Goal: Task Accomplishment & Management: Manage account settings

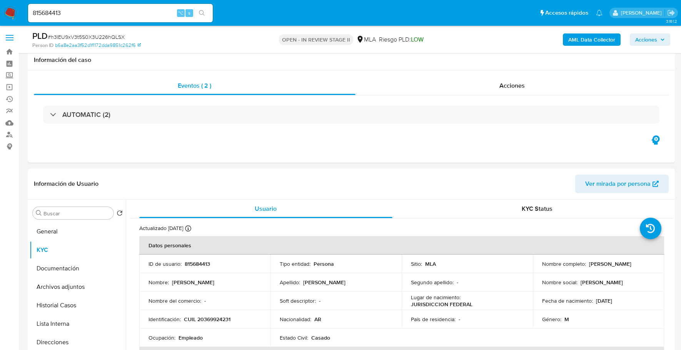
select select "10"
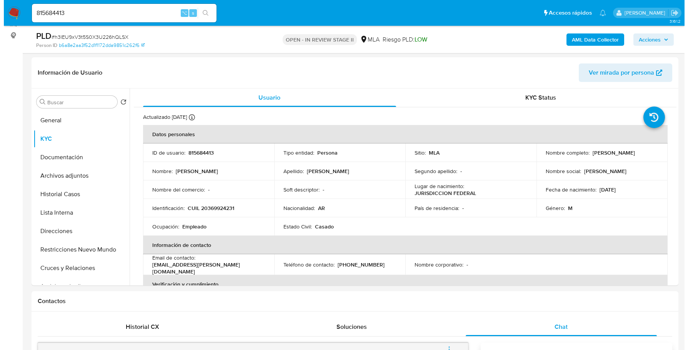
scroll to position [371, 0]
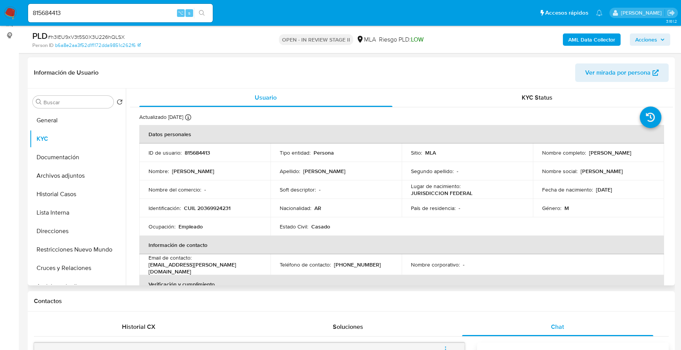
click at [203, 70] on header "Información de Usuario Ver mirada por persona" at bounding box center [351, 72] width 635 height 18
copy p "815684413"
click at [598, 37] on b "AML Data Collector" at bounding box center [591, 39] width 47 height 12
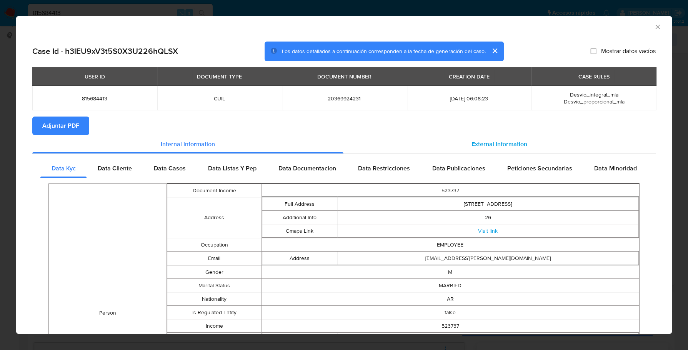
click at [447, 139] on div "External information" at bounding box center [500, 144] width 313 height 18
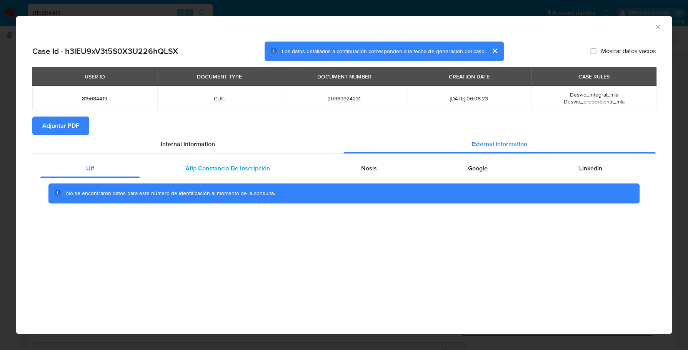
click at [270, 162] on div "Afip Constancia De Inscripción" at bounding box center [228, 168] width 176 height 18
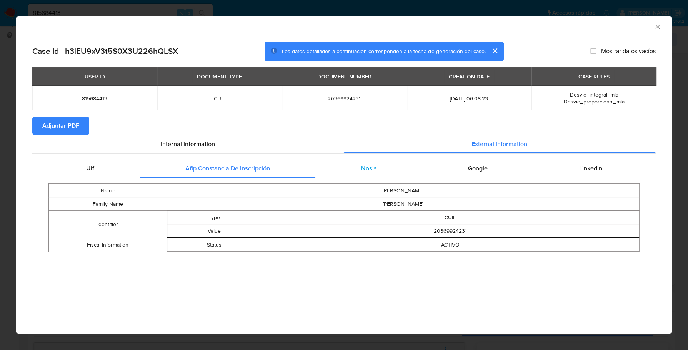
click at [367, 167] on span "Nosis" at bounding box center [369, 168] width 16 height 9
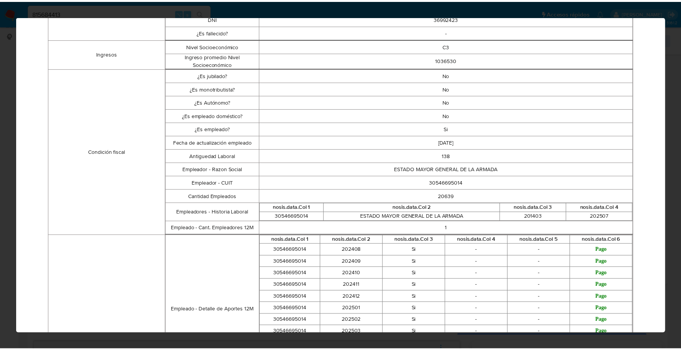
scroll to position [0, 0]
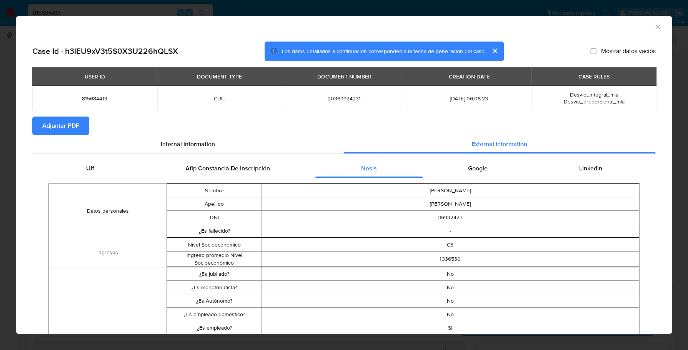
click at [485, 169] on div "Google" at bounding box center [478, 168] width 111 height 18
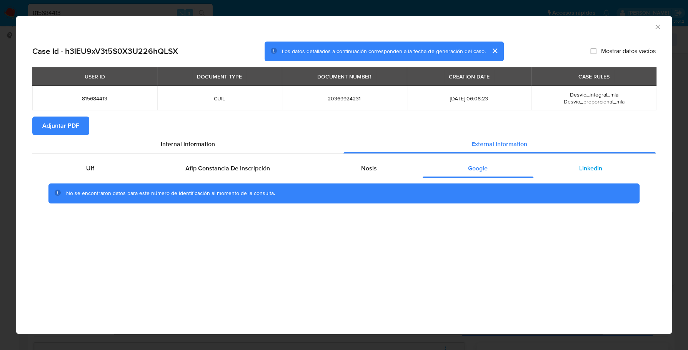
click at [581, 167] on span "Linkedin" at bounding box center [590, 168] width 23 height 9
click at [76, 130] on span "Adjuntar PDF" at bounding box center [60, 125] width 37 height 17
click at [656, 24] on icon "Cerrar ventana" at bounding box center [658, 27] width 8 height 8
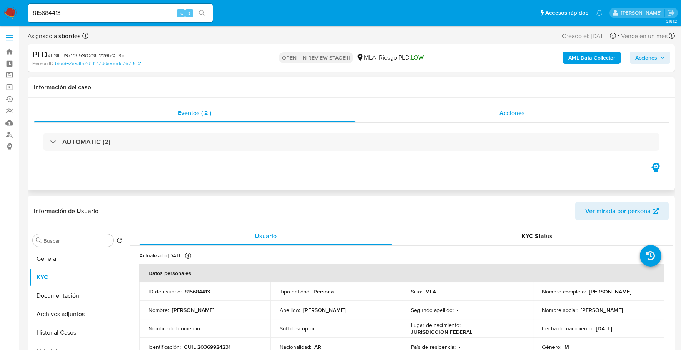
click at [522, 108] on span "Acciones" at bounding box center [511, 112] width 25 height 9
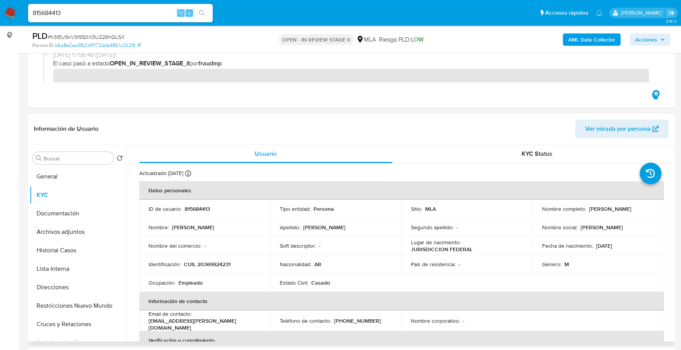
scroll to position [181, 0]
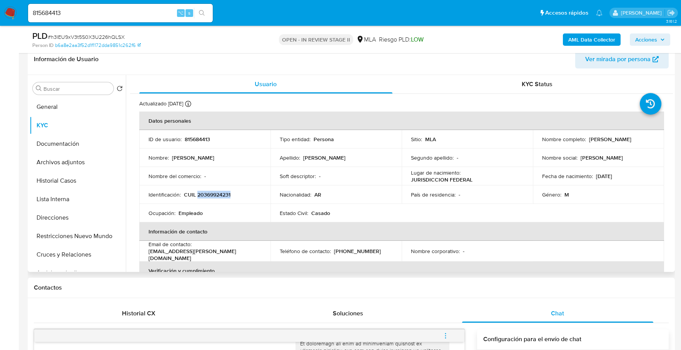
copy p "20369924231"
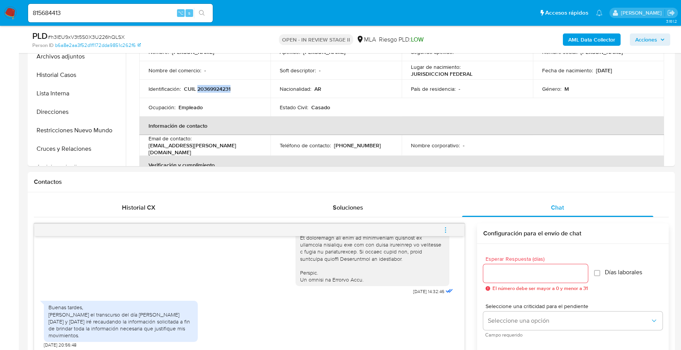
scroll to position [468, 0]
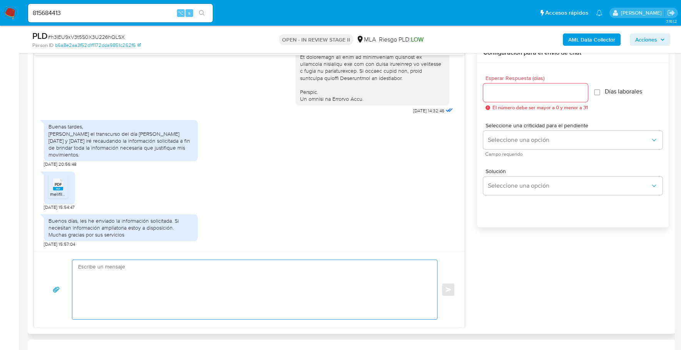
click at [119, 287] on textarea at bounding box center [252, 289] width 349 height 59
paste textarea "Hola, ¡Muchas gracias por tu respuesta! Confirmamos la recepción de la document…"
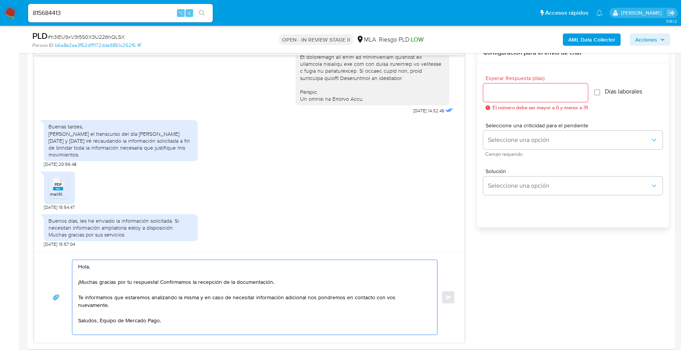
type textarea "Hola, ¡Muchas gracias por tu respuesta! Confirmamos la recepción de la document…"
click at [527, 95] on input "Esperar Respuesta (días)" at bounding box center [535, 93] width 105 height 10
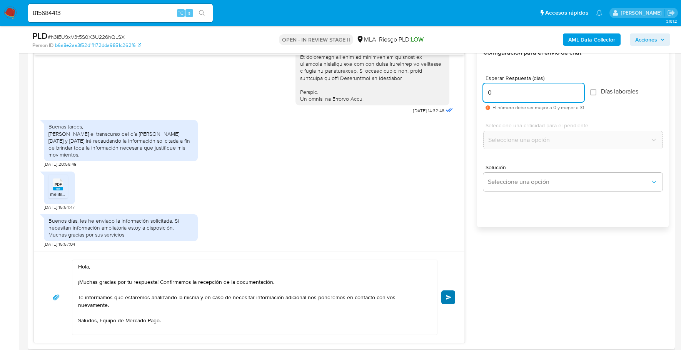
type input "0"
click at [443, 299] on button "Enviar" at bounding box center [448, 297] width 14 height 14
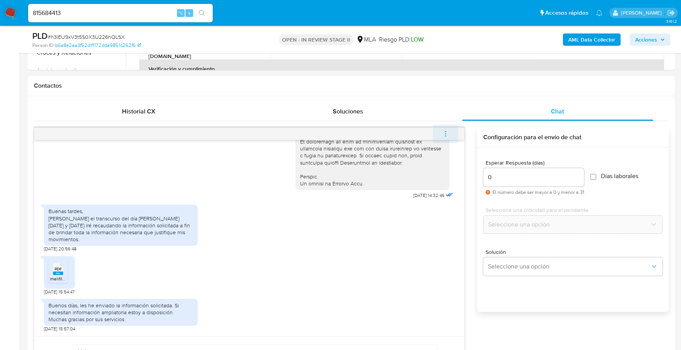
scroll to position [464, 0]
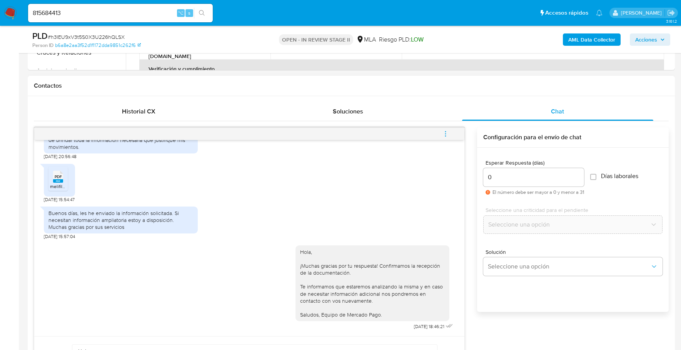
click at [449, 134] on button "menu-action" at bounding box center [445, 134] width 25 height 18
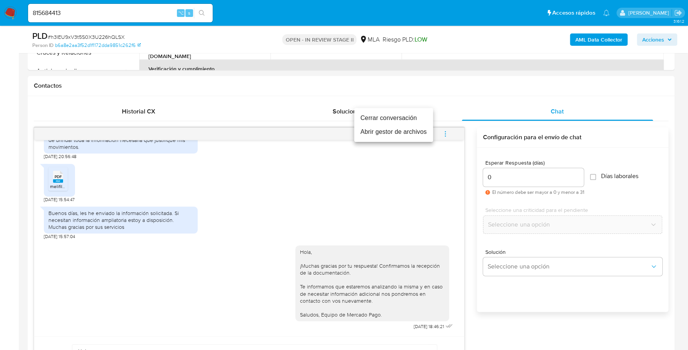
click at [413, 114] on li "Cerrar conversación" at bounding box center [393, 118] width 79 height 14
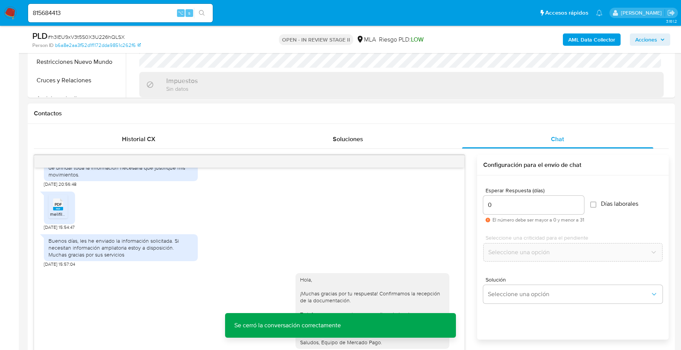
scroll to position [544, 0]
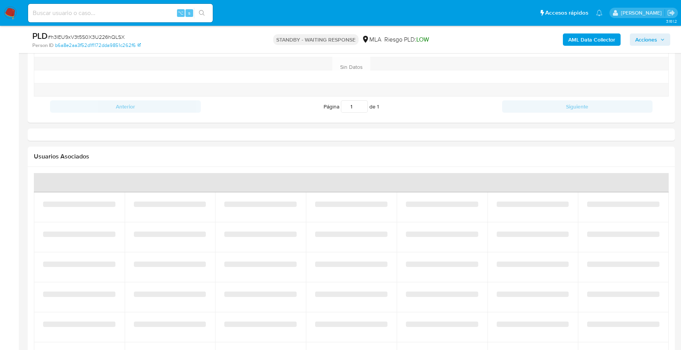
select select "10"
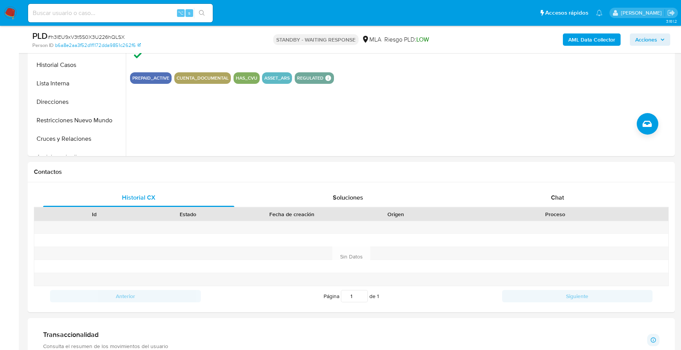
scroll to position [429, 0]
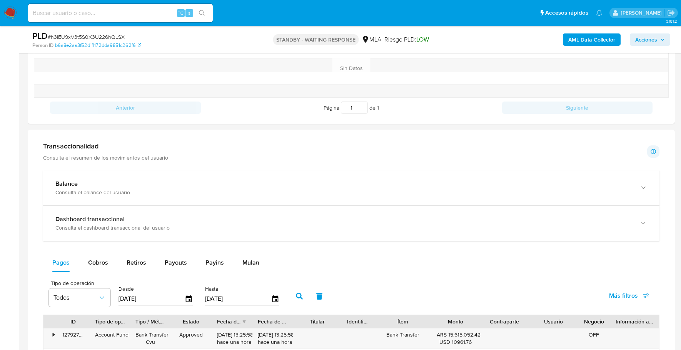
click at [120, 167] on div "Transaccionalidad Consulta el resumen de los movimientos del usuario Informació…" at bounding box center [351, 347] width 635 height 423
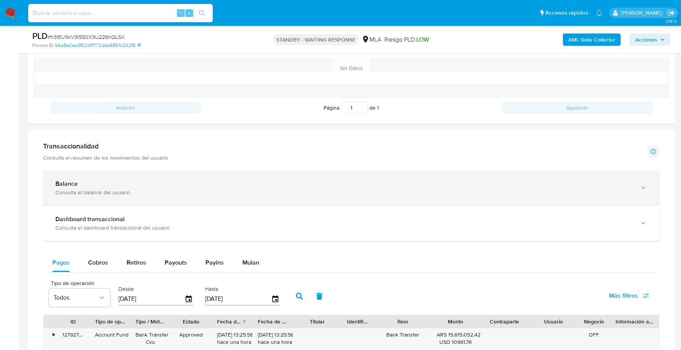
click at [118, 189] on div "Consulta el balance del usuario" at bounding box center [343, 192] width 576 height 7
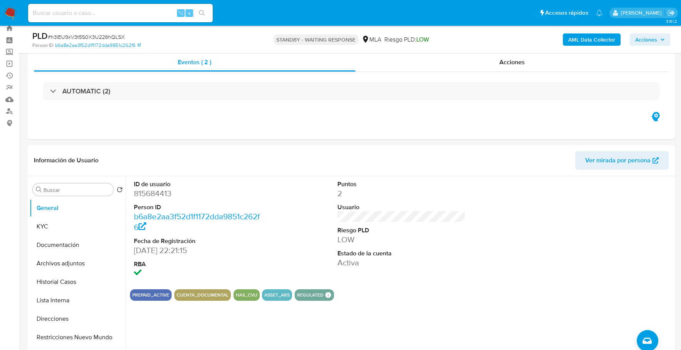
scroll to position [0, 0]
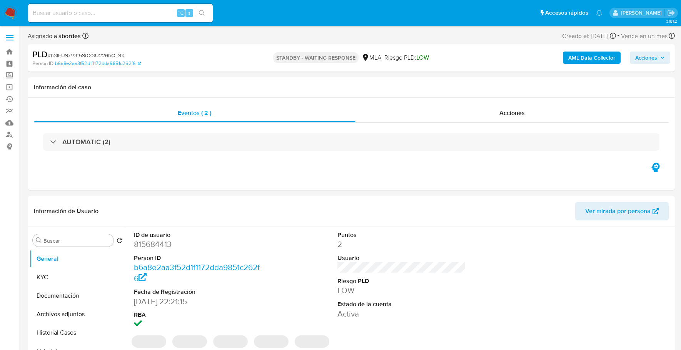
select select "10"
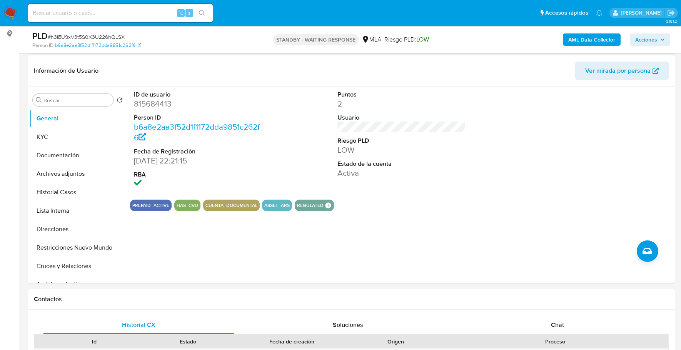
scroll to position [137, 0]
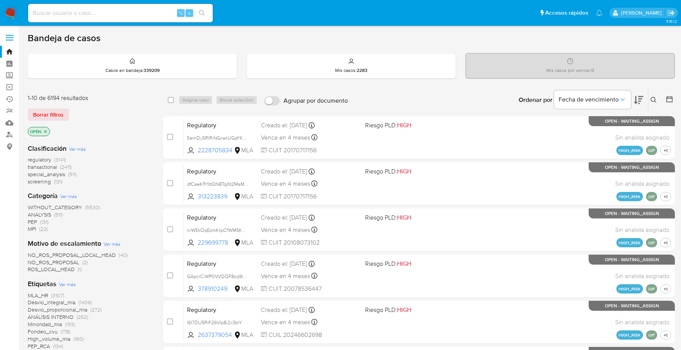
click at [656, 100] on icon at bounding box center [654, 100] width 6 height 6
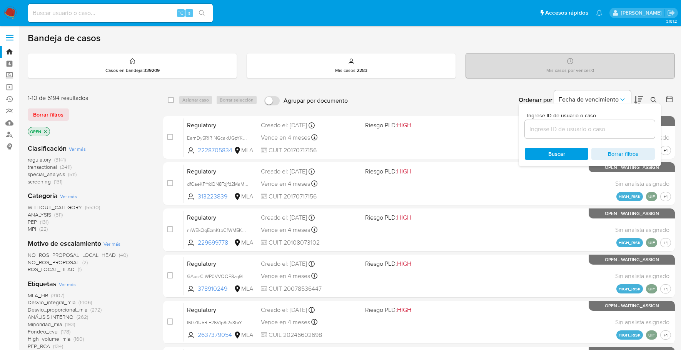
click at [580, 136] on div at bounding box center [590, 129] width 130 height 18
click at [588, 124] on input at bounding box center [590, 129] width 130 height 10
paste input "h3lEU9xV3t5S0X3U226hQLSX"
type input "h3lEU9xV3t5S0X3U226hQLSX"
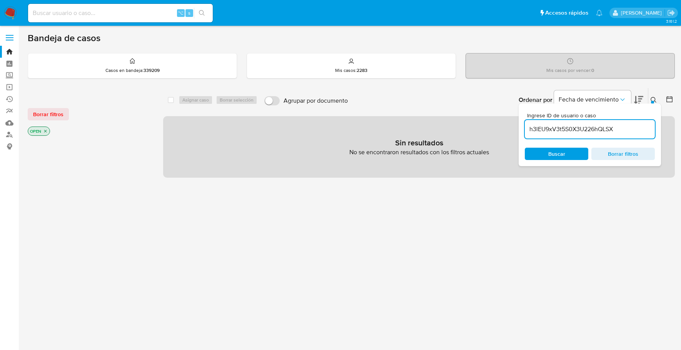
click at [46, 130] on icon "close-filter" at bounding box center [45, 131] width 3 height 3
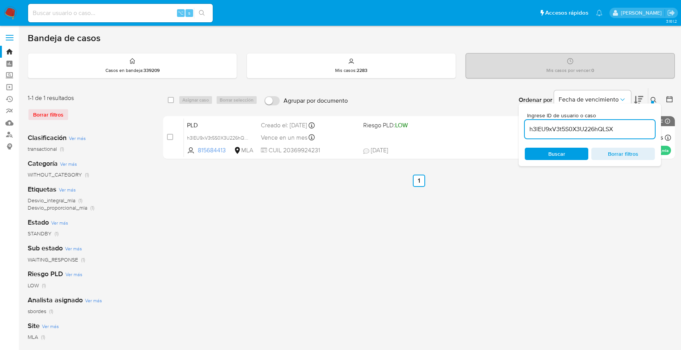
click at [651, 100] on icon at bounding box center [654, 100] width 6 height 6
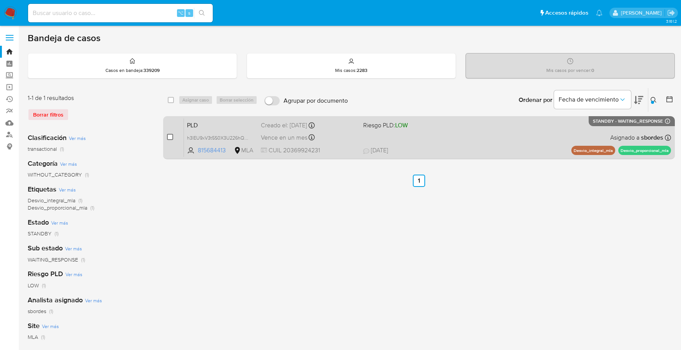
click at [168, 134] on input "checkbox" at bounding box center [170, 137] width 6 height 6
checkbox input "true"
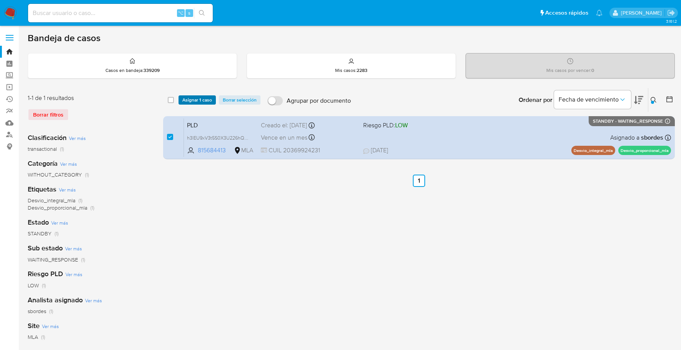
click at [190, 102] on span "Asignar 1 caso" at bounding box center [197, 100] width 30 height 8
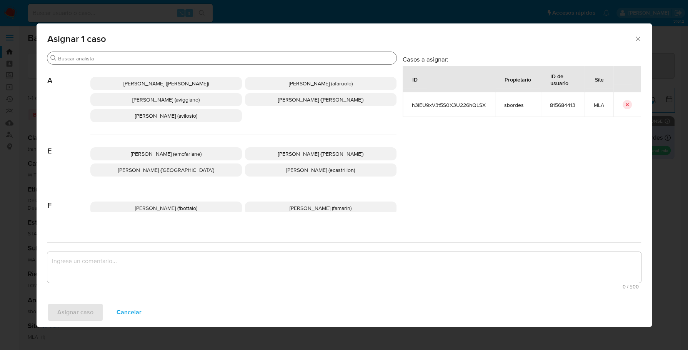
click at [128, 55] on input "Buscar" at bounding box center [226, 58] width 336 height 7
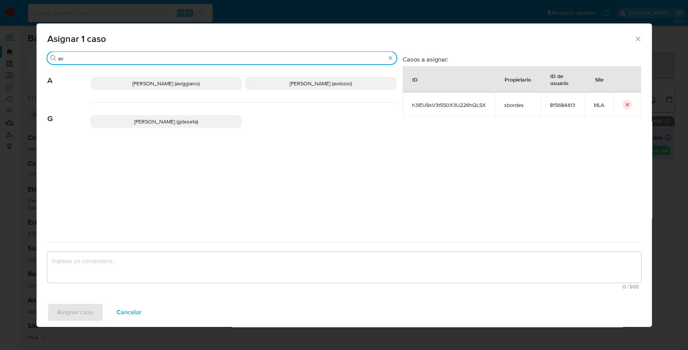
type input "a"
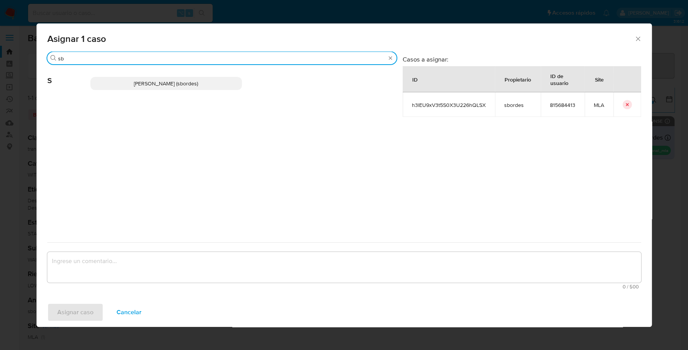
type input "sb"
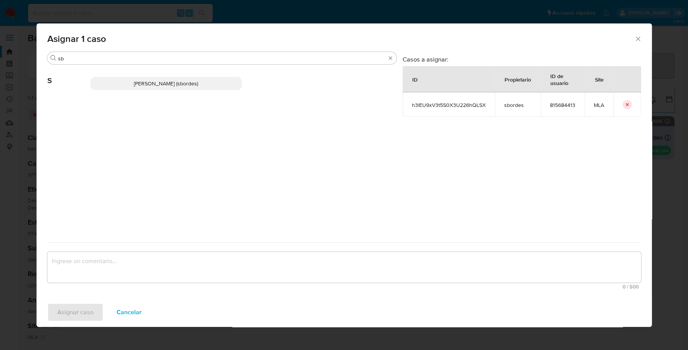
click at [144, 82] on span "Stefania Bordes (sbordes)" at bounding box center [166, 84] width 64 height 8
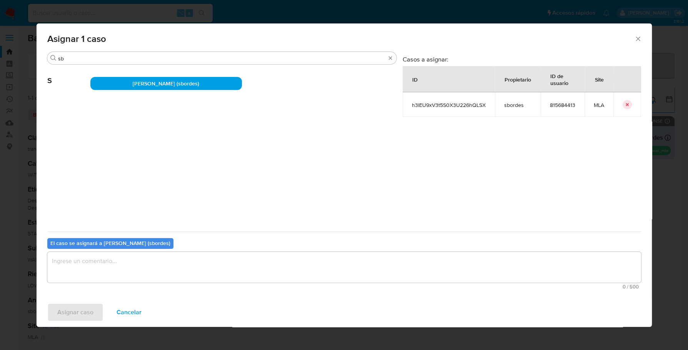
click at [145, 271] on textarea "assign-modal" at bounding box center [344, 267] width 594 height 31
click at [48, 316] on button "Asignar caso" at bounding box center [75, 312] width 56 height 18
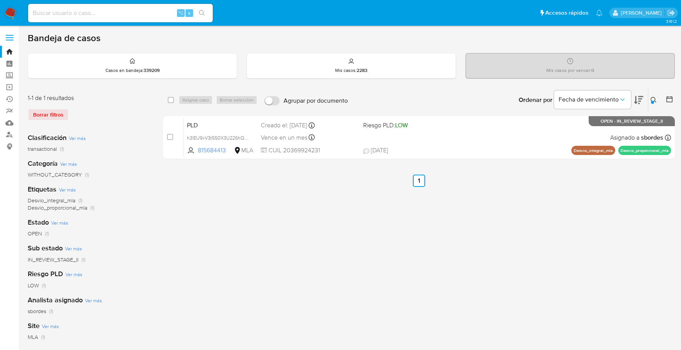
click at [651, 98] on icon at bounding box center [654, 100] width 6 height 6
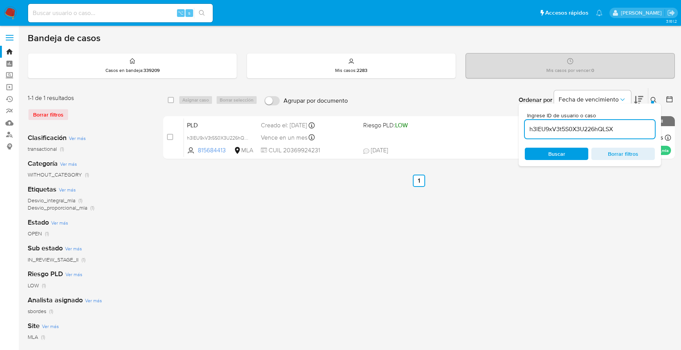
drag, startPoint x: 626, startPoint y: 127, endPoint x: 527, endPoint y: 131, distance: 98.9
click at [527, 131] on input "h3lEU9xV3t5S0X3U226hQLSX" at bounding box center [590, 129] width 130 height 10
type input "yYP5qMjiiPvS00cewcC9cMBe"
click at [652, 101] on div at bounding box center [652, 102] width 3 height 3
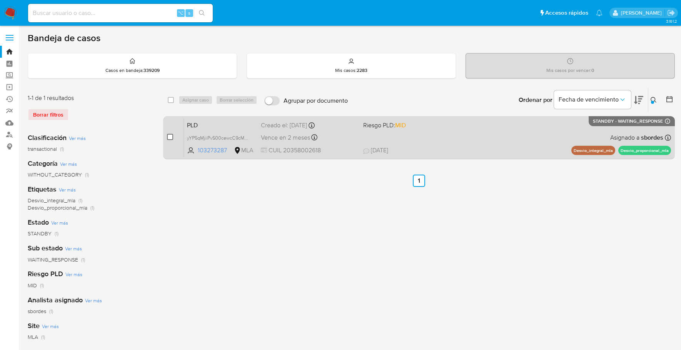
click at [169, 135] on input "checkbox" at bounding box center [170, 137] width 6 height 6
checkbox input "true"
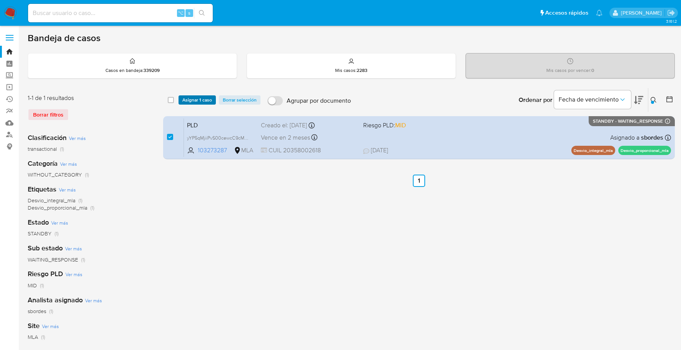
click at [201, 98] on span "Asignar 1 caso" at bounding box center [197, 100] width 30 height 8
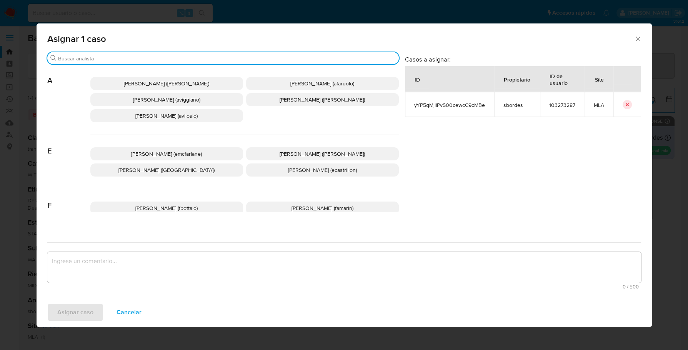
click at [99, 60] on input "Buscar" at bounding box center [227, 58] width 338 height 7
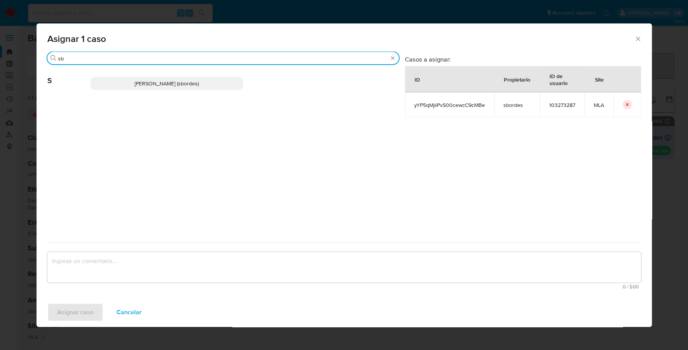
type input "sb"
click at [183, 81] on span "Stefania Bordes (sbordes)" at bounding box center [167, 84] width 64 height 8
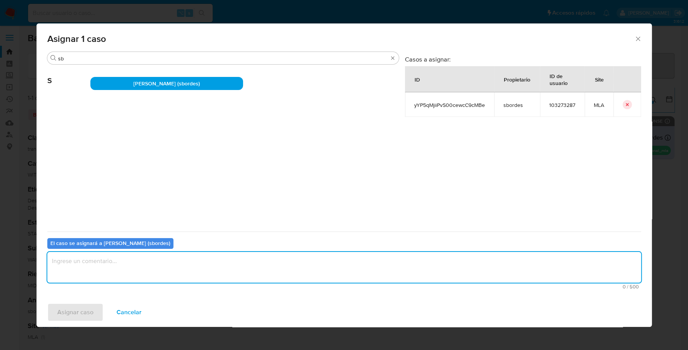
click at [121, 257] on textarea "assign-modal" at bounding box center [344, 267] width 594 height 31
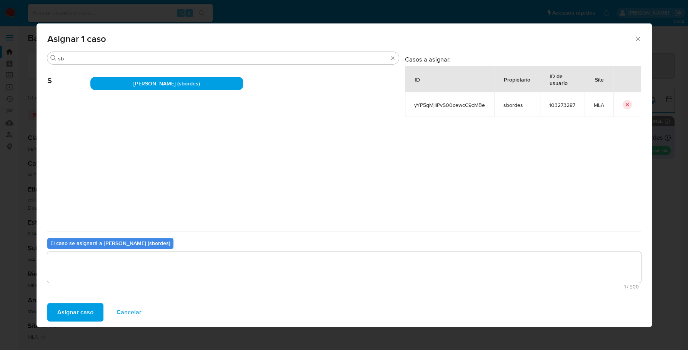
click at [73, 300] on div "Asignar caso Cancelar" at bounding box center [345, 312] width 616 height 29
click at [75, 311] on span "Asignar caso" at bounding box center [75, 312] width 36 height 17
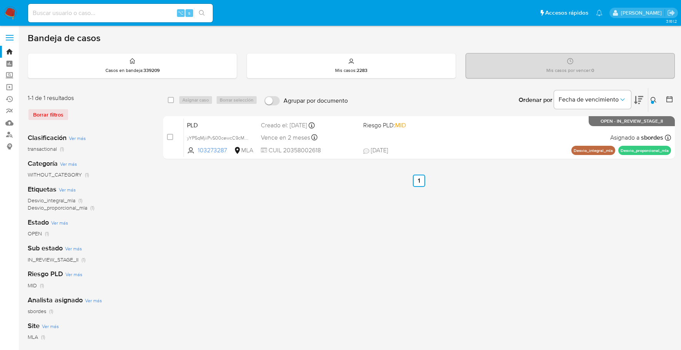
click at [10, 9] on img at bounding box center [10, 13] width 13 height 13
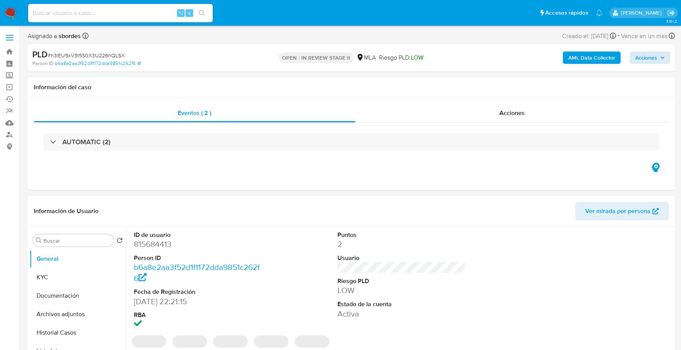
select select "10"
click at [648, 61] on span "Acciones" at bounding box center [646, 58] width 22 height 12
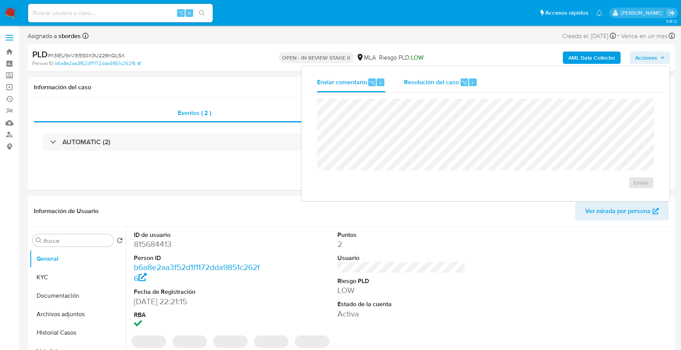
click at [424, 79] on span "Resolución del caso" at bounding box center [431, 82] width 55 height 9
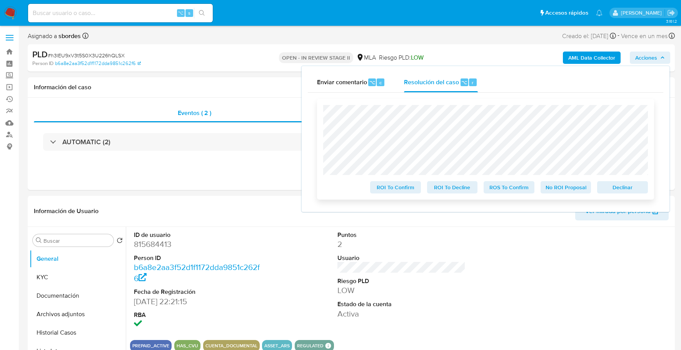
click at [630, 189] on span "Declinar" at bounding box center [623, 187] width 40 height 11
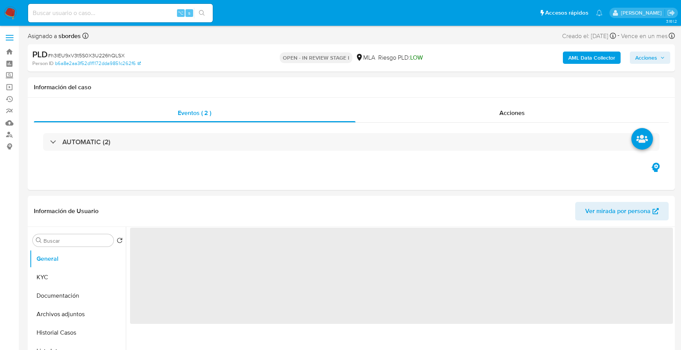
select select "10"
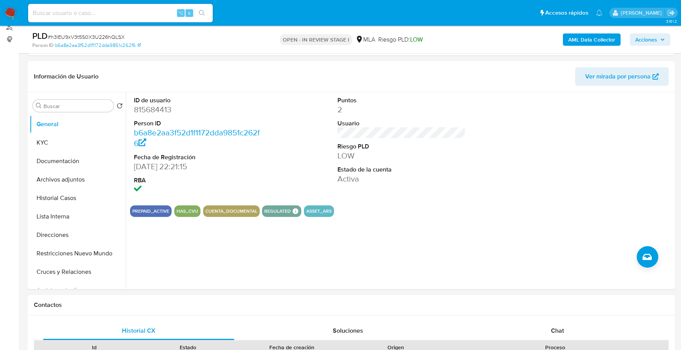
scroll to position [162, 0]
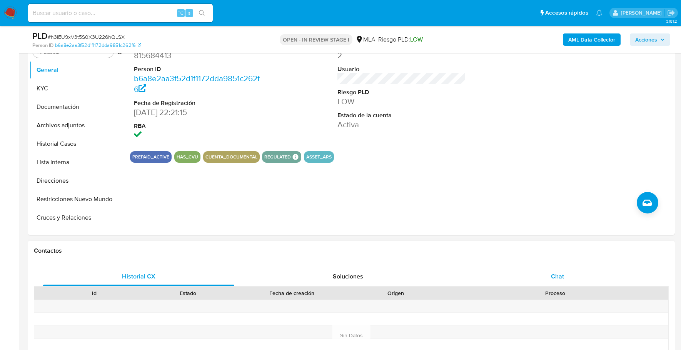
click at [561, 277] on span "Chat" at bounding box center [557, 276] width 13 height 9
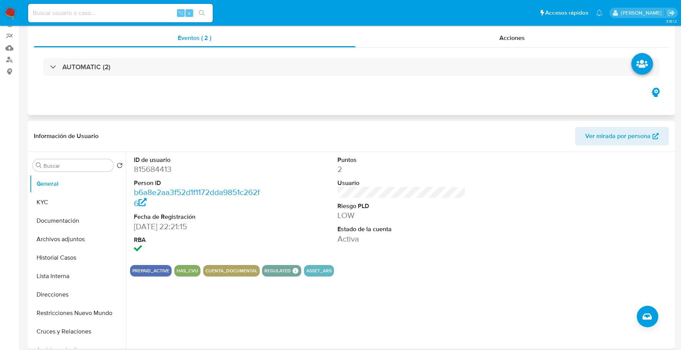
scroll to position [0, 0]
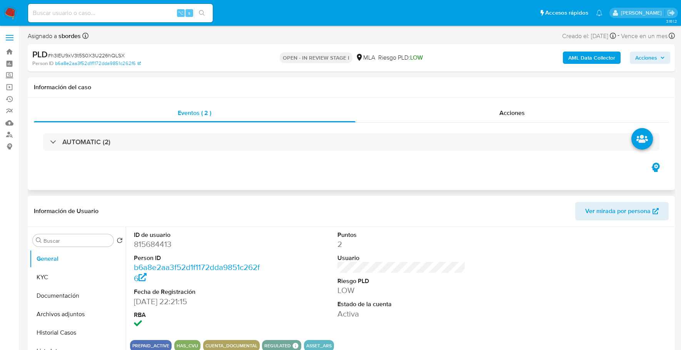
click at [504, 100] on div "Eventos ( 2 ) Acciones AUTOMATIC (2)" at bounding box center [351, 144] width 647 height 92
click at [506, 107] on div "Acciones" at bounding box center [513, 113] width 314 height 18
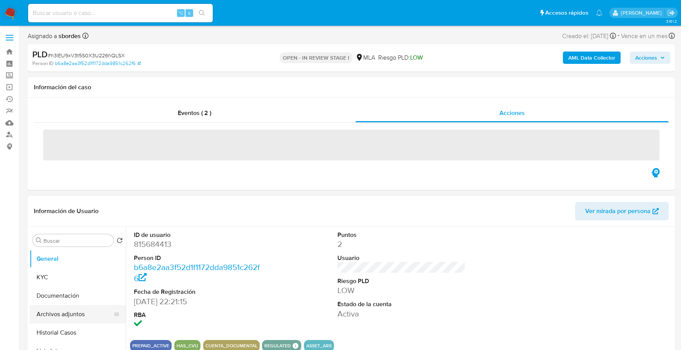
click at [75, 310] on button "Archivos adjuntos" at bounding box center [75, 314] width 90 height 18
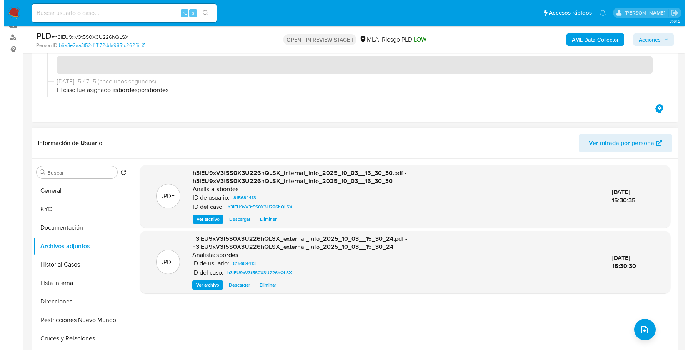
scroll to position [108, 0]
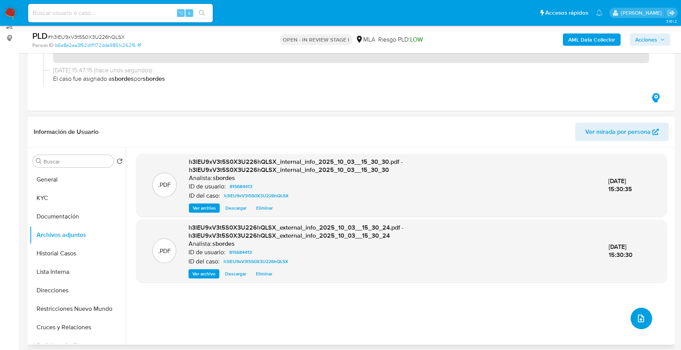
click at [631, 317] on button "upload-file" at bounding box center [642, 319] width 22 height 22
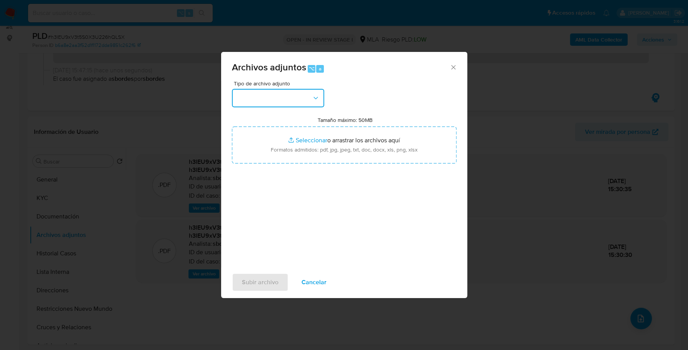
click at [246, 97] on button "button" at bounding box center [278, 98] width 92 height 18
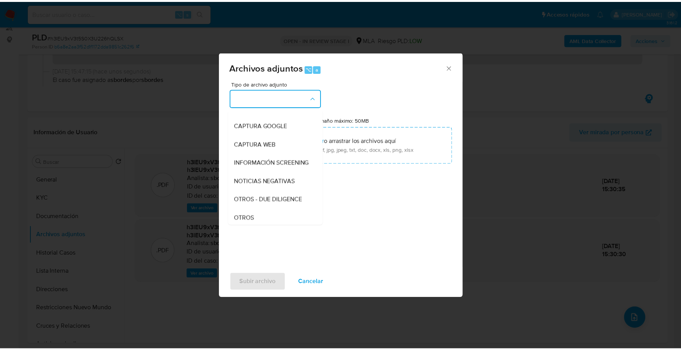
scroll to position [88, 0]
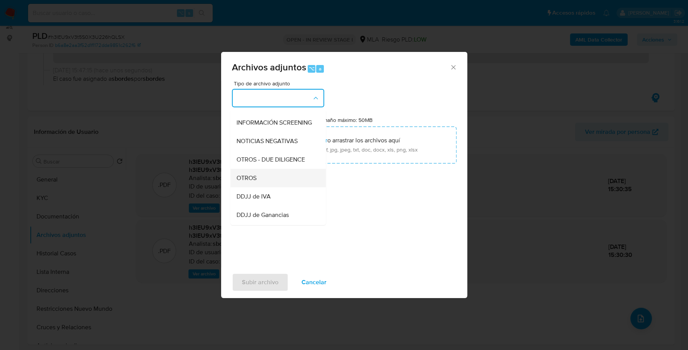
click at [277, 185] on div "OTROS" at bounding box center [276, 178] width 78 height 18
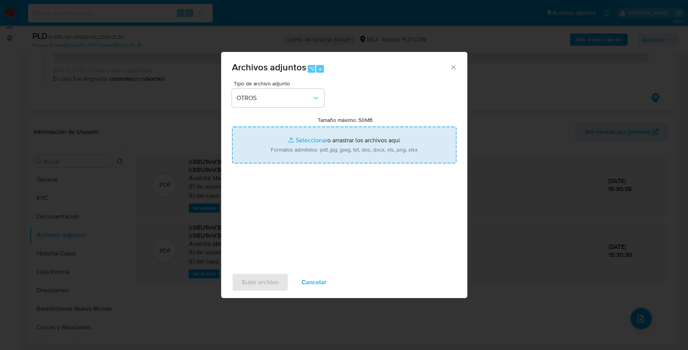
click at [317, 136] on input "Tamaño máximo: 50MB Seleccionar archivos" at bounding box center [344, 145] width 225 height 37
type input "C:\fakepath\Caselog h3lEU9xV3t5S0X3U226hQLSX_2025_09_17_16_28_24.docx"
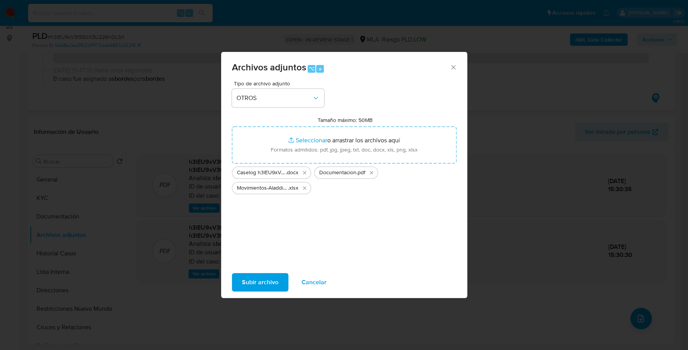
click at [255, 289] on span "Subir archivo" at bounding box center [260, 282] width 37 height 17
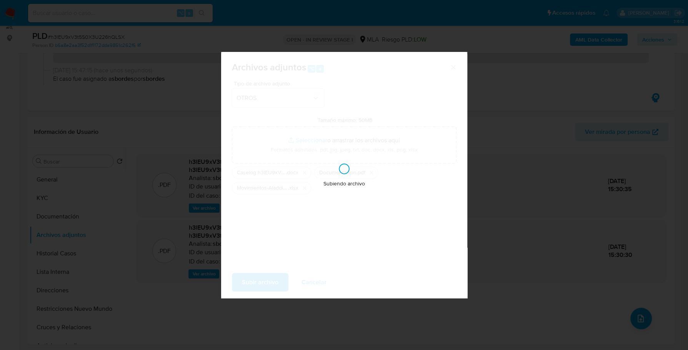
click at [339, 122] on div "Subiendo archivo" at bounding box center [344, 175] width 246 height 246
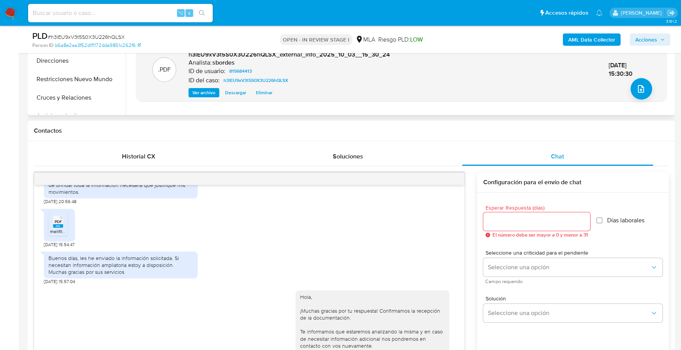
scroll to position [0, 0]
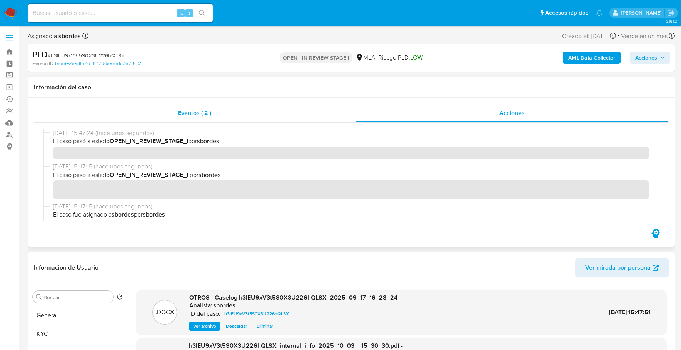
click at [259, 113] on div "Eventos ( 2 )" at bounding box center [195, 113] width 322 height 18
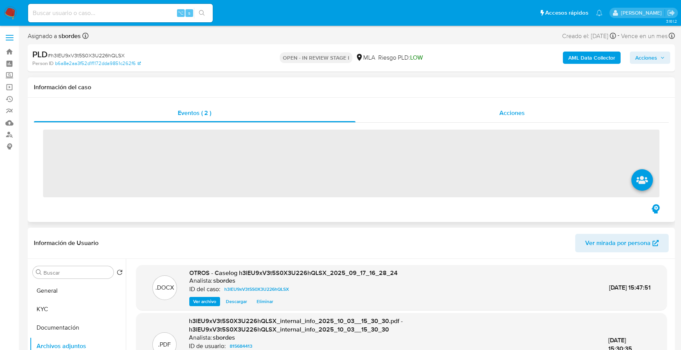
click at [461, 110] on div "Acciones" at bounding box center [513, 113] width 314 height 18
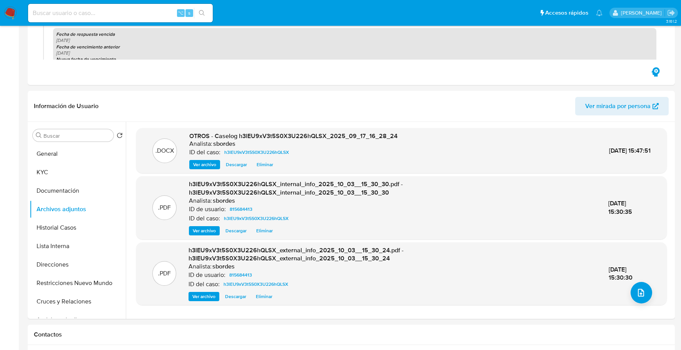
scroll to position [192, 0]
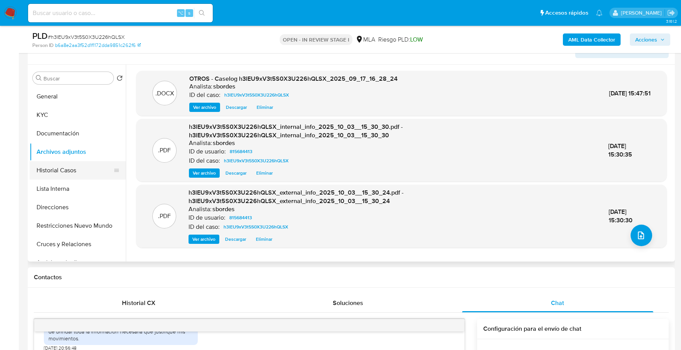
click at [74, 170] on button "Historial Casos" at bounding box center [75, 170] width 90 height 18
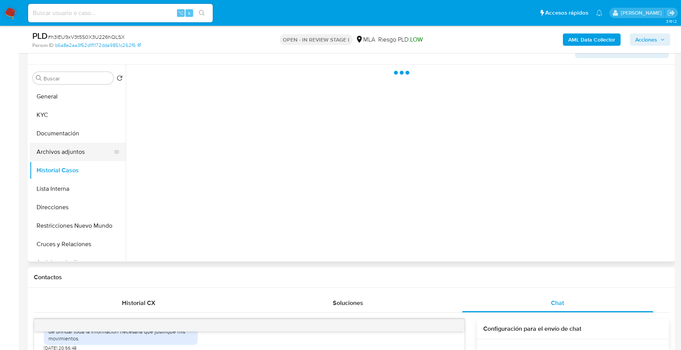
click at [71, 154] on button "Archivos adjuntos" at bounding box center [75, 152] width 90 height 18
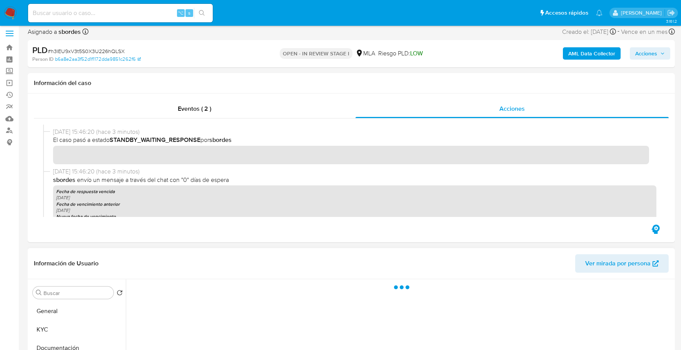
scroll to position [0, 0]
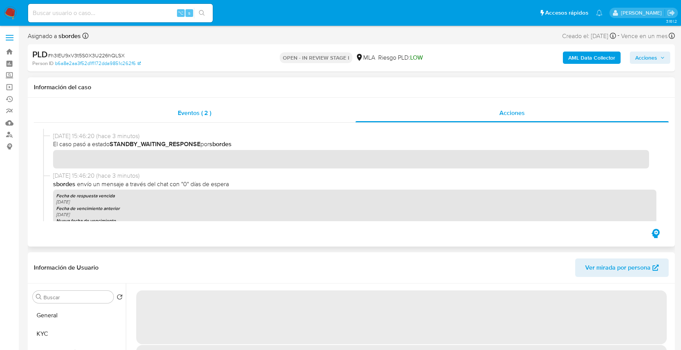
click at [232, 121] on div "Eventos ( 2 )" at bounding box center [195, 113] width 322 height 18
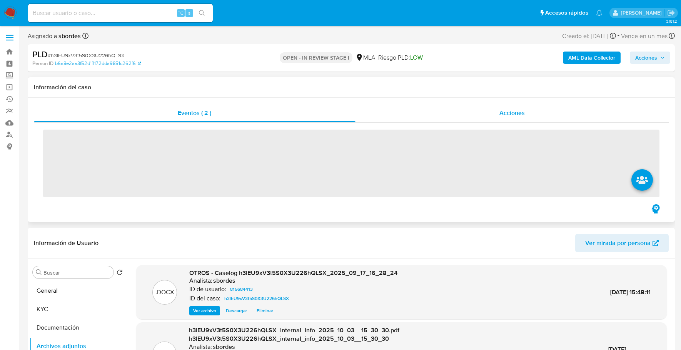
click at [479, 120] on div "Acciones" at bounding box center [513, 113] width 314 height 18
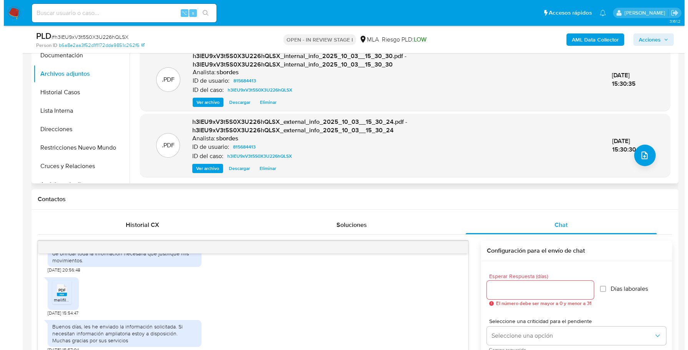
scroll to position [247, 0]
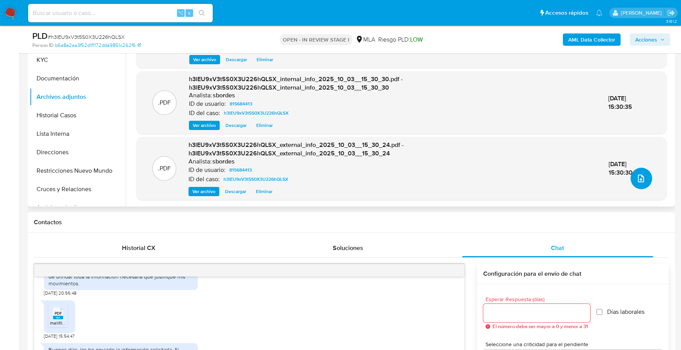
click at [638, 175] on icon "upload-file" at bounding box center [640, 178] width 9 height 9
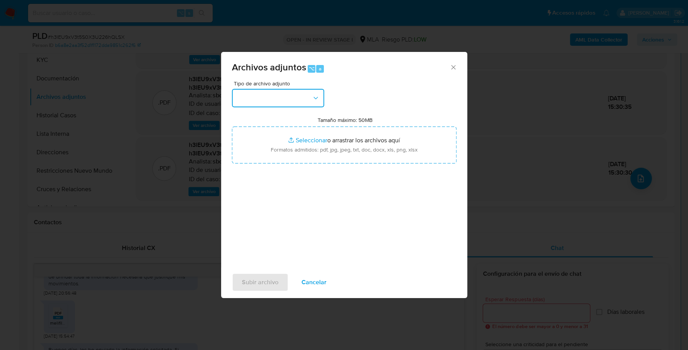
click at [307, 101] on button "button" at bounding box center [278, 98] width 92 height 18
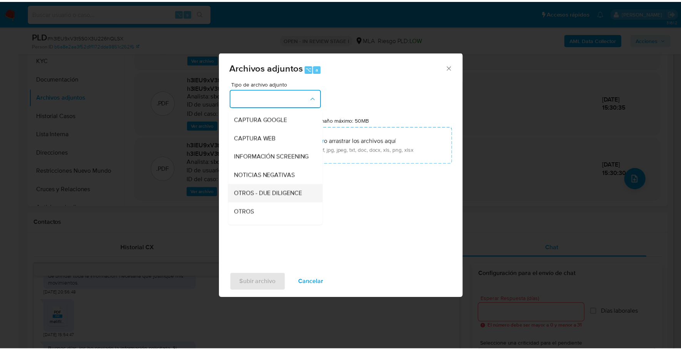
scroll to position [61, 0]
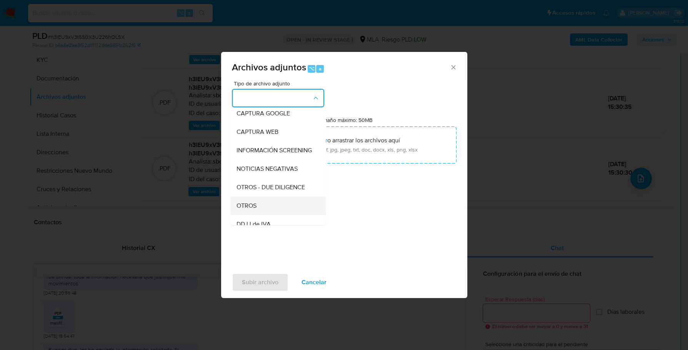
click at [258, 210] on div "OTROS" at bounding box center [276, 206] width 78 height 18
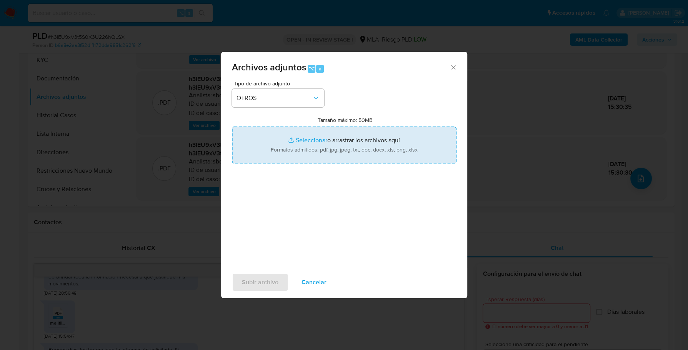
click at [287, 141] on input "Tamaño máximo: 50MB Seleccionar archivos" at bounding box center [344, 145] width 225 height 37
type input "C:\fakepath\Documentacion.pdf"
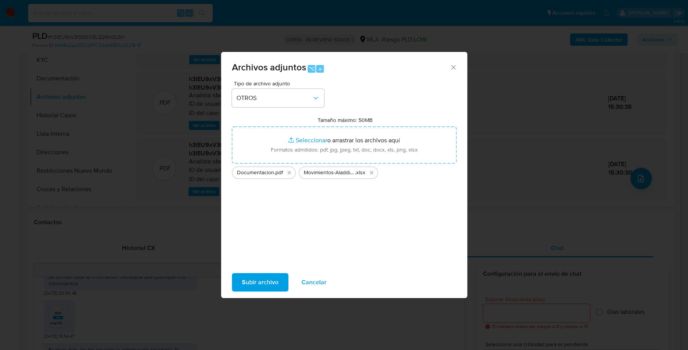
click at [260, 276] on span "Subir archivo" at bounding box center [260, 282] width 37 height 17
click at [252, 281] on span "Subir archivo" at bounding box center [260, 282] width 37 height 17
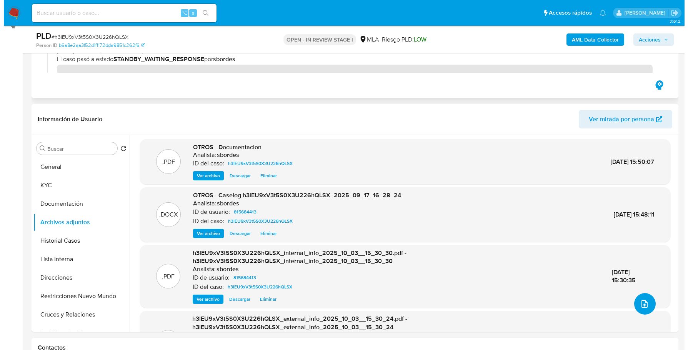
scroll to position [179, 0]
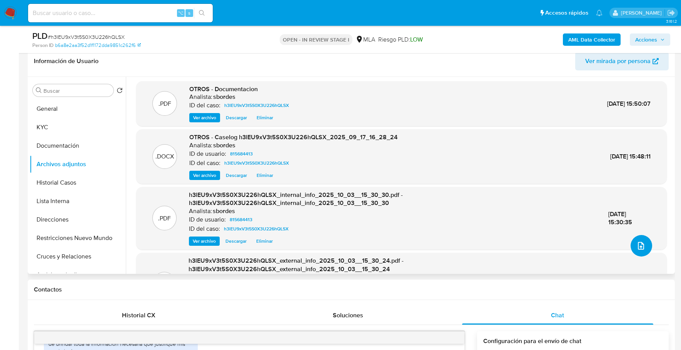
click at [644, 248] on button "upload-file" at bounding box center [642, 246] width 22 height 22
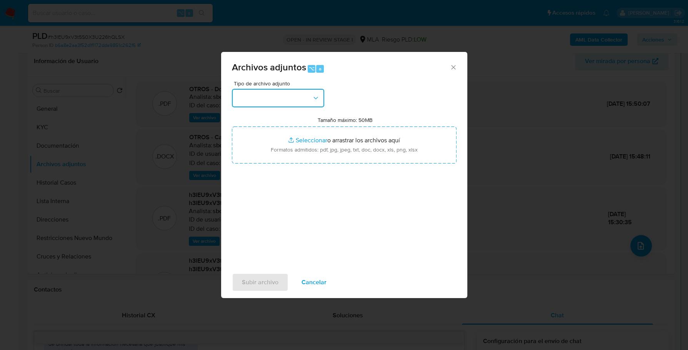
click at [302, 98] on button "button" at bounding box center [278, 98] width 92 height 18
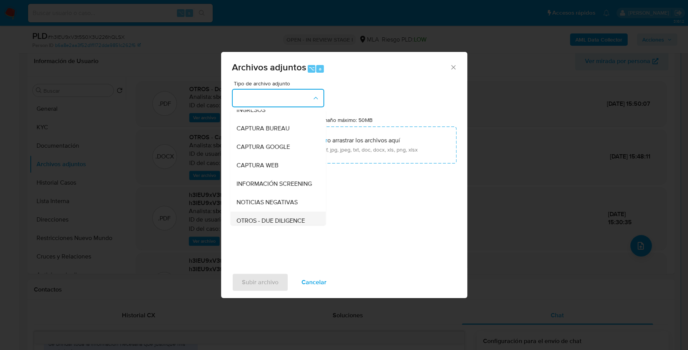
scroll to position [73, 0]
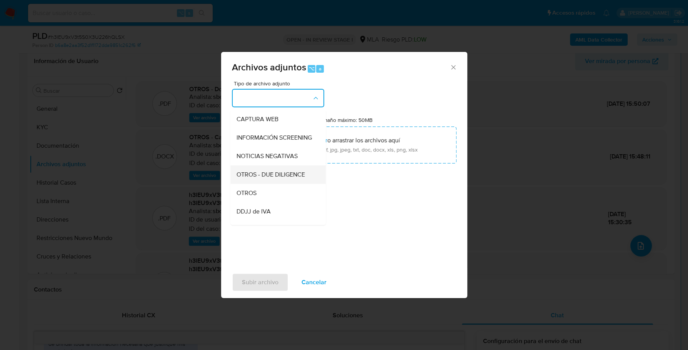
click at [262, 184] on div "OTROS - DUE DILIGENCE" at bounding box center [276, 174] width 78 height 18
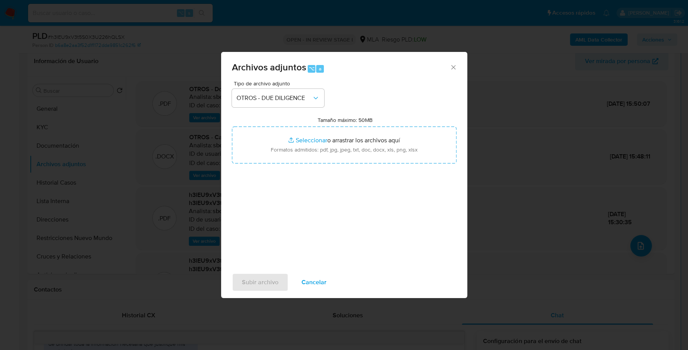
click at [291, 88] on div "Tipo de archivo adjunto OTROS - DUE DILIGENCE" at bounding box center [278, 94] width 92 height 27
click at [292, 95] on span "OTROS - DUE DILIGENCE" at bounding box center [274, 98] width 75 height 8
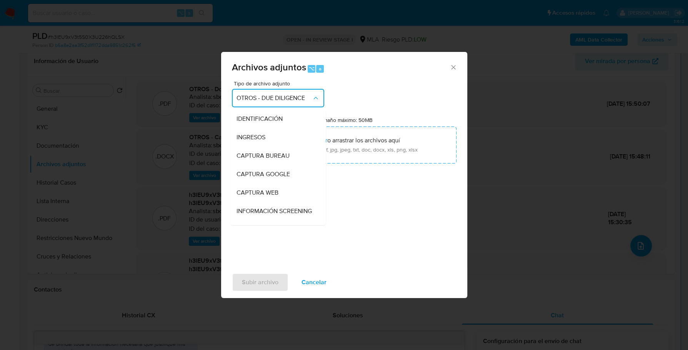
scroll to position [88, 0]
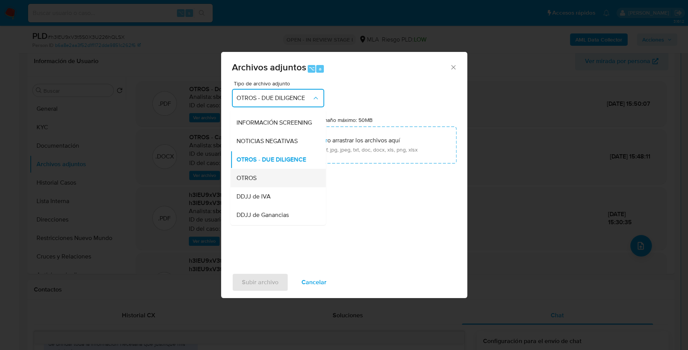
click at [247, 182] on span "OTROS" at bounding box center [247, 178] width 20 height 8
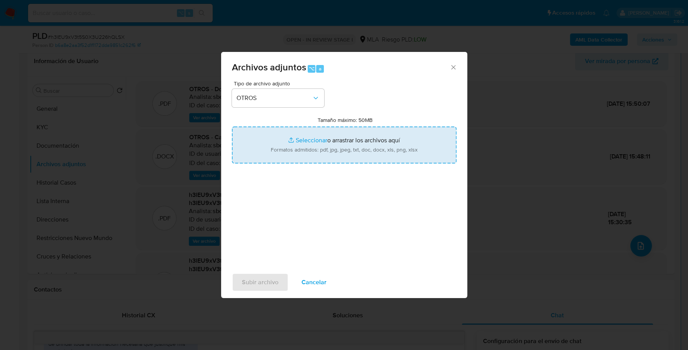
click at [294, 140] on input "Tamaño máximo: 50MB Seleccionar archivos" at bounding box center [344, 145] width 225 height 37
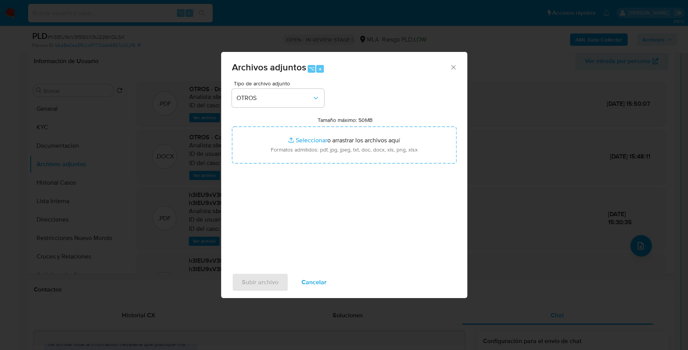
type input "C:\fakepath\Movimientos-Aladdin - Rodrigo Ferrer.xlsx"
click at [256, 281] on span "Subir archivo" at bounding box center [260, 282] width 37 height 17
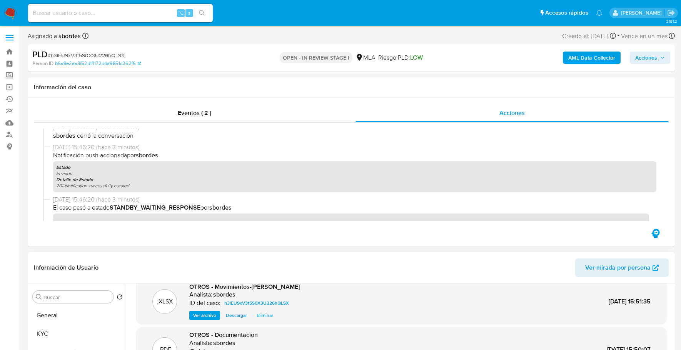
scroll to position [0, 0]
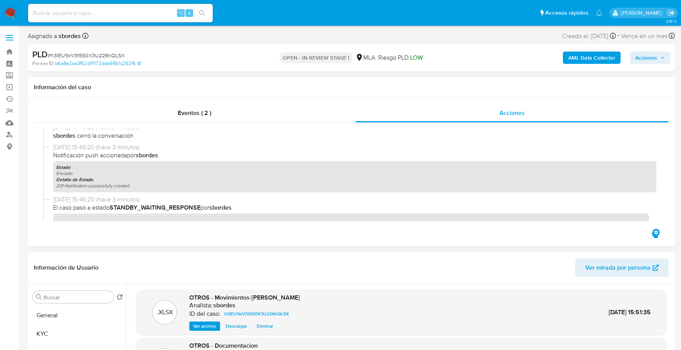
click at [646, 62] on span "Acciones" at bounding box center [646, 58] width 22 height 12
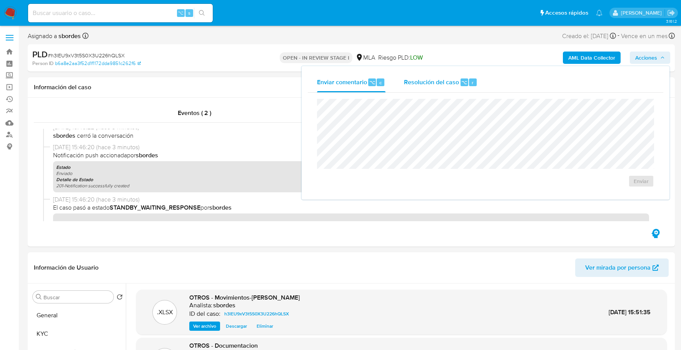
click at [430, 84] on span "Resolución del caso" at bounding box center [431, 82] width 55 height 9
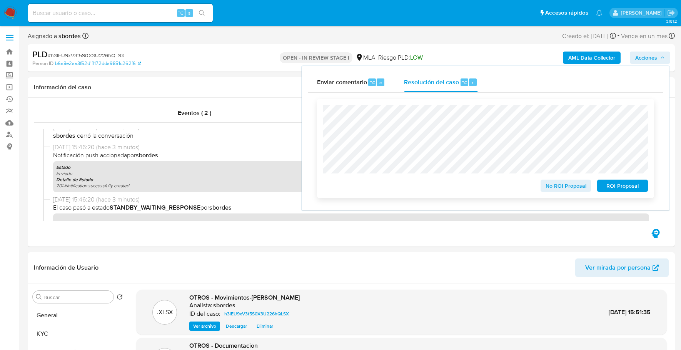
click at [570, 187] on span "No ROI Proposal" at bounding box center [566, 185] width 40 height 11
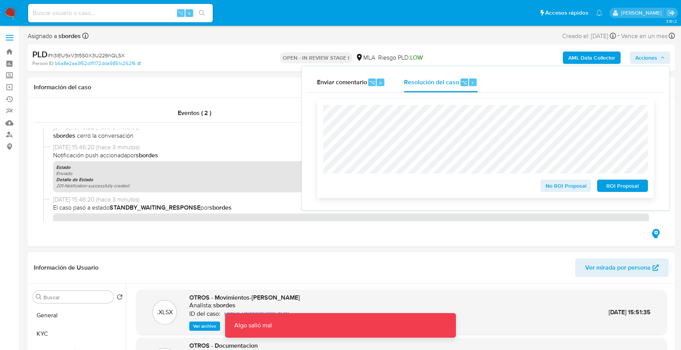
click at [558, 186] on span "No ROI Proposal" at bounding box center [566, 185] width 40 height 11
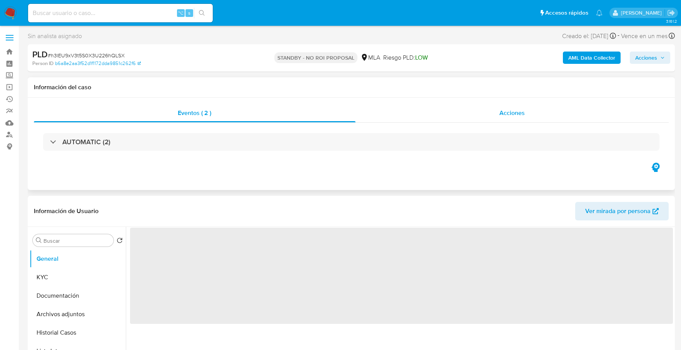
select select "10"
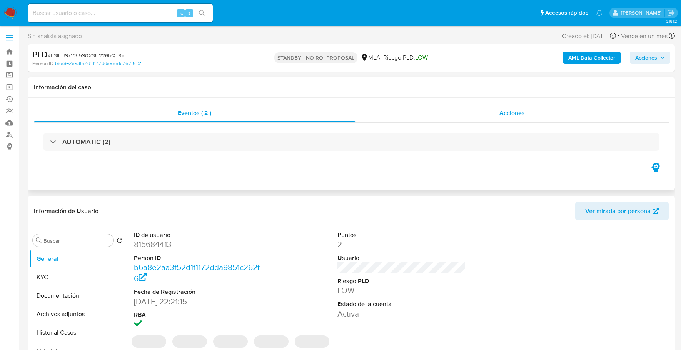
click at [497, 105] on div "Acciones" at bounding box center [513, 113] width 314 height 18
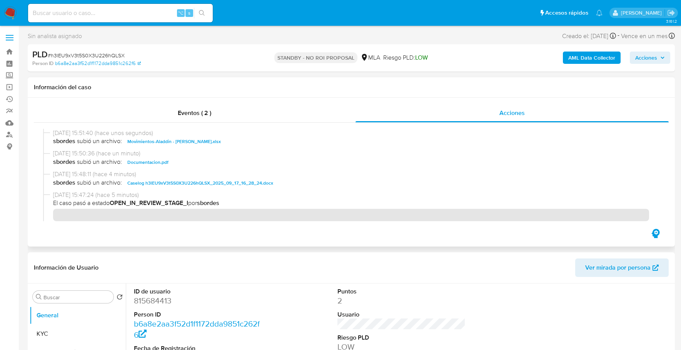
click at [232, 132] on span "[DATE] 15:51:40 (hace unos segundos)" at bounding box center [354, 133] width 603 height 8
click at [233, 114] on div "Eventos ( 2 )" at bounding box center [195, 113] width 322 height 18
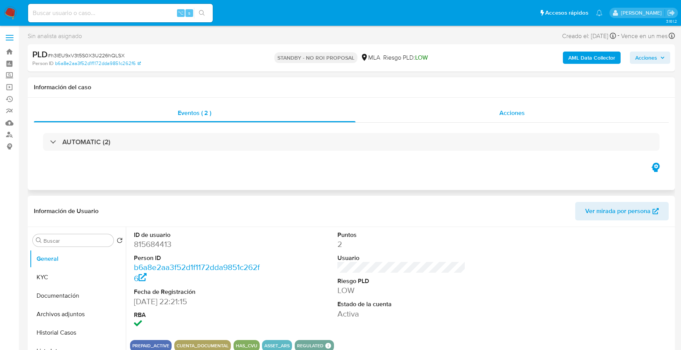
click at [527, 112] on div "Acciones" at bounding box center [513, 113] width 314 height 18
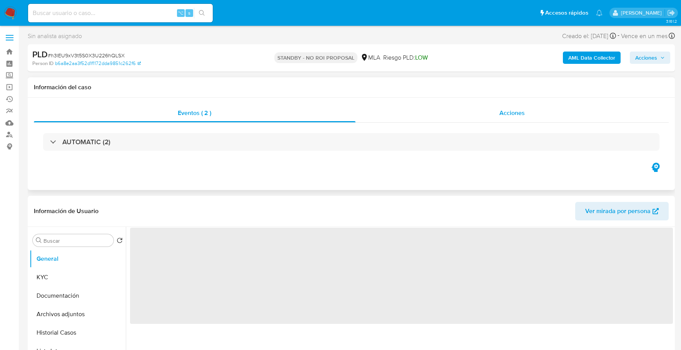
click at [537, 115] on div "Acciones" at bounding box center [513, 113] width 314 height 18
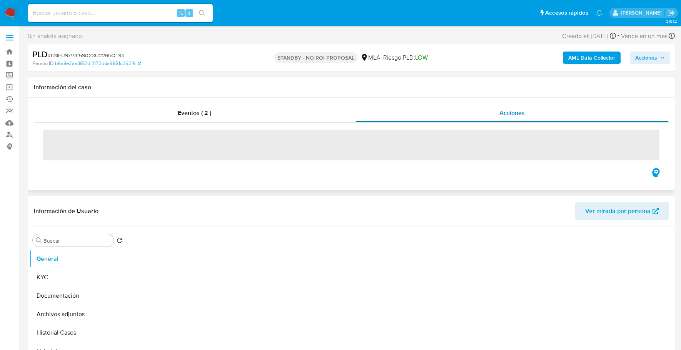
select select "10"
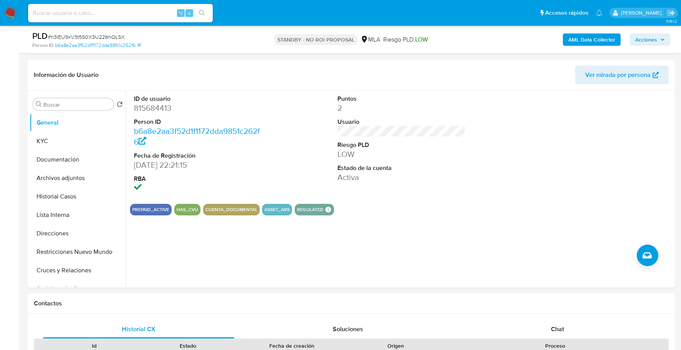
scroll to position [75, 0]
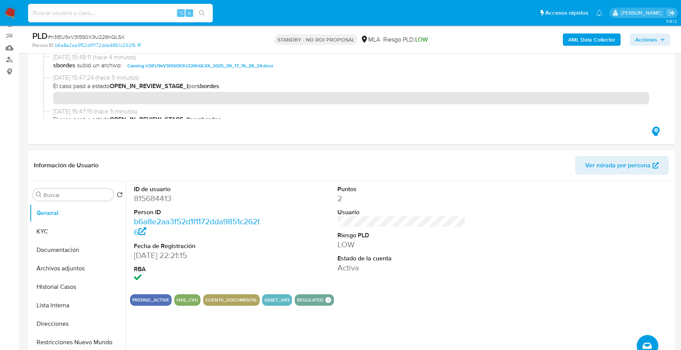
click at [107, 11] on input at bounding box center [120, 13] width 185 height 10
paste input "103273287"
type input "103273287"
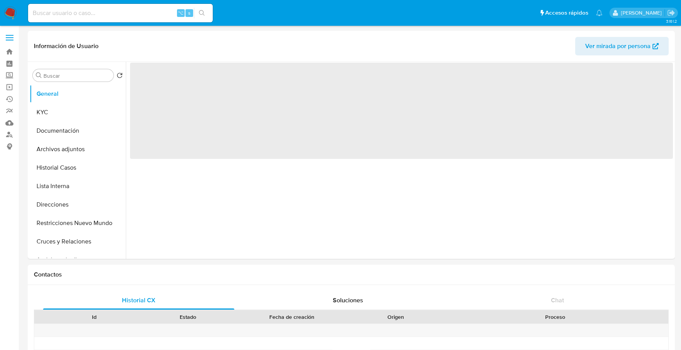
select select "10"
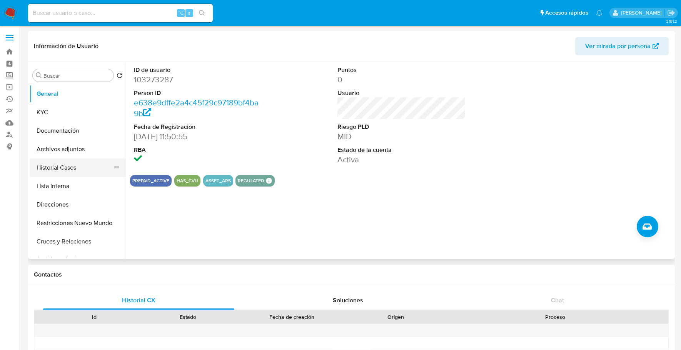
click at [72, 165] on button "Historial Casos" at bounding box center [75, 168] width 90 height 18
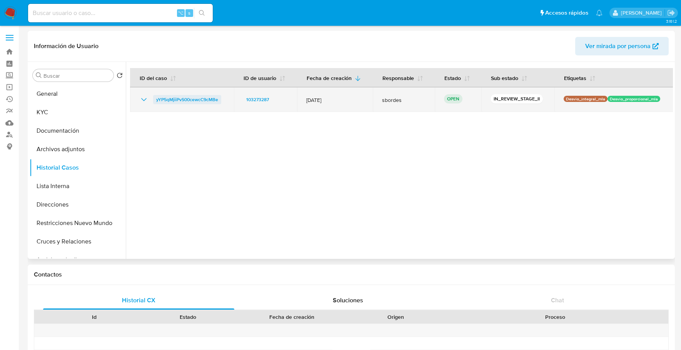
click at [176, 101] on span "yYP5qMjiiPvS00cewcC9cMBe" at bounding box center [187, 99] width 62 height 9
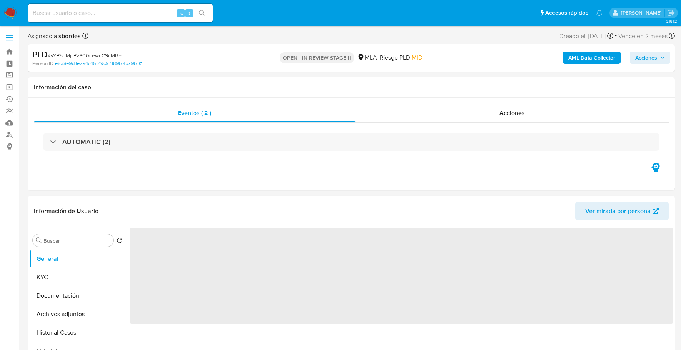
select select "10"
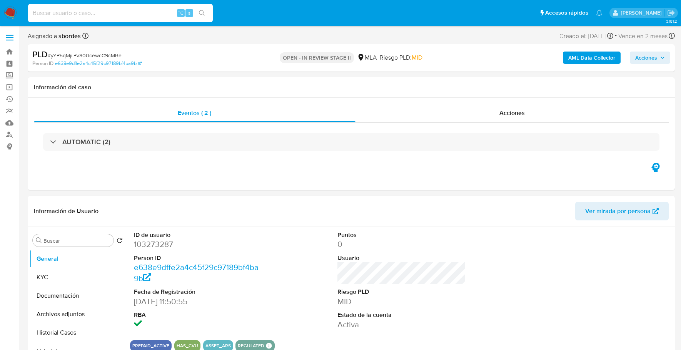
click at [91, 15] on input at bounding box center [120, 13] width 185 height 10
paste input "103273287"
type input "103273287"
click at [55, 278] on button "KYC" at bounding box center [75, 277] width 90 height 18
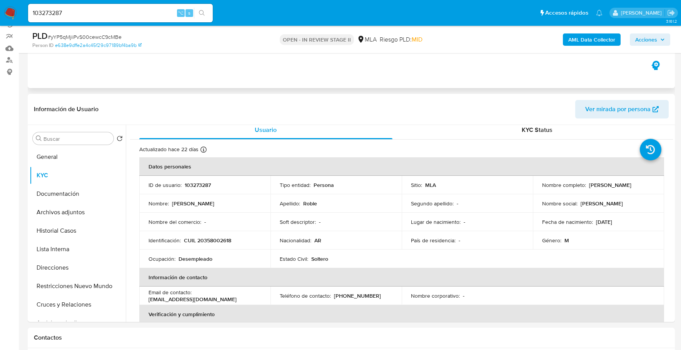
scroll to position [12, 0]
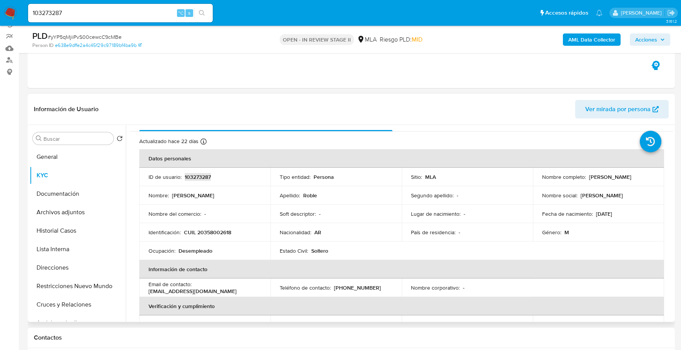
copy p "103273287"
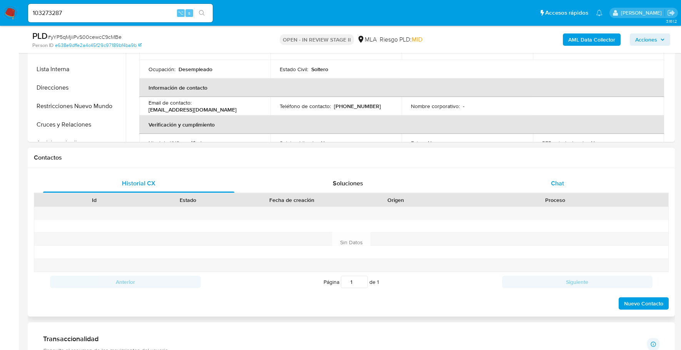
scroll to position [14, 0]
click at [545, 179] on div "Chat" at bounding box center [557, 183] width 191 height 18
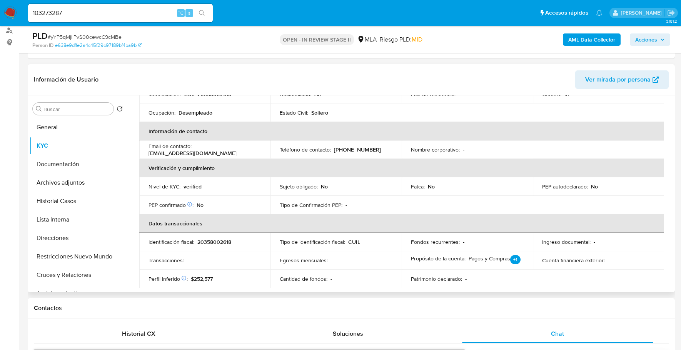
scroll to position [10, 0]
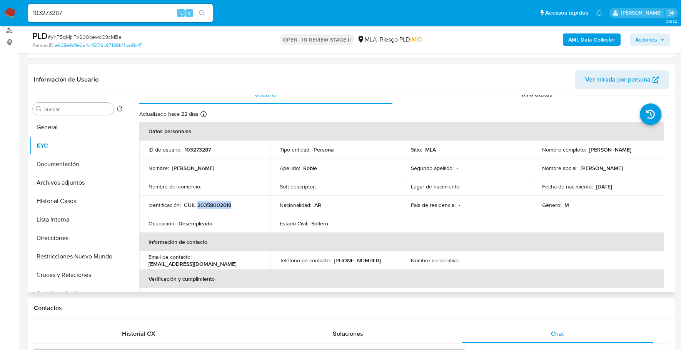
copy p "20358002618"
click at [61, 160] on button "Documentación" at bounding box center [75, 164] width 90 height 18
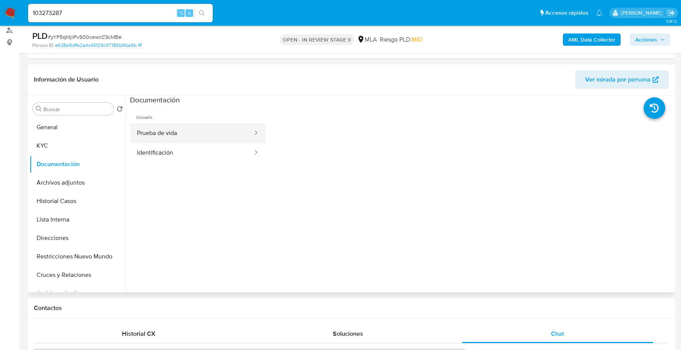
click at [177, 132] on button "Prueba de vida" at bounding box center [192, 134] width 124 height 20
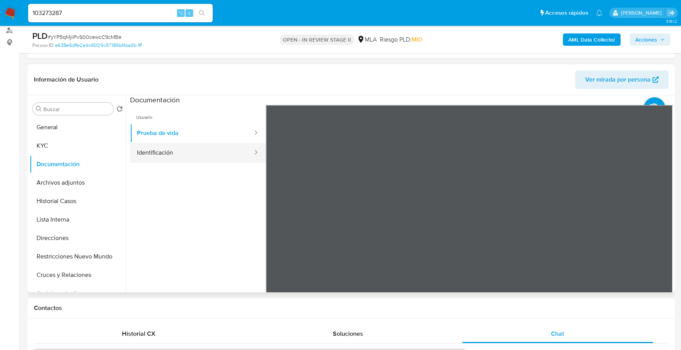
click at [192, 150] on button "Identificación" at bounding box center [192, 153] width 124 height 20
click at [660, 232] on icon at bounding box center [663, 229] width 15 height 15
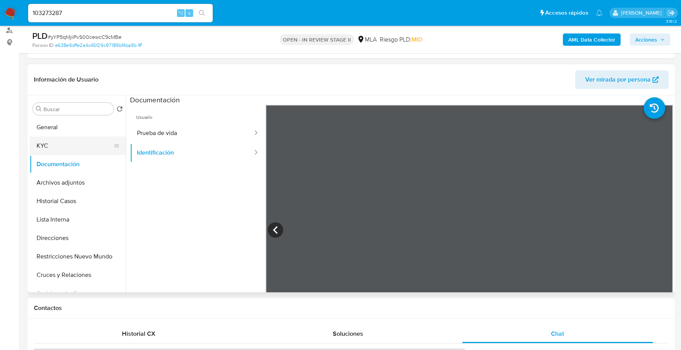
click at [59, 146] on button "KYC" at bounding box center [75, 146] width 90 height 18
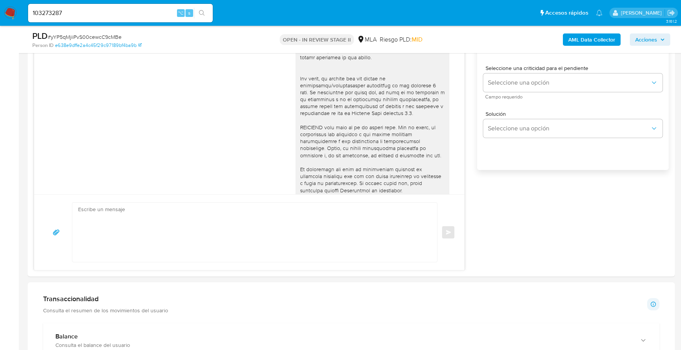
scroll to position [468, 0]
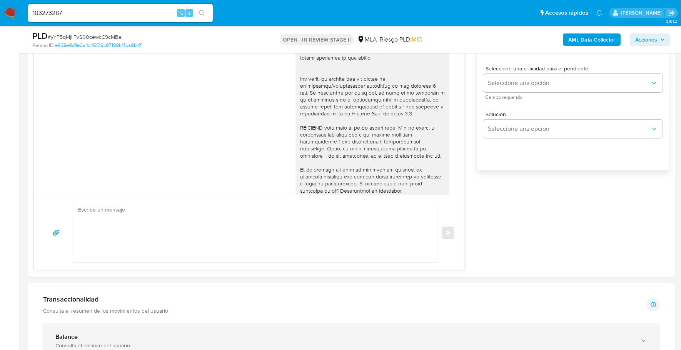
click at [115, 333] on div "Balance" at bounding box center [343, 337] width 576 height 8
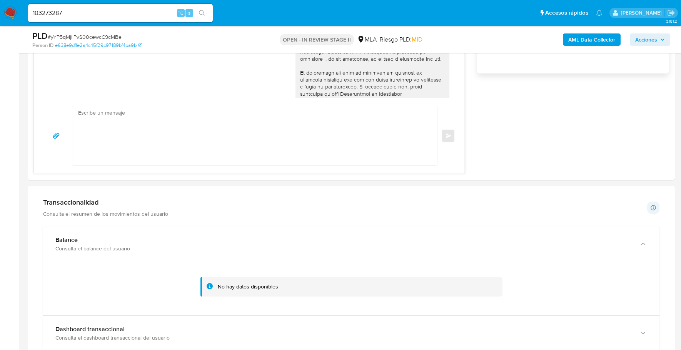
scroll to position [574, 0]
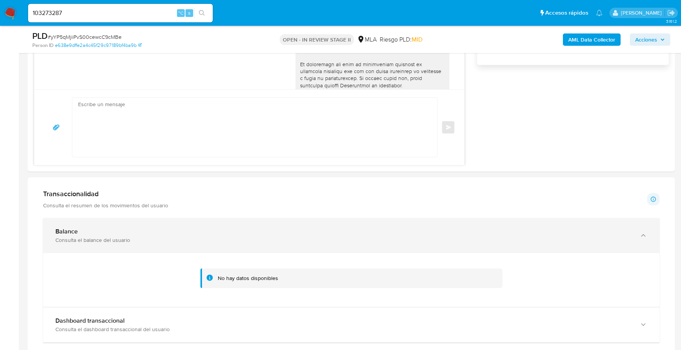
click at [118, 237] on div "Consulta el balance del usuario" at bounding box center [343, 240] width 576 height 7
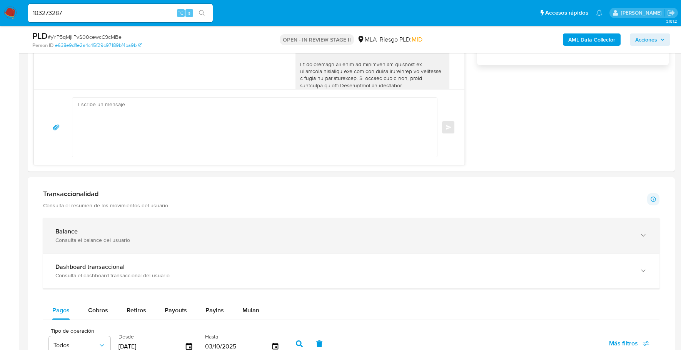
click at [144, 231] on div "Balance" at bounding box center [343, 232] width 576 height 8
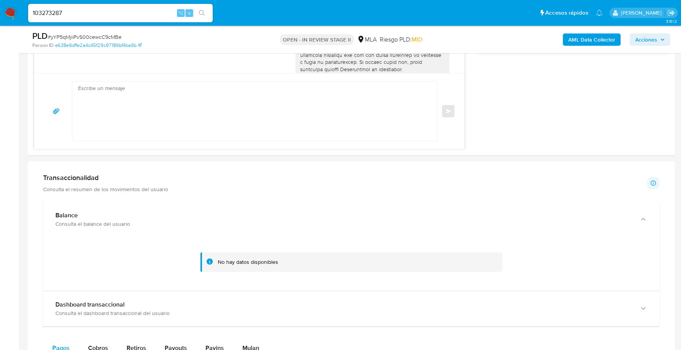
scroll to position [640, 0]
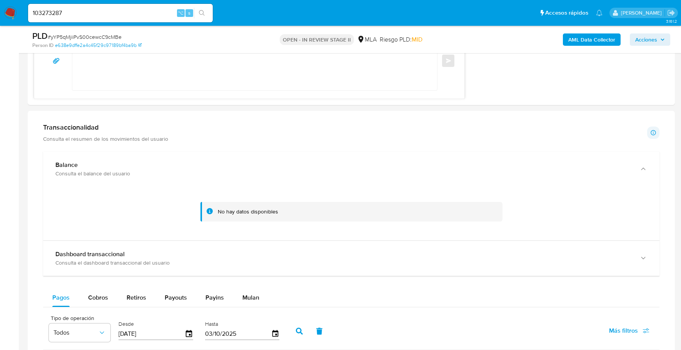
click at [134, 239] on div "No hay datos disponibles" at bounding box center [351, 214] width 616 height 54
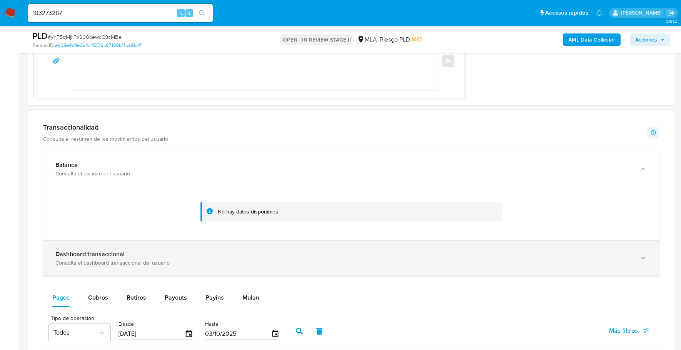
click at [133, 252] on div "Dashboard transaccional" at bounding box center [343, 254] width 576 height 8
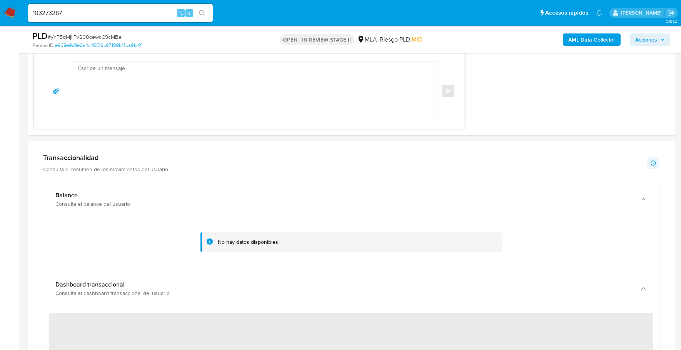
scroll to position [692, 0]
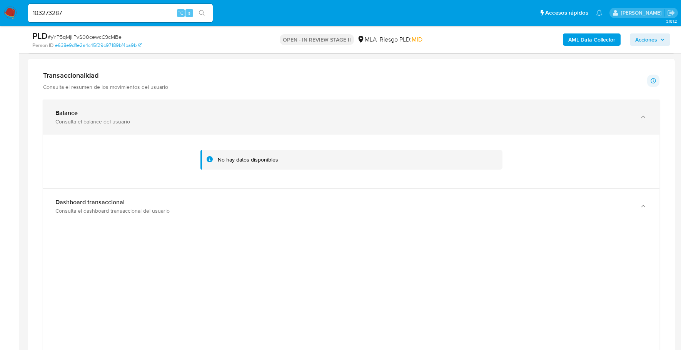
click at [105, 118] on div "Consulta el balance del usuario" at bounding box center [343, 121] width 576 height 7
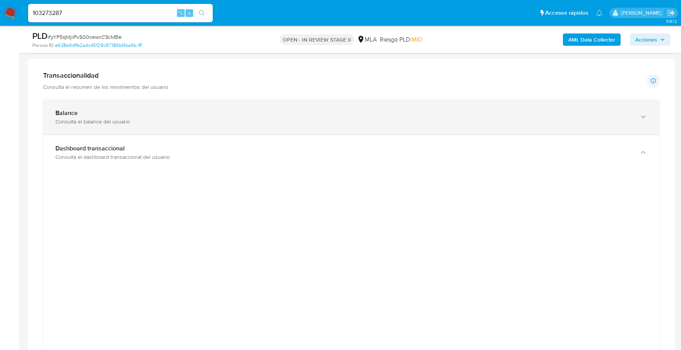
click at [105, 118] on div "Consulta el balance del usuario" at bounding box center [343, 121] width 576 height 7
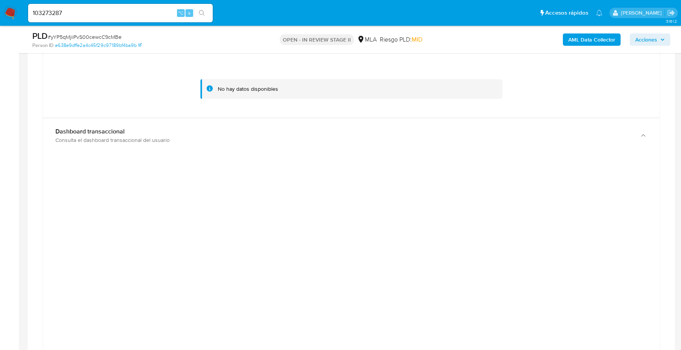
scroll to position [751, 0]
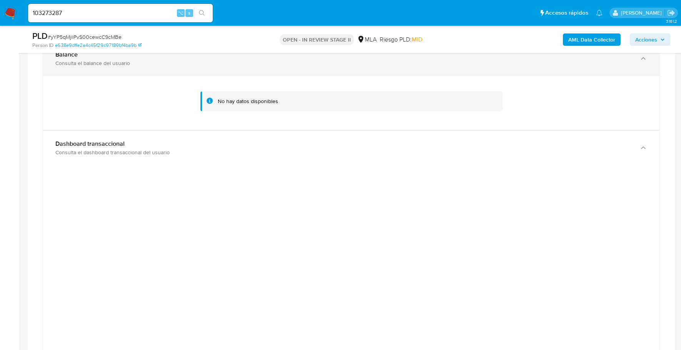
click at [122, 68] on div "Balance Consulta el balance del usuario" at bounding box center [351, 58] width 616 height 35
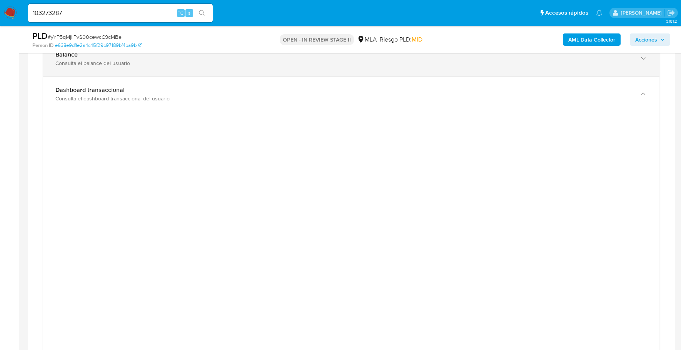
click at [123, 67] on div "Balance Consulta el balance del usuario" at bounding box center [351, 58] width 616 height 35
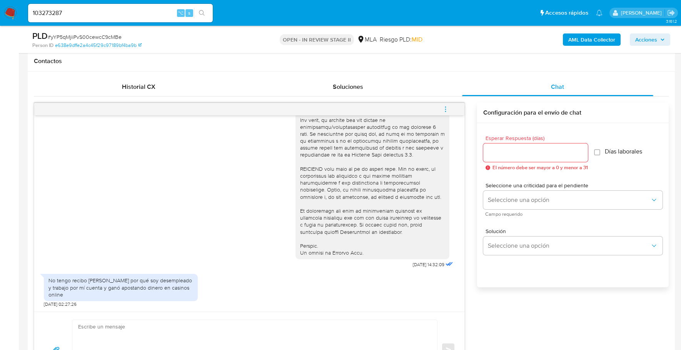
scroll to position [284, 0]
drag, startPoint x: 49, startPoint y: 280, endPoint x: 108, endPoint y: 297, distance: 61.8
click at [108, 297] on div "No tengo recibo de sueldo por qué soy desempleado y trabajo por mí cuenta y gan…" at bounding box center [121, 287] width 154 height 27
copy div "No tengo recibo de sueldo por qué soy desempleado y trabajo por mí cuenta y gan…"
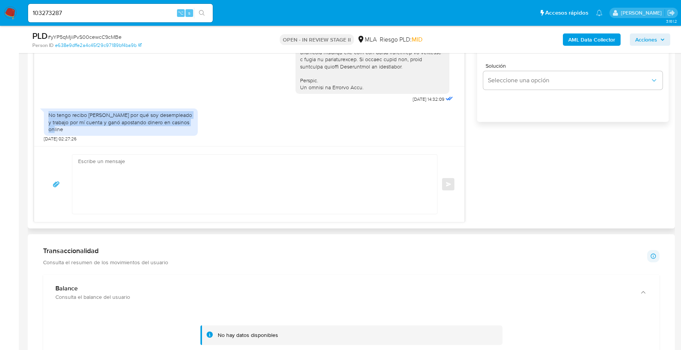
scroll to position [466, 0]
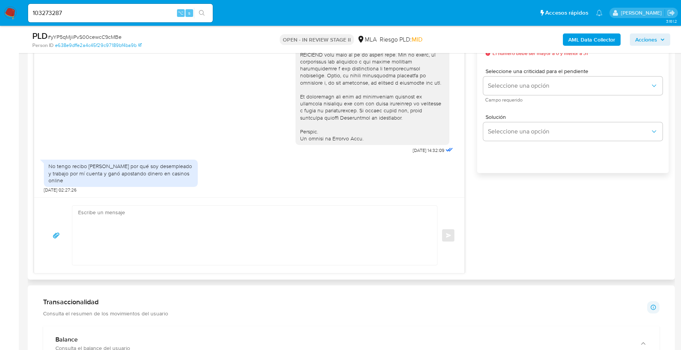
click at [156, 216] on textarea at bounding box center [252, 235] width 349 height 59
paste textarea "Hola, Muchas gracias por la respuesta. Analizamos tu caso y notamos que la info…"
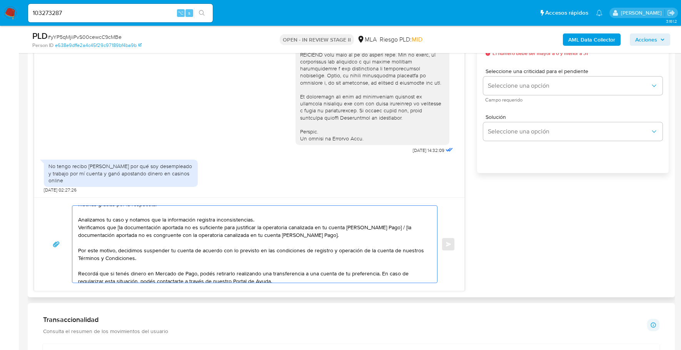
scroll to position [0, 0]
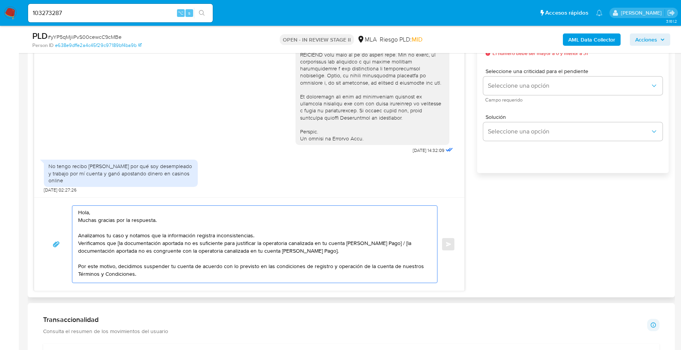
click at [119, 242] on textarea "Hola, Muchas gracias por la respuesta. Analizamos tu caso y notamos que la info…" at bounding box center [252, 244] width 349 height 77
drag, startPoint x: 342, startPoint y: 249, endPoint x: 385, endPoint y: 242, distance: 43.4
click at [385, 242] on textarea "Hola, Muchas gracias por la respuesta. Analizamos tu caso y notamos que la info…" at bounding box center [252, 244] width 349 height 77
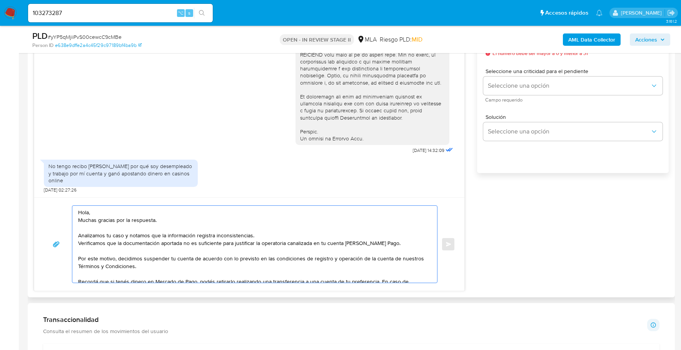
click at [149, 242] on textarea "Hola, Muchas gracias por la respuesta. Analizamos tu caso y notamos que la info…" at bounding box center [252, 244] width 349 height 77
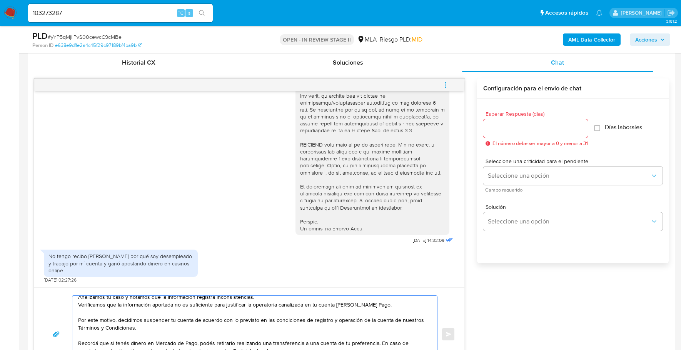
scroll to position [339, 0]
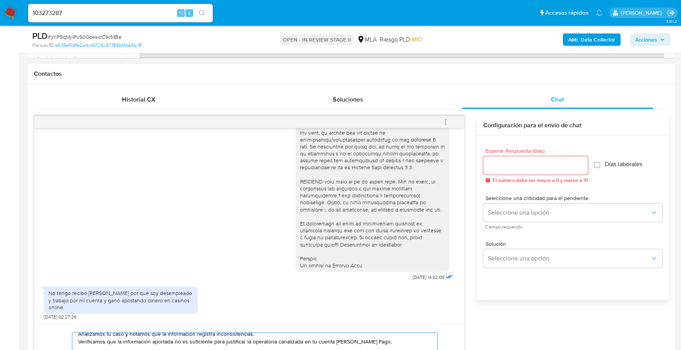
type textarea "Hola, Muchas gracias por la respuesta. Analizamos tu caso y notamos que la info…"
click at [530, 164] on input "Esperar Respuesta (días)" at bounding box center [535, 165] width 105 height 10
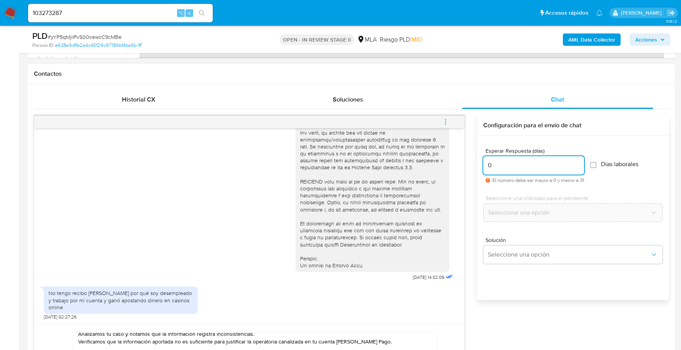
scroll to position [416, 0]
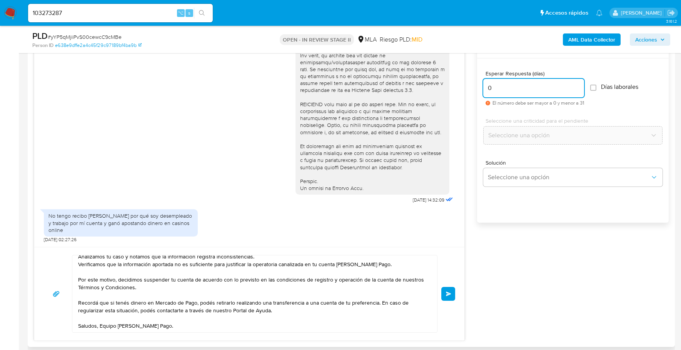
type input "0"
click at [442, 290] on div "Hola, Muchas gracias por la respuesta. Analizamos tu caso y notamos que la info…" at bounding box center [249, 294] width 412 height 78
click at [447, 292] on span "Enviar" at bounding box center [448, 294] width 5 height 5
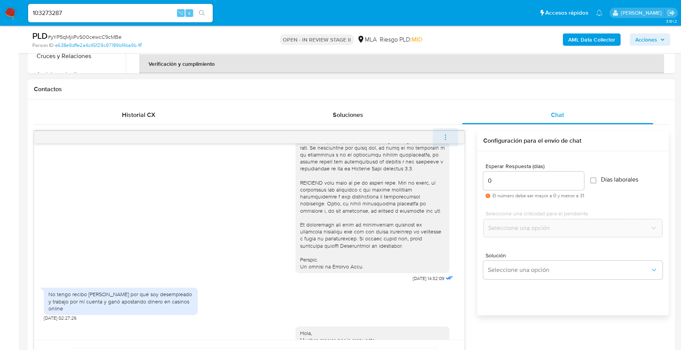
scroll to position [440, 0]
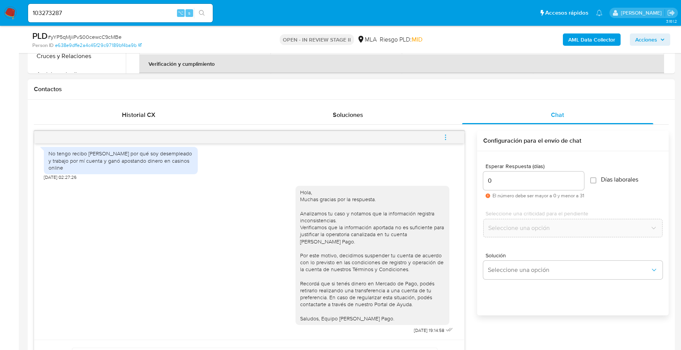
click at [447, 134] on icon "menu-action" at bounding box center [445, 137] width 7 height 7
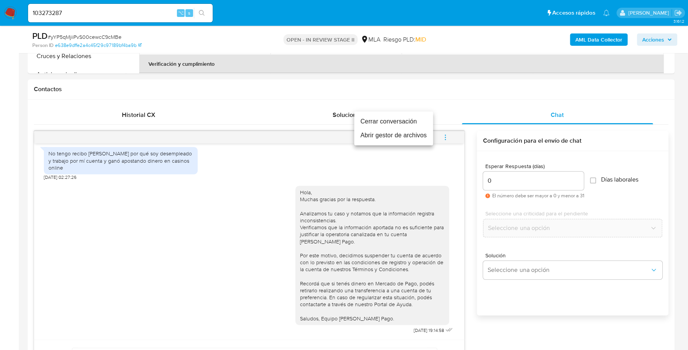
click at [390, 117] on li "Cerrar conversación" at bounding box center [393, 122] width 79 height 14
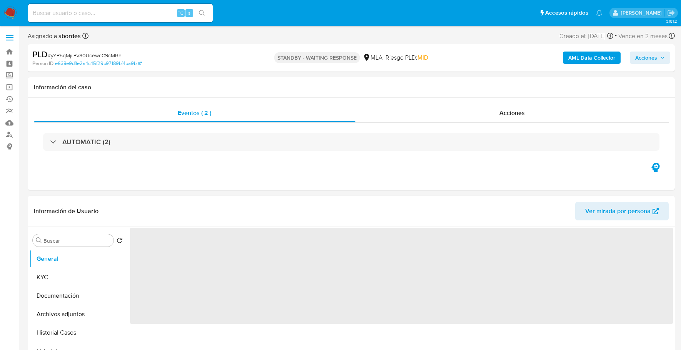
select select "10"
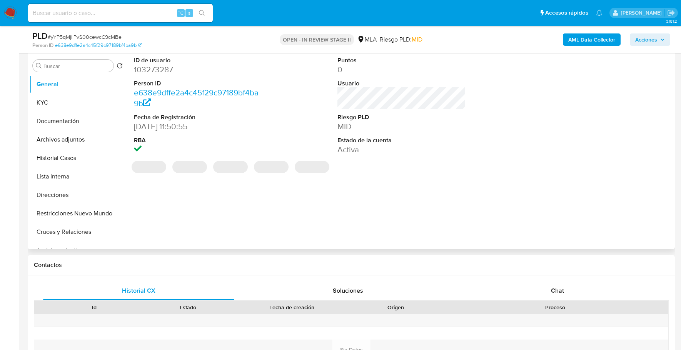
scroll to position [204, 0]
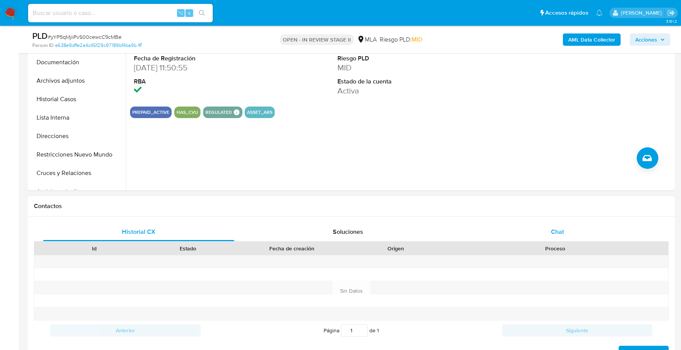
click at [563, 232] on span "Chat" at bounding box center [557, 231] width 13 height 9
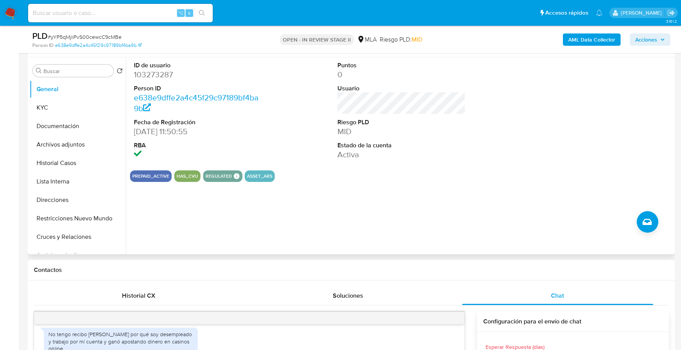
scroll to position [90, 0]
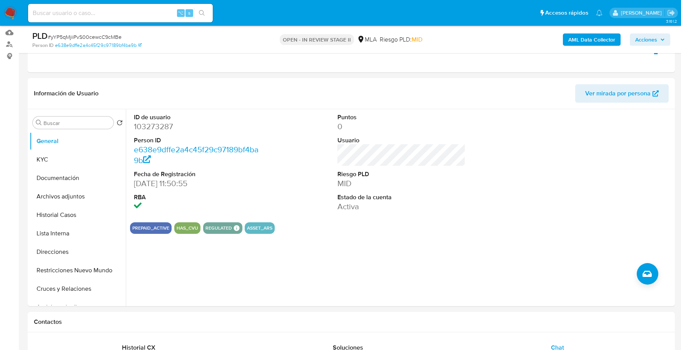
click at [656, 31] on div "AML Data Collector Acciones" at bounding box center [565, 39] width 210 height 18
click at [657, 32] on div "AML Data Collector Acciones" at bounding box center [565, 39] width 210 height 18
click at [659, 40] on span "Acciones" at bounding box center [650, 39] width 30 height 11
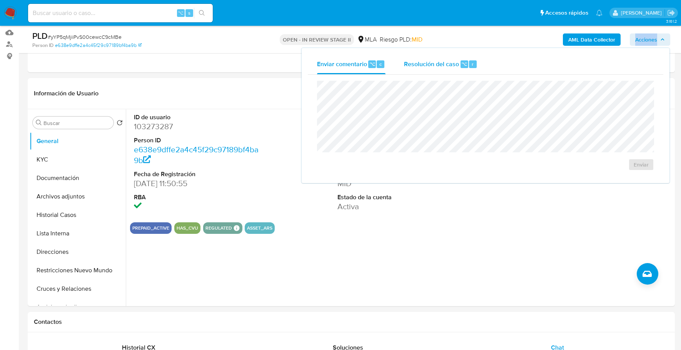
click at [447, 65] on span "Resolución del caso" at bounding box center [431, 63] width 55 height 9
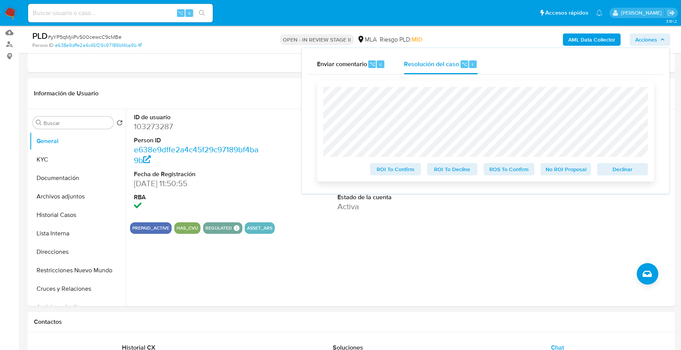
click at [613, 172] on span "Declinar" at bounding box center [623, 169] width 40 height 11
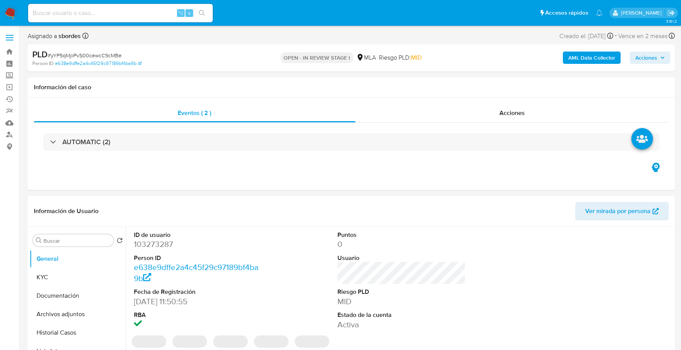
select select "10"
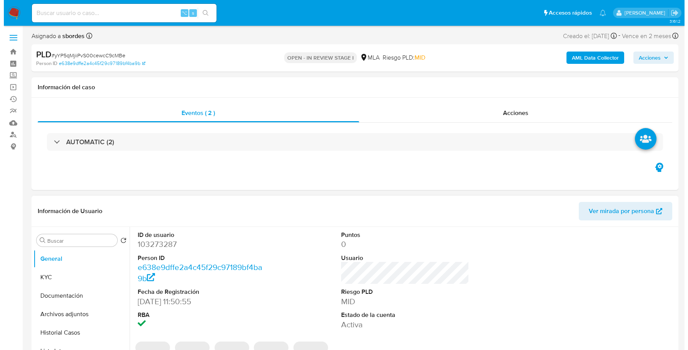
scroll to position [81, 0]
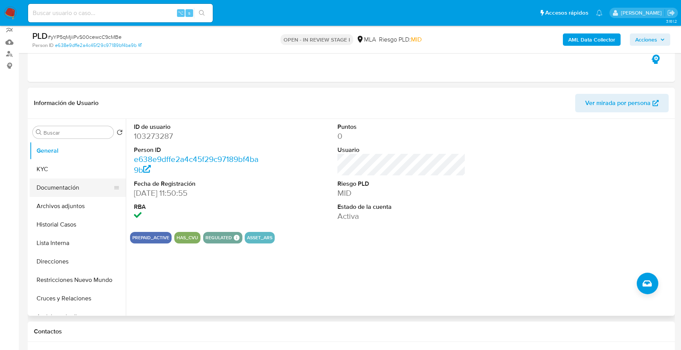
click at [59, 194] on button "Documentación" at bounding box center [75, 188] width 90 height 18
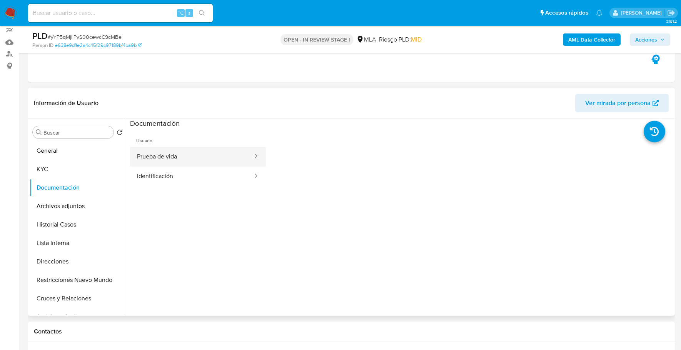
click at [152, 159] on button "Prueba de vida" at bounding box center [192, 157] width 124 height 20
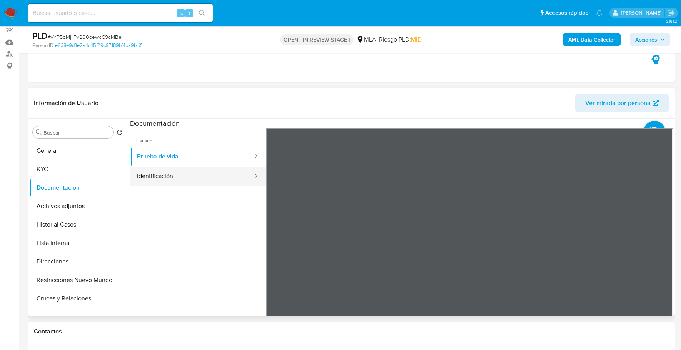
click at [189, 176] on button "Identificación" at bounding box center [192, 177] width 124 height 20
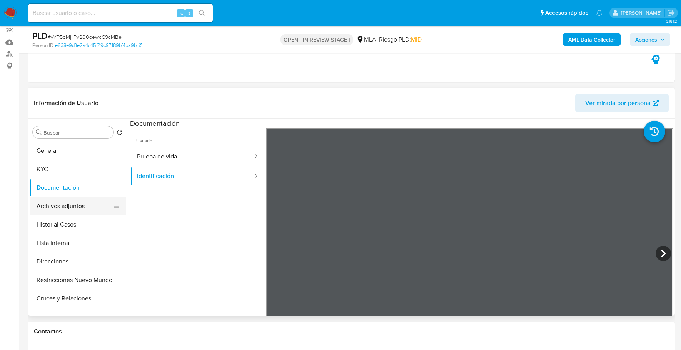
click at [61, 209] on button "Archivos adjuntos" at bounding box center [75, 206] width 90 height 18
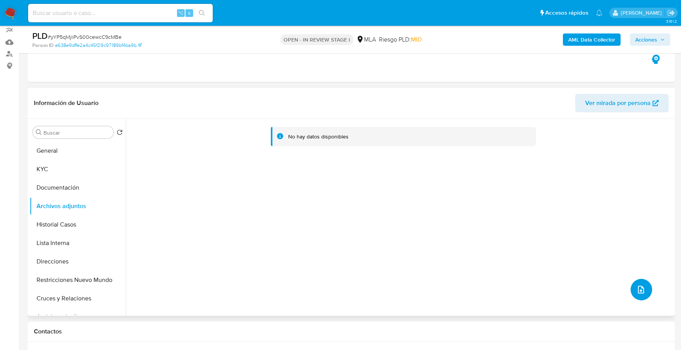
click at [637, 292] on icon "upload-file" at bounding box center [640, 289] width 9 height 9
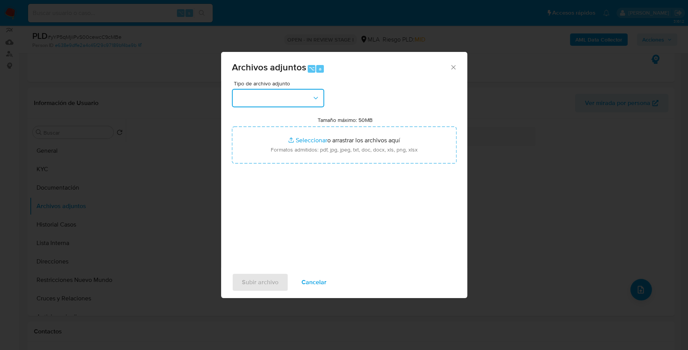
click at [274, 105] on button "button" at bounding box center [278, 98] width 92 height 18
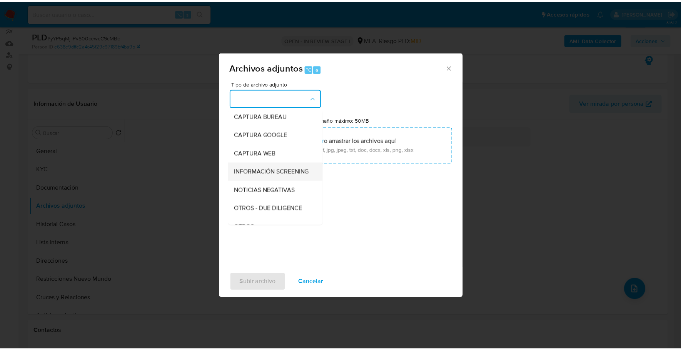
scroll to position [54, 0]
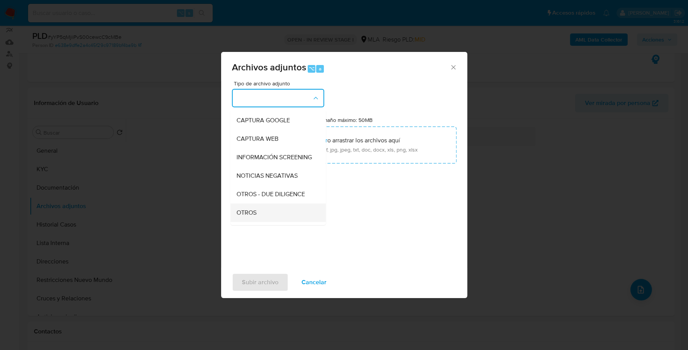
click at [269, 217] on div "OTROS" at bounding box center [276, 213] width 78 height 18
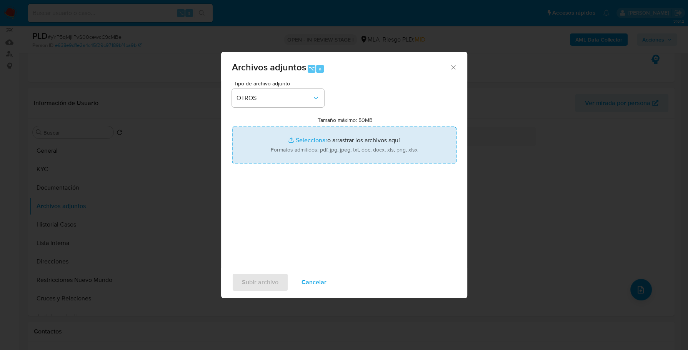
click at [309, 143] on input "Tamaño máximo: 50MB Seleccionar archivos" at bounding box center [344, 145] width 225 height 37
type input "C:\fakepath\Caselog yYP5qMjiiPvS00cewcC9cMBe_2025_09_17_12_32_35.docx"
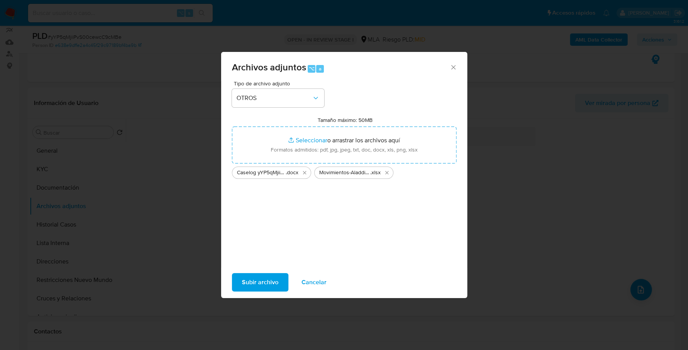
click at [248, 278] on span "Subir archivo" at bounding box center [260, 282] width 37 height 17
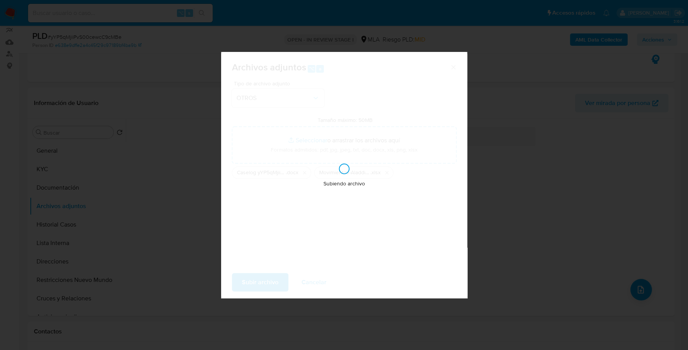
click at [306, 187] on div "Subiendo archivo" at bounding box center [344, 175] width 246 height 246
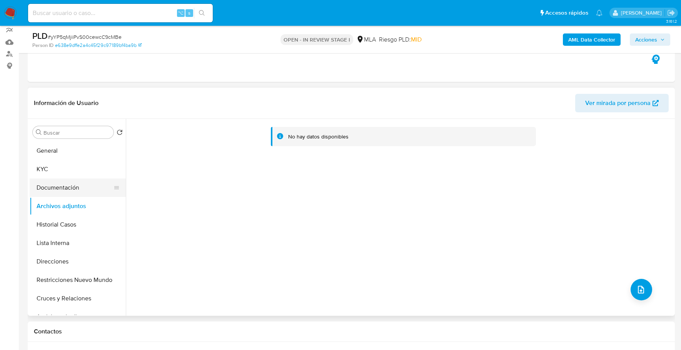
click at [66, 184] on button "Documentación" at bounding box center [75, 188] width 90 height 18
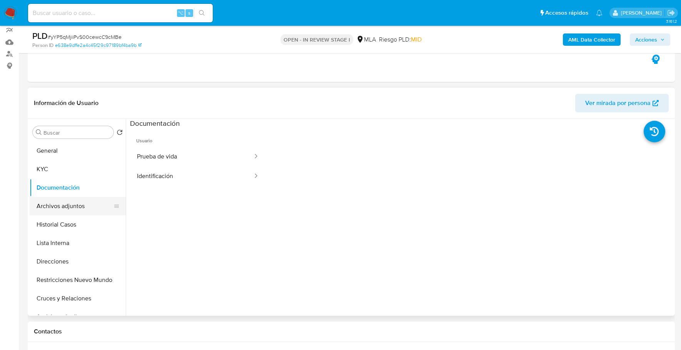
click at [65, 206] on button "Archivos adjuntos" at bounding box center [75, 206] width 90 height 18
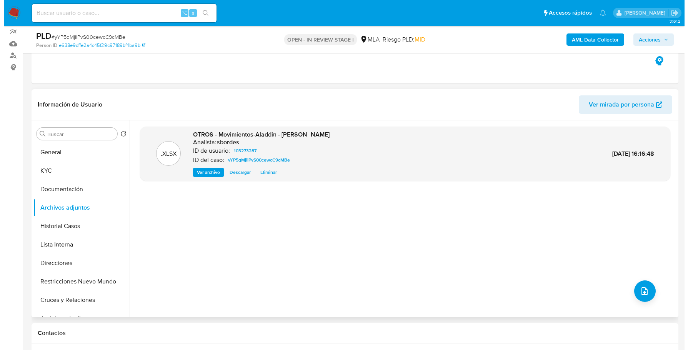
scroll to position [79, 0]
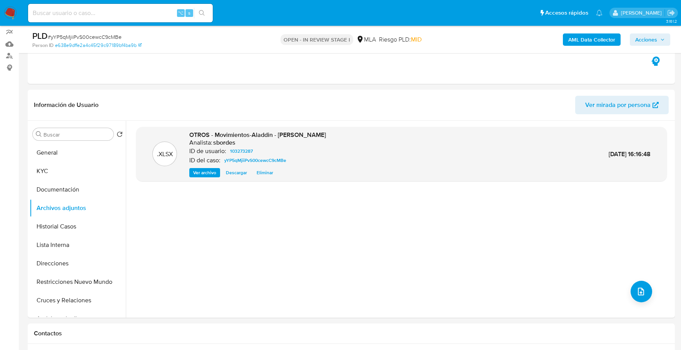
click at [576, 47] on div "AML Data Collector Acciones" at bounding box center [565, 39] width 210 height 18
click at [579, 41] on b "AML Data Collector" at bounding box center [591, 39] width 47 height 12
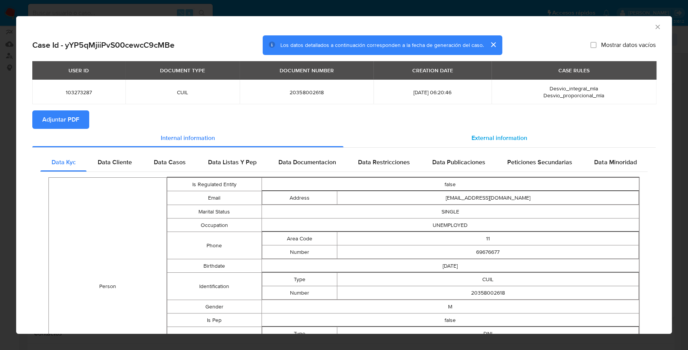
click at [559, 141] on div "External information" at bounding box center [500, 138] width 313 height 18
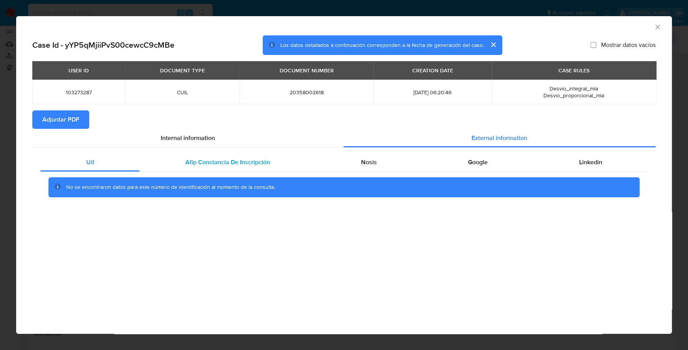
click at [253, 159] on span "Afip Constancia De Inscripción" at bounding box center [227, 162] width 85 height 9
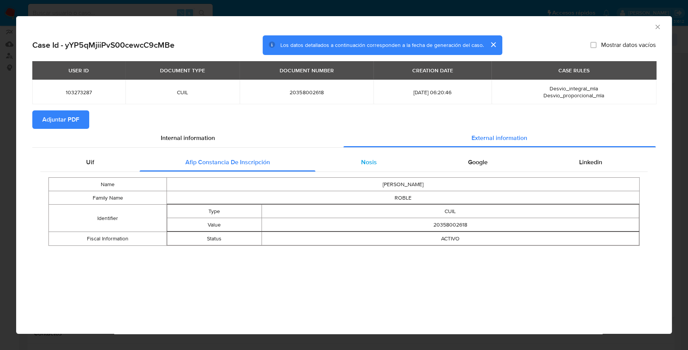
click at [359, 161] on div "Nosis" at bounding box center [368, 162] width 107 height 18
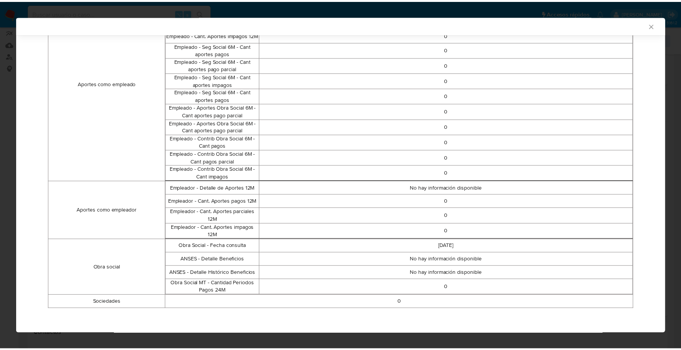
scroll to position [0, 0]
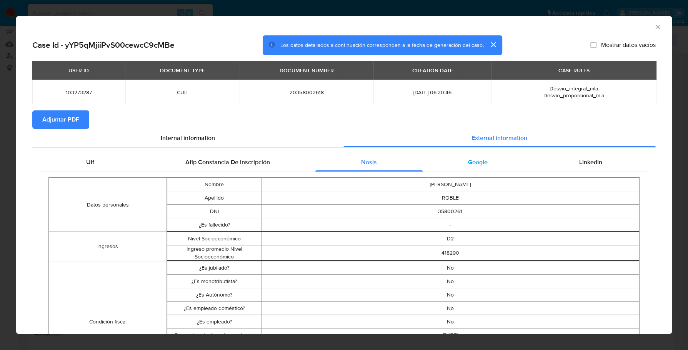
click at [472, 170] on div "Google" at bounding box center [478, 162] width 111 height 18
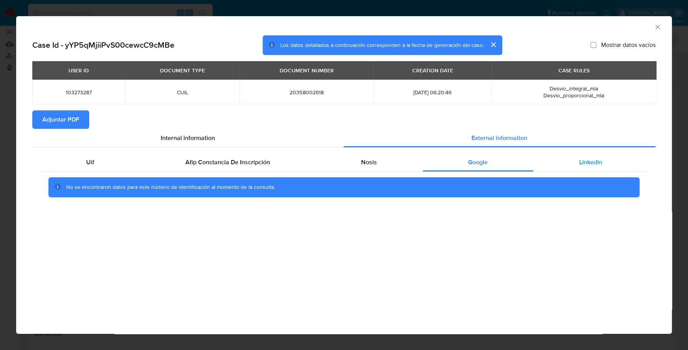
click at [568, 162] on div "Linkedin" at bounding box center [591, 162] width 114 height 18
click at [55, 125] on span "Adjuntar PDF" at bounding box center [60, 119] width 37 height 17
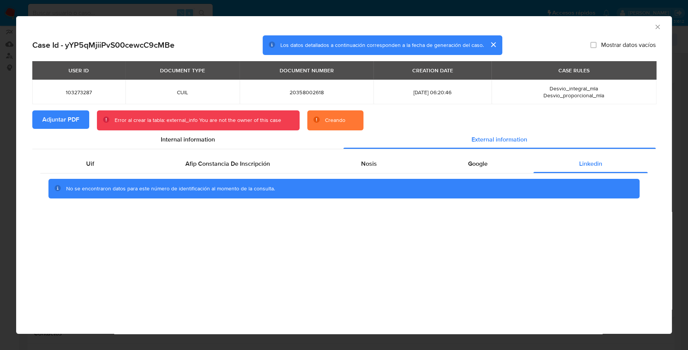
click at [62, 120] on span "Adjuntar PDF" at bounding box center [60, 119] width 37 height 17
click at [657, 22] on div "AML Data Collector" at bounding box center [344, 25] width 656 height 19
click at [657, 26] on icon "Cerrar ventana" at bounding box center [658, 27] width 8 height 8
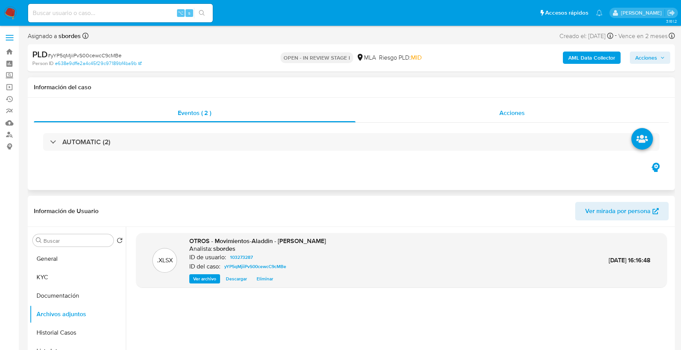
click at [458, 116] on div "Acciones" at bounding box center [513, 113] width 314 height 18
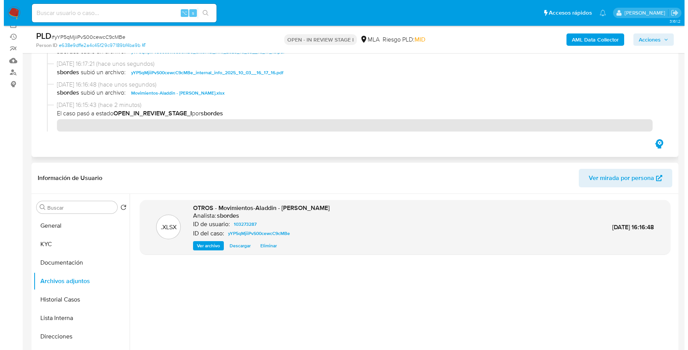
scroll to position [187, 0]
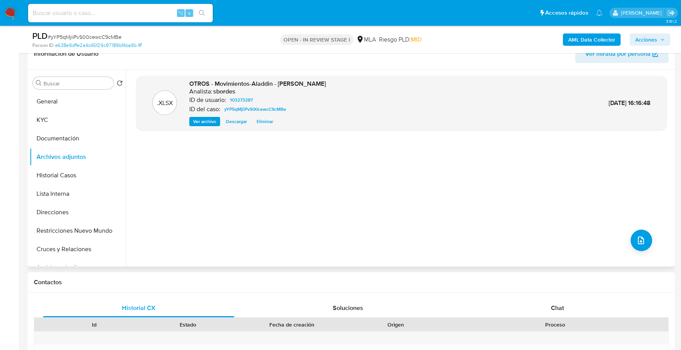
click at [623, 235] on div ".XLSX OTROS - Movimientos-Aladdin - Francisco Roble Analista: sbordes ID de usu…" at bounding box center [401, 168] width 531 height 185
click at [632, 239] on button "upload-file" at bounding box center [642, 241] width 22 height 22
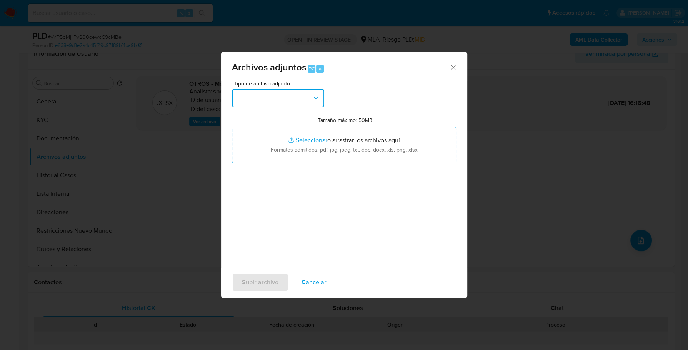
click at [301, 100] on button "button" at bounding box center [278, 98] width 92 height 18
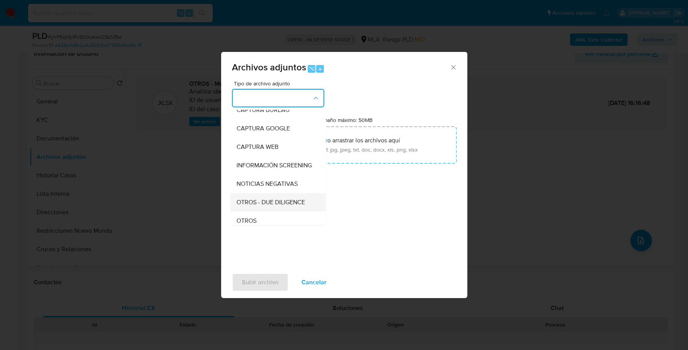
scroll to position [54, 0]
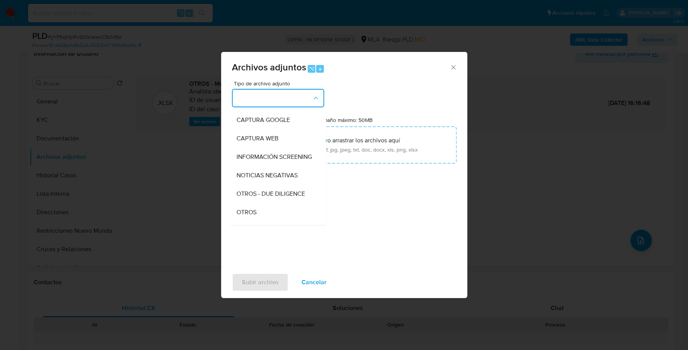
click at [260, 225] on div "Tipo de archivo adjunto IDENTIFICACIÓN INGRESOS CAPTURA BUREAU CAPTURA GOOGLE C…" at bounding box center [344, 172] width 225 height 182
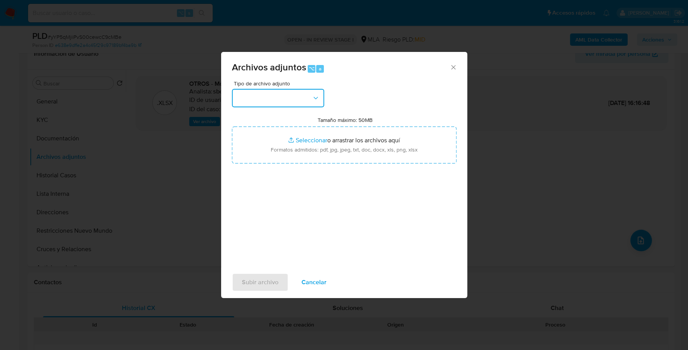
click at [320, 93] on button "button" at bounding box center [278, 98] width 92 height 18
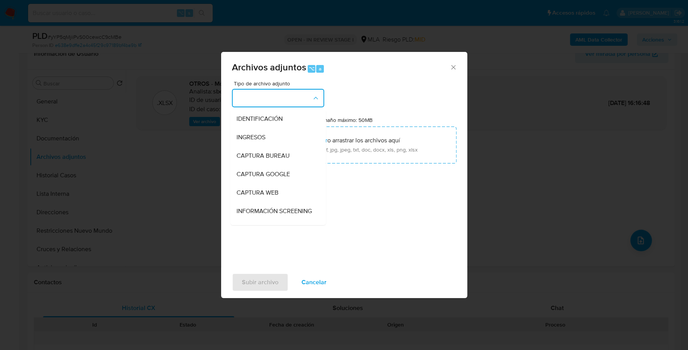
scroll to position [88, 0]
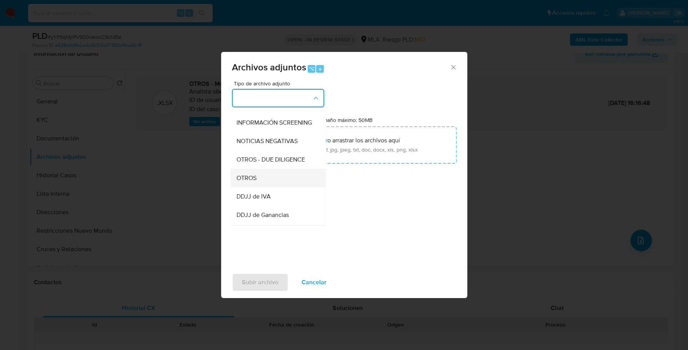
click at [259, 187] on div "OTROS" at bounding box center [276, 178] width 78 height 18
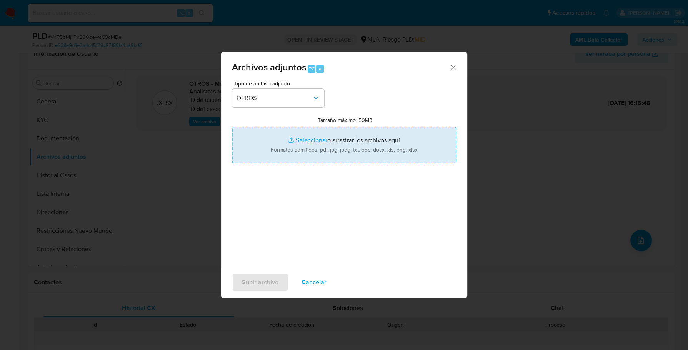
click at [321, 137] on input "Tamaño máximo: 50MB Seleccionar archivos" at bounding box center [344, 145] width 225 height 37
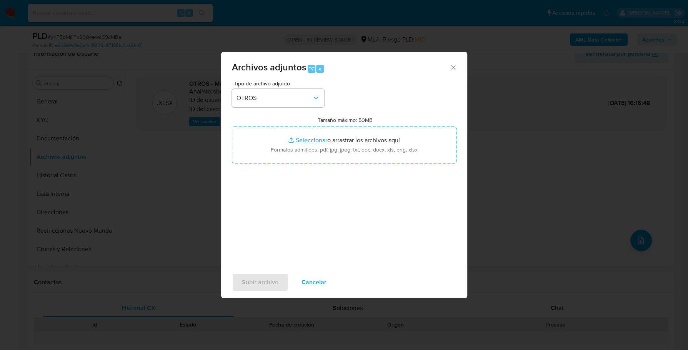
click at [321, 290] on span "Cancelar" at bounding box center [314, 282] width 25 height 17
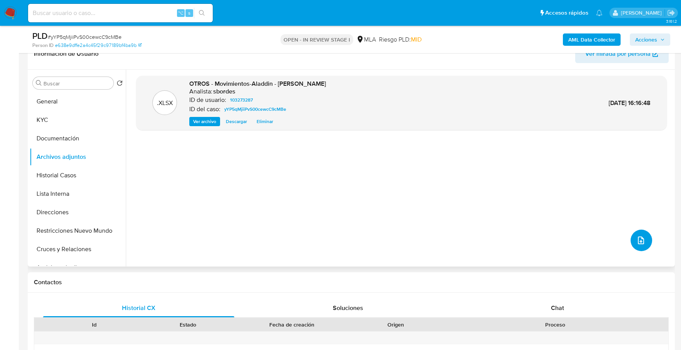
click at [641, 243] on icon "upload-file" at bounding box center [640, 240] width 9 height 9
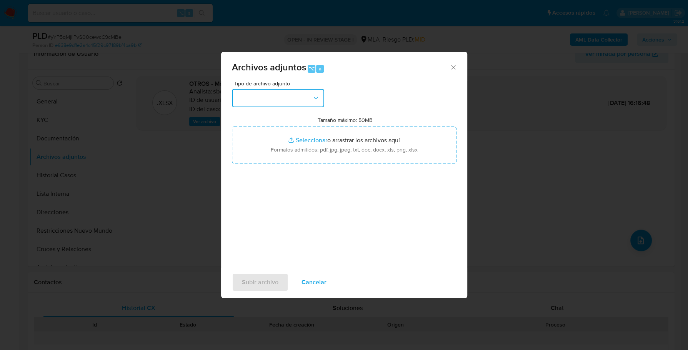
click at [279, 98] on button "button" at bounding box center [278, 98] width 92 height 18
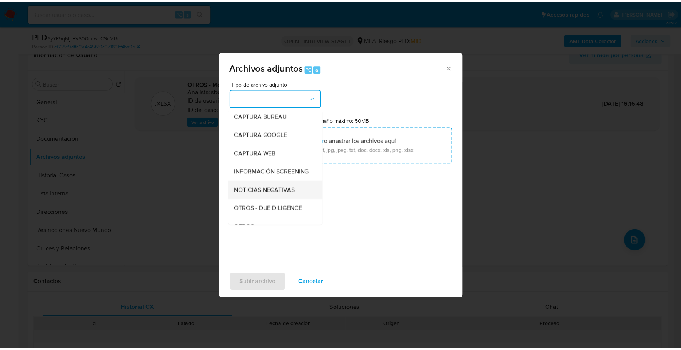
scroll to position [55, 0]
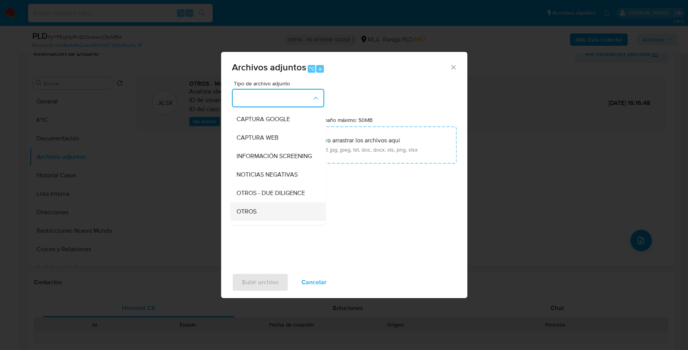
click at [268, 210] on div "OTROS" at bounding box center [276, 211] width 78 height 18
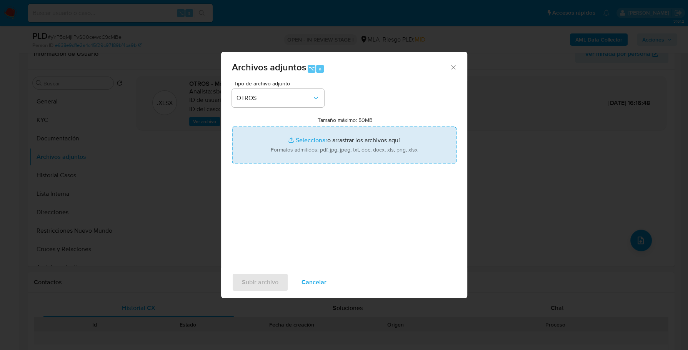
click at [325, 141] on input "Tamaño máximo: 50MB Seleccionar archivos" at bounding box center [344, 145] width 225 height 37
type input "C:\fakepath\Caselog yYP5qMjiiPvS00cewcC9cMBe_2025_09_17_12_32_35.docx"
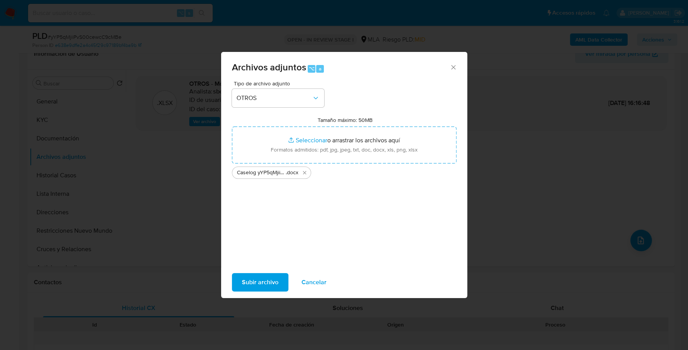
click at [267, 277] on span "Subir archivo" at bounding box center [260, 282] width 37 height 17
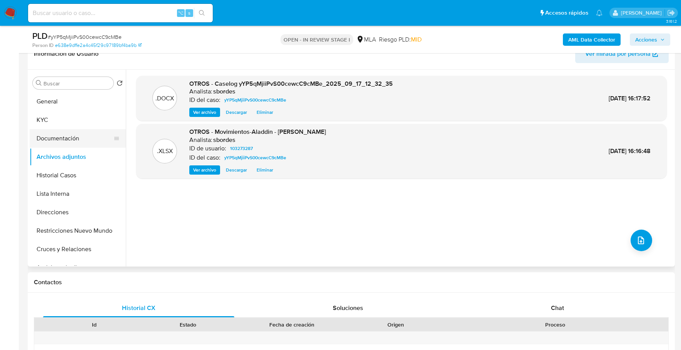
click at [65, 134] on button "Documentación" at bounding box center [75, 138] width 90 height 18
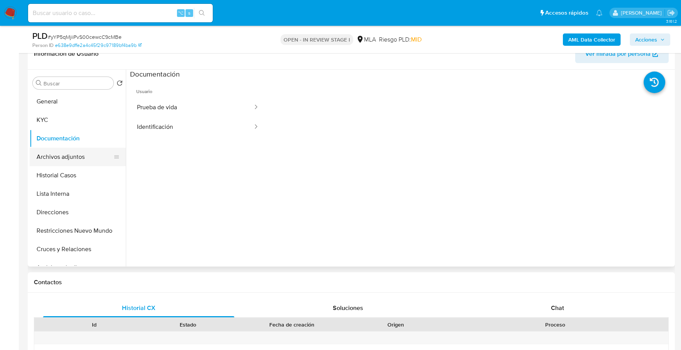
click at [85, 160] on button "Archivos adjuntos" at bounding box center [75, 157] width 90 height 18
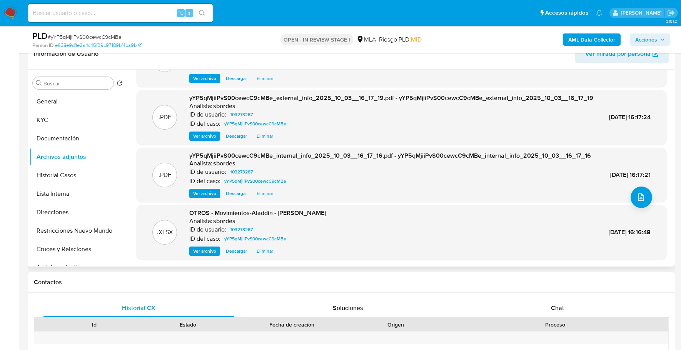
scroll to position [60, 0]
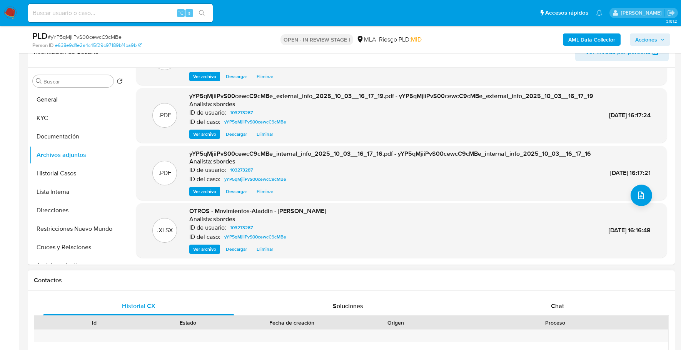
click at [551, 300] on div "Chat" at bounding box center [557, 306] width 191 height 18
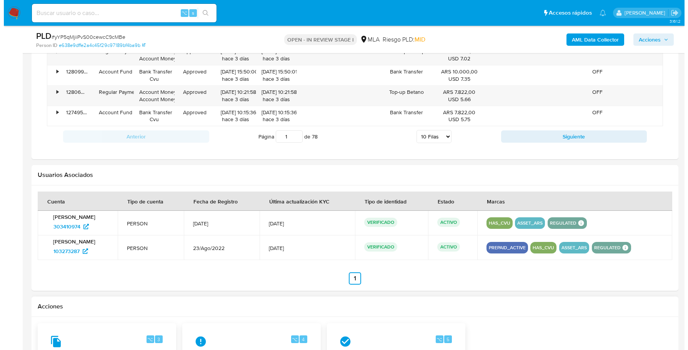
scroll to position [1254, 0]
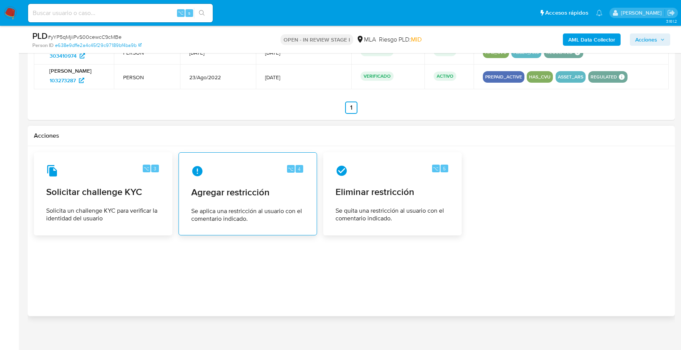
click at [252, 187] on span "Agregar restricción" at bounding box center [247, 193] width 113 height 12
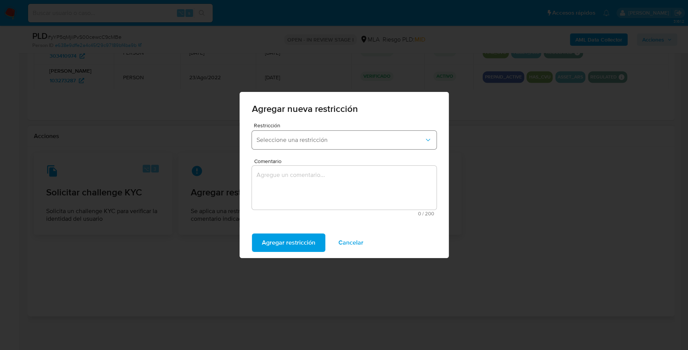
click at [322, 143] on span "Seleccione una restricción" at bounding box center [341, 140] width 168 height 8
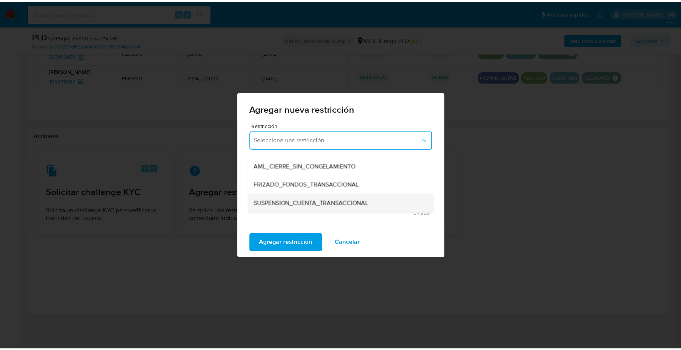
scroll to position [69, 0]
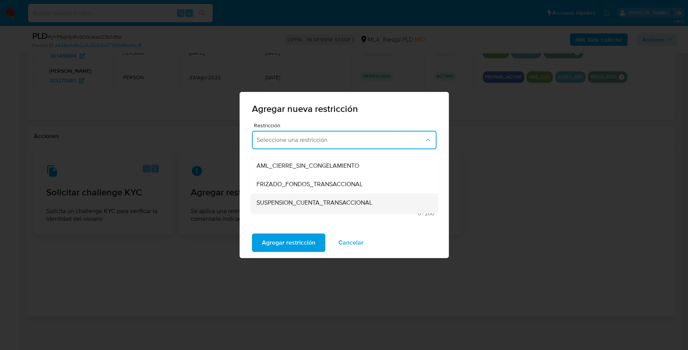
click at [329, 204] on span "SUSPENSION_CUENTA_TRANSACCIONAL" at bounding box center [315, 203] width 116 height 8
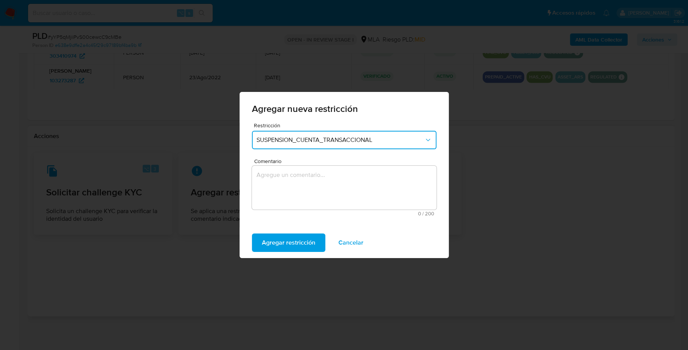
click at [320, 184] on textarea "Comentario" at bounding box center [344, 188] width 185 height 44
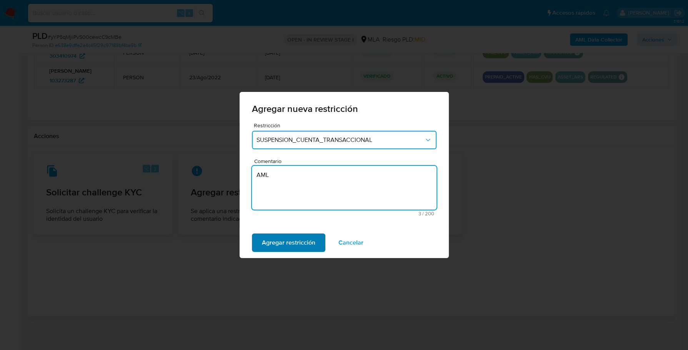
type textarea "AML"
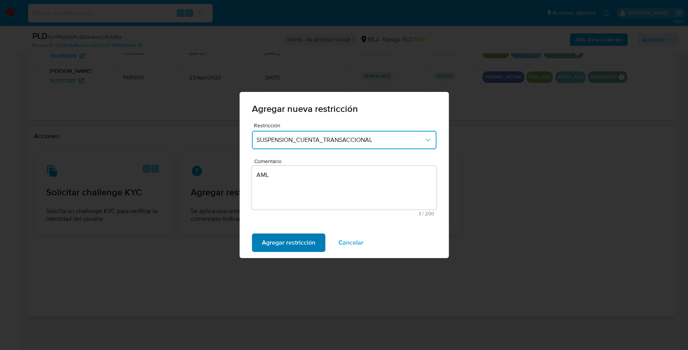
click at [261, 242] on button "Agregar restricción" at bounding box center [288, 243] width 73 height 18
click at [258, 246] on button "Confirmar" at bounding box center [276, 243] width 48 height 18
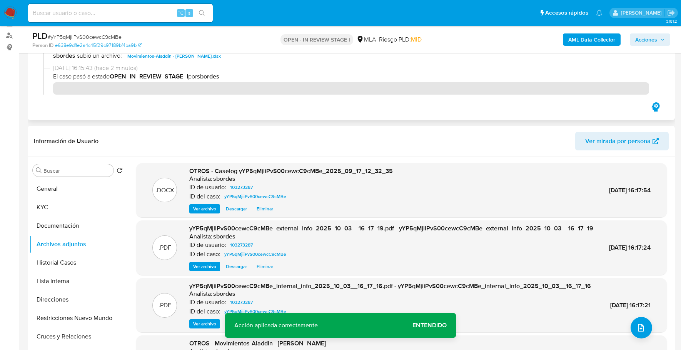
scroll to position [0, 0]
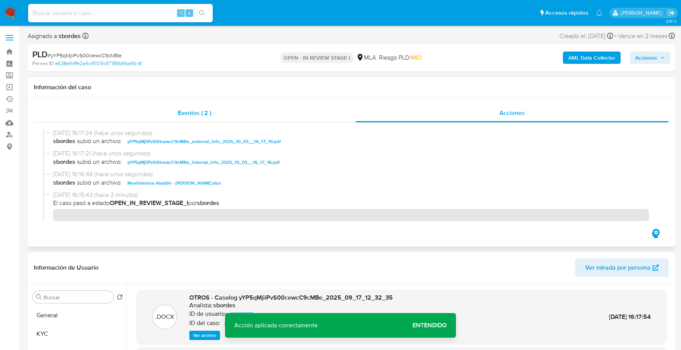
click at [269, 112] on div "Eventos ( 2 )" at bounding box center [195, 113] width 322 height 18
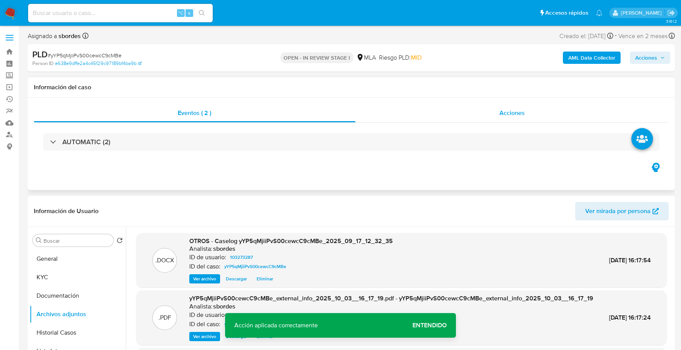
click at [463, 113] on div "Acciones" at bounding box center [513, 113] width 314 height 18
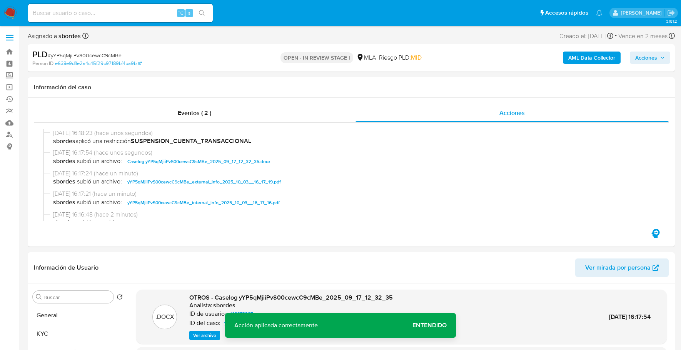
click at [650, 55] on span "Acciones" at bounding box center [646, 58] width 22 height 12
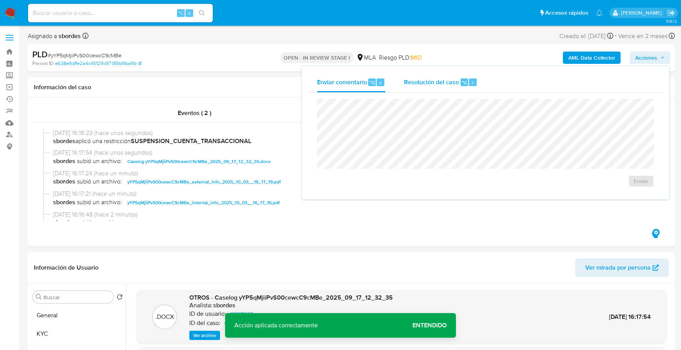
click at [422, 80] on span "Resolución del caso" at bounding box center [431, 82] width 55 height 9
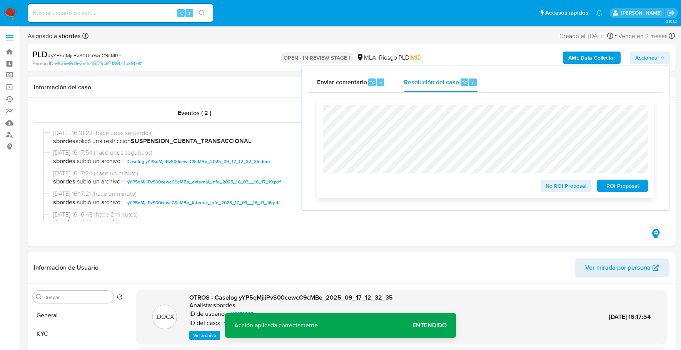
click at [613, 184] on span "ROI Proposal" at bounding box center [623, 185] width 40 height 11
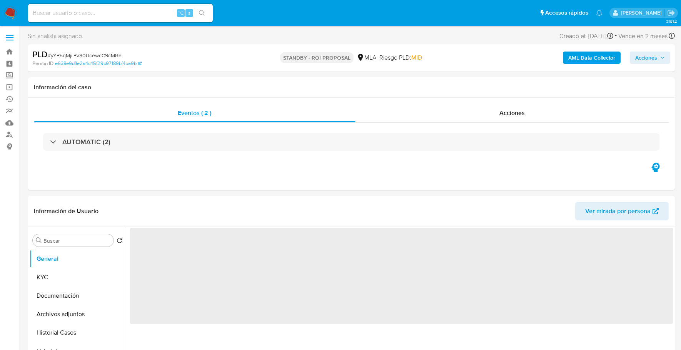
select select "10"
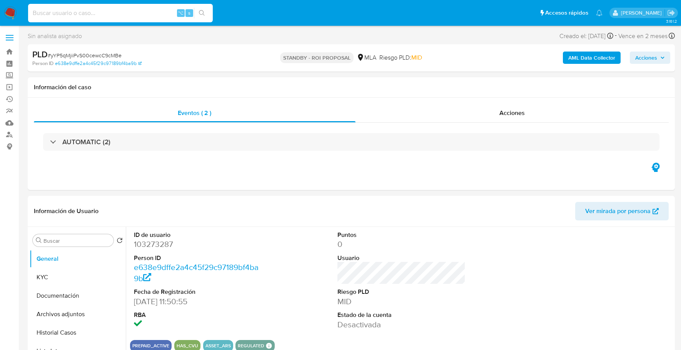
click at [115, 13] on input at bounding box center [120, 13] width 185 height 10
paste input "2381143704"
type input "2381143704"
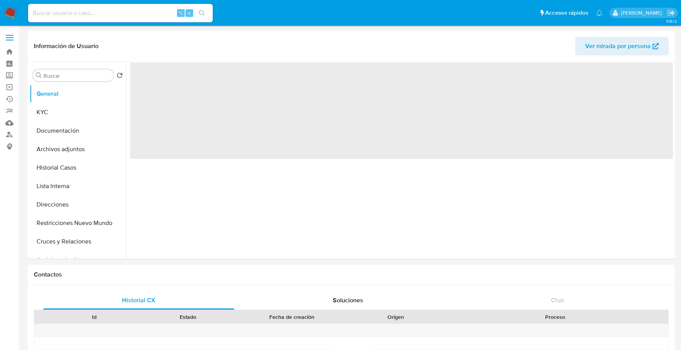
select select "10"
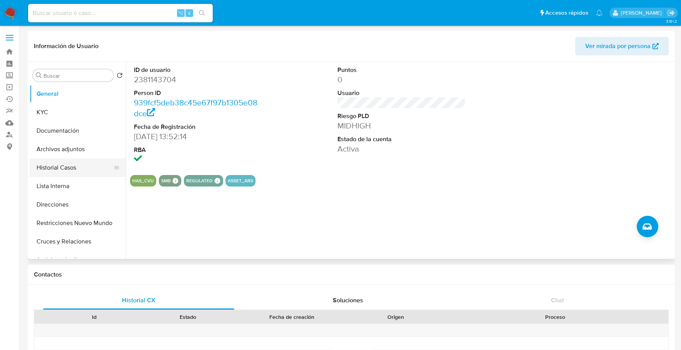
click at [52, 163] on button "Historial Casos" at bounding box center [75, 168] width 90 height 18
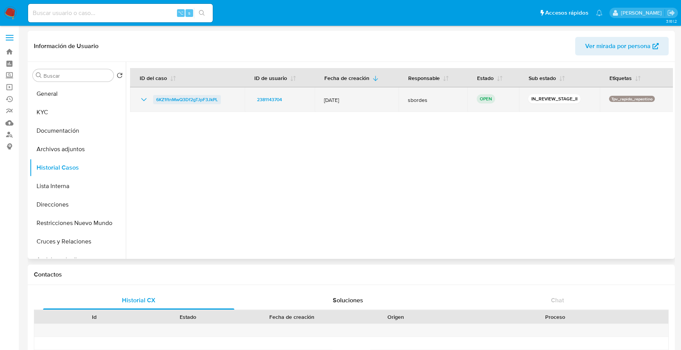
click at [190, 103] on span "6KZ1ftnMwQ3Df2gTJpF3JkPL" at bounding box center [187, 99] width 62 height 9
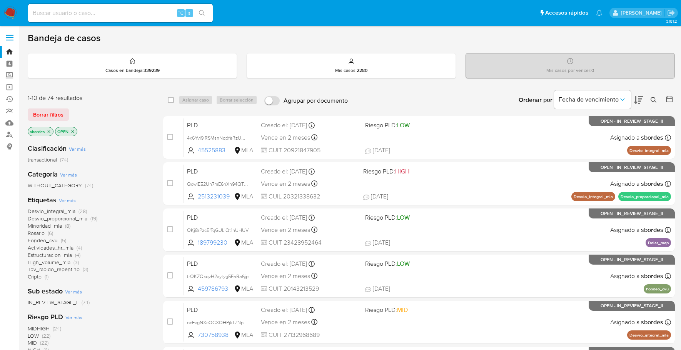
click at [50, 131] on icon "close-filter" at bounding box center [49, 131] width 3 height 3
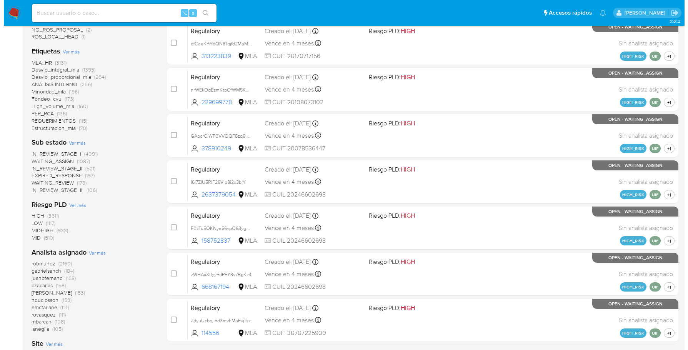
scroll to position [310, 0]
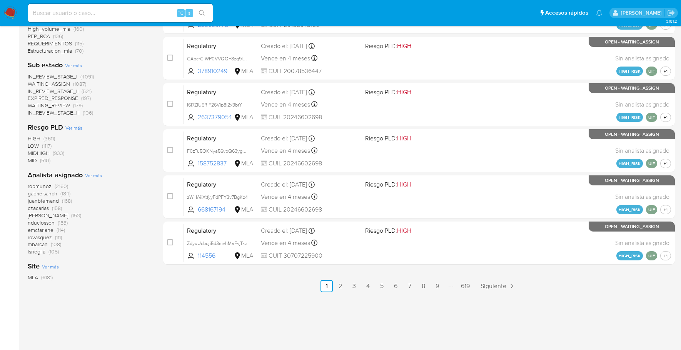
click at [94, 175] on span "Ver más" at bounding box center [93, 175] width 17 height 7
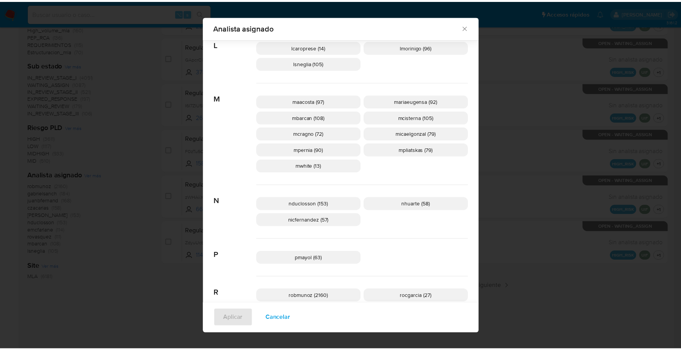
scroll to position [538, 0]
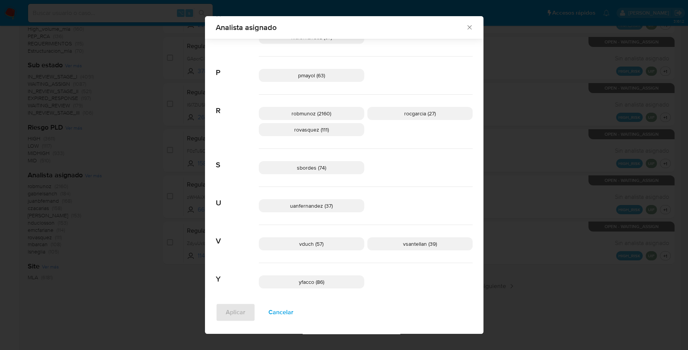
click at [467, 25] on icon "Cerrar" at bounding box center [470, 27] width 8 height 8
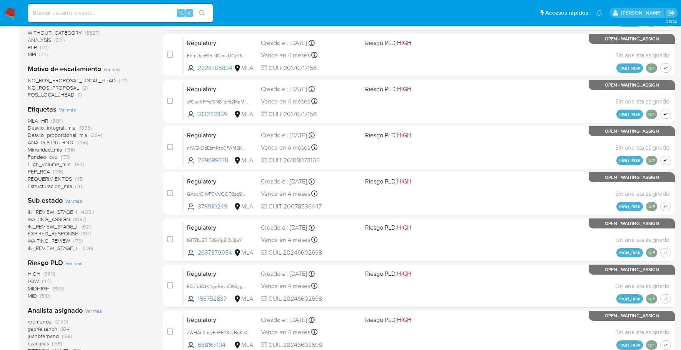
scroll to position [0, 0]
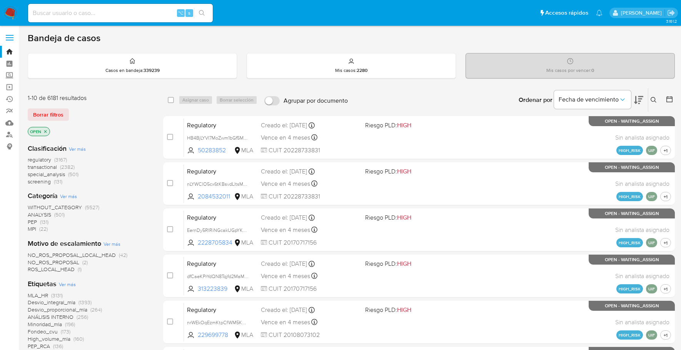
click at [12, 8] on img at bounding box center [10, 13] width 13 height 13
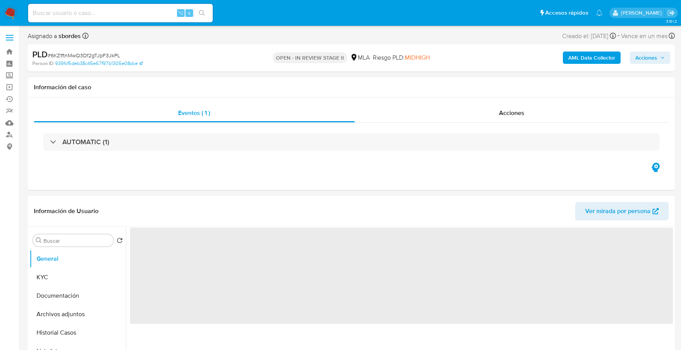
select select "10"
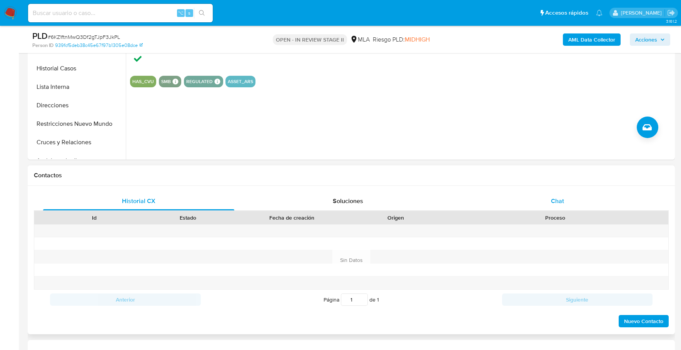
click at [571, 203] on div "Chat" at bounding box center [557, 201] width 191 height 18
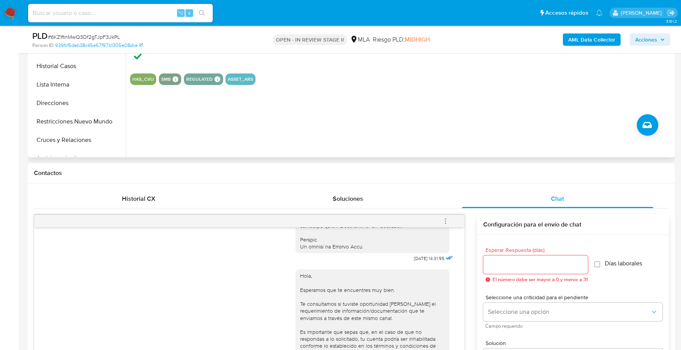
scroll to position [152, 0]
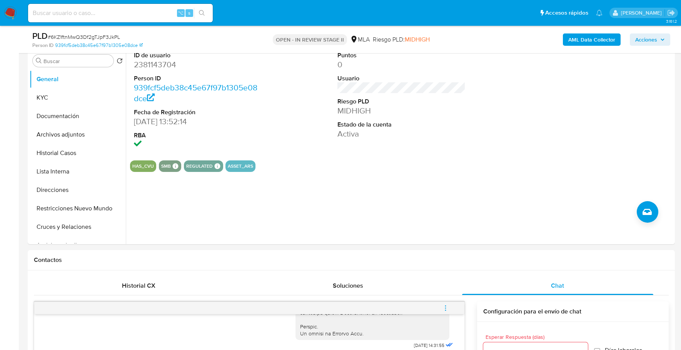
click at [135, 18] on div "⌥ s" at bounding box center [120, 13] width 185 height 18
click at [136, 12] on input at bounding box center [120, 13] width 185 height 10
paste input "2381143704"
type input "2381143704"
click at [68, 95] on button "KYC" at bounding box center [75, 97] width 90 height 18
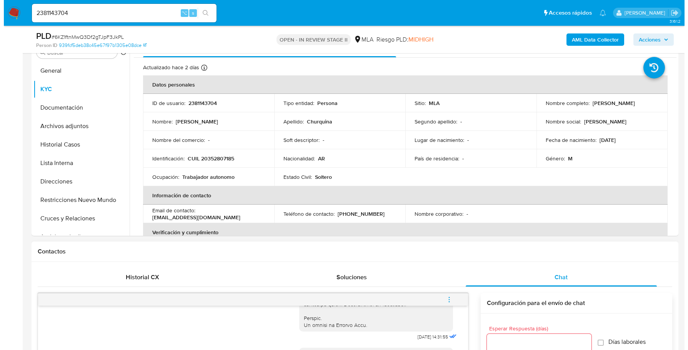
scroll to position [155, 0]
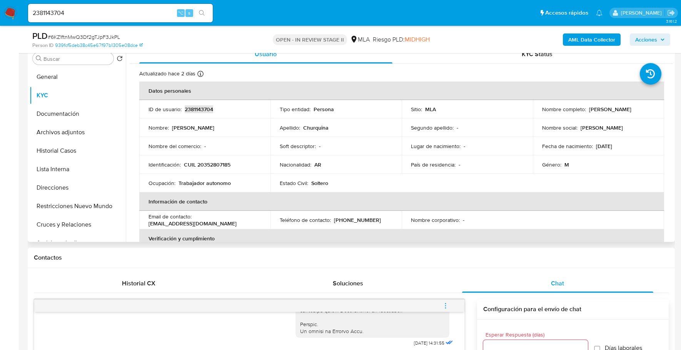
copy p "2381143704"
click at [599, 39] on b "AML Data Collector" at bounding box center [591, 39] width 47 height 12
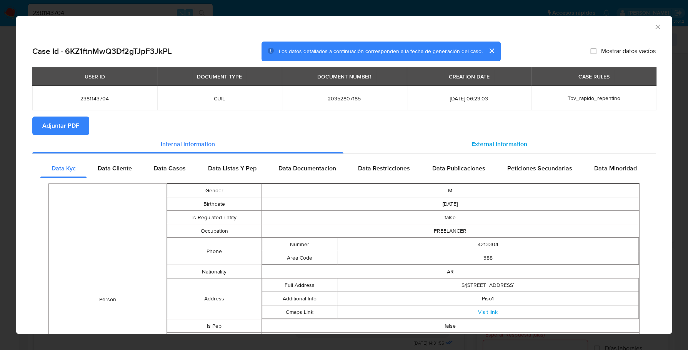
click at [495, 150] on div "External information" at bounding box center [500, 144] width 313 height 18
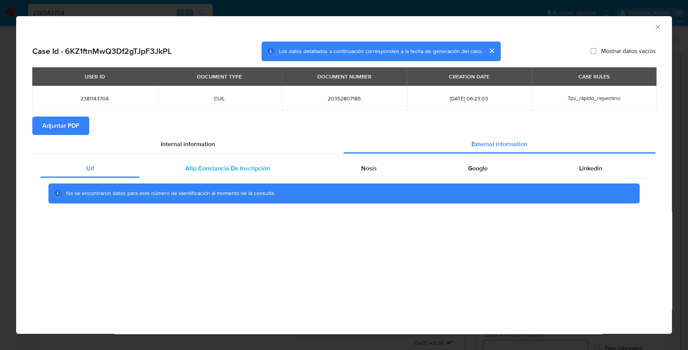
click at [231, 162] on div "Afip Constancia De Inscripción" at bounding box center [228, 168] width 176 height 18
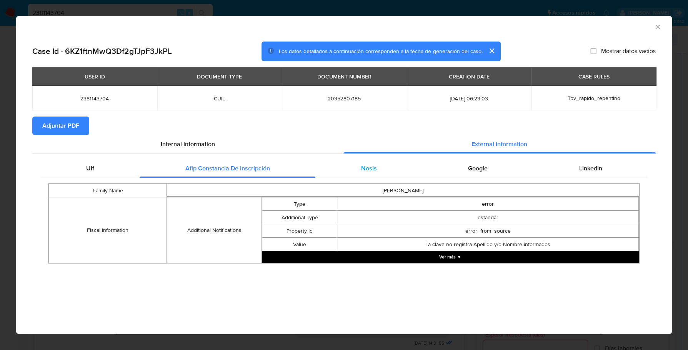
click at [364, 170] on span "Nosis" at bounding box center [369, 168] width 16 height 9
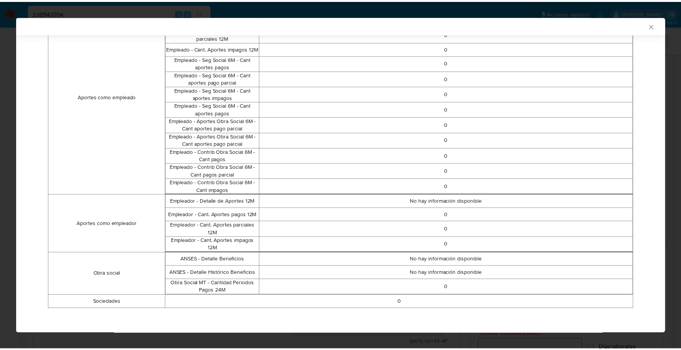
scroll to position [0, 0]
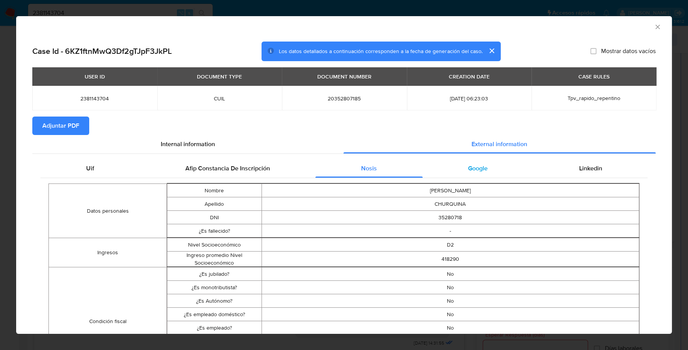
click at [474, 170] on span "Google" at bounding box center [478, 168] width 20 height 9
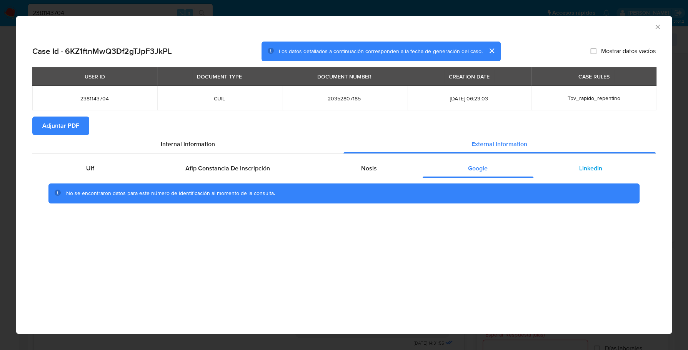
click at [586, 170] on span "Linkedin" at bounding box center [590, 168] width 23 height 9
click at [71, 128] on span "Adjuntar PDF" at bounding box center [60, 125] width 37 height 17
click at [661, 24] on icon "Cerrar ventana" at bounding box center [658, 27] width 8 height 8
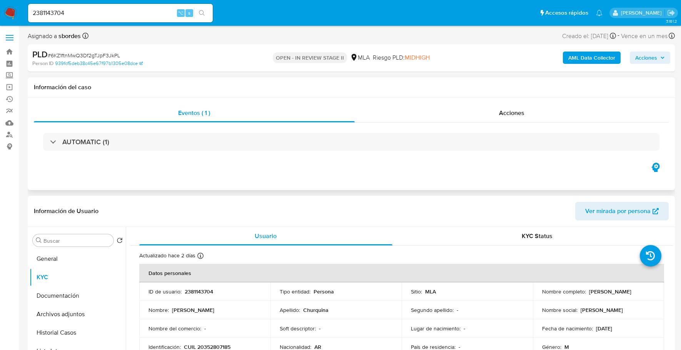
click at [516, 103] on div "Eventos ( 1 ) Acciones AUTOMATIC (1)" at bounding box center [351, 144] width 647 height 92
click at [519, 112] on span "Acciones" at bounding box center [511, 112] width 25 height 9
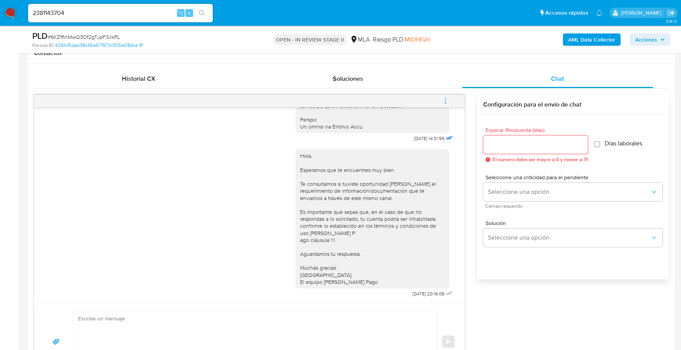
scroll to position [409, 0]
click at [445, 99] on icon "menu-action" at bounding box center [445, 101] width 7 height 7
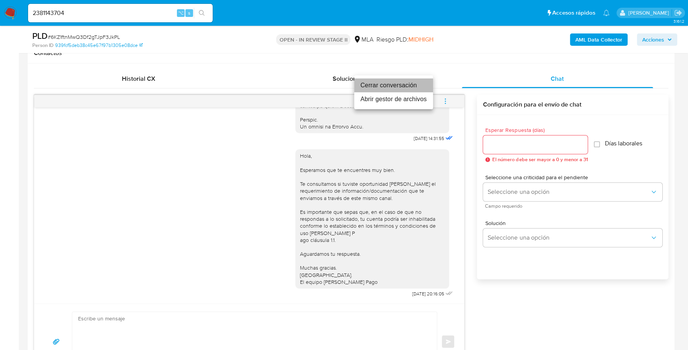
click at [394, 87] on li "Cerrar conversación" at bounding box center [393, 85] width 79 height 14
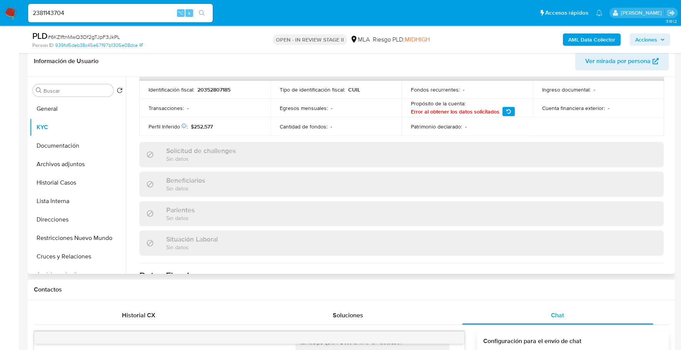
scroll to position [405, 0]
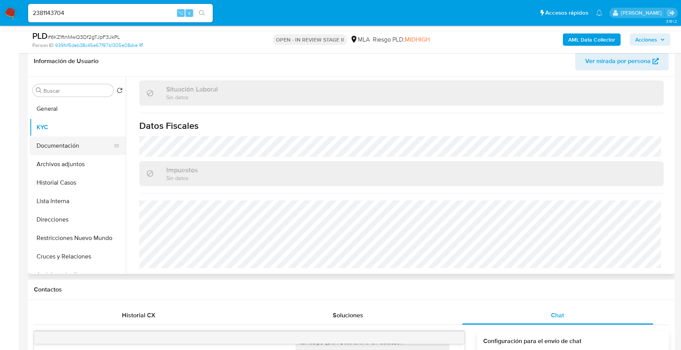
click at [78, 139] on button "Documentación" at bounding box center [75, 146] width 90 height 18
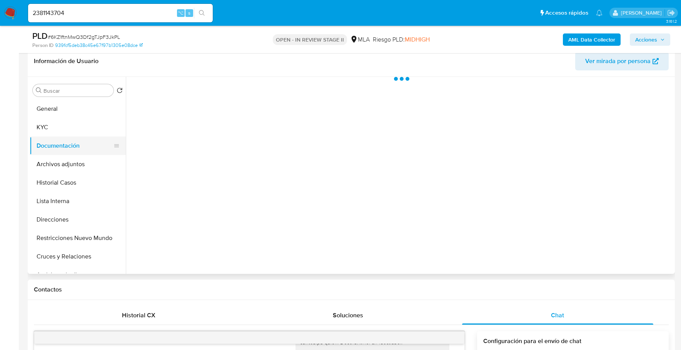
scroll to position [0, 0]
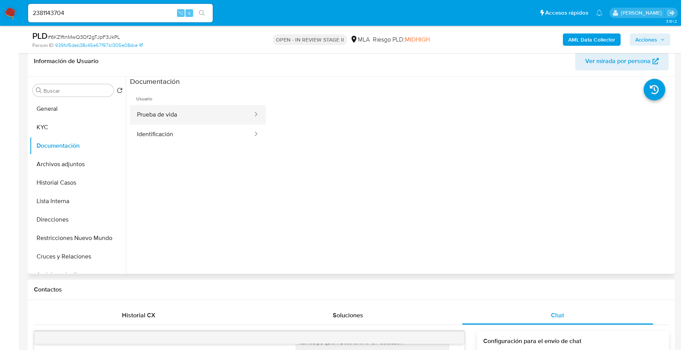
click at [191, 113] on button "Prueba de vida" at bounding box center [192, 115] width 124 height 20
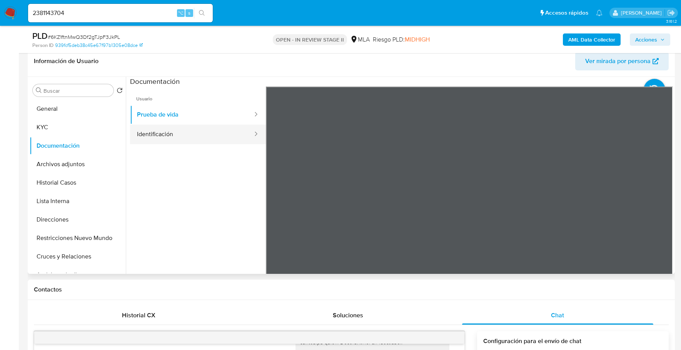
click at [186, 137] on button "Identificación" at bounding box center [192, 135] width 124 height 20
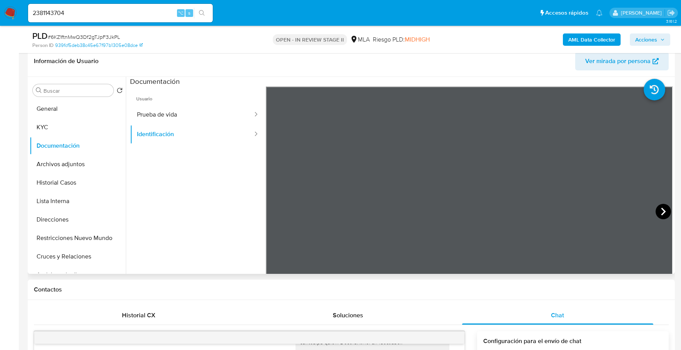
click at [661, 213] on icon at bounding box center [663, 212] width 5 height 8
click at [68, 224] on button "Direcciones" at bounding box center [75, 219] width 90 height 18
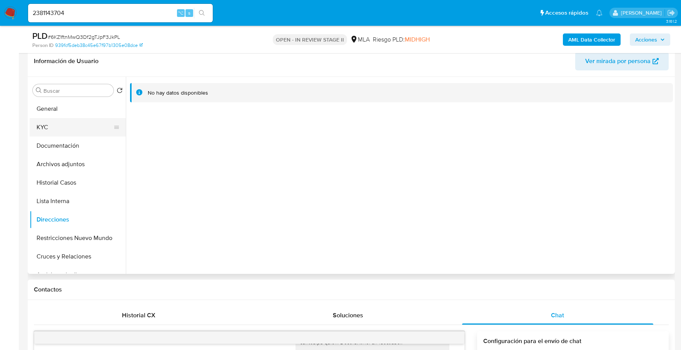
click at [61, 131] on button "KYC" at bounding box center [75, 127] width 90 height 18
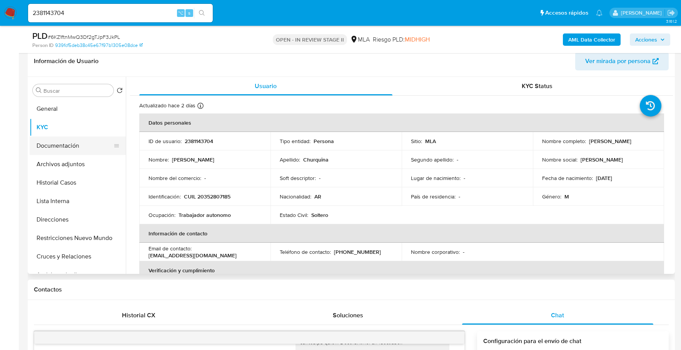
click at [68, 149] on button "Documentación" at bounding box center [75, 146] width 90 height 18
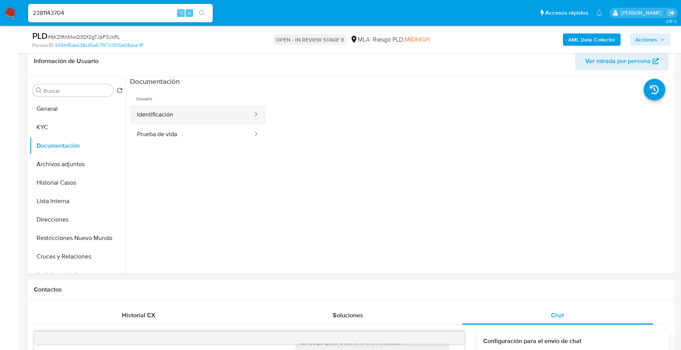
click at [164, 117] on button "Identificación" at bounding box center [192, 115] width 124 height 20
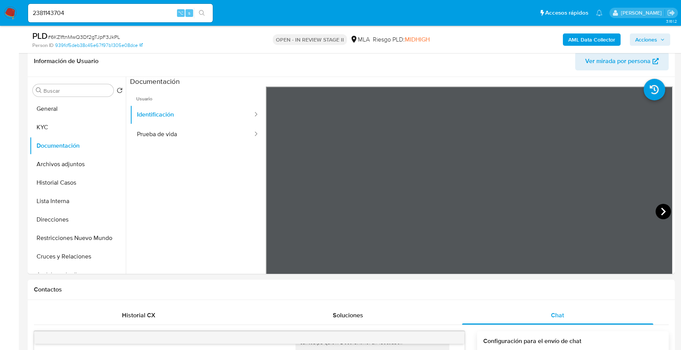
click at [658, 212] on icon at bounding box center [663, 211] width 15 height 15
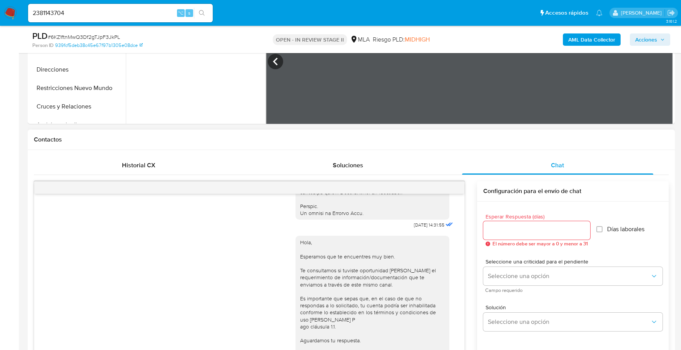
scroll to position [319, 0]
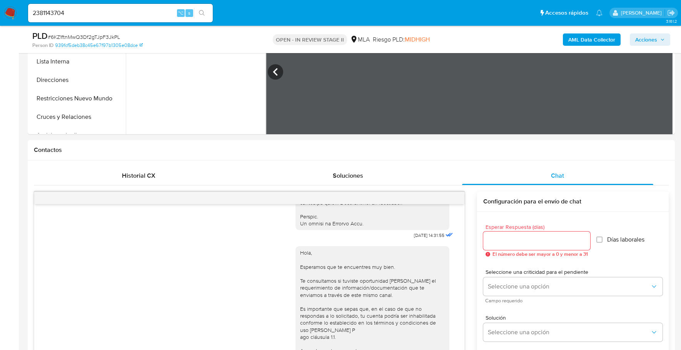
click at [645, 45] on span "Acciones" at bounding box center [646, 39] width 22 height 12
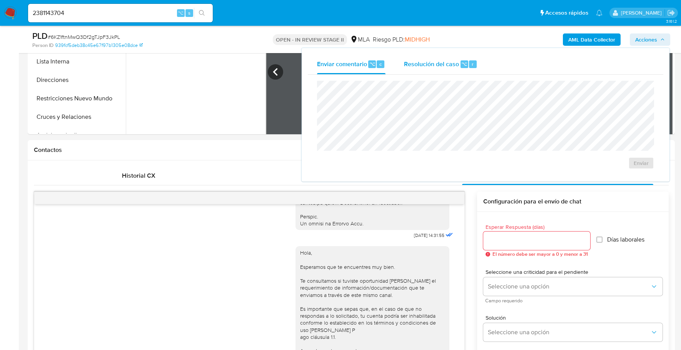
click at [437, 70] on div "Resolución del caso ⌥ r" at bounding box center [440, 64] width 73 height 20
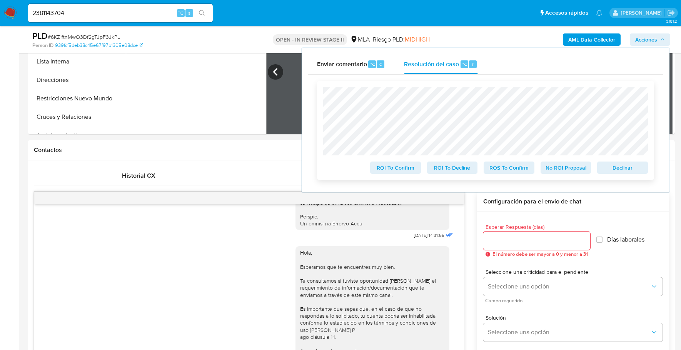
click at [618, 165] on span "Declinar" at bounding box center [623, 167] width 40 height 11
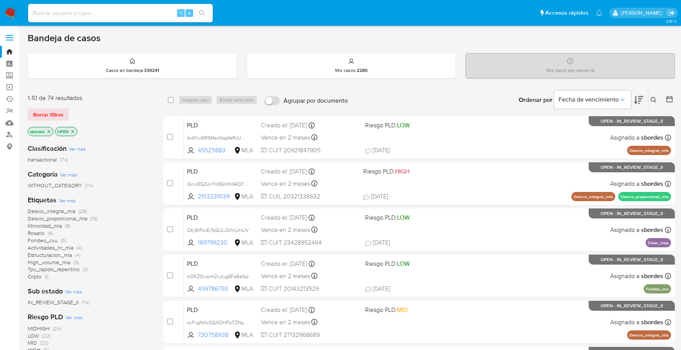
click at [53, 106] on div "1-10 de 74 resultados Borrar filtros sbordes OPEN" at bounding box center [89, 116] width 123 height 44
click at [50, 112] on span "Borrar filtros" at bounding box center [48, 114] width 30 height 11
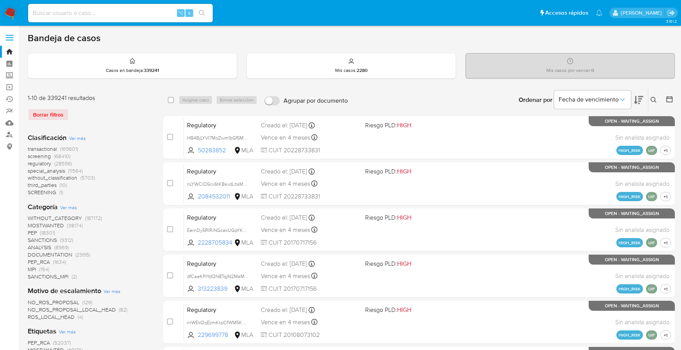
click at [14, 14] on img at bounding box center [10, 13] width 13 height 13
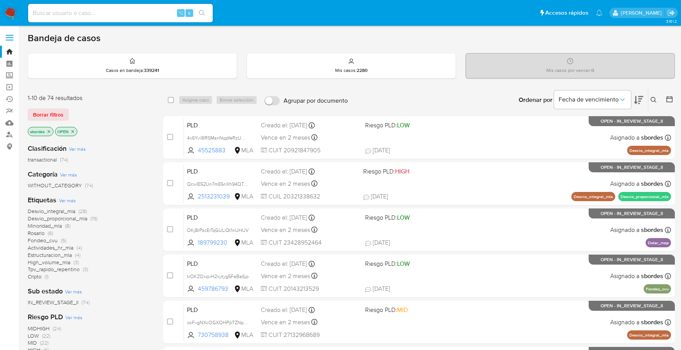
click at [48, 130] on icon "close-filter" at bounding box center [49, 131] width 5 height 5
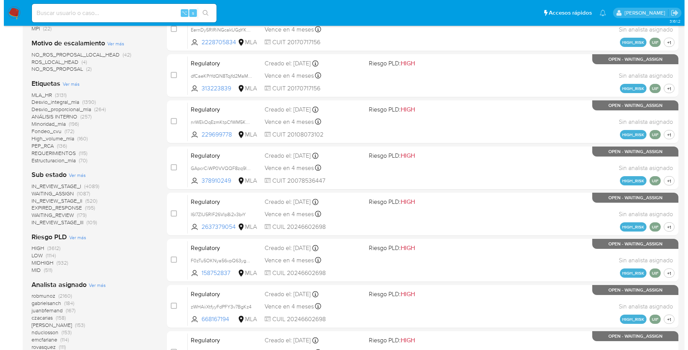
scroll to position [310, 0]
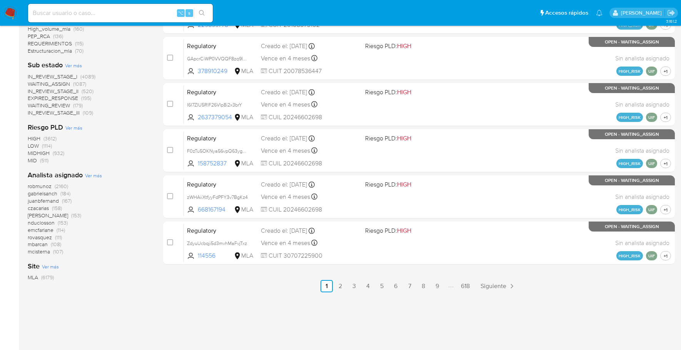
click at [92, 172] on span "Ver más" at bounding box center [93, 175] width 17 height 7
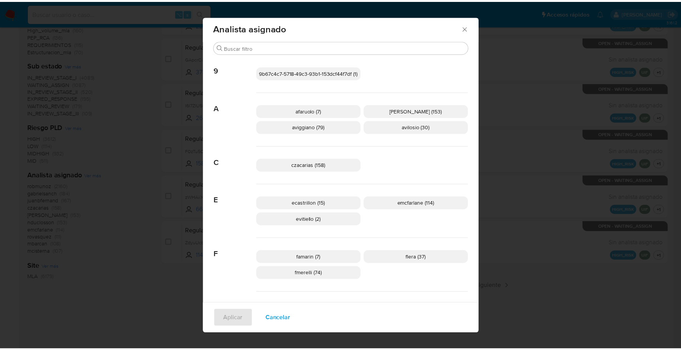
scroll to position [0, 0]
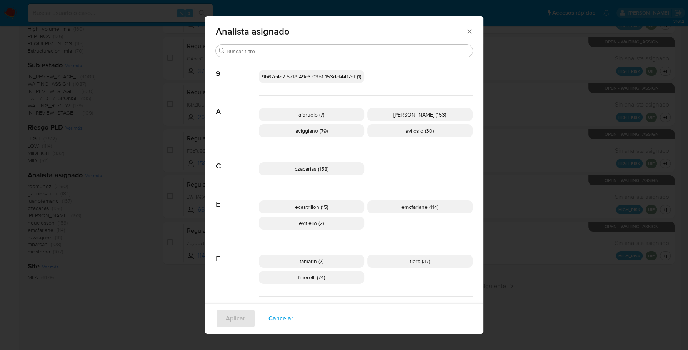
click at [471, 31] on div "Analista asignado" at bounding box center [344, 30] width 279 height 28
click at [467, 30] on icon "Cerrar" at bounding box center [469, 31] width 4 height 4
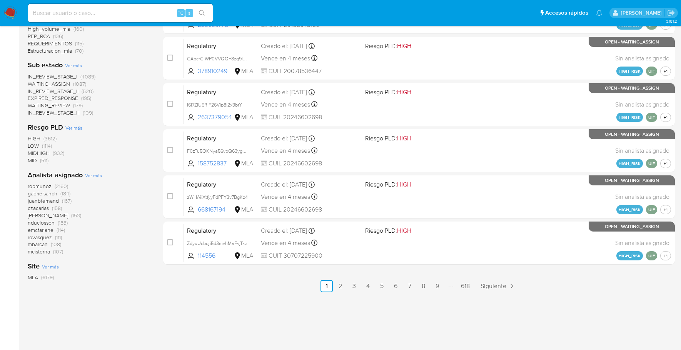
click at [13, 11] on img at bounding box center [10, 13] width 13 height 13
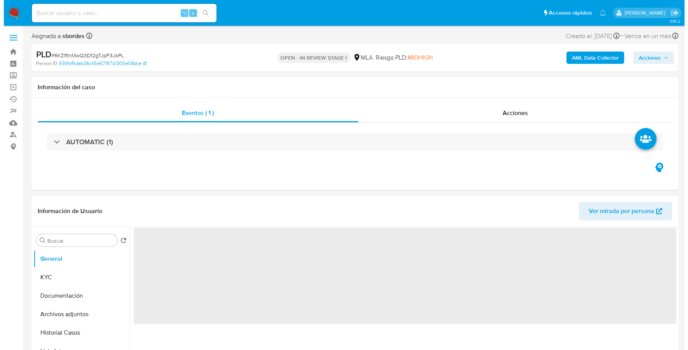
scroll to position [83, 0]
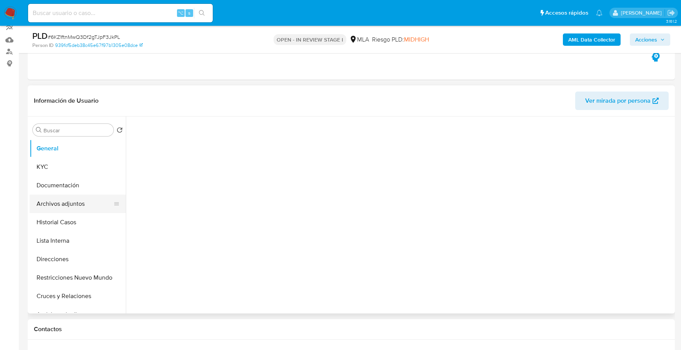
click at [74, 209] on button "Archivos adjuntos" at bounding box center [75, 204] width 90 height 18
select select "10"
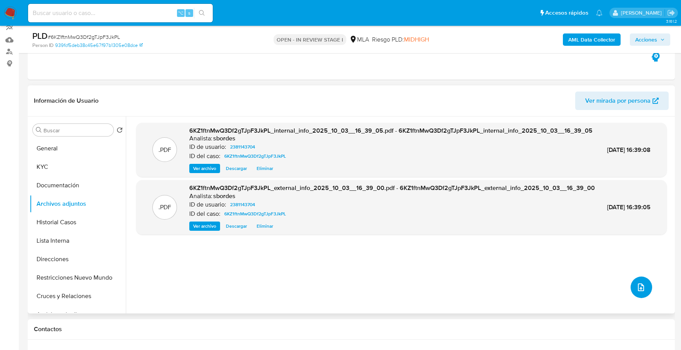
click at [636, 289] on icon "upload-file" at bounding box center [640, 287] width 9 height 9
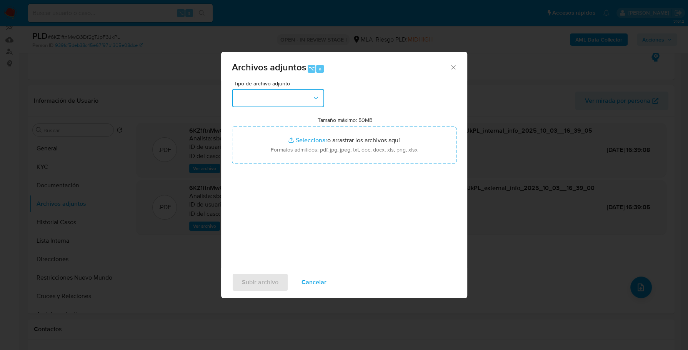
click at [275, 92] on button "button" at bounding box center [278, 98] width 92 height 18
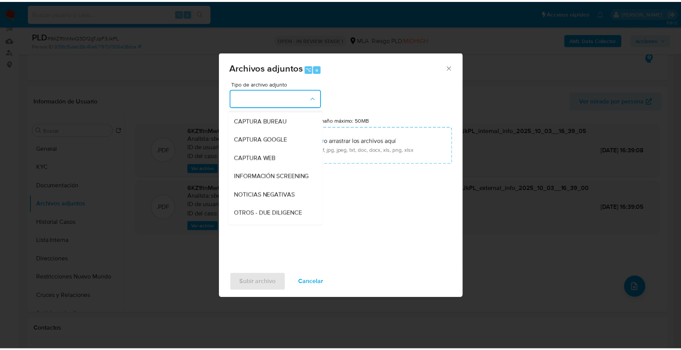
scroll to position [72, 0]
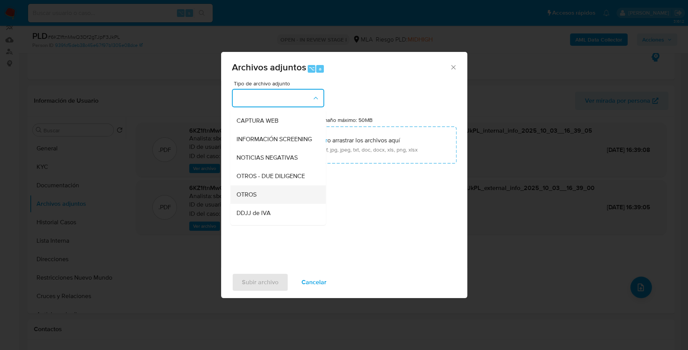
click at [269, 204] on div "OTROS" at bounding box center [276, 194] width 78 height 18
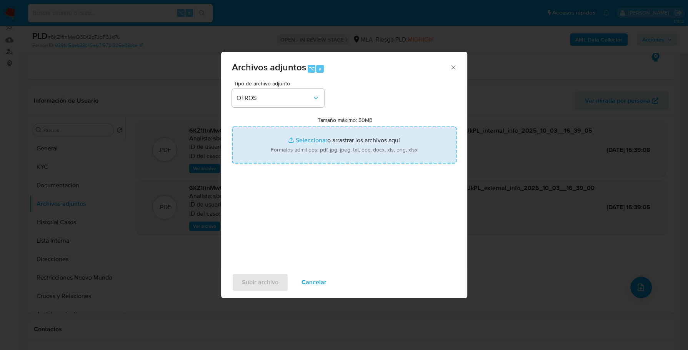
click at [298, 139] on input "Tamaño máximo: 50MB Seleccionar archivos" at bounding box center [344, 145] width 225 height 37
type input "C:\fakepath\Caselog 6KZ1ftnMwQ3Df2gTJpF3JkPL_2025_09_17_21_09_14.docx"
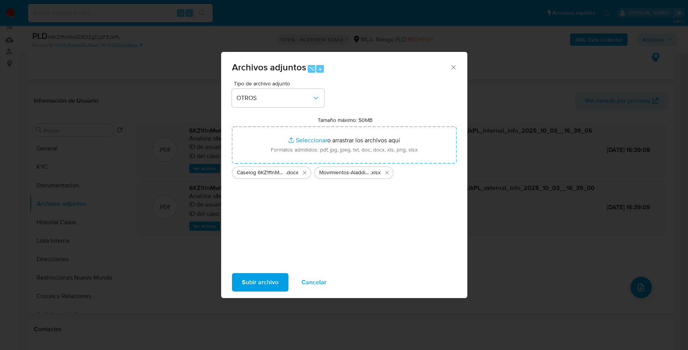
click at [249, 283] on span "Subir archivo" at bounding box center [260, 282] width 37 height 17
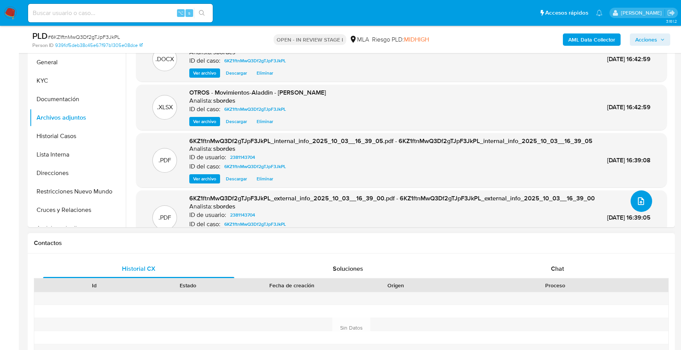
scroll to position [179, 0]
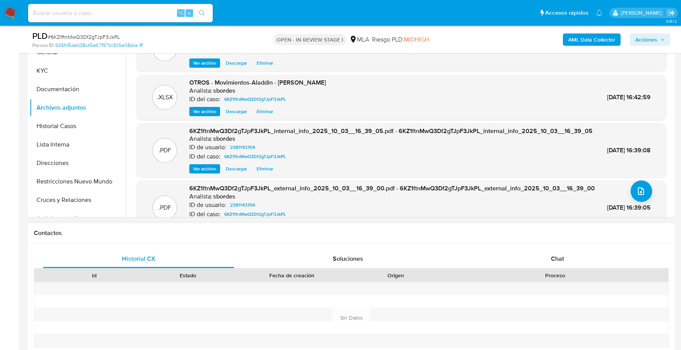
click at [561, 275] on div "Proceso" at bounding box center [555, 276] width 215 height 8
click at [562, 261] on span "Chat" at bounding box center [557, 258] width 13 height 9
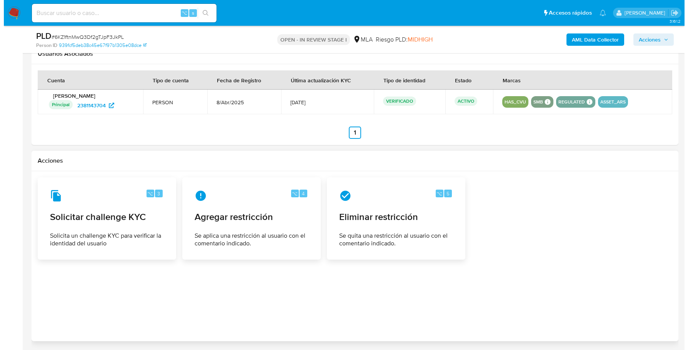
scroll to position [1173, 0]
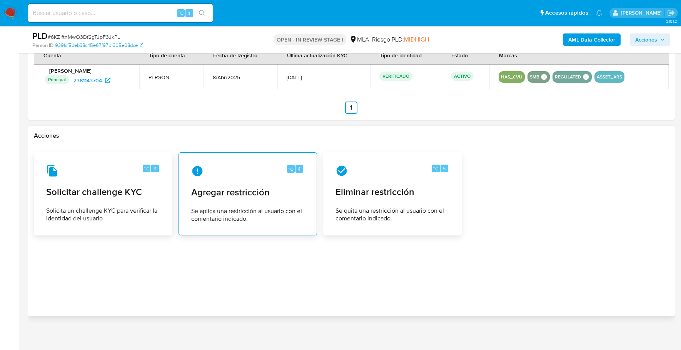
click at [264, 187] on span "Agregar restricción" at bounding box center [247, 193] width 113 height 12
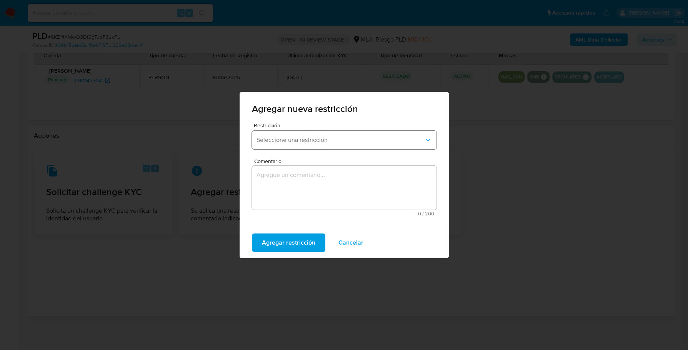
click at [307, 140] on span "Seleccione una restricción" at bounding box center [341, 140] width 168 height 8
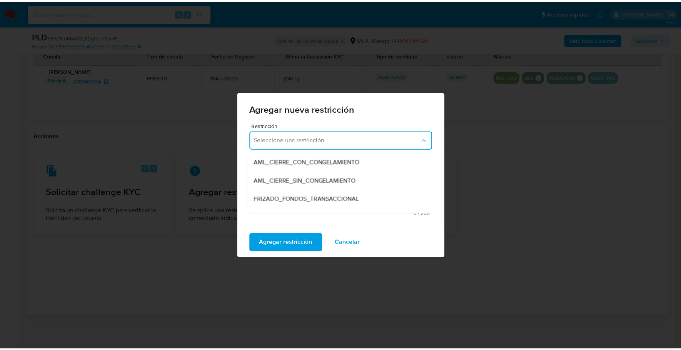
scroll to position [75, 0]
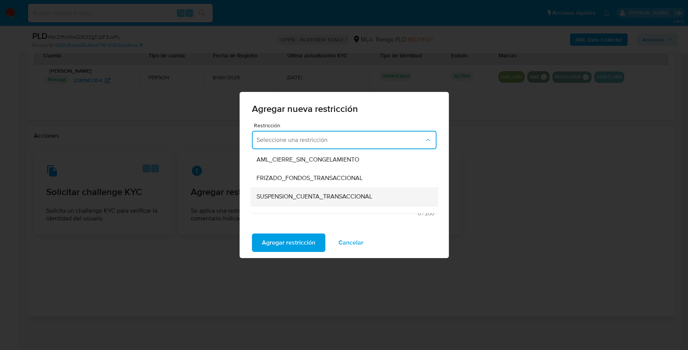
click at [307, 194] on span "SUSPENSION_CUENTA_TRANSACCIONAL" at bounding box center [315, 197] width 116 height 8
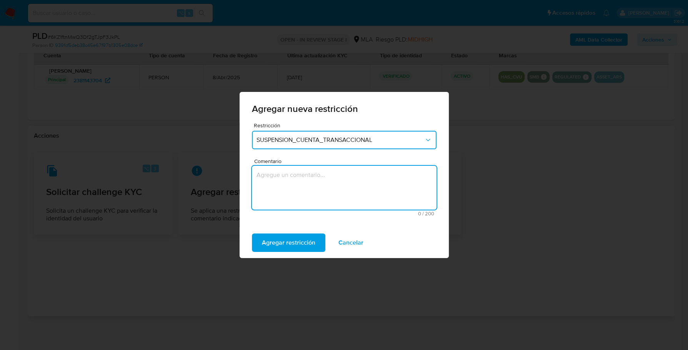
click at [330, 187] on textarea "Comentario" at bounding box center [344, 188] width 185 height 44
type textarea "AML"
click at [299, 239] on span "Agregar restricción" at bounding box center [288, 242] width 53 height 17
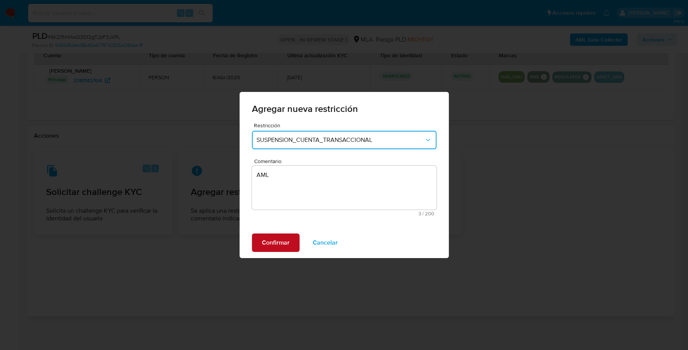
click at [274, 240] on span "Confirmar" at bounding box center [276, 242] width 28 height 17
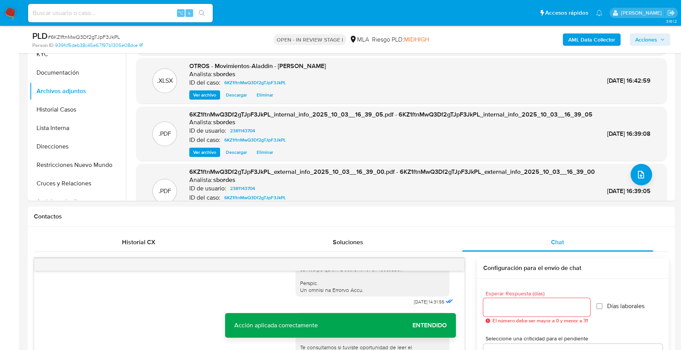
scroll to position [0, 0]
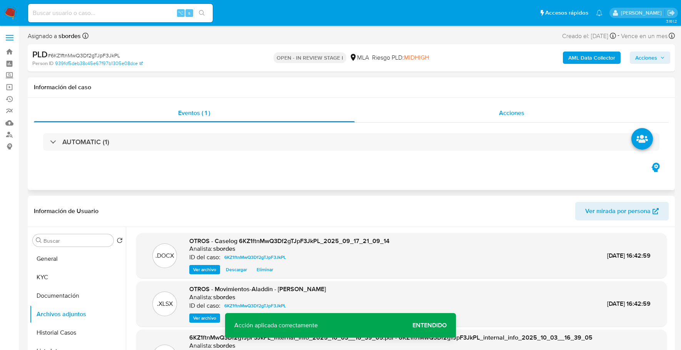
click at [496, 110] on div "Acciones" at bounding box center [512, 113] width 314 height 18
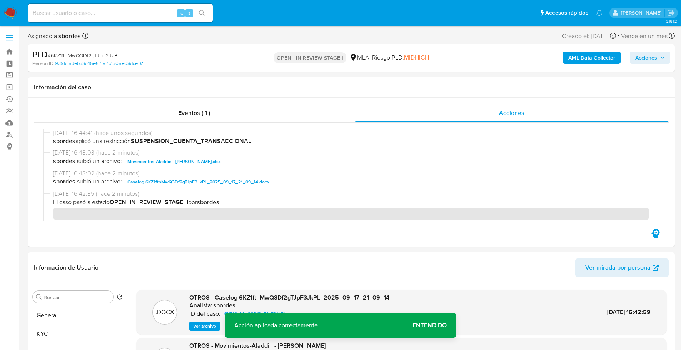
click at [654, 58] on span "Acciones" at bounding box center [646, 58] width 22 height 12
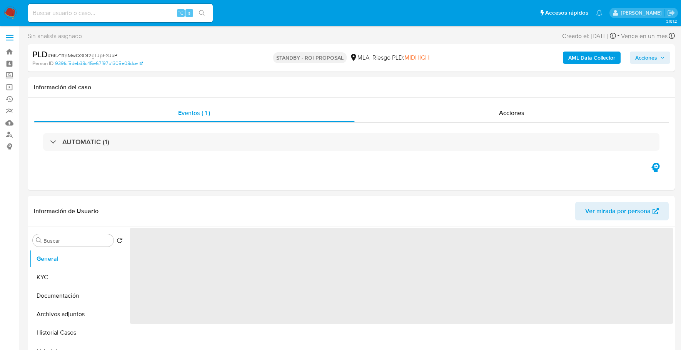
select select "10"
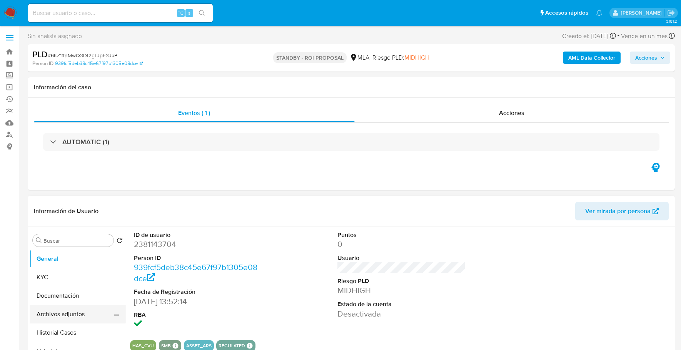
click at [69, 314] on button "Archivos adjuntos" at bounding box center [75, 314] width 90 height 18
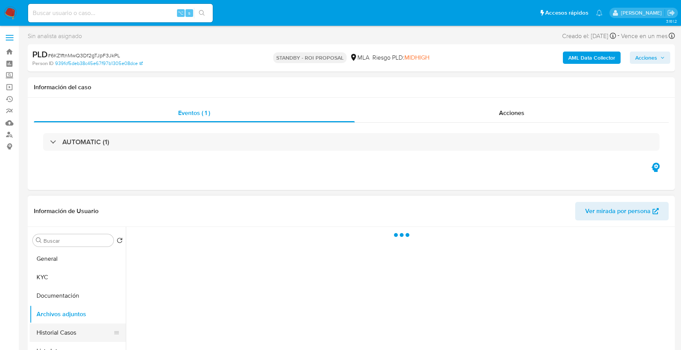
click at [65, 332] on button "Historial Casos" at bounding box center [75, 333] width 90 height 18
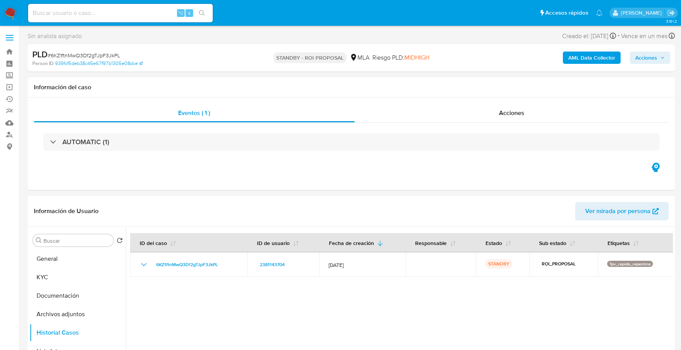
click at [107, 11] on input at bounding box center [120, 13] width 185 height 10
paste input "517222911"
type input "517222911"
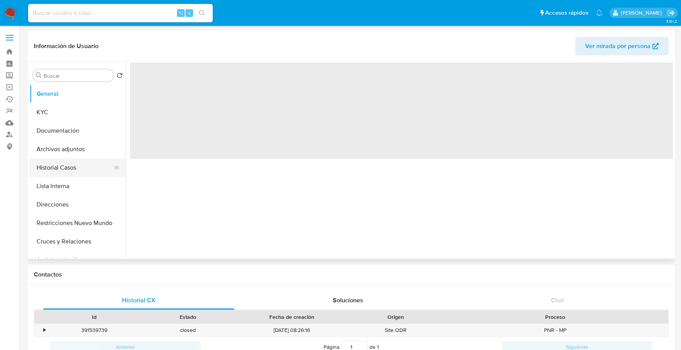
click at [71, 162] on button "Historial Casos" at bounding box center [75, 168] width 90 height 18
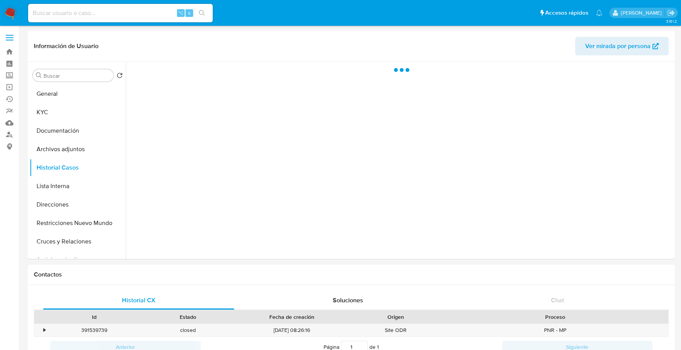
select select "10"
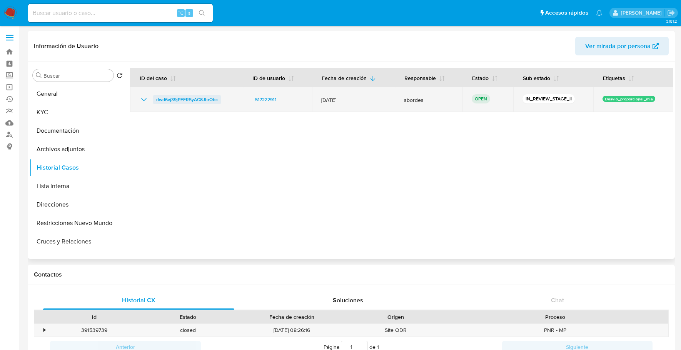
click at [194, 97] on span "dwd6vj39jPEFRSyAC8JhrObc" at bounding box center [187, 99] width 62 height 9
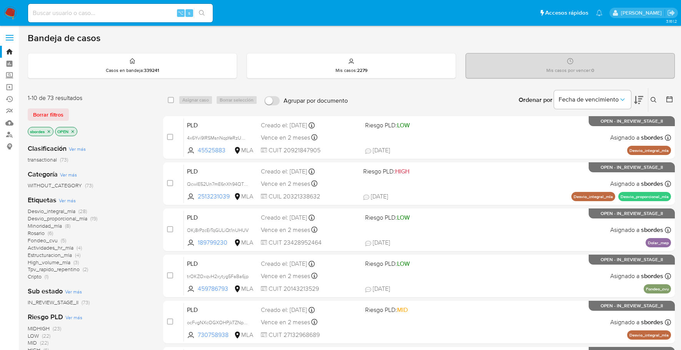
click at [74, 131] on icon "close-filter" at bounding box center [72, 131] width 5 height 5
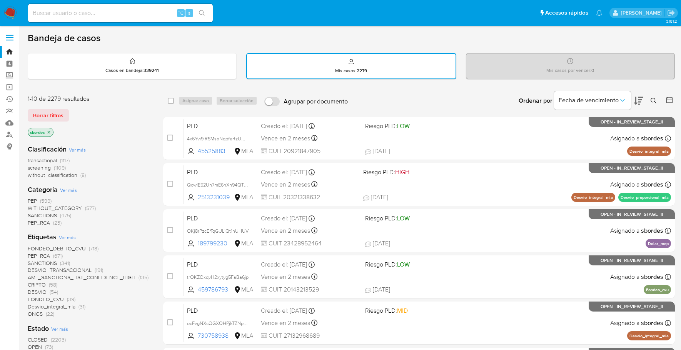
click at [49, 130] on icon "close-filter" at bounding box center [49, 132] width 5 height 5
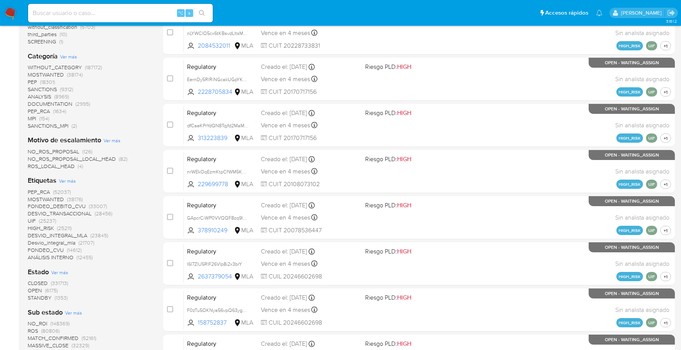
scroll to position [157, 0]
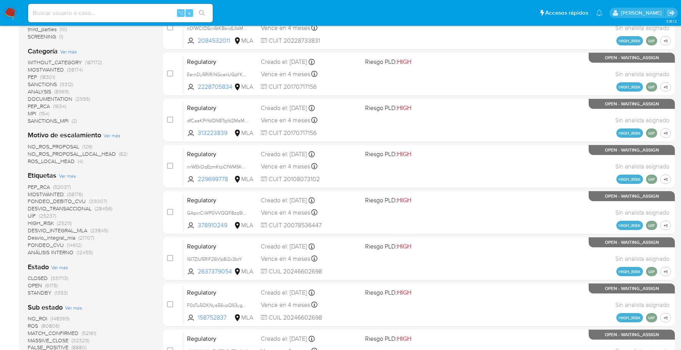
click at [38, 291] on span "STANDBY" at bounding box center [40, 293] width 24 height 8
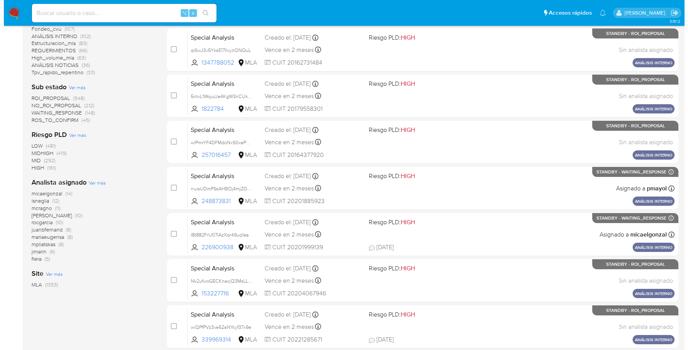
scroll to position [245, 0]
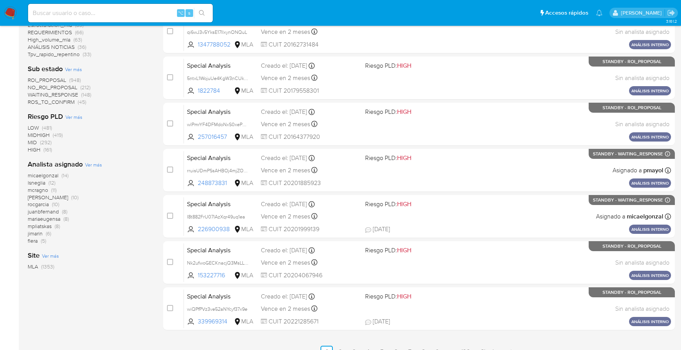
click at [98, 161] on span "Ver más" at bounding box center [93, 164] width 17 height 7
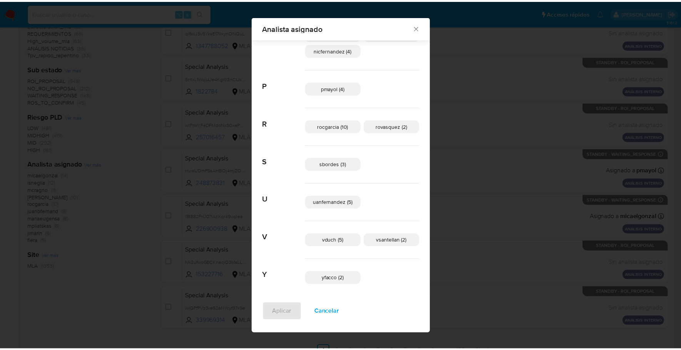
scroll to position [333, 0]
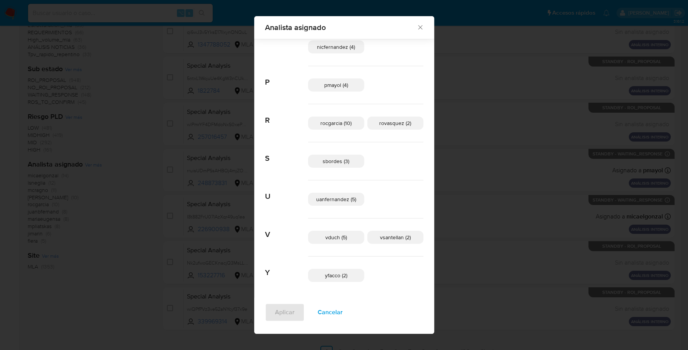
click at [417, 30] on icon "Cerrar" at bounding box center [421, 27] width 8 height 8
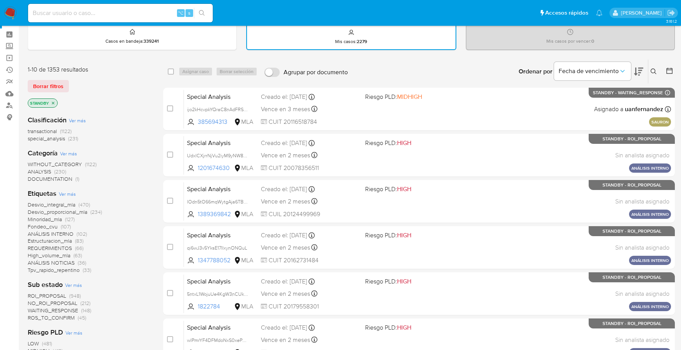
scroll to position [0, 0]
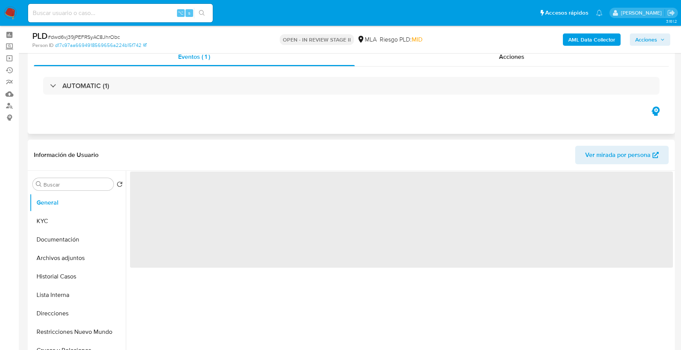
scroll to position [172, 0]
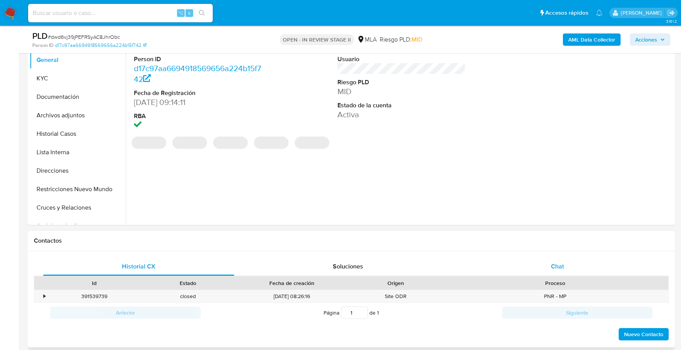
select select "10"
click at [548, 264] on div "Chat" at bounding box center [557, 266] width 191 height 18
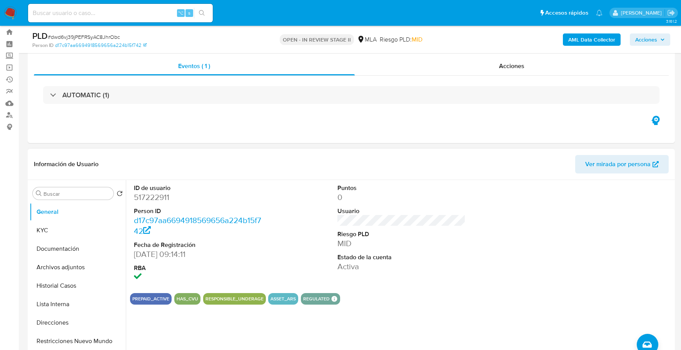
scroll to position [61, 0]
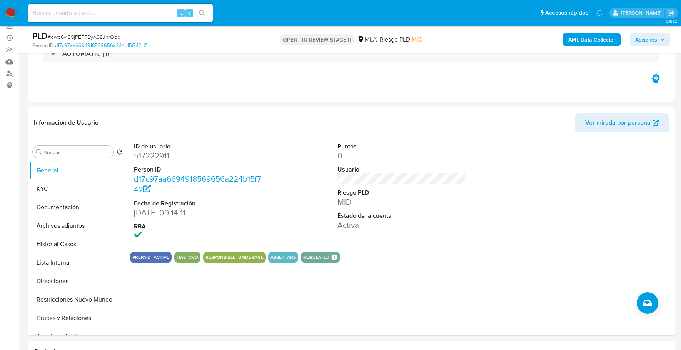
click at [128, 6] on div "⌥ s" at bounding box center [120, 13] width 185 height 18
click at [129, 9] on input at bounding box center [120, 13] width 185 height 10
paste input "517222911"
type input "517222911"
click at [57, 187] on button "KYC" at bounding box center [75, 189] width 90 height 18
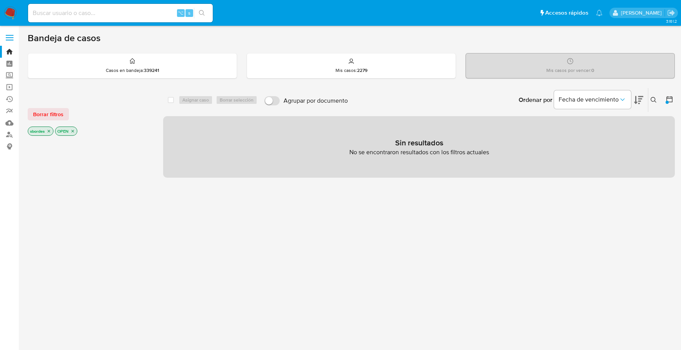
click at [137, 8] on input at bounding box center [120, 13] width 185 height 10
paste input "97155129"
type input "97155129"
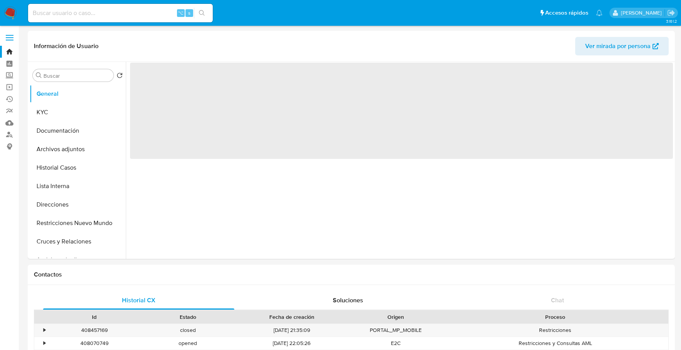
select select "10"
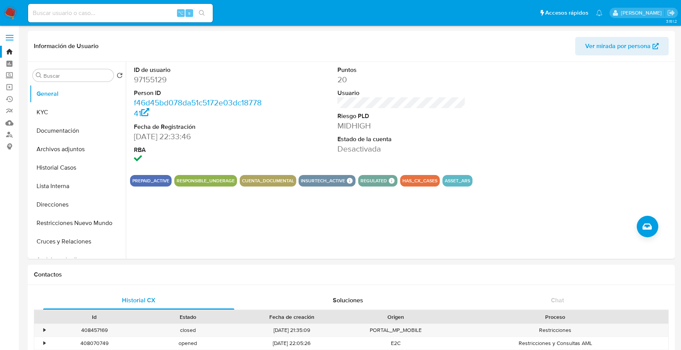
click at [128, 11] on input at bounding box center [120, 13] width 185 height 10
click at [75, 149] on button "Archivos adjuntos" at bounding box center [75, 149] width 90 height 18
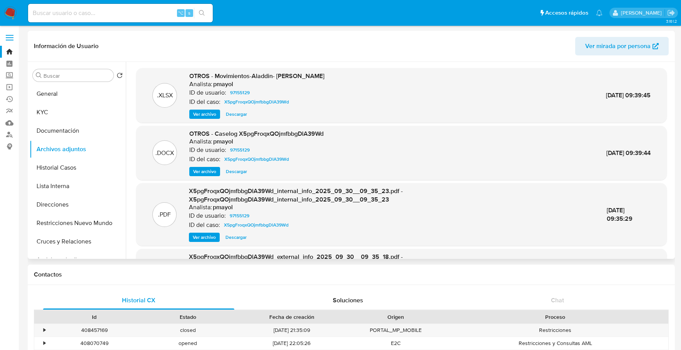
click at [209, 172] on span "Ver archivo" at bounding box center [204, 172] width 23 height 8
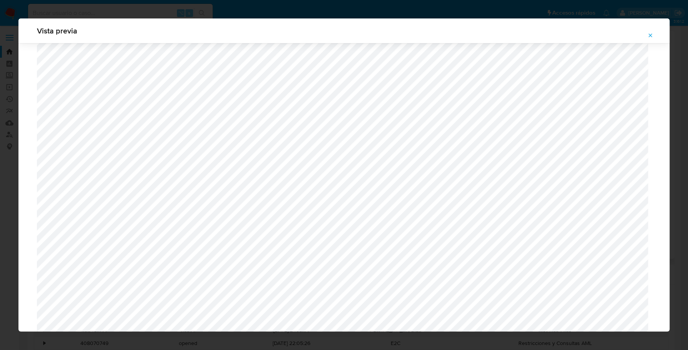
scroll to position [418, 0]
click at [649, 35] on icon "Attachment preview" at bounding box center [651, 35] width 6 height 6
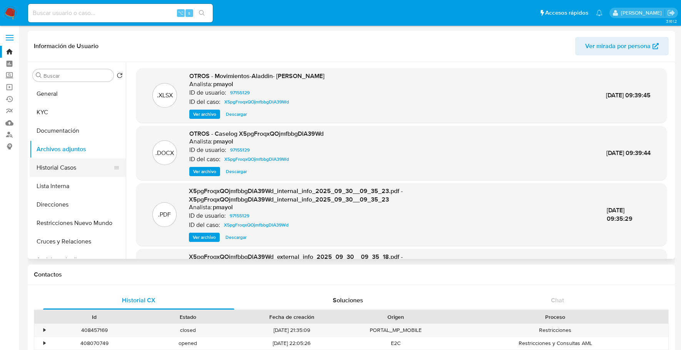
click at [73, 169] on button "Historial Casos" at bounding box center [75, 168] width 90 height 18
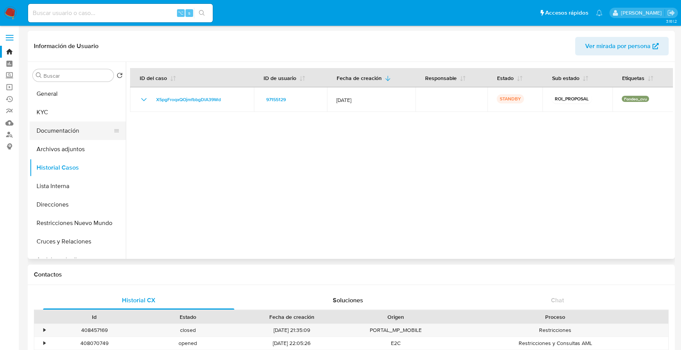
click at [66, 135] on button "Documentación" at bounding box center [75, 131] width 90 height 18
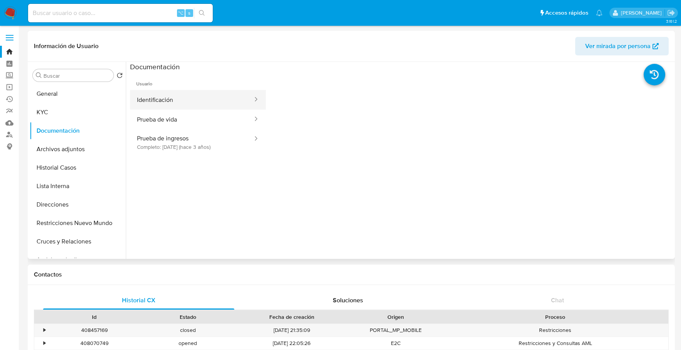
click at [175, 97] on button "Identificación" at bounding box center [192, 100] width 124 height 20
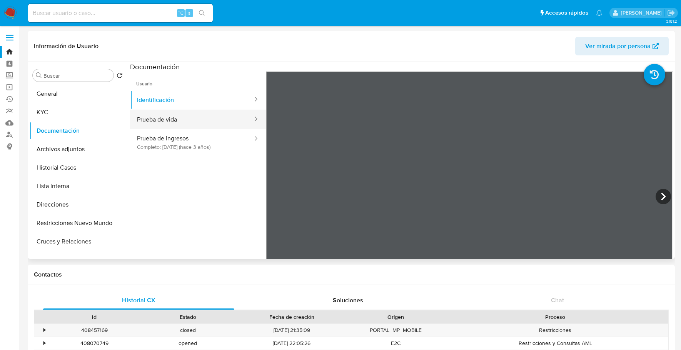
click at [207, 112] on button "Prueba de vida" at bounding box center [192, 120] width 124 height 20
click at [107, 19] on div "⌥ s" at bounding box center [120, 13] width 185 height 18
click at [107, 17] on input at bounding box center [120, 13] width 185 height 10
paste input "189686597"
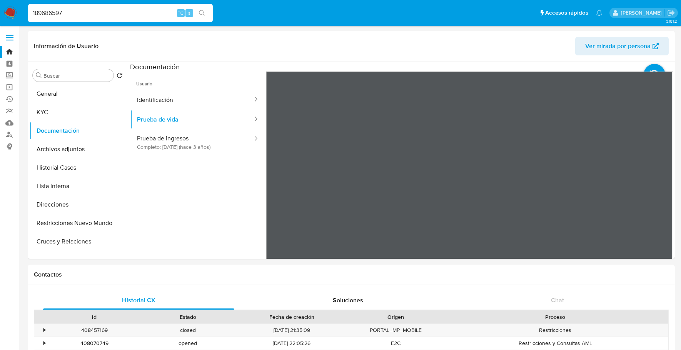
type input "189686597"
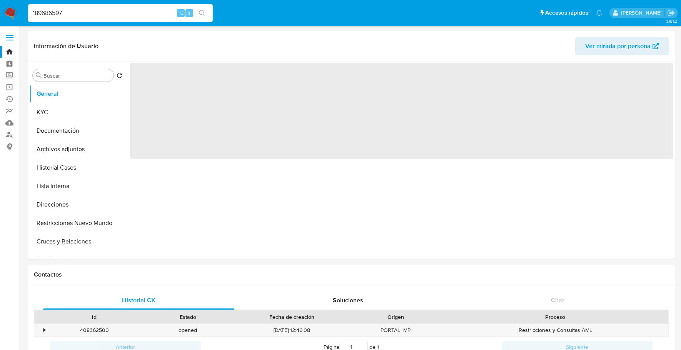
select select "10"
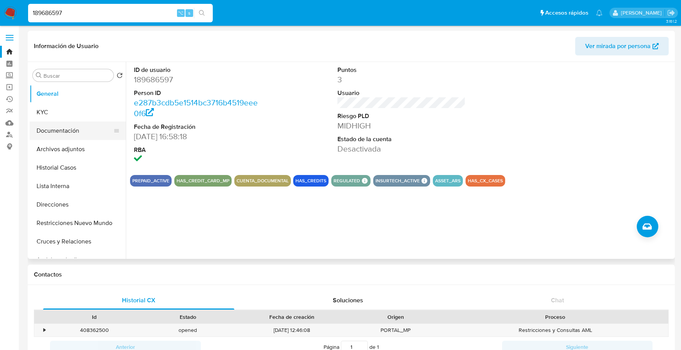
click at [62, 129] on button "Documentación" at bounding box center [75, 131] width 90 height 18
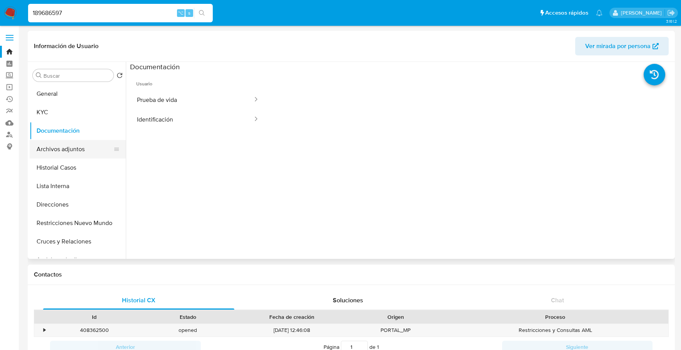
click at [83, 149] on button "Archivos adjuntos" at bounding box center [75, 149] width 90 height 18
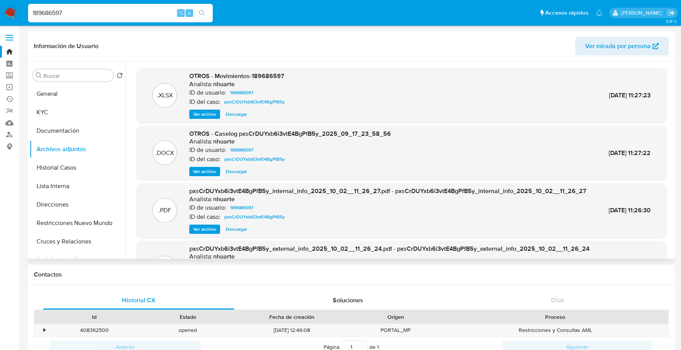
click at [202, 171] on span "Ver archivo" at bounding box center [204, 172] width 23 height 8
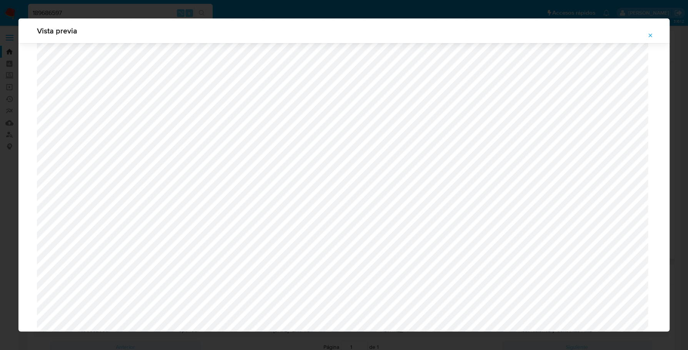
scroll to position [556, 0]
click at [648, 34] on icon "Attachment preview" at bounding box center [651, 35] width 6 height 6
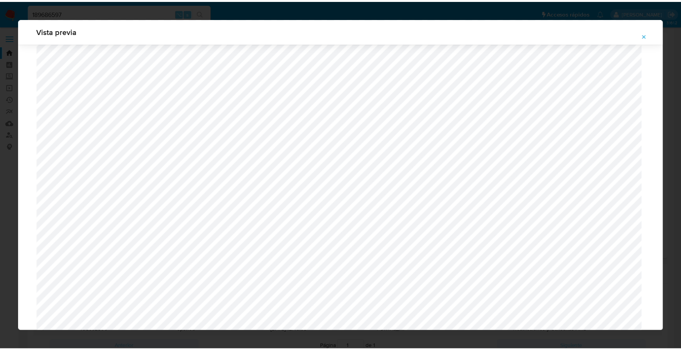
scroll to position [0, 0]
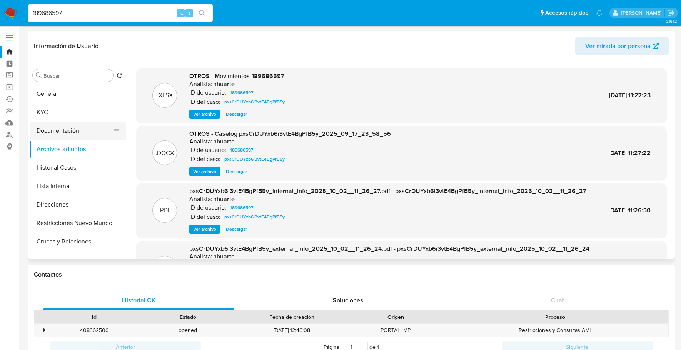
click at [65, 122] on button "Documentación" at bounding box center [75, 131] width 90 height 18
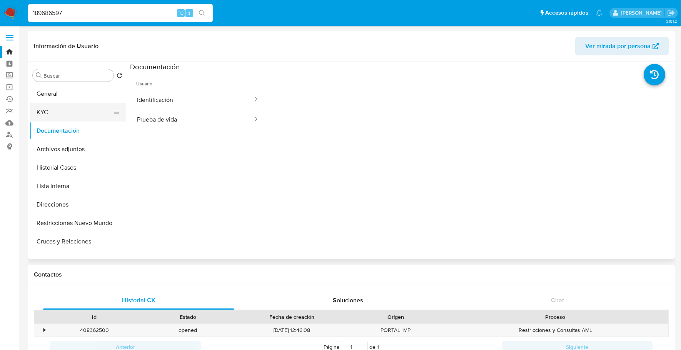
click at [67, 112] on button "KYC" at bounding box center [75, 112] width 90 height 18
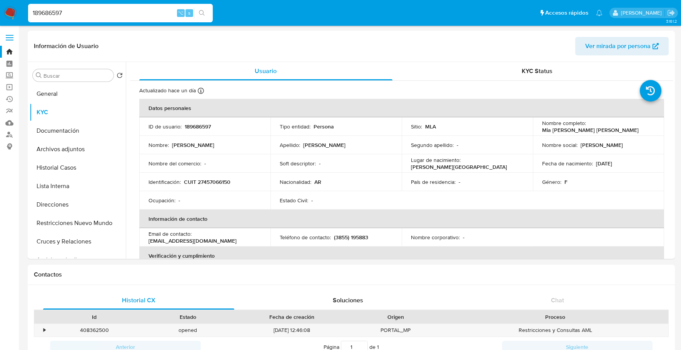
drag, startPoint x: 82, startPoint y: 19, endPoint x: 77, endPoint y: 20, distance: 5.1
click at [74, 18] on div "189686597 ⌥ s" at bounding box center [120, 13] width 185 height 18
drag, startPoint x: 96, startPoint y: 12, endPoint x: -13, endPoint y: 11, distance: 108.5
paste input "260676824"
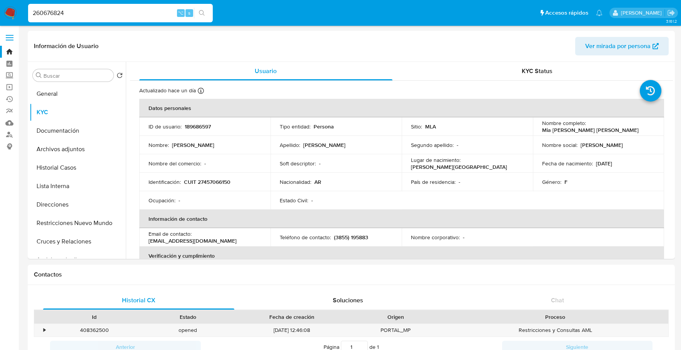
type input "260676824"
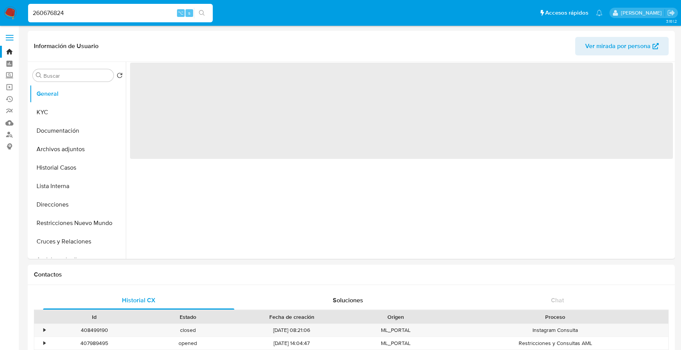
select select "10"
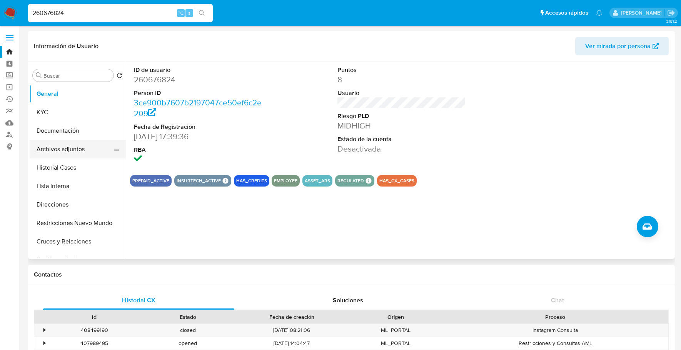
click at [54, 153] on button "Archivos adjuntos" at bounding box center [75, 149] width 90 height 18
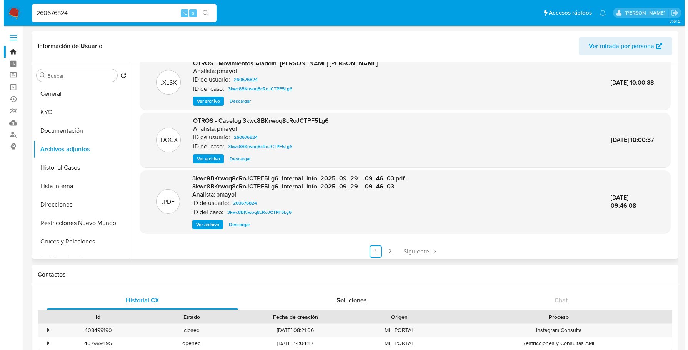
scroll to position [73, 0]
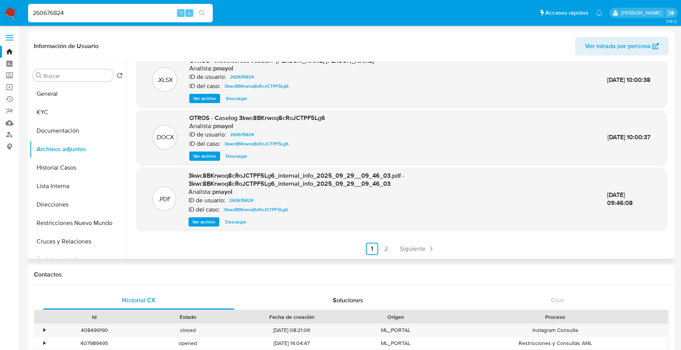
click at [202, 158] on span "Ver archivo" at bounding box center [204, 156] width 23 height 8
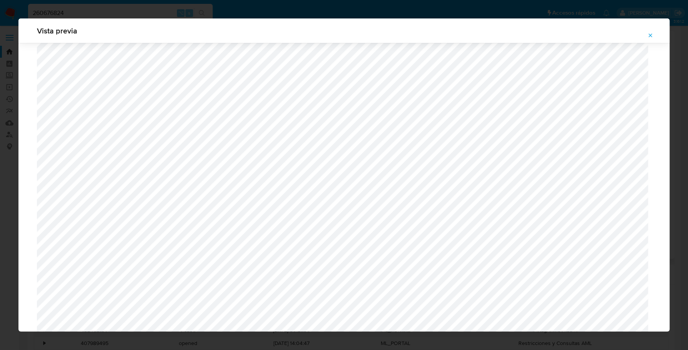
scroll to position [2337, 0]
click at [647, 32] on button "Attachment preview" at bounding box center [650, 35] width 17 height 12
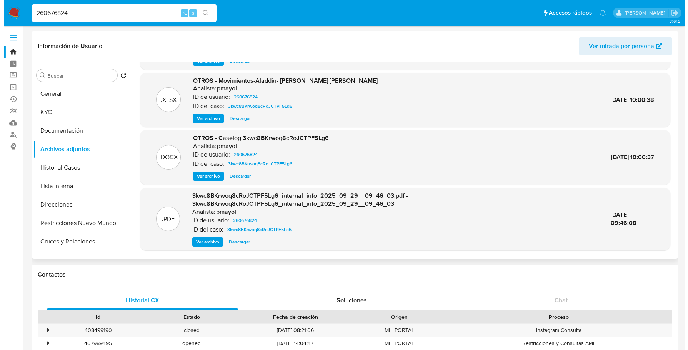
scroll to position [0, 0]
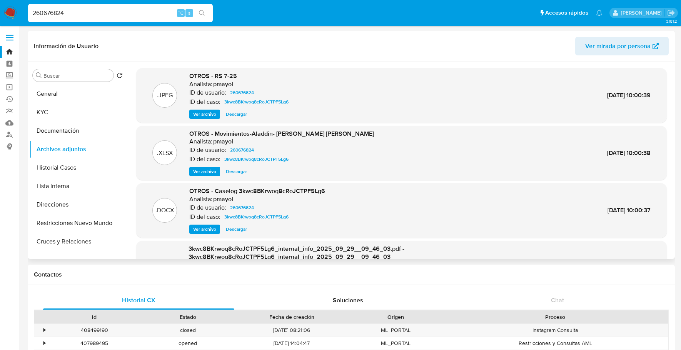
click at [204, 114] on span "Ver archivo" at bounding box center [204, 114] width 23 height 8
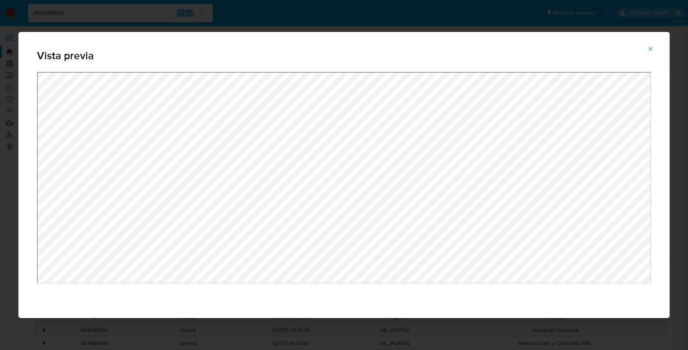
click at [647, 50] on button "Attachment preview" at bounding box center [650, 49] width 17 height 12
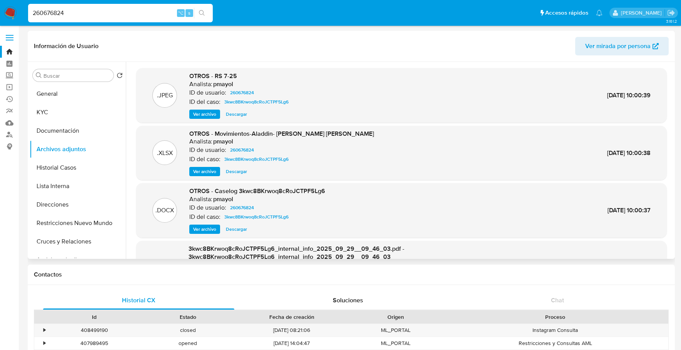
click at [201, 225] on span "Ver archivo" at bounding box center [204, 229] width 23 height 8
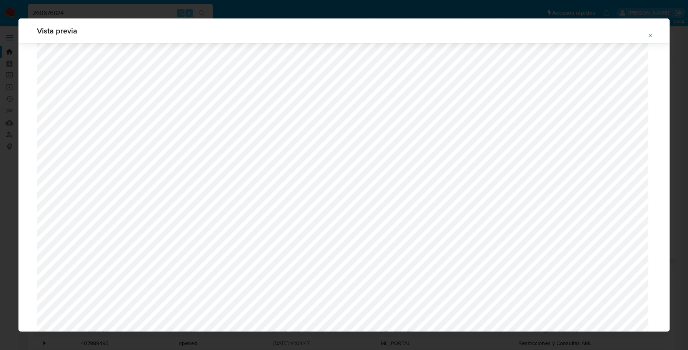
scroll to position [501, 0]
click at [648, 36] on icon "Attachment preview" at bounding box center [651, 35] width 6 height 6
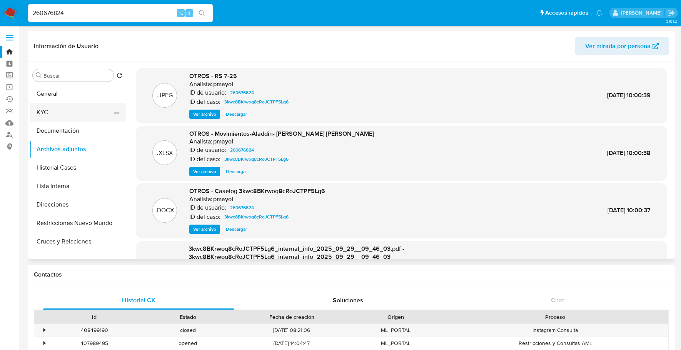
click at [60, 110] on button "KYC" at bounding box center [75, 112] width 90 height 18
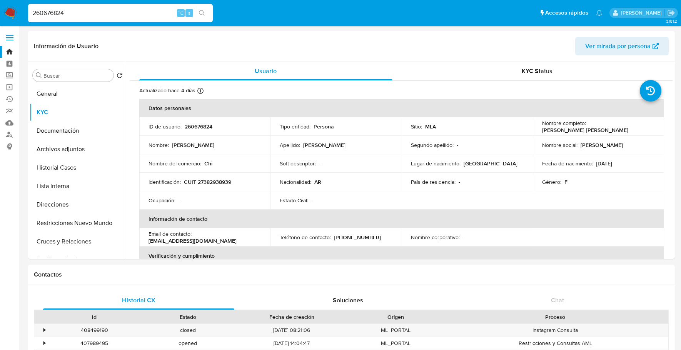
drag, startPoint x: 78, startPoint y: 14, endPoint x: -6, endPoint y: 8, distance: 84.4
paste input "1660703221"
type input "1660703221"
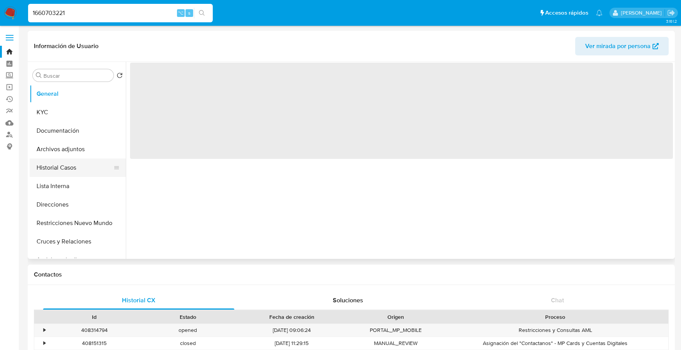
select select "10"
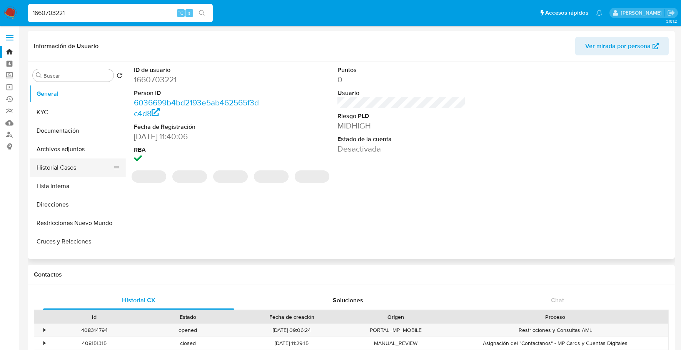
click at [51, 168] on button "Historial Casos" at bounding box center [75, 168] width 90 height 18
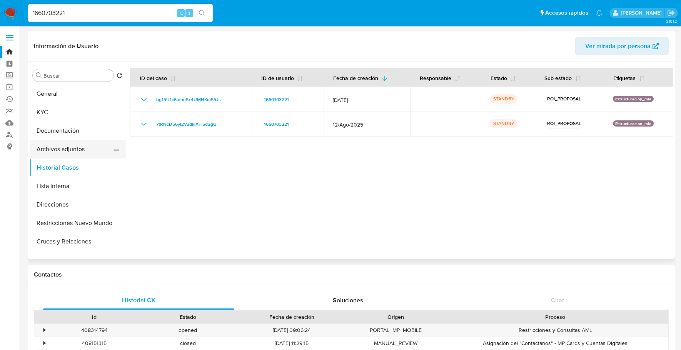
click at [68, 150] on button "Archivos adjuntos" at bounding box center [75, 149] width 90 height 18
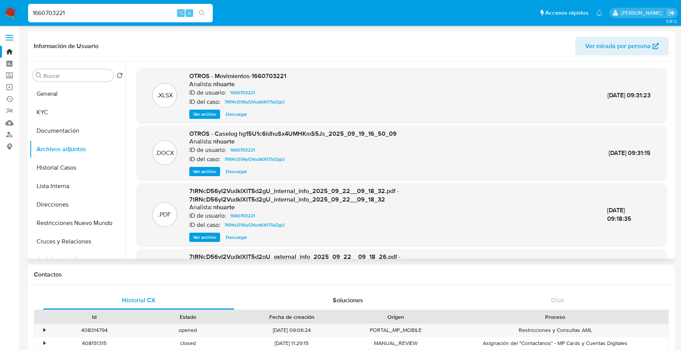
click at [201, 168] on span "Ver archivo" at bounding box center [204, 172] width 23 height 8
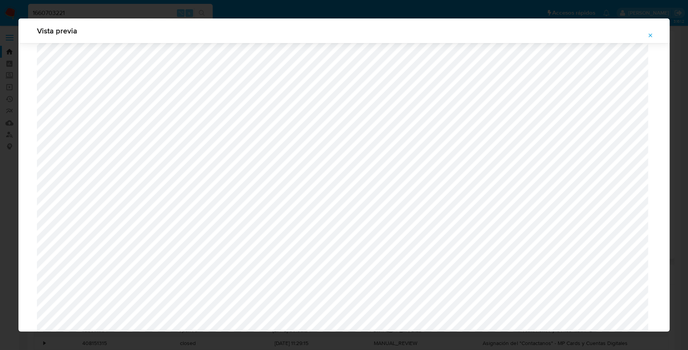
scroll to position [735, 0]
click at [653, 37] on icon "Attachment preview" at bounding box center [651, 35] width 6 height 6
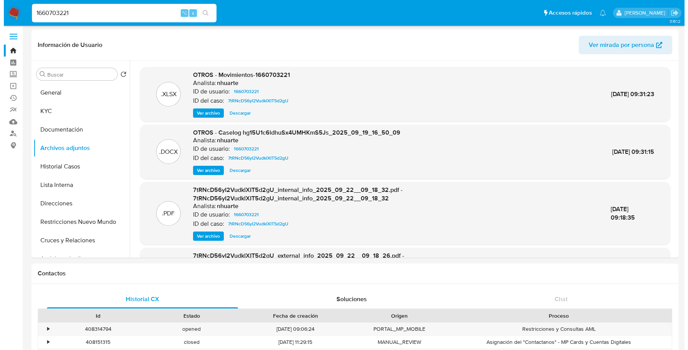
scroll to position [0, 0]
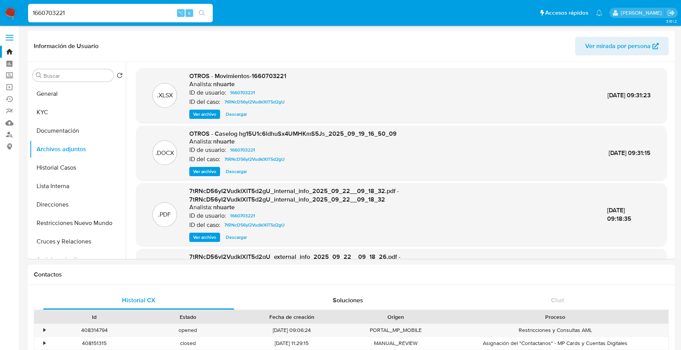
click at [204, 173] on span "Ver archivo" at bounding box center [204, 172] width 23 height 8
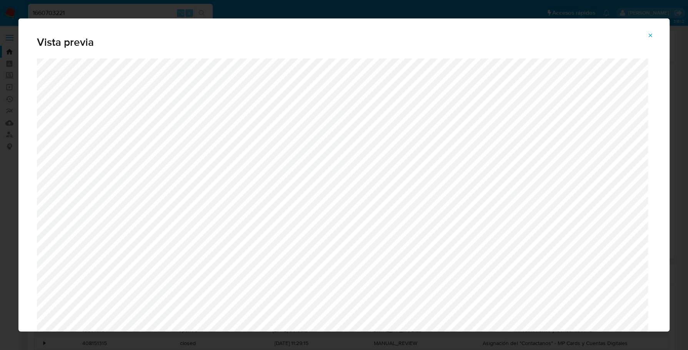
click at [652, 31] on span "Attachment preview" at bounding box center [651, 35] width 6 height 11
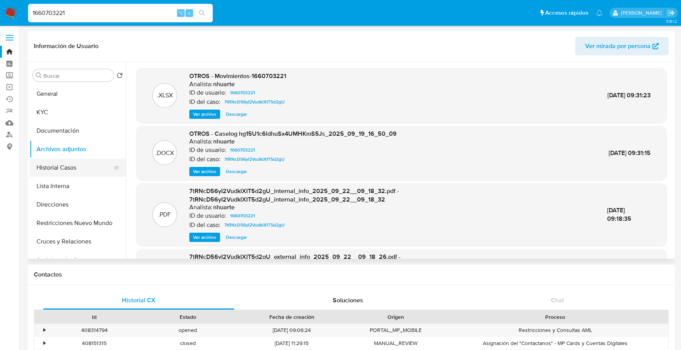
click at [65, 168] on button "Historial Casos" at bounding box center [75, 168] width 90 height 18
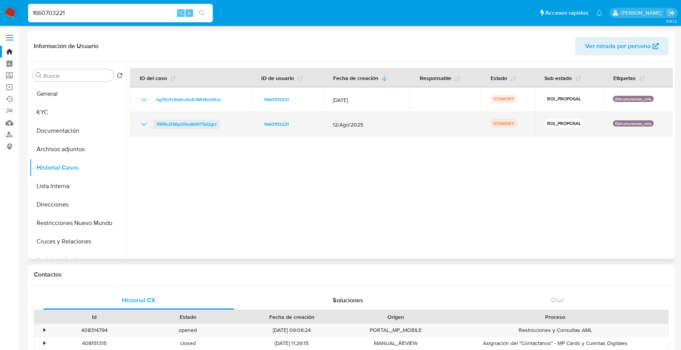
click at [181, 121] on span "7tRNcD56yI2VudklXIT5d2gU" at bounding box center [186, 124] width 60 height 9
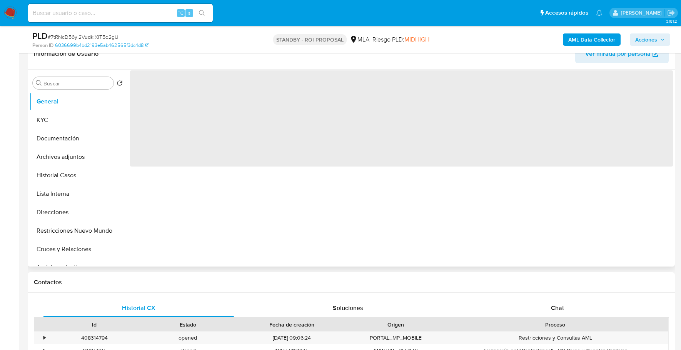
scroll to position [197, 0]
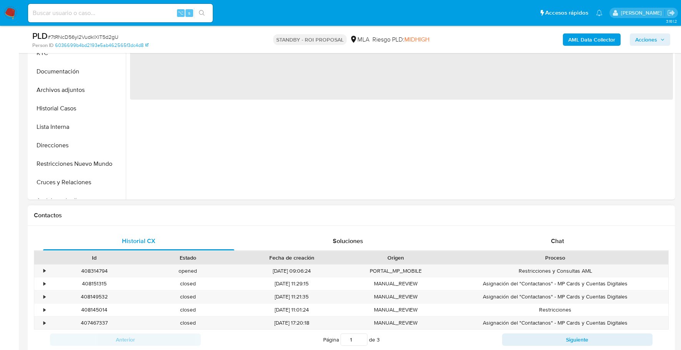
select select "10"
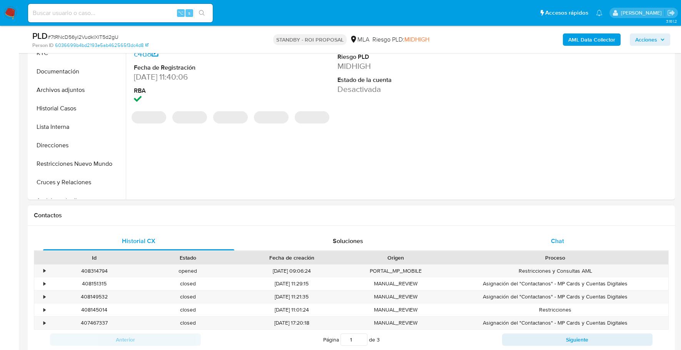
click at [578, 247] on div "Chat" at bounding box center [557, 241] width 191 height 18
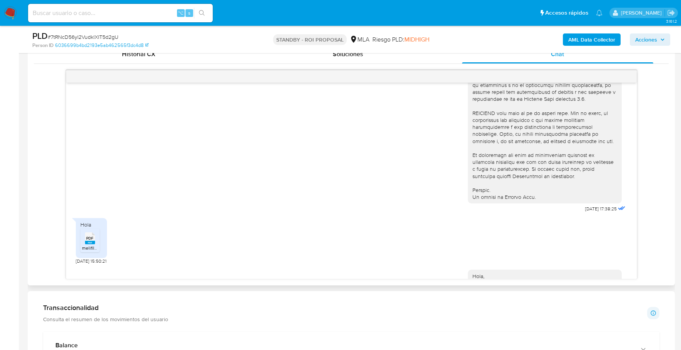
scroll to position [378, 0]
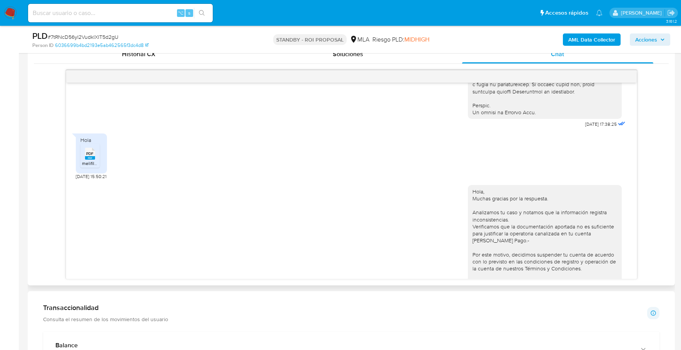
click at [94, 160] on rect at bounding box center [90, 157] width 10 height 3
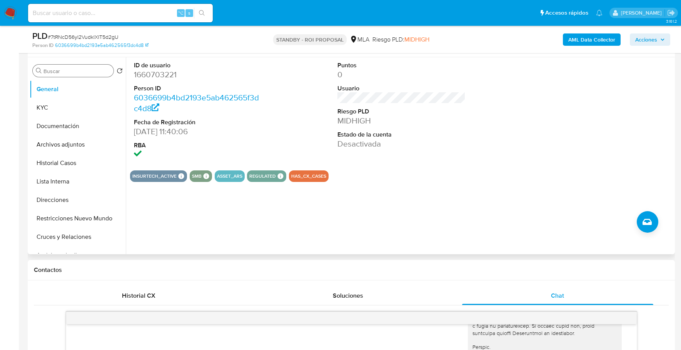
scroll to position [123, 0]
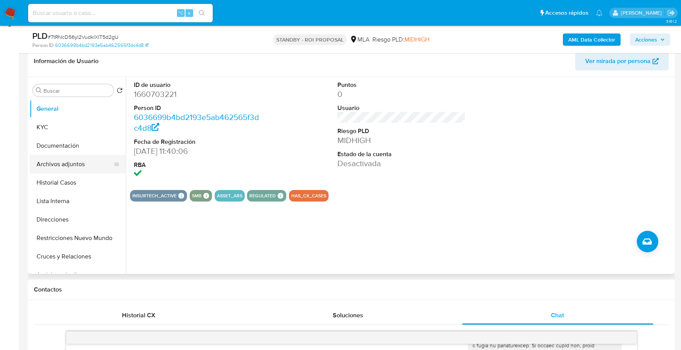
click at [88, 162] on button "Archivos adjuntos" at bounding box center [75, 164] width 90 height 18
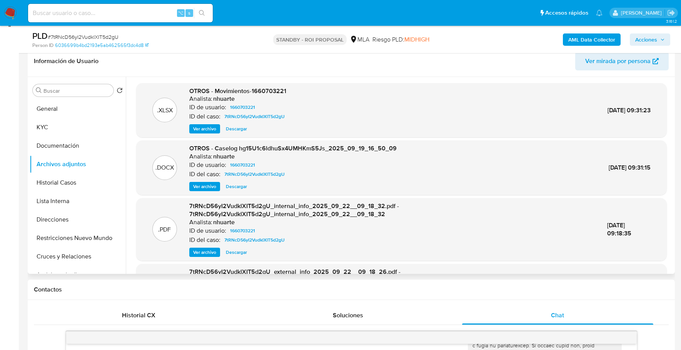
click at [241, 188] on span "Descargar" at bounding box center [236, 187] width 21 height 8
copy span "7tRNcD56yI2VudklXIT5d2gU"
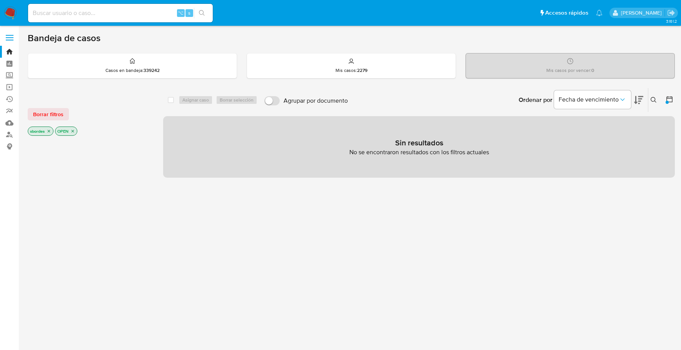
click at [53, 115] on span "Borrar filtros" at bounding box center [48, 114] width 30 height 11
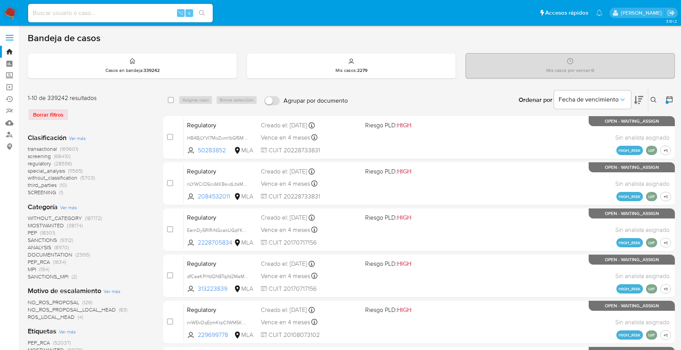
click at [654, 96] on button at bounding box center [654, 99] width 13 height 9
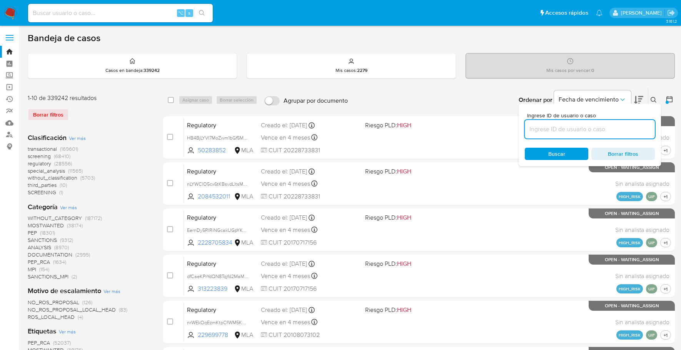
click at [582, 131] on input at bounding box center [590, 129] width 130 height 10
type input "7tRNcD56yI2VudklXIT5d2gU"
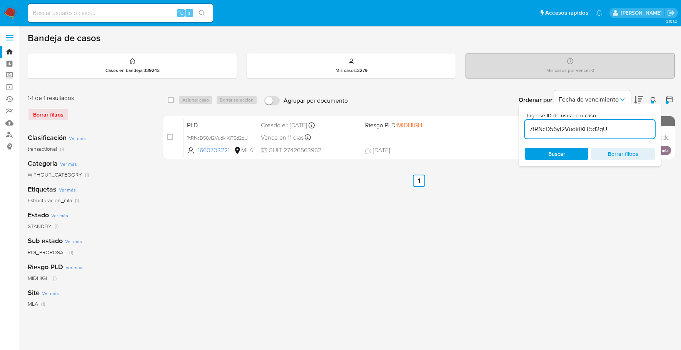
click at [650, 96] on button at bounding box center [654, 99] width 13 height 9
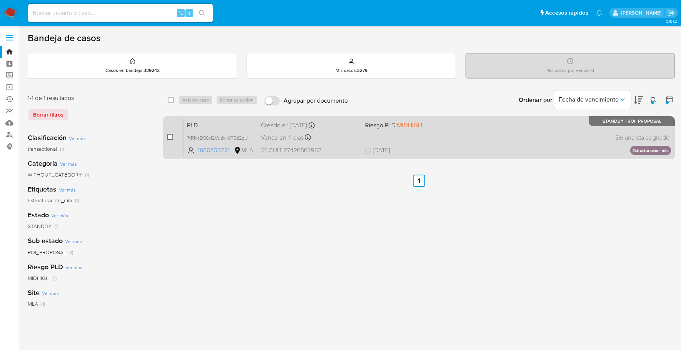
click at [169, 135] on input "checkbox" at bounding box center [170, 137] width 6 height 6
checkbox input "true"
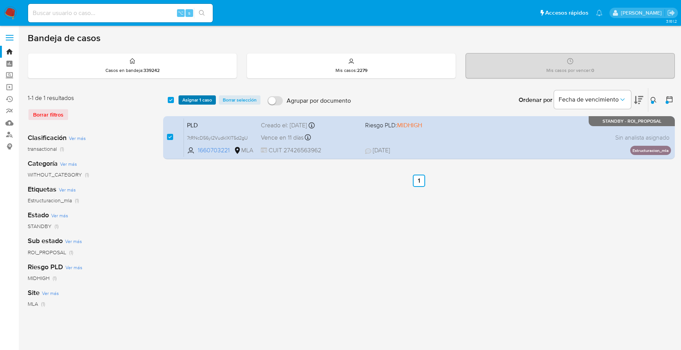
click at [197, 96] on span "Asignar 1 caso" at bounding box center [197, 100] width 30 height 8
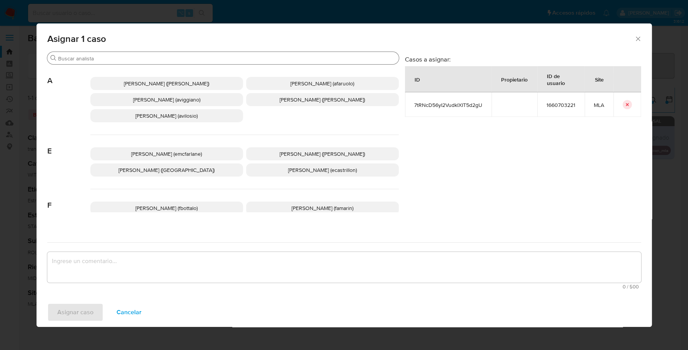
click at [151, 58] on input "Buscar" at bounding box center [227, 58] width 338 height 7
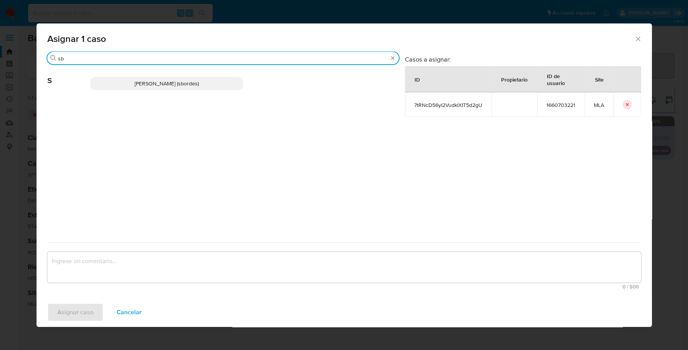
type input "sb"
click at [171, 73] on div "[PERSON_NAME] (sbordes)" at bounding box center [244, 84] width 309 height 38
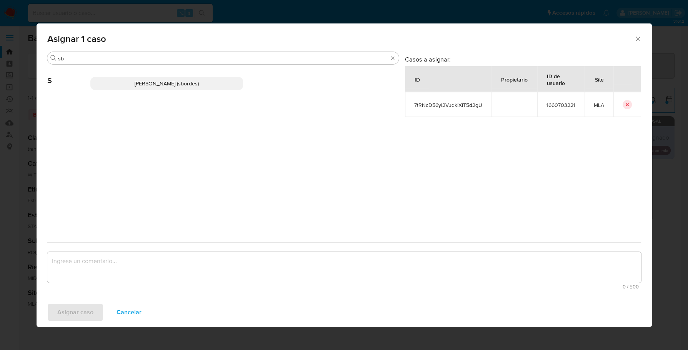
click at [175, 88] on p "[PERSON_NAME] (sbordes)" at bounding box center [166, 83] width 153 height 13
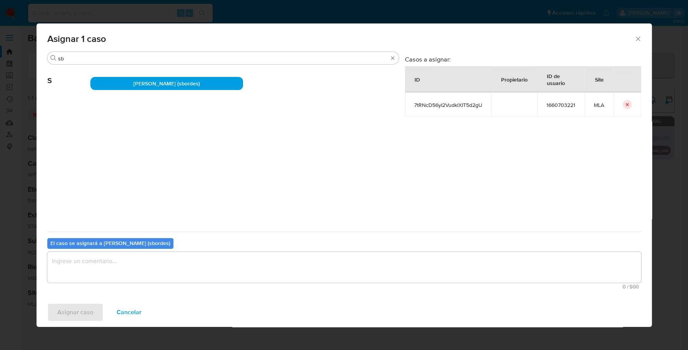
click at [116, 263] on textarea "assign-modal" at bounding box center [344, 267] width 594 height 31
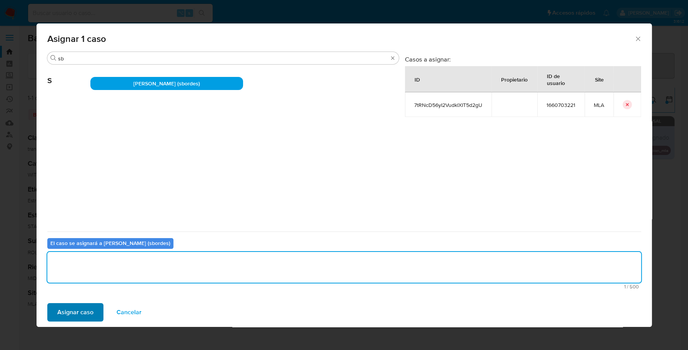
drag, startPoint x: 87, startPoint y: 299, endPoint x: 85, endPoint y: 307, distance: 7.9
click at [87, 300] on div "Asignar caso Cancelar" at bounding box center [345, 312] width 616 height 29
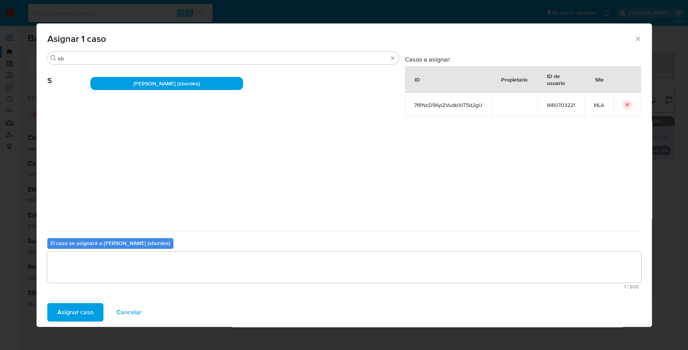
click at [86, 314] on span "Asignar caso" at bounding box center [75, 312] width 36 height 17
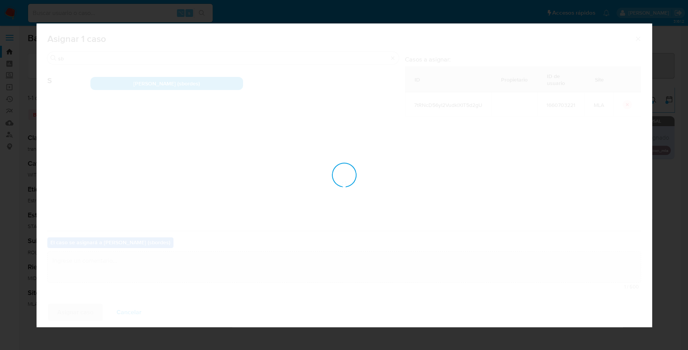
checkbox input "false"
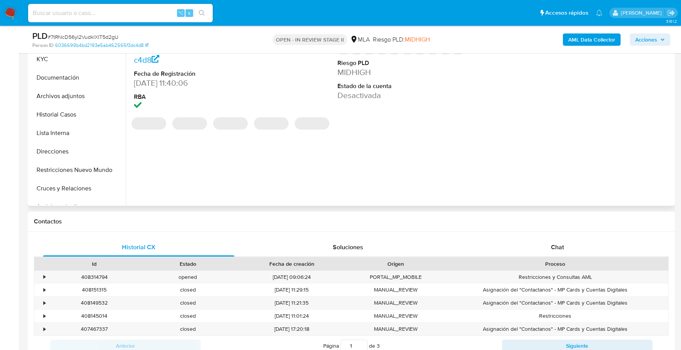
select select "10"
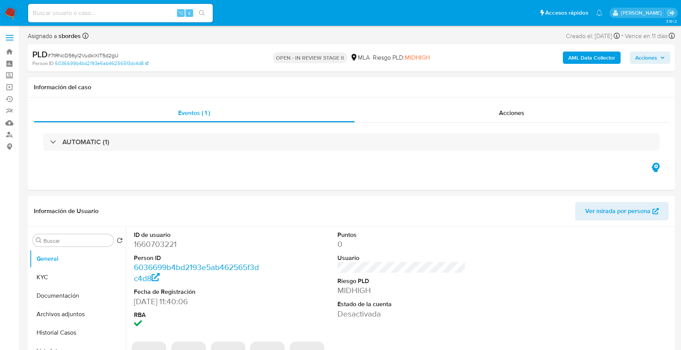
click at [659, 52] on button "Acciones" at bounding box center [650, 58] width 40 height 12
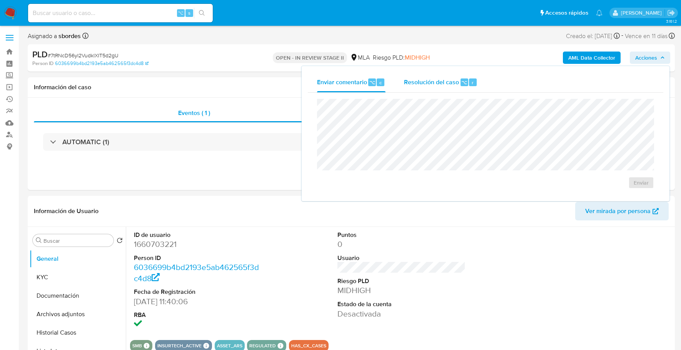
click at [432, 82] on span "Resolución del caso" at bounding box center [431, 82] width 55 height 9
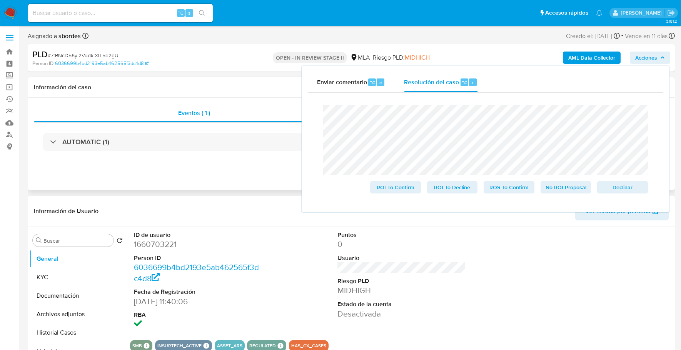
click at [240, 99] on div "Eventos ( 1 ) Acciones AUTOMATIC (1)" at bounding box center [351, 144] width 647 height 92
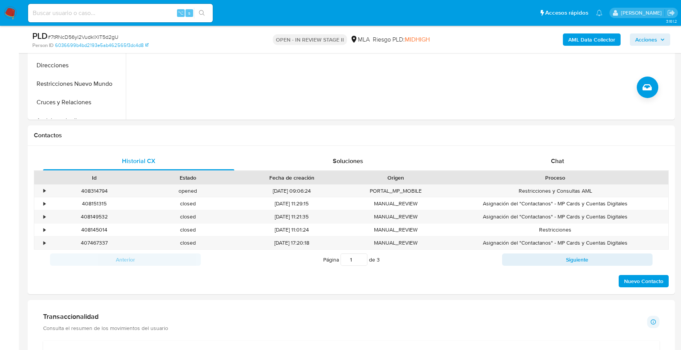
scroll to position [189, 0]
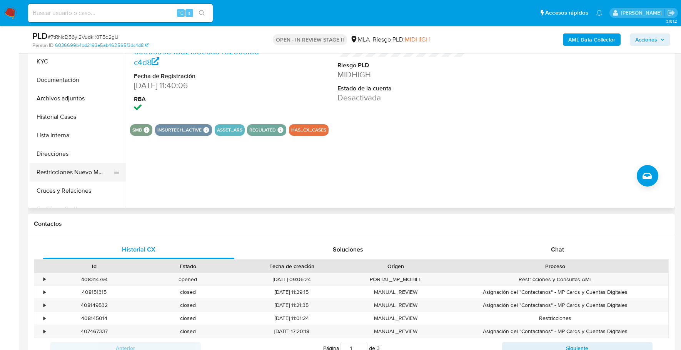
click at [64, 172] on button "Restricciones Nuevo Mundo" at bounding box center [75, 172] width 90 height 18
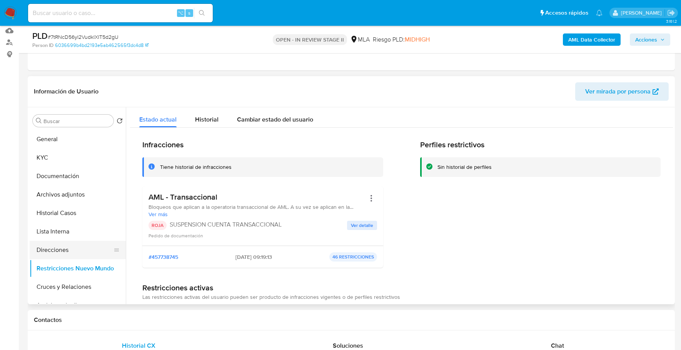
scroll to position [201, 0]
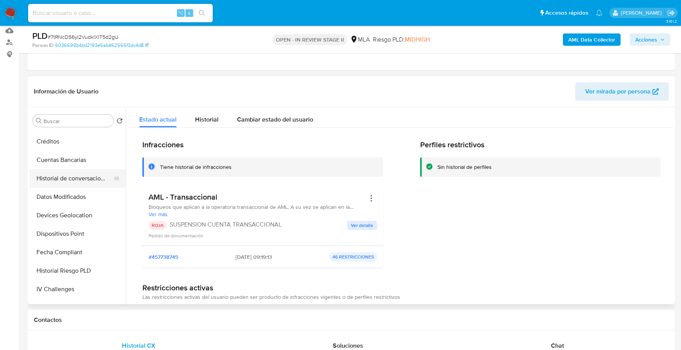
click at [83, 173] on button "Historial de conversaciones" at bounding box center [75, 178] width 90 height 18
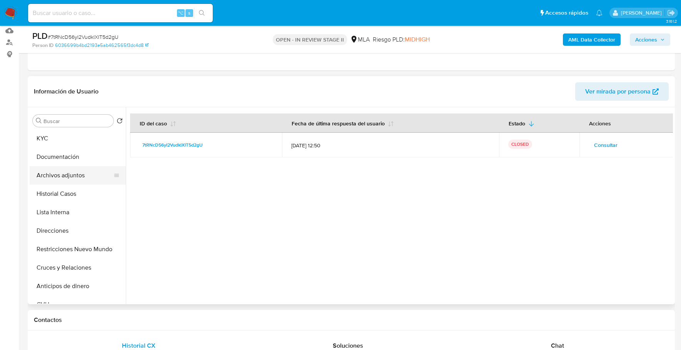
scroll to position [0, 0]
click at [68, 162] on button "KYC" at bounding box center [75, 158] width 90 height 18
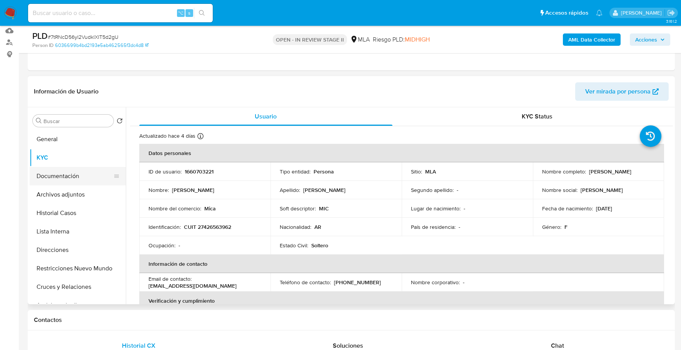
click at [37, 176] on button "Documentación" at bounding box center [75, 176] width 90 height 18
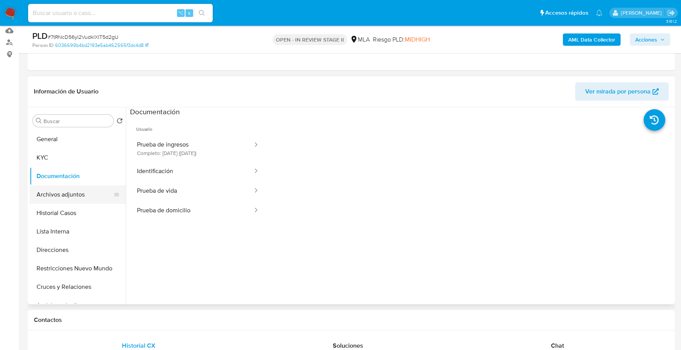
click at [69, 198] on button "Archivos adjuntos" at bounding box center [75, 194] width 90 height 18
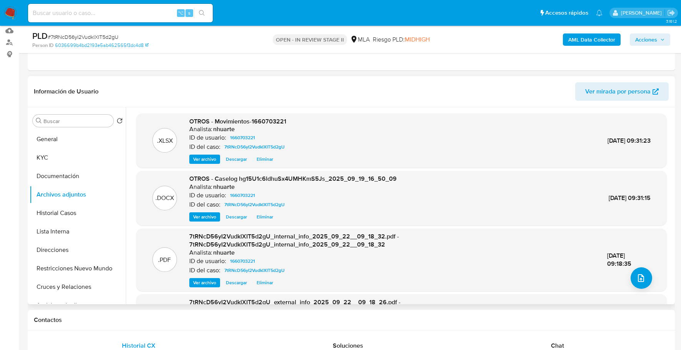
click at [237, 159] on span "Descargar" at bounding box center [236, 159] width 21 height 8
click at [38, 159] on button "KYC" at bounding box center [75, 158] width 90 height 18
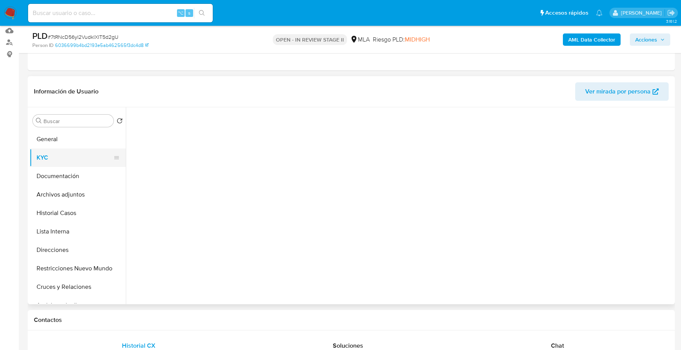
click at [38, 159] on button "KYC" at bounding box center [75, 158] width 90 height 18
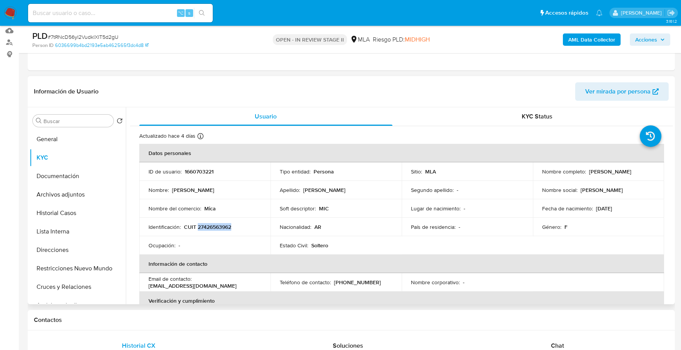
copy p "27426563962"
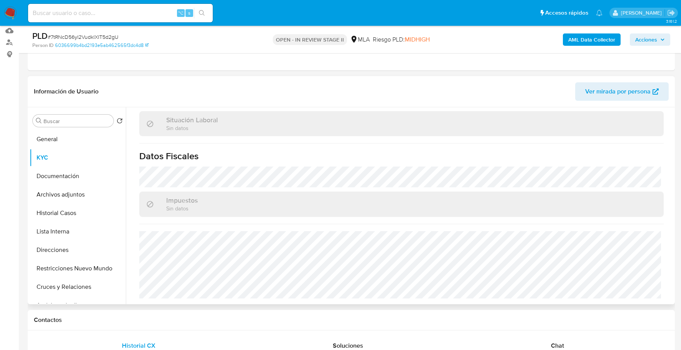
scroll to position [56, 0]
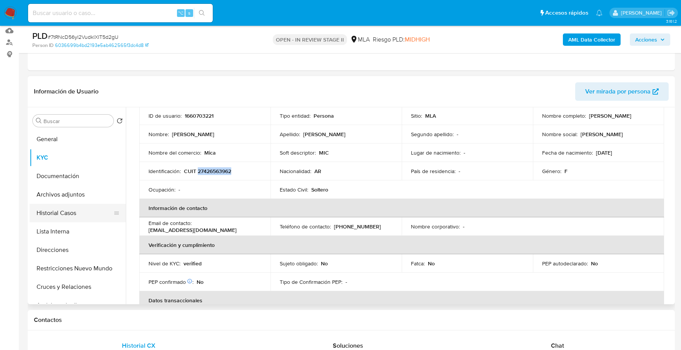
click at [77, 204] on button "Historial Casos" at bounding box center [75, 213] width 90 height 18
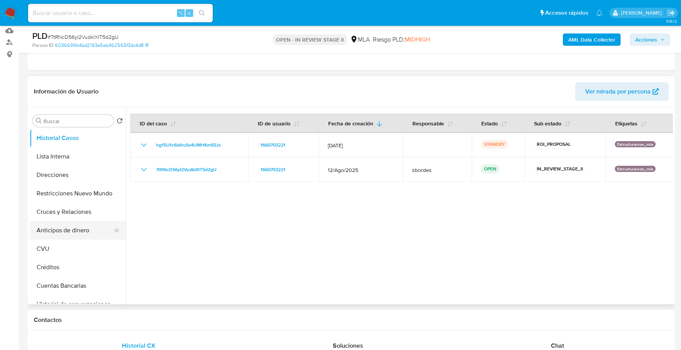
scroll to position [164, 0]
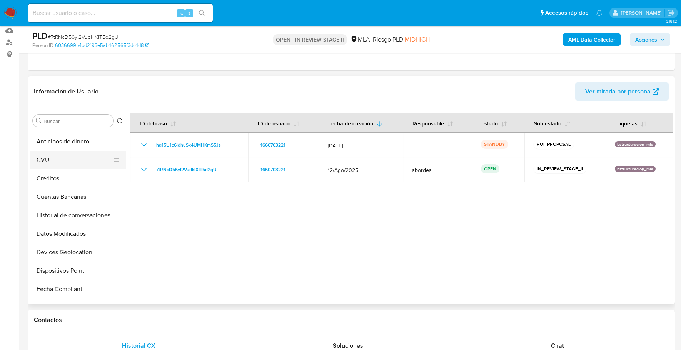
click at [60, 155] on button "CVU" at bounding box center [75, 160] width 90 height 18
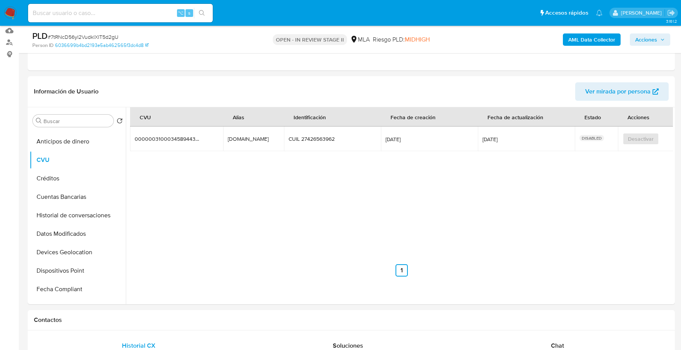
click at [643, 40] on span "Acciones" at bounding box center [646, 39] width 22 height 12
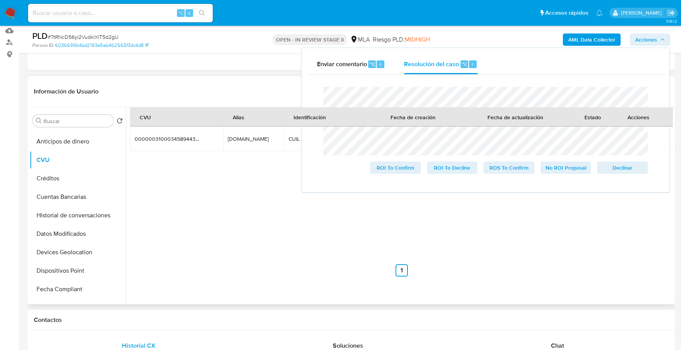
click at [225, 241] on div "CVU Alias Identificación Fecha de creación Fecha de actualización Estado Accion…" at bounding box center [401, 191] width 543 height 169
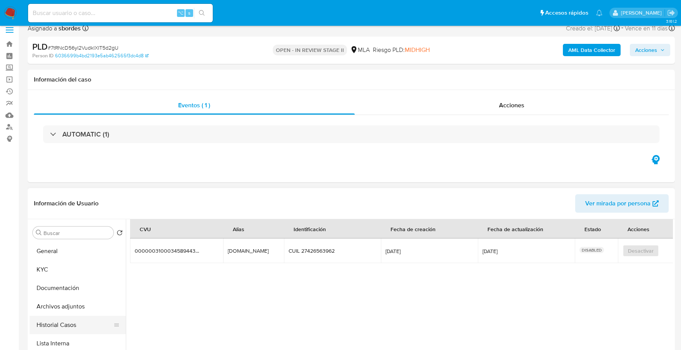
scroll to position [0, 0]
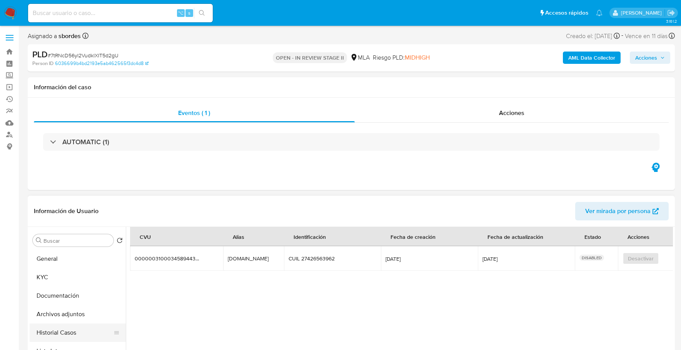
click at [67, 325] on button "Historial Casos" at bounding box center [75, 333] width 90 height 18
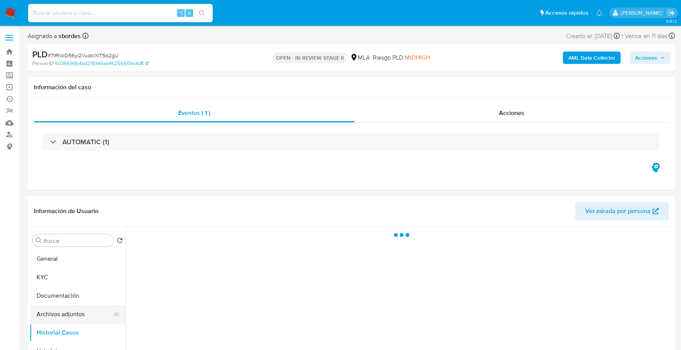
click at [68, 317] on button "Archivos adjuntos" at bounding box center [75, 314] width 90 height 18
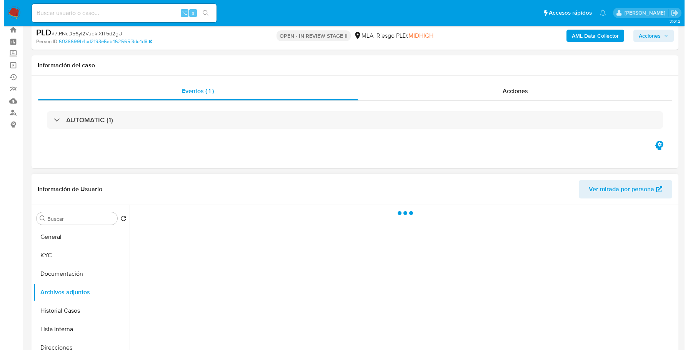
scroll to position [78, 0]
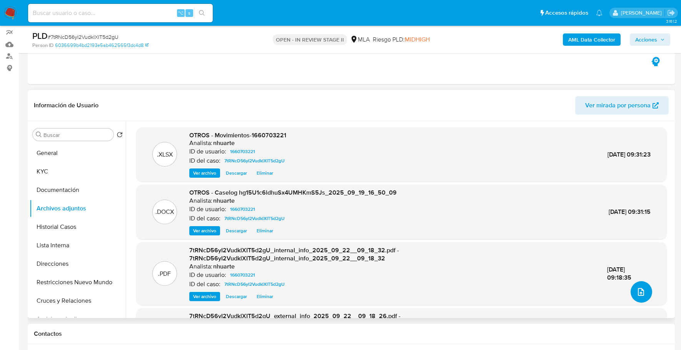
click at [636, 282] on button "upload-file" at bounding box center [642, 292] width 22 height 22
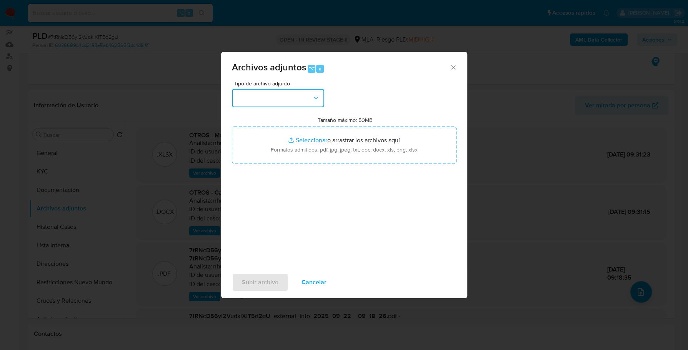
click at [270, 92] on button "button" at bounding box center [278, 98] width 92 height 18
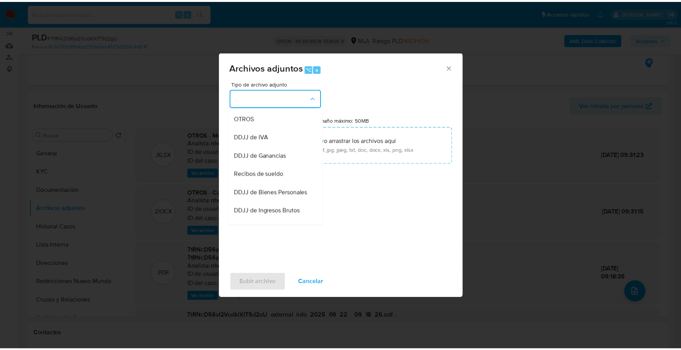
scroll to position [94, 0]
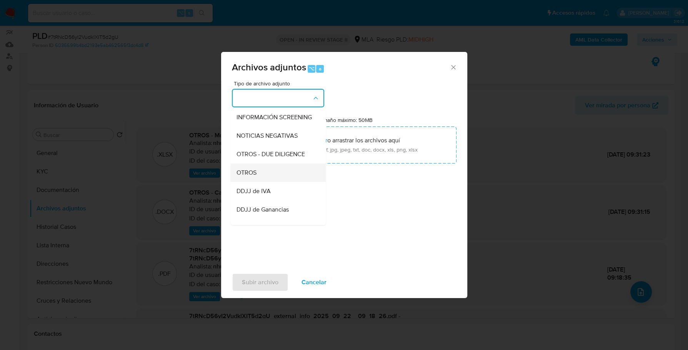
click at [260, 178] on div "OTROS" at bounding box center [276, 173] width 78 height 18
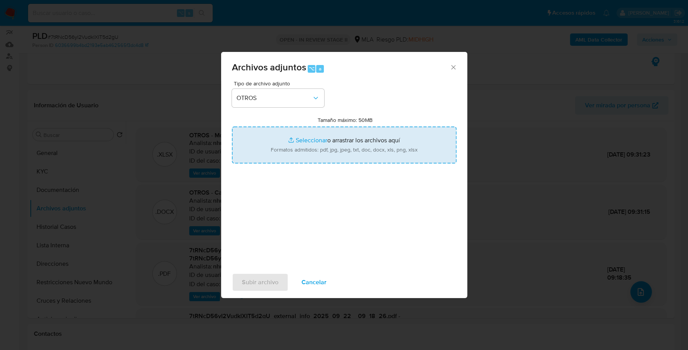
click at [317, 143] on input "Tamaño máximo: 50MB Seleccionar archivos" at bounding box center [344, 145] width 225 height 37
click at [297, 137] on input "Tamaño máximo: 50MB Seleccionar archivos" at bounding box center [344, 145] width 225 height 37
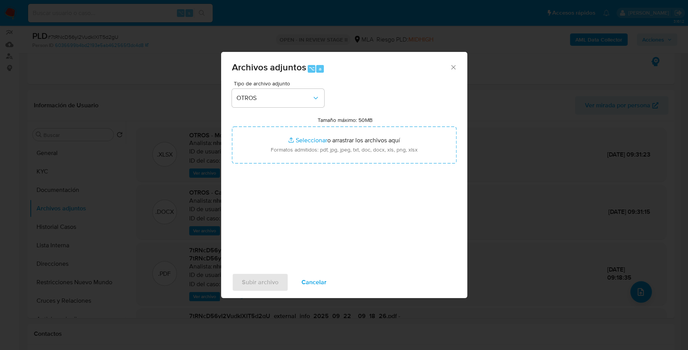
type input "C:\fakepath\Documentacion Micaela Zeballos.pdf"
click at [254, 275] on span "Subir archivo" at bounding box center [260, 282] width 37 height 17
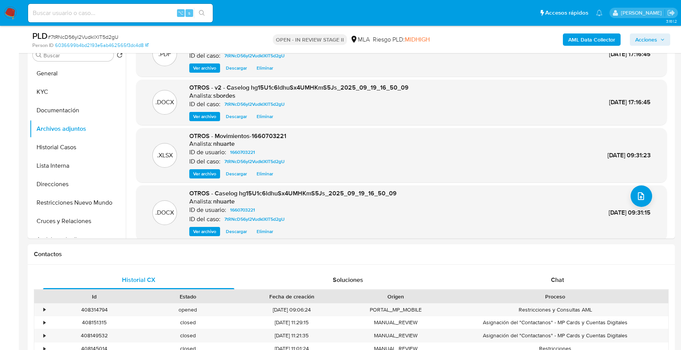
scroll to position [18, 0]
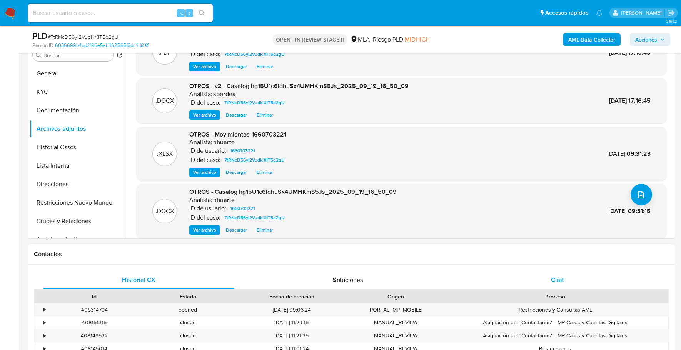
click at [565, 279] on div "Chat" at bounding box center [557, 280] width 191 height 18
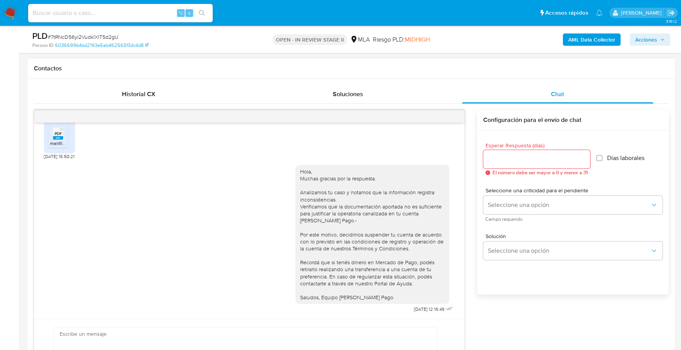
scroll to position [0, 0]
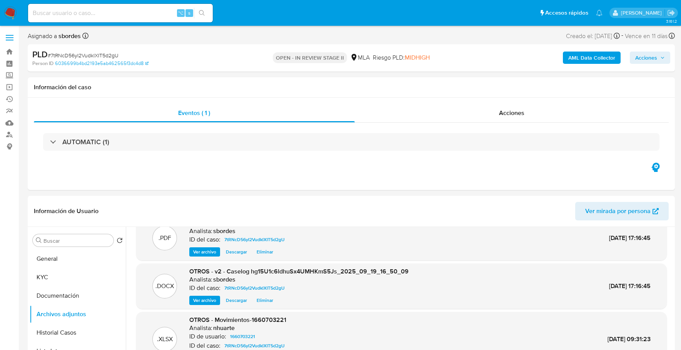
click at [649, 62] on span "Acciones" at bounding box center [646, 58] width 22 height 12
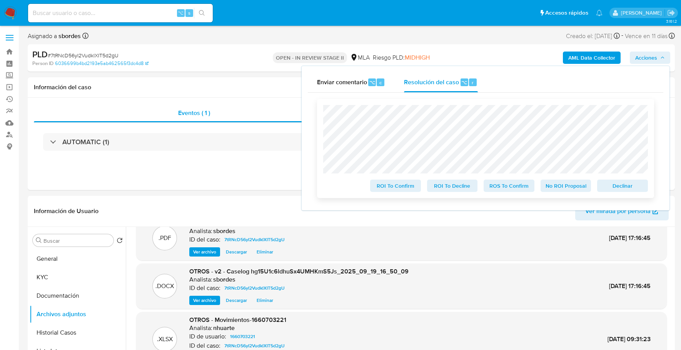
click at [503, 189] on span "ROS To Confirm" at bounding box center [509, 185] width 40 height 11
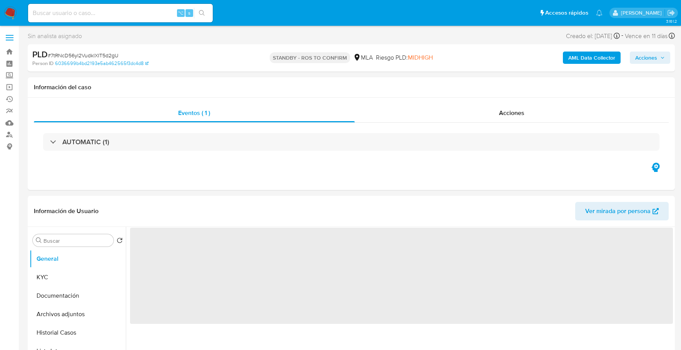
select select "10"
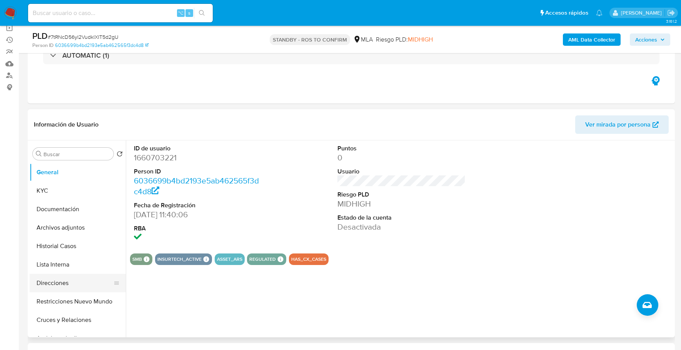
scroll to position [66, 0]
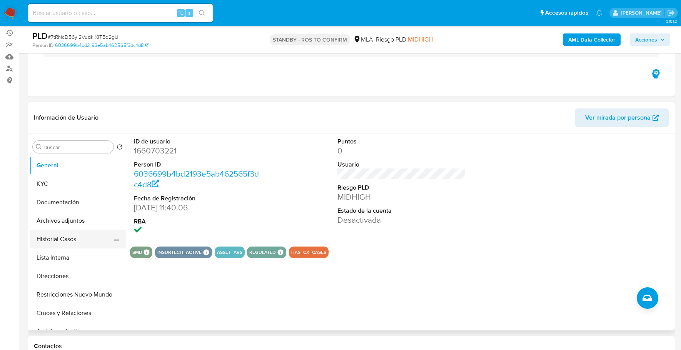
click at [73, 240] on button "Historial Casos" at bounding box center [75, 239] width 90 height 18
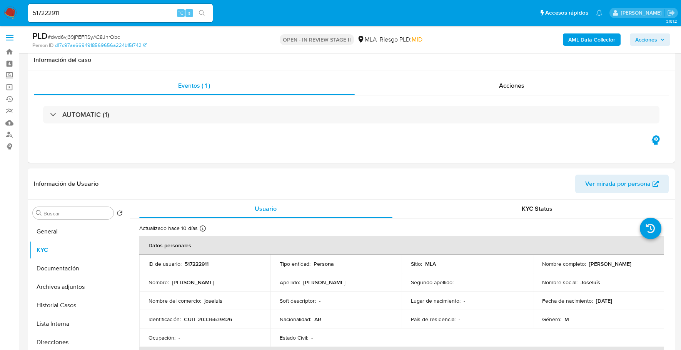
select select "10"
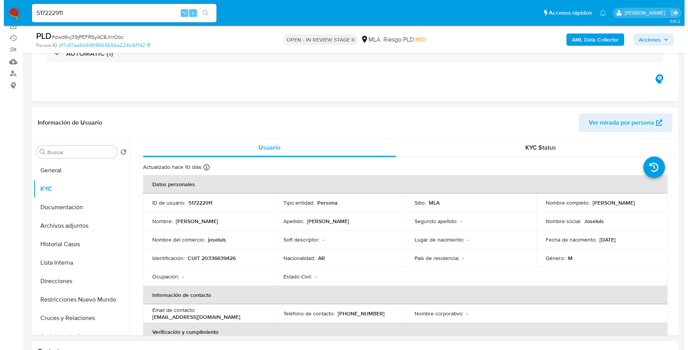
scroll to position [409, 0]
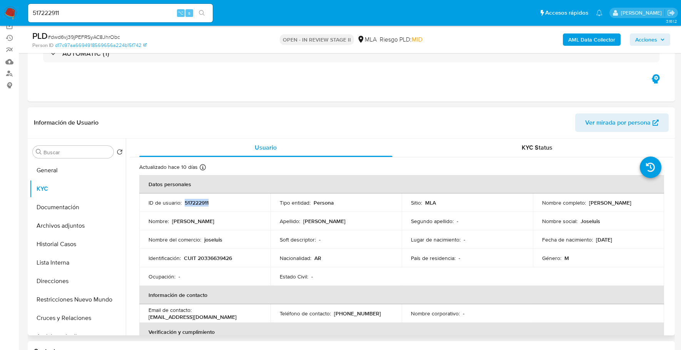
copy p "517222911"
click at [575, 40] on b "AML Data Collector" at bounding box center [591, 39] width 47 height 12
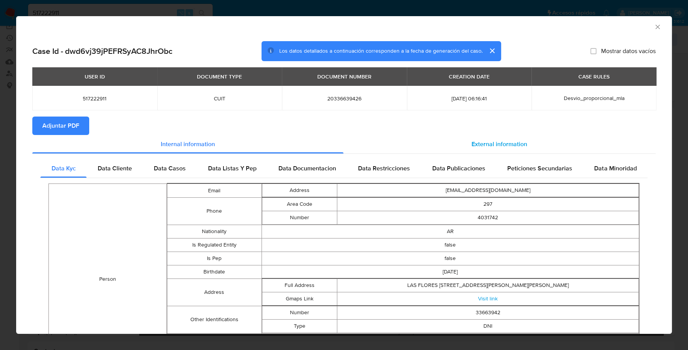
click at [498, 146] on span "External information" at bounding box center [500, 144] width 56 height 9
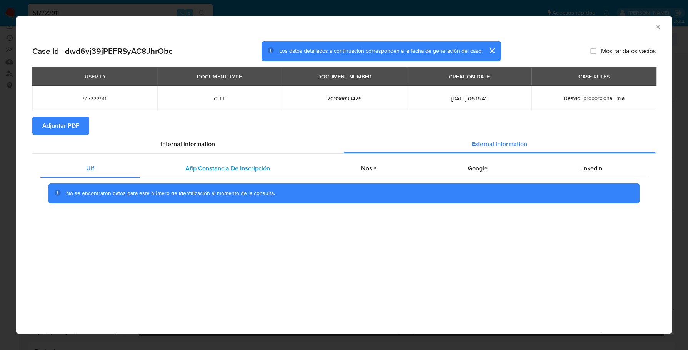
click at [206, 164] on span "Afip Constancia De Inscripción" at bounding box center [227, 168] width 85 height 9
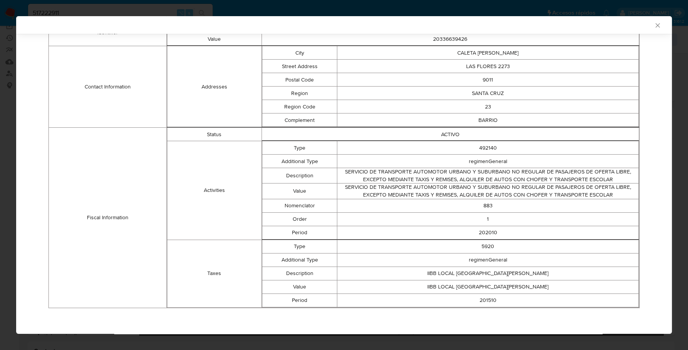
scroll to position [0, 0]
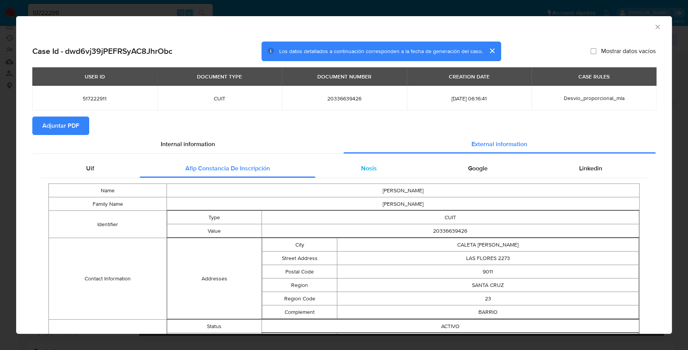
click at [339, 169] on div "Nosis" at bounding box center [368, 168] width 107 height 18
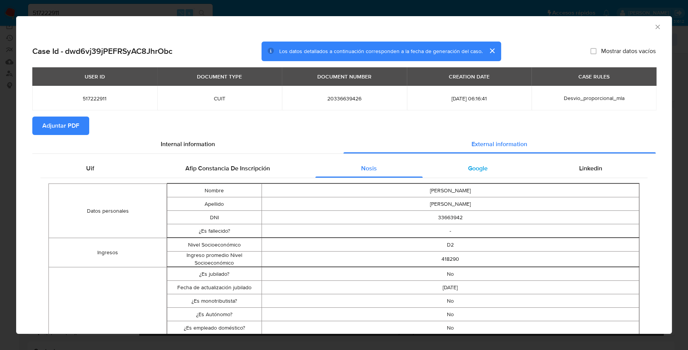
click at [474, 162] on div "Google" at bounding box center [478, 168] width 111 height 18
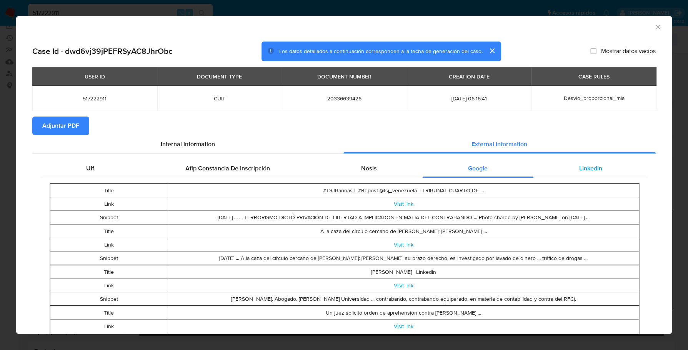
click at [591, 168] on span "Linkedin" at bounding box center [590, 168] width 23 height 9
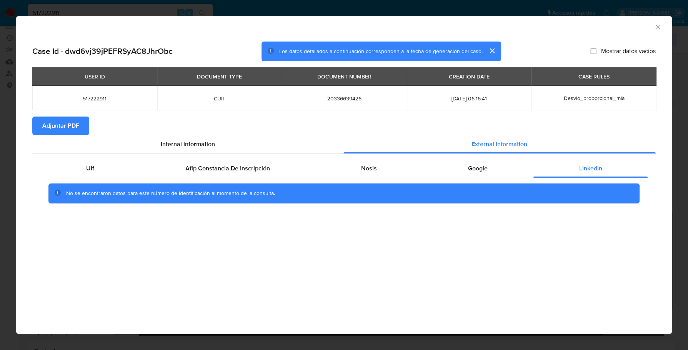
click at [61, 124] on span "Adjuntar PDF" at bounding box center [60, 125] width 37 height 17
drag, startPoint x: 654, startPoint y: 22, endPoint x: 658, endPoint y: 23, distance: 4.5
click at [654, 22] on div "AML Data Collector" at bounding box center [344, 25] width 656 height 19
click at [659, 25] on icon "Cerrar ventana" at bounding box center [658, 27] width 8 height 8
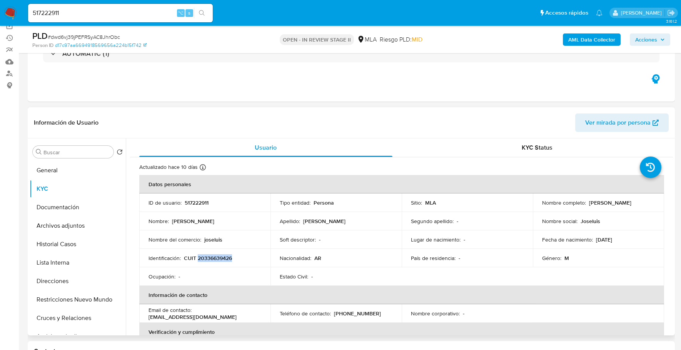
copy p "20336639426"
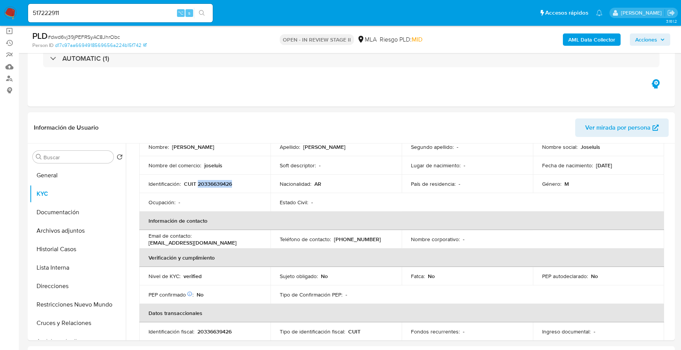
scroll to position [110, 0]
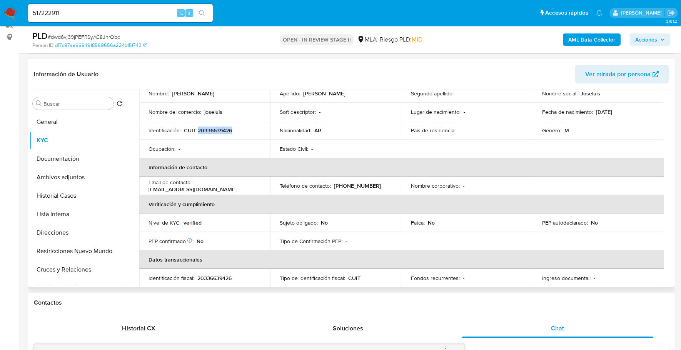
copy p "20336639426"
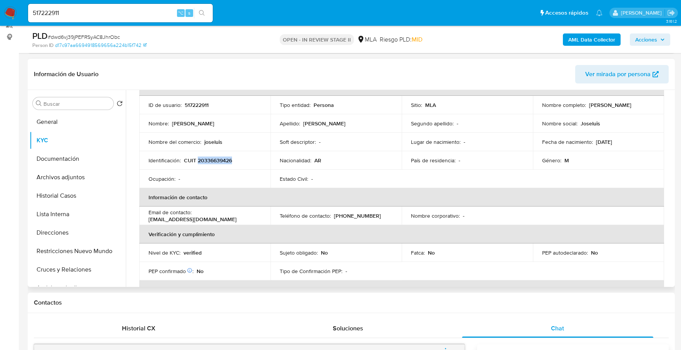
scroll to position [1, 0]
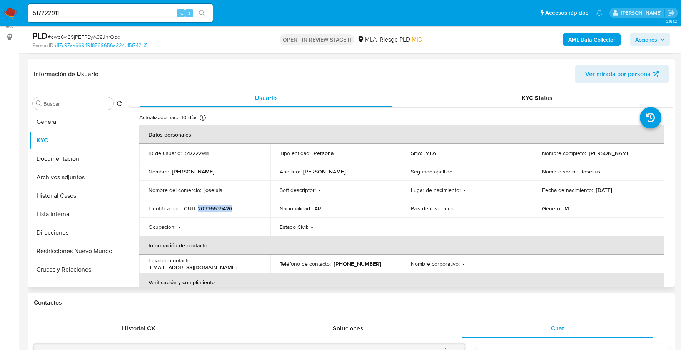
drag, startPoint x: 586, startPoint y: 152, endPoint x: 649, endPoint y: 157, distance: 62.9
click at [649, 157] on td "Nombre completo : [PERSON_NAME]" at bounding box center [598, 153] width 131 height 18
copy p "[PERSON_NAME]"
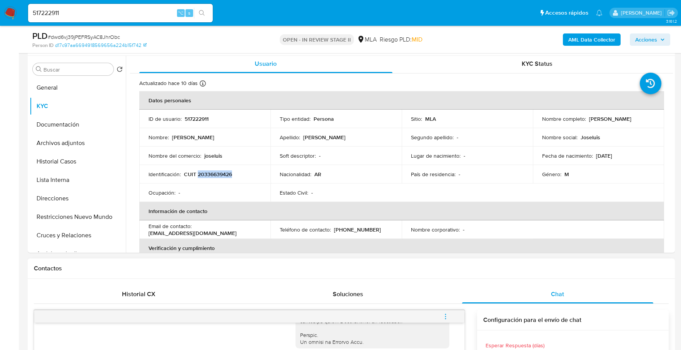
scroll to position [278, 0]
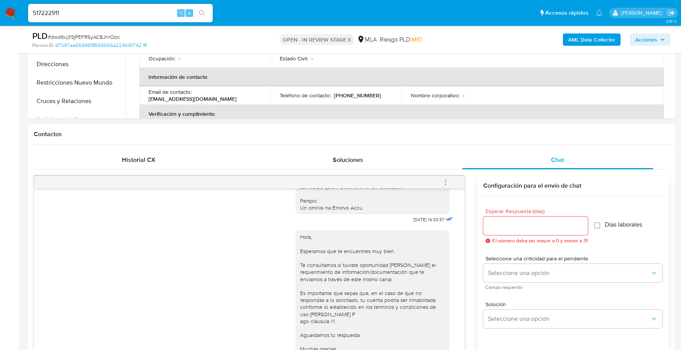
click at [449, 183] on icon "menu-action" at bounding box center [445, 182] width 7 height 7
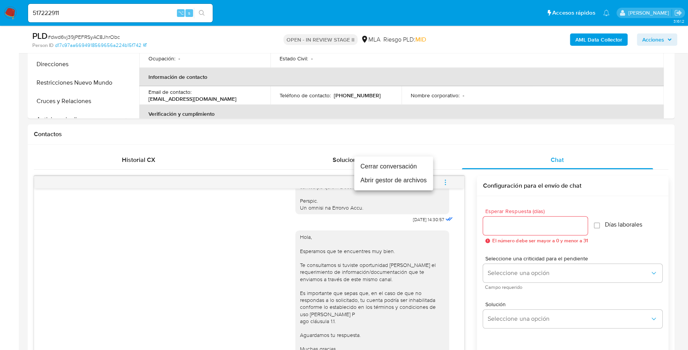
click at [408, 162] on li "Cerrar conversación" at bounding box center [393, 167] width 79 height 14
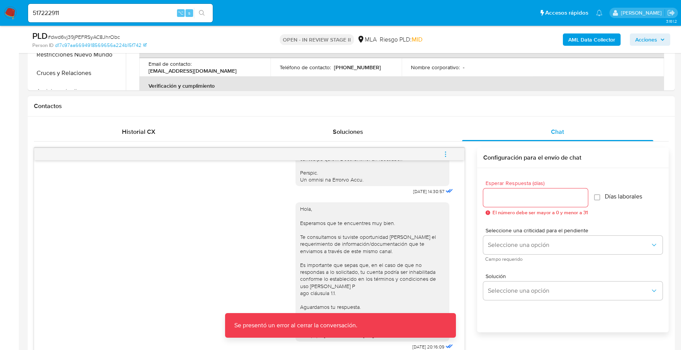
scroll to position [359, 0]
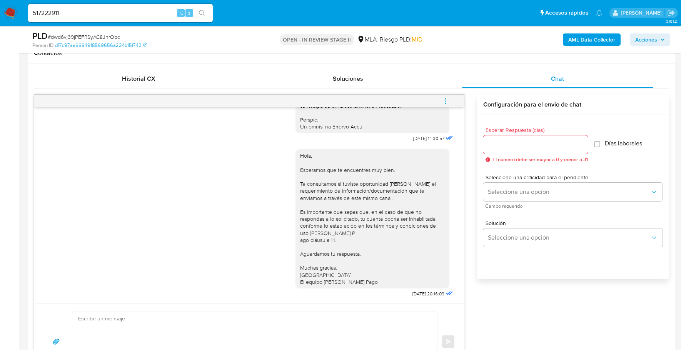
click at [449, 103] on button "menu-action" at bounding box center [445, 101] width 25 height 18
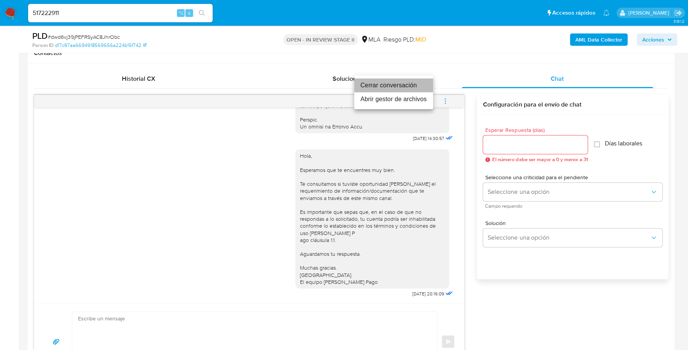
click at [406, 85] on li "Cerrar conversación" at bounding box center [393, 85] width 79 height 14
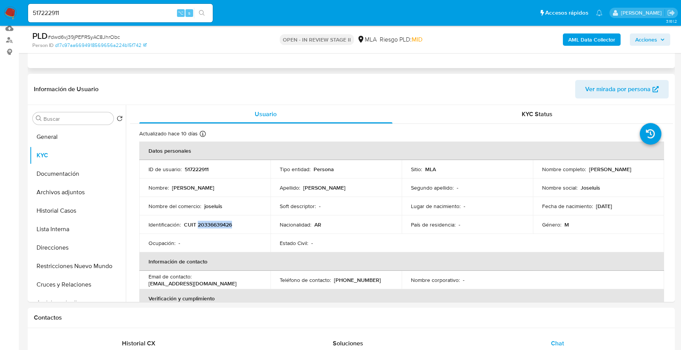
scroll to position [23, 0]
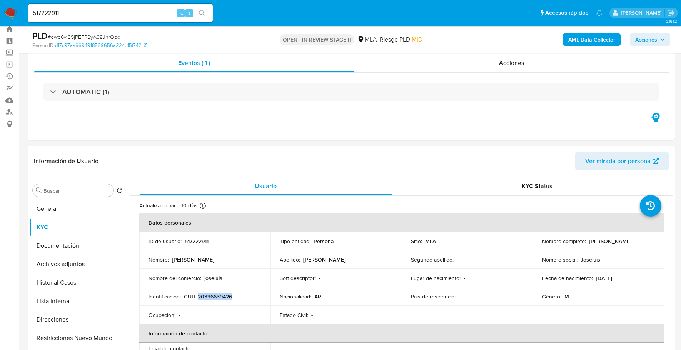
click at [638, 45] on span "Acciones" at bounding box center [646, 39] width 22 height 12
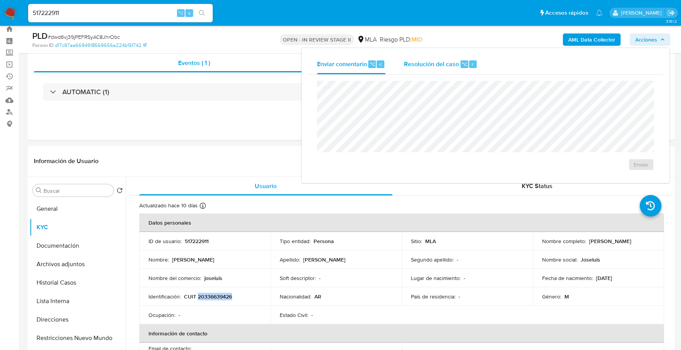
click at [418, 73] on div "Resolución del caso ⌥ r" at bounding box center [440, 64] width 73 height 20
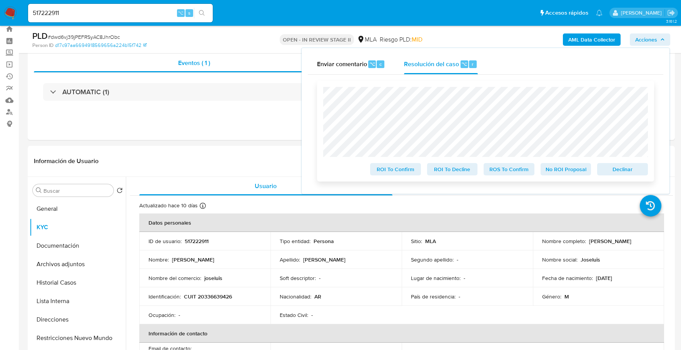
click at [635, 174] on span "Declinar" at bounding box center [623, 169] width 40 height 11
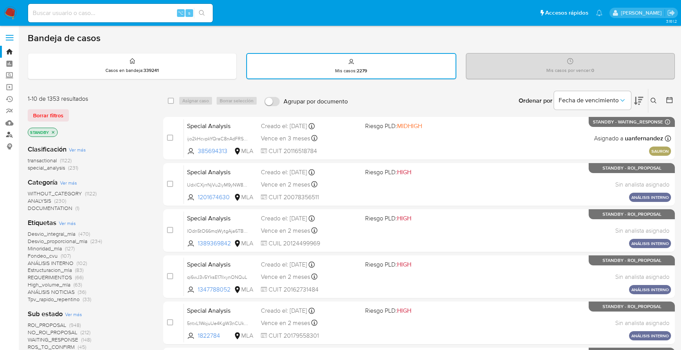
click at [13, 136] on link "Buscador de personas" at bounding box center [46, 135] width 92 height 12
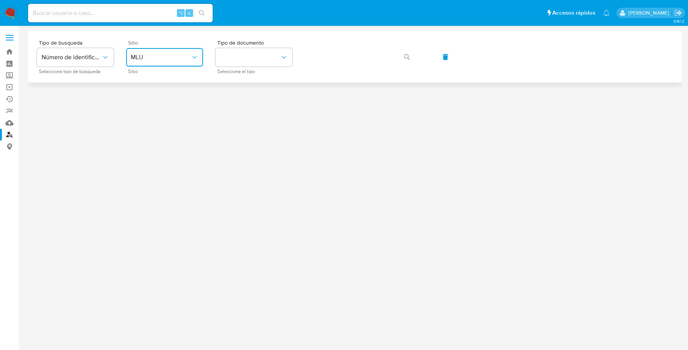
click at [165, 54] on span "MLU" at bounding box center [161, 57] width 60 height 8
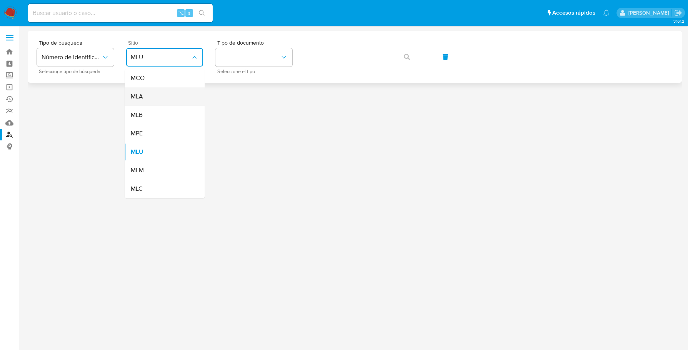
click at [162, 103] on div "MLA" at bounding box center [162, 96] width 63 height 18
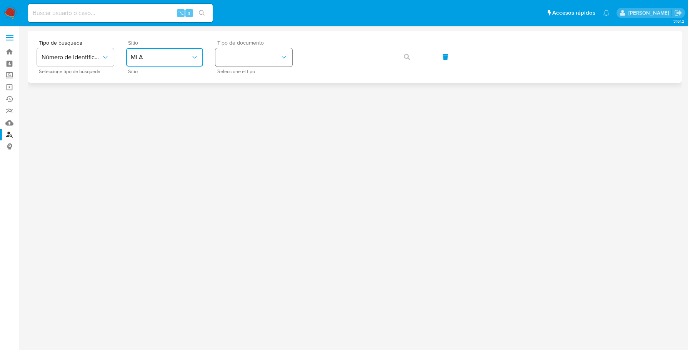
click at [274, 56] on button "identificationType" at bounding box center [253, 57] width 77 height 18
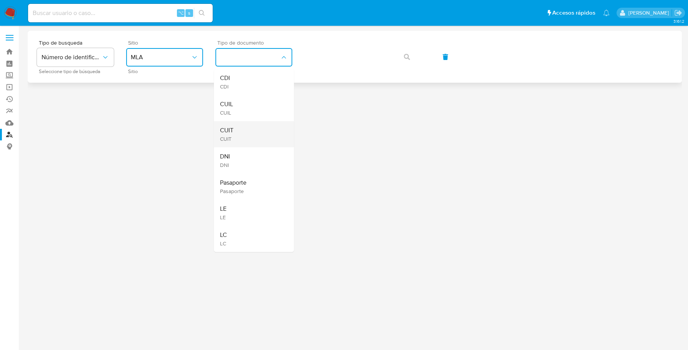
click at [245, 134] on div "CUIT CUIT" at bounding box center [251, 134] width 63 height 26
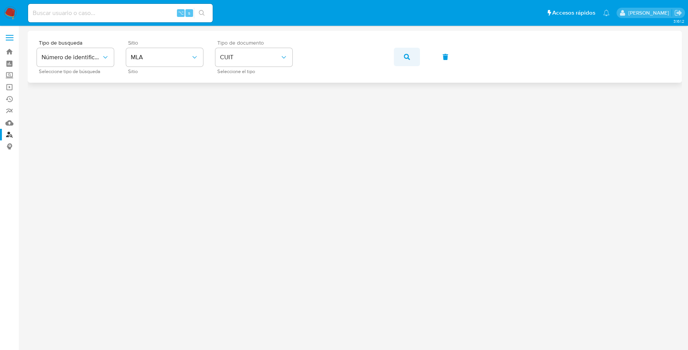
click at [408, 60] on icon "button" at bounding box center [407, 57] width 6 height 6
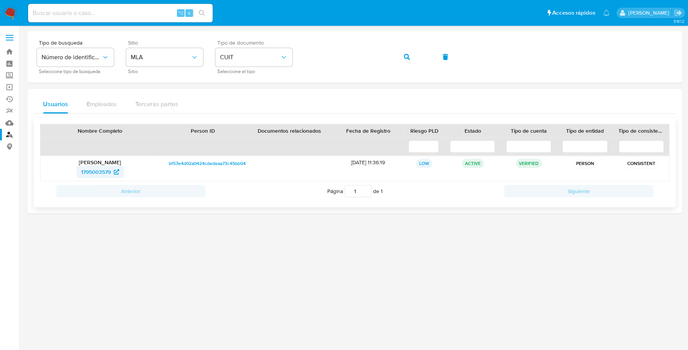
click at [93, 166] on span "1795003579" at bounding box center [96, 172] width 30 height 12
click at [12, 10] on img at bounding box center [10, 13] width 13 height 13
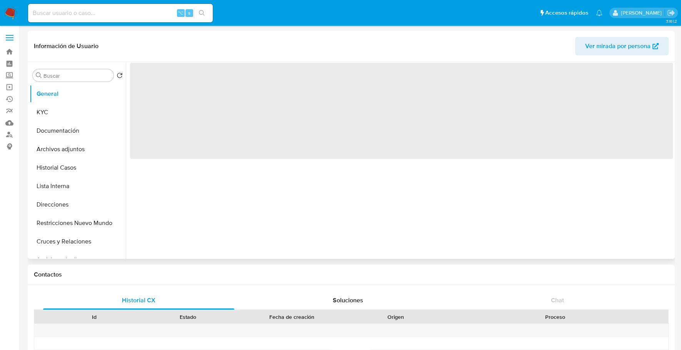
select select "10"
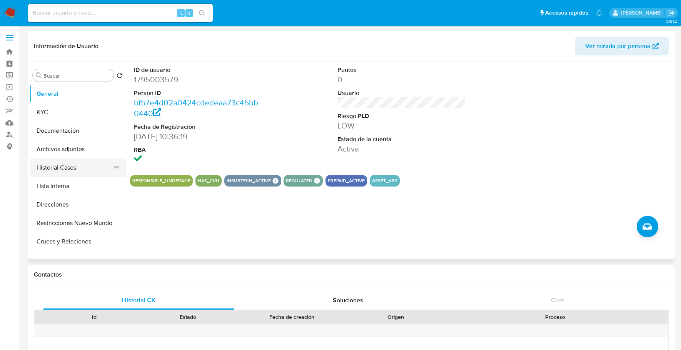
click at [65, 170] on button "Historial Casos" at bounding box center [75, 168] width 90 height 18
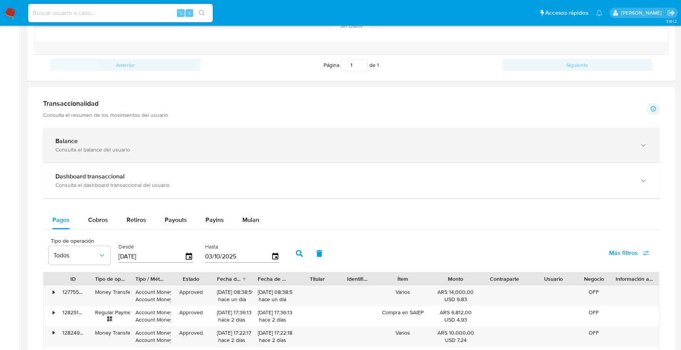
scroll to position [344, 0]
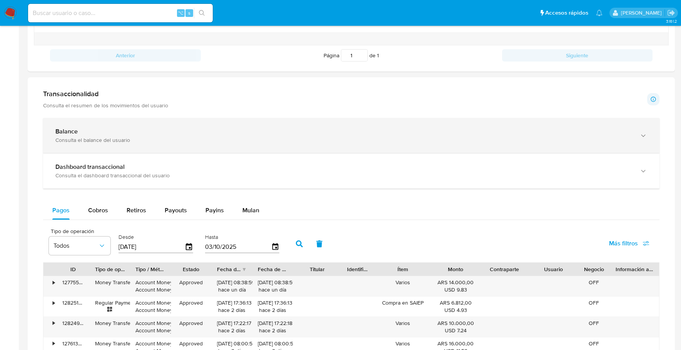
click at [118, 144] on div "Balance Consulta el balance del usuario" at bounding box center [351, 135] width 616 height 35
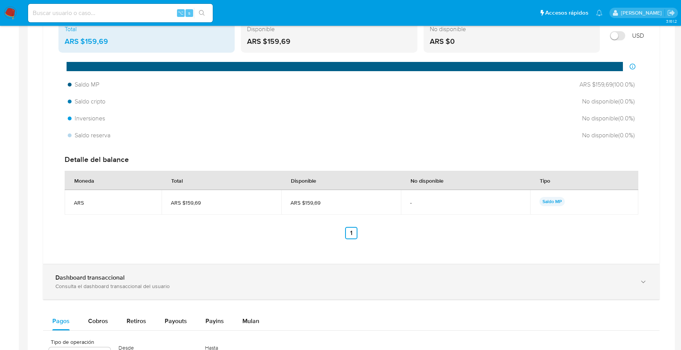
scroll to position [489, 0]
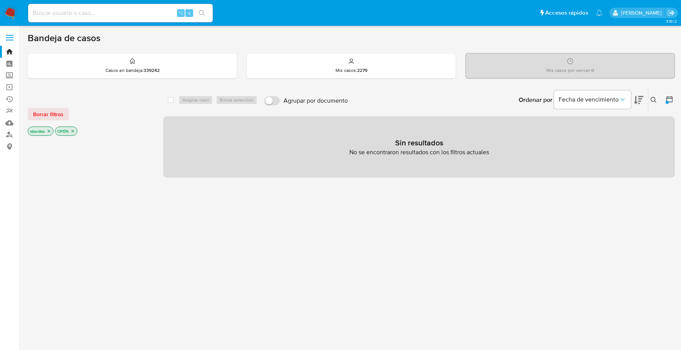
click at [10, 11] on img at bounding box center [10, 13] width 13 height 13
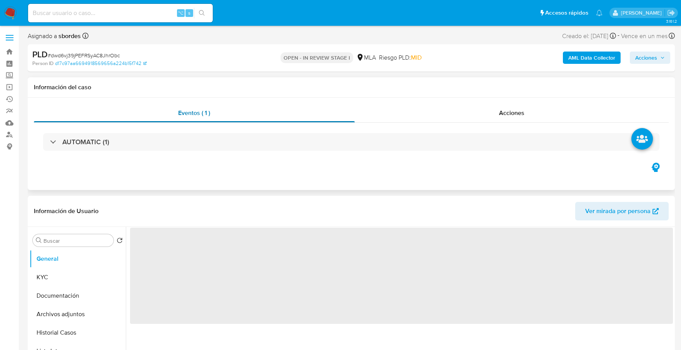
select select "10"
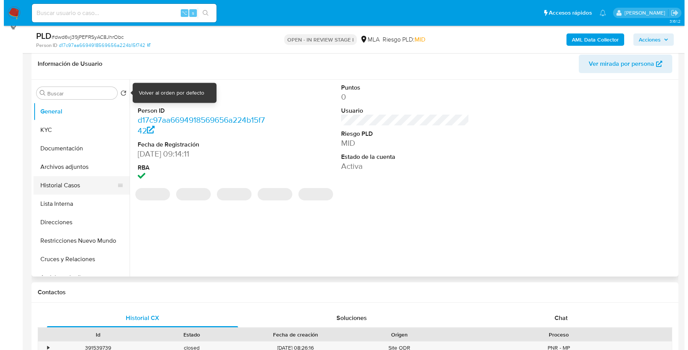
scroll to position [122, 0]
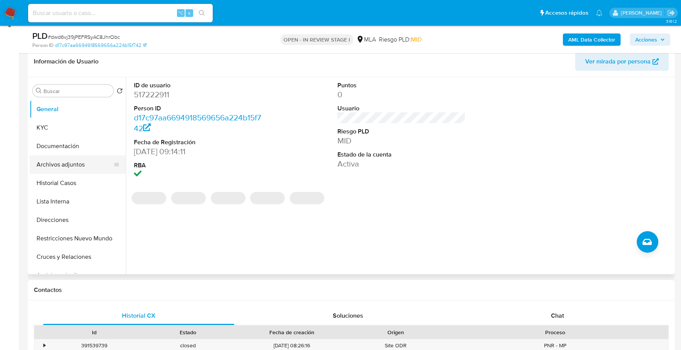
click at [82, 164] on button "Archivos adjuntos" at bounding box center [75, 164] width 90 height 18
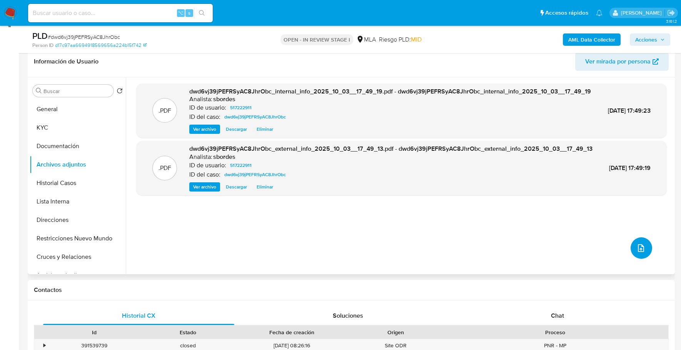
click at [636, 240] on button "upload-file" at bounding box center [642, 248] width 22 height 22
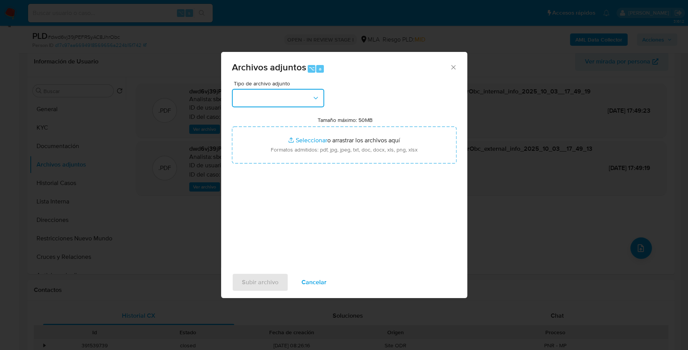
click at [250, 100] on button "button" at bounding box center [278, 98] width 92 height 18
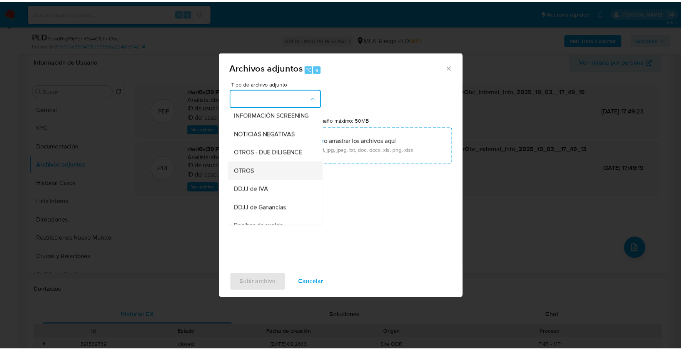
scroll to position [97, 0]
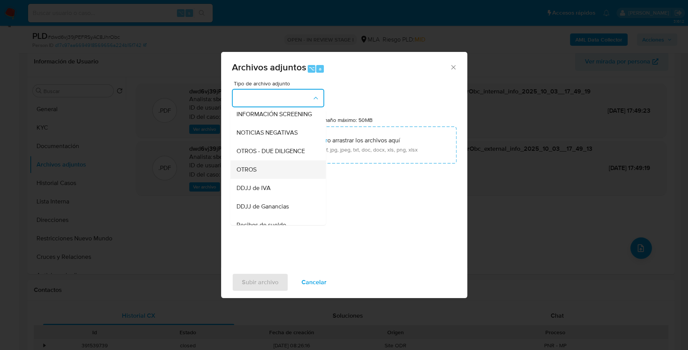
click at [268, 178] on div "OTROS" at bounding box center [276, 169] width 78 height 18
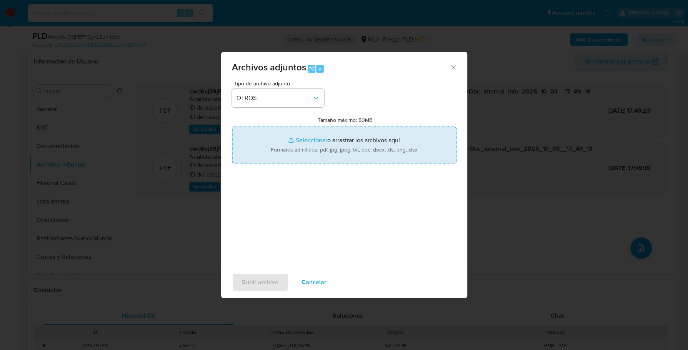
click at [304, 139] on input "Tamaño máximo: 50MB Seleccionar archivos" at bounding box center [344, 145] width 225 height 37
click at [324, 139] on input "Tamaño máximo: 50MB Seleccionar archivos" at bounding box center [344, 145] width 225 height 37
type input "C:\fakepath\AFIP - Administración Federal de Ingresos Públicos.pdf"
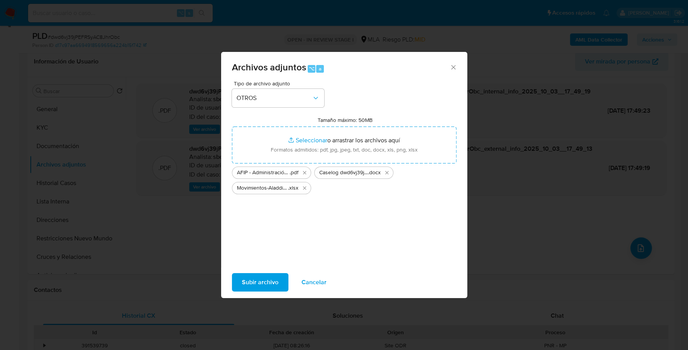
click at [269, 283] on span "Subir archivo" at bounding box center [260, 282] width 37 height 17
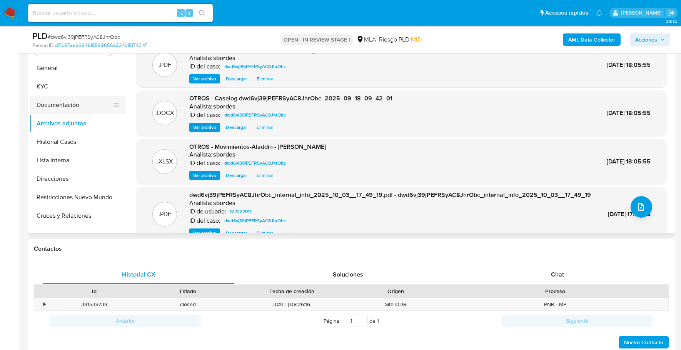
scroll to position [177, 0]
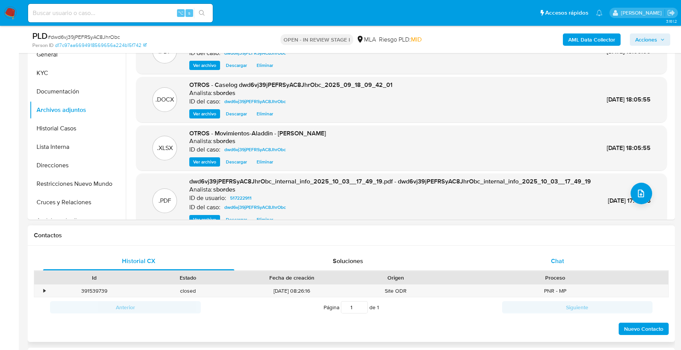
click at [572, 264] on div "Chat" at bounding box center [557, 261] width 191 height 18
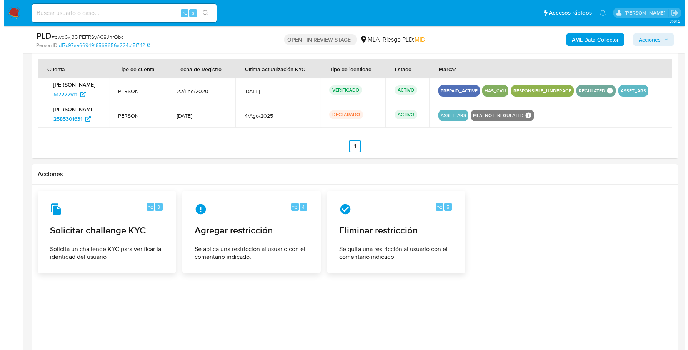
scroll to position [1205, 0]
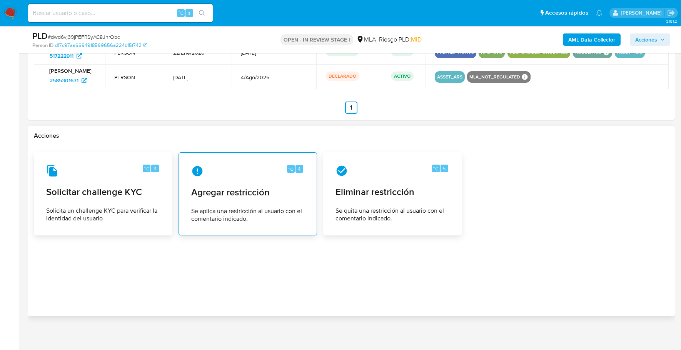
click at [270, 210] on span "Se aplica una restricción al usuario con el comentario indicado." at bounding box center [247, 214] width 113 height 15
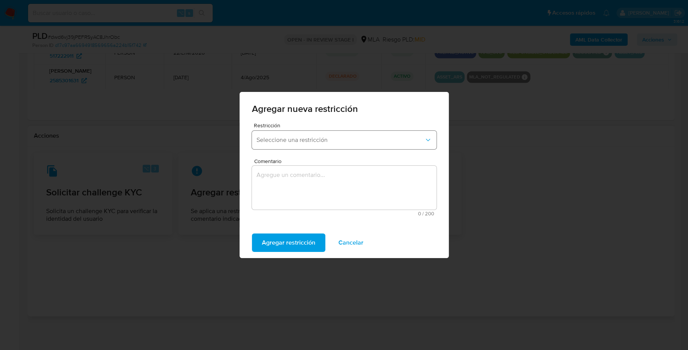
click at [294, 134] on button "Seleccione una restricción" at bounding box center [344, 140] width 185 height 18
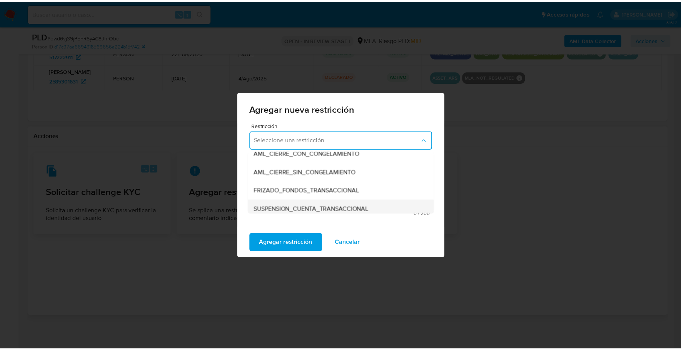
scroll to position [65, 0]
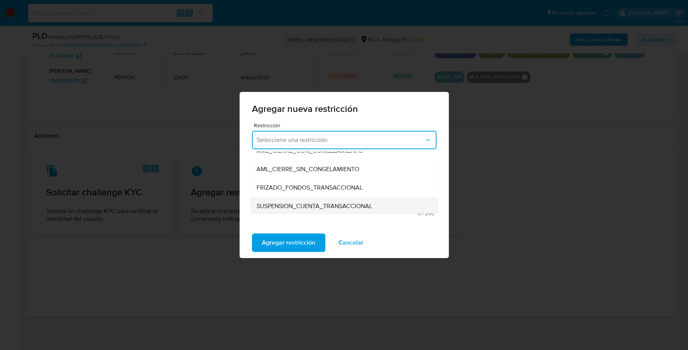
click at [292, 209] on span "SUSPENSION_CUENTA_TRANSACCIONAL" at bounding box center [315, 206] width 116 height 8
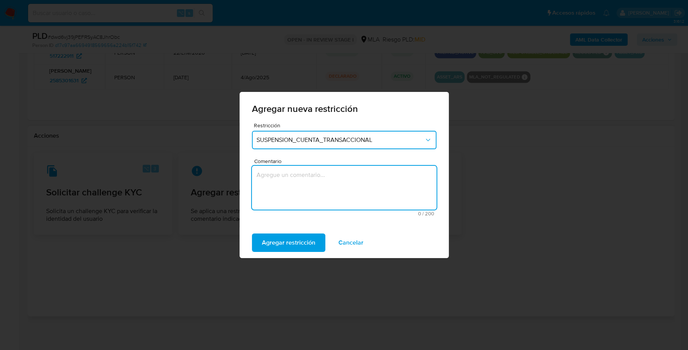
click at [310, 188] on textarea "Comentario" at bounding box center [344, 188] width 185 height 44
type textarea "AML"
click at [275, 249] on span "Agregar restricción" at bounding box center [288, 242] width 53 height 17
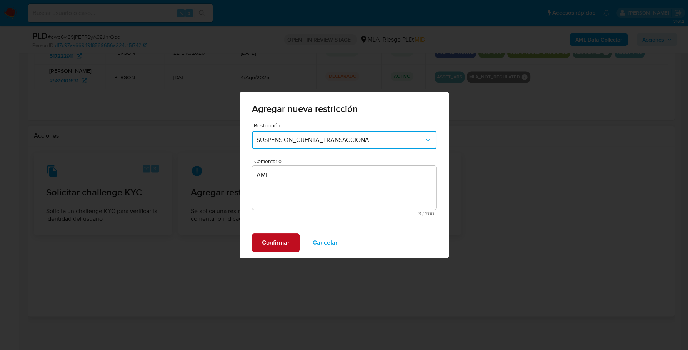
click at [269, 246] on span "Confirmar" at bounding box center [276, 242] width 28 height 17
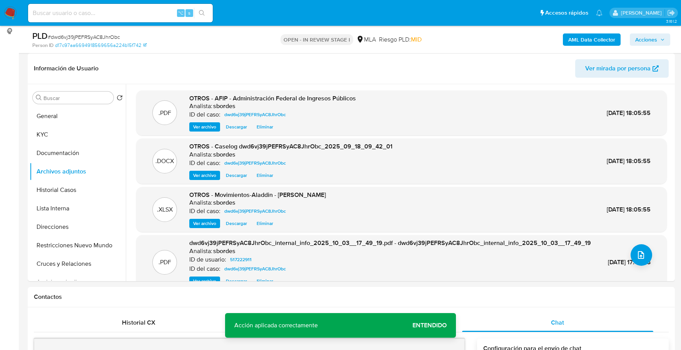
scroll to position [0, 0]
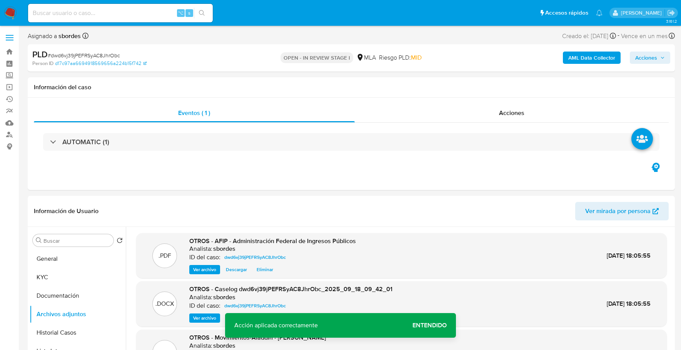
click at [657, 58] on span "Acciones" at bounding box center [646, 58] width 22 height 12
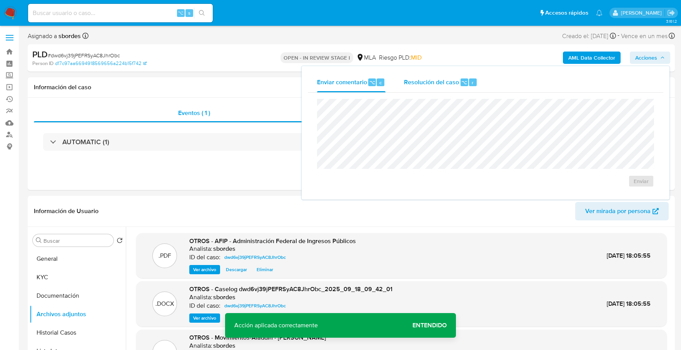
click at [438, 84] on span "Resolución del caso" at bounding box center [431, 82] width 55 height 9
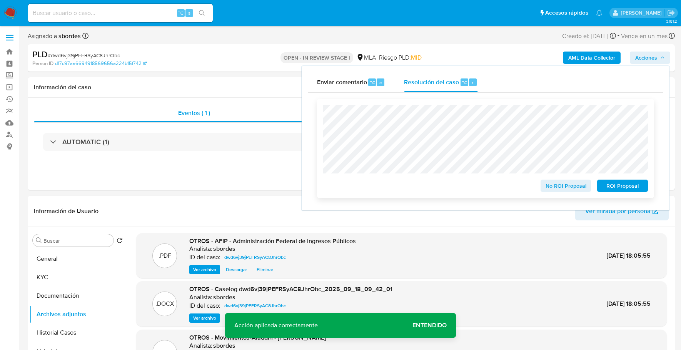
click at [611, 191] on span "ROI Proposal" at bounding box center [623, 185] width 40 height 11
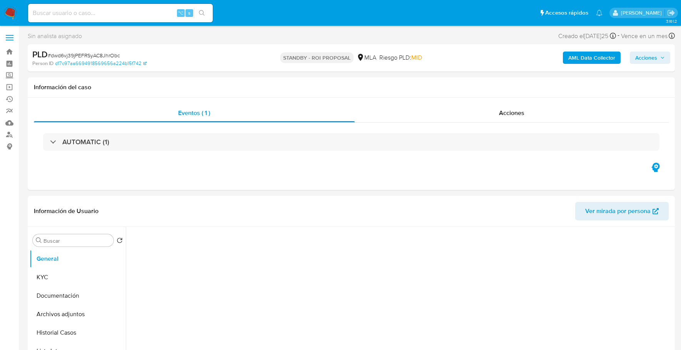
select select "10"
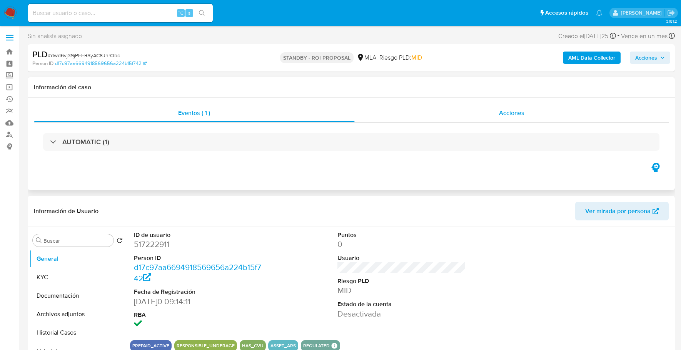
click at [504, 112] on span "Acciones" at bounding box center [511, 112] width 25 height 9
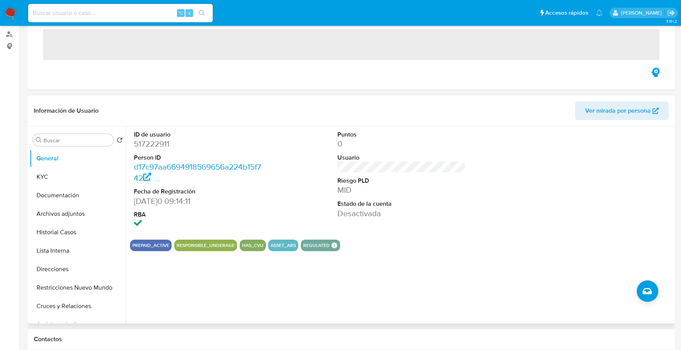
scroll to position [181, 0]
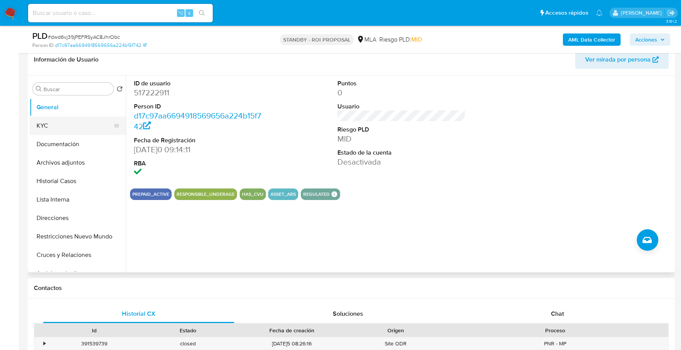
click at [57, 123] on button "KYC" at bounding box center [75, 126] width 90 height 18
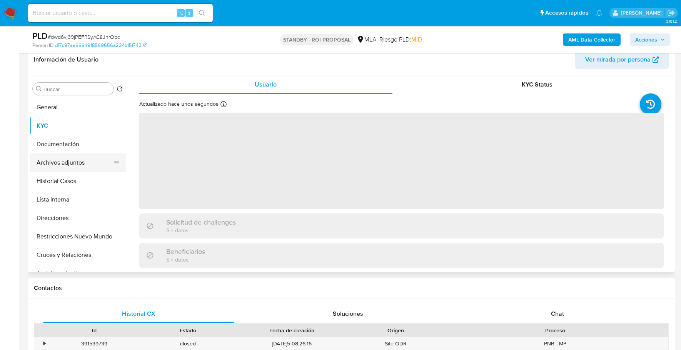
click at [68, 167] on button "Archivos adjuntos" at bounding box center [75, 163] width 90 height 18
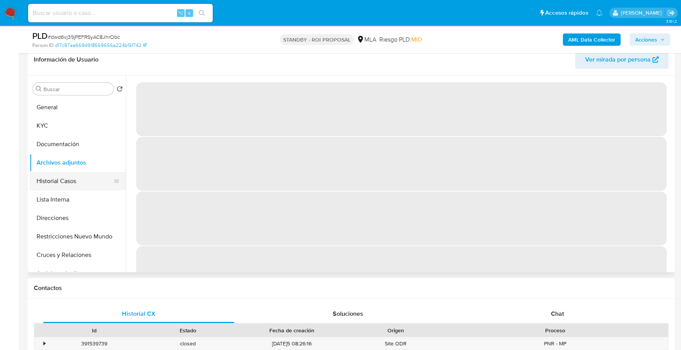
click at [68, 187] on button "Historial Casos" at bounding box center [75, 181] width 90 height 18
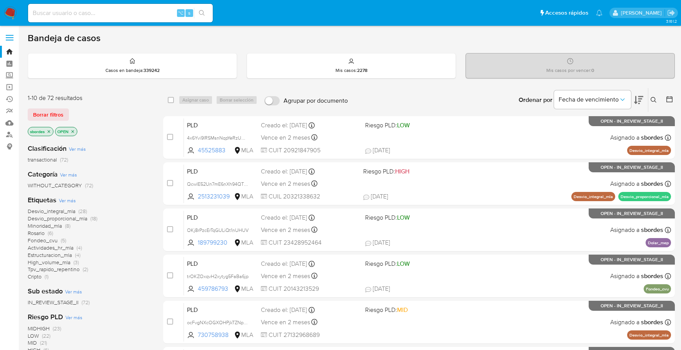
click at [50, 132] on icon "close-filter" at bounding box center [49, 131] width 5 height 5
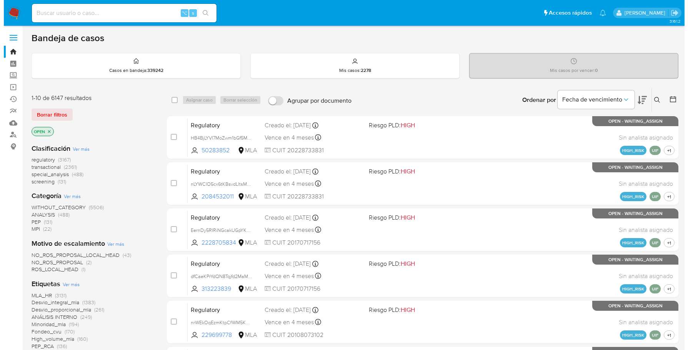
scroll to position [310, 0]
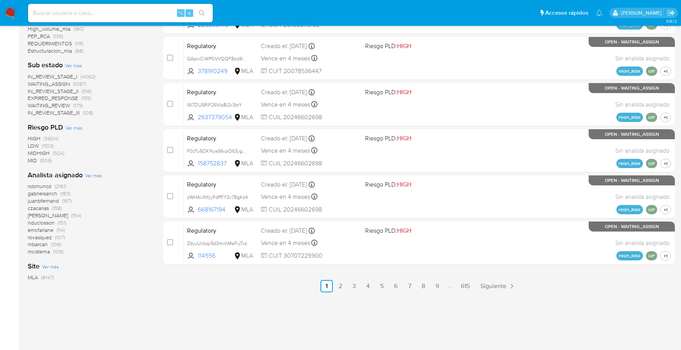
click at [93, 172] on span "Ver más" at bounding box center [93, 175] width 17 height 7
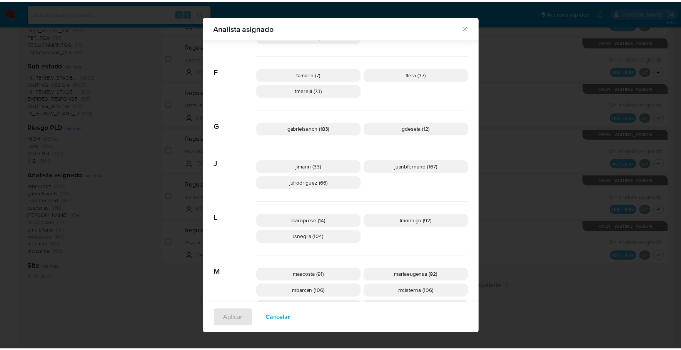
scroll to position [180, 0]
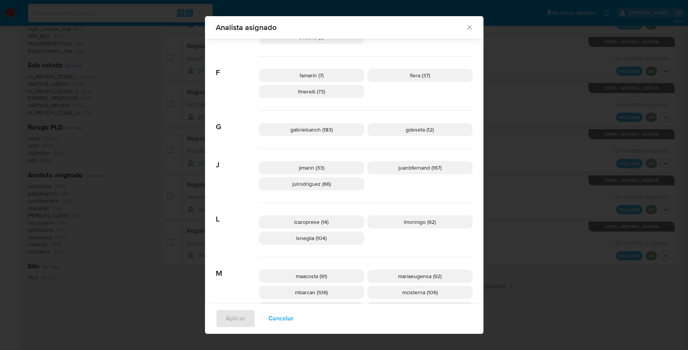
click at [466, 24] on icon "Cerrar" at bounding box center [470, 27] width 8 height 8
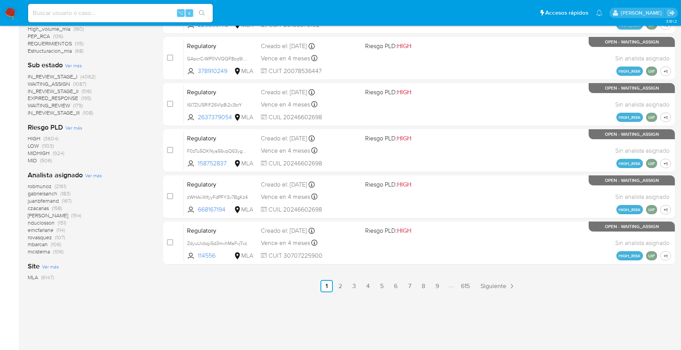
click at [82, 12] on input at bounding box center [120, 13] width 185 height 10
paste input "166064495"
type input "166064495"
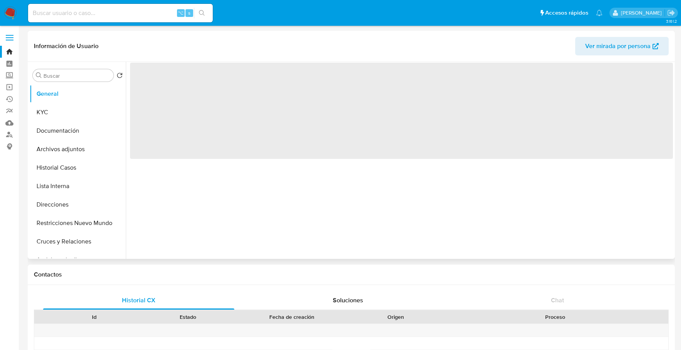
select select "10"
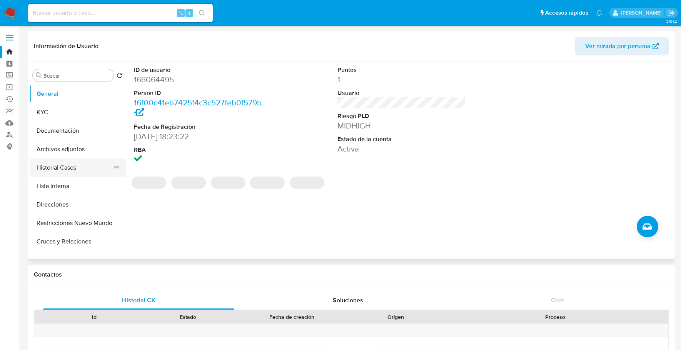
click at [49, 171] on button "Historial Casos" at bounding box center [75, 168] width 90 height 18
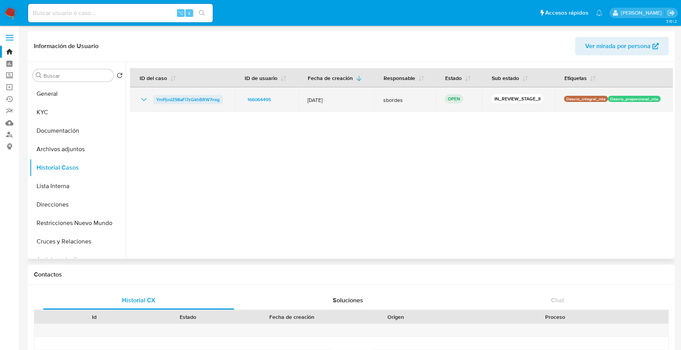
click at [191, 98] on span "YmPjodZ98aFi7zGkhBRW7nxg" at bounding box center [187, 99] width 63 height 9
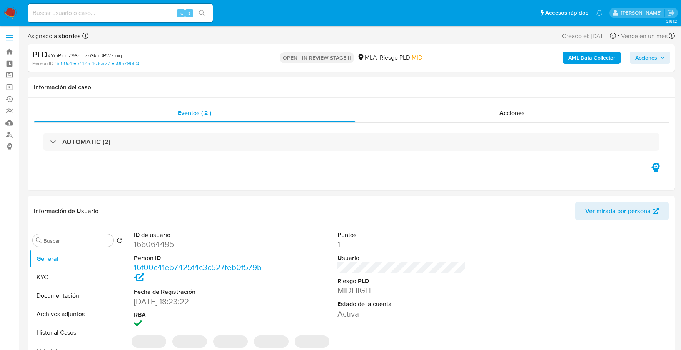
select select "10"
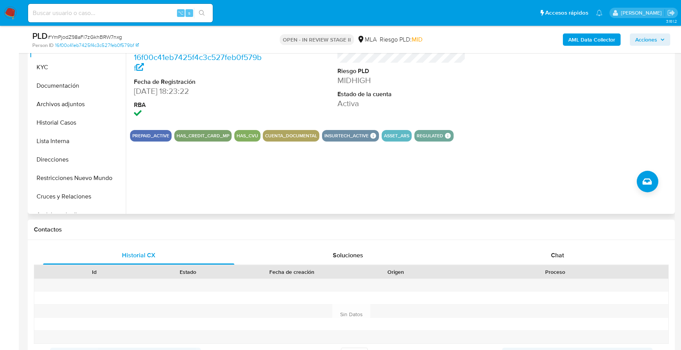
scroll to position [356, 0]
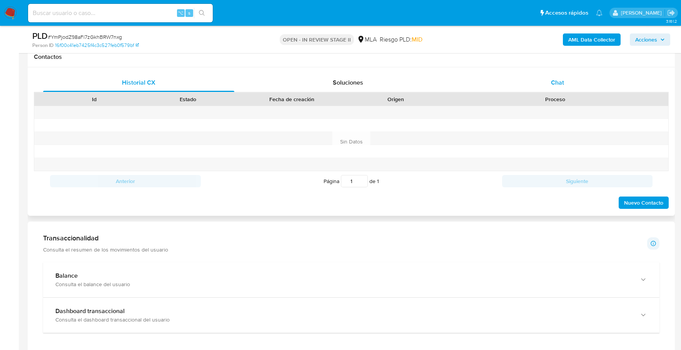
click at [561, 86] on span "Chat" at bounding box center [557, 82] width 13 height 9
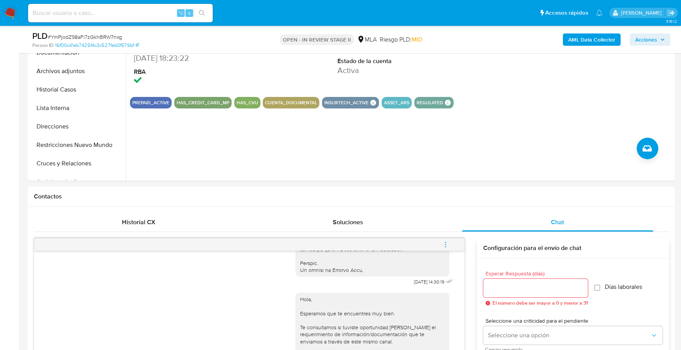
scroll to position [29, 0]
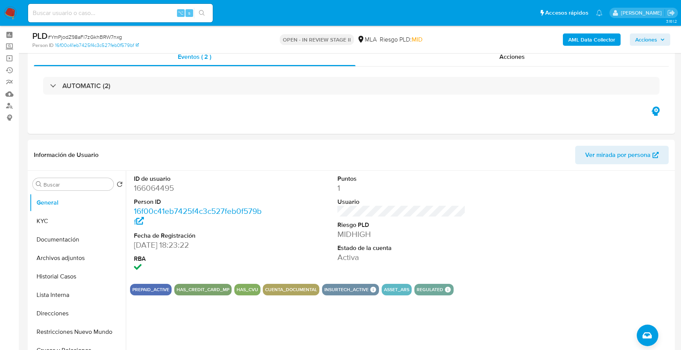
click at [144, 12] on input at bounding box center [120, 13] width 185 height 10
paste input "166064495"
type input "166064495"
click at [47, 225] on button "KYC" at bounding box center [75, 221] width 90 height 18
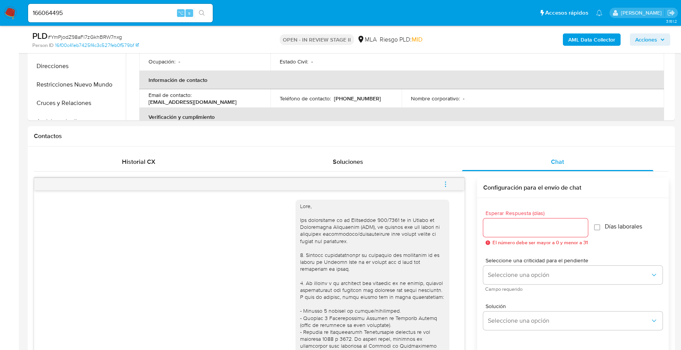
scroll to position [19, 0]
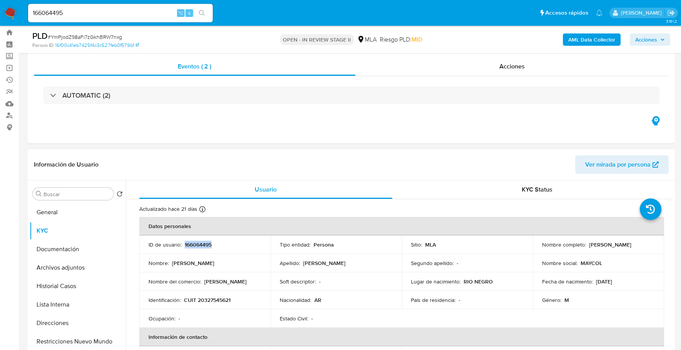
copy p "166064495"
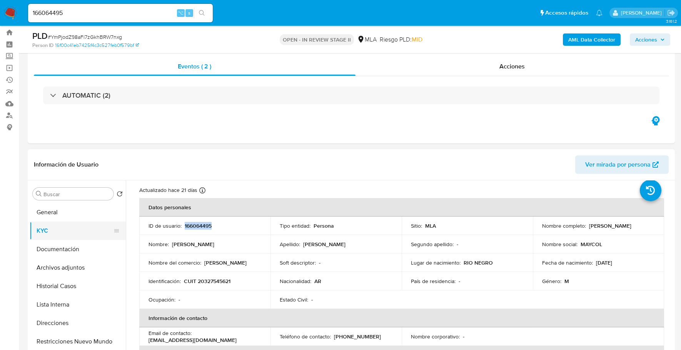
scroll to position [20, 0]
click at [66, 240] on button "Documentación" at bounding box center [75, 249] width 90 height 18
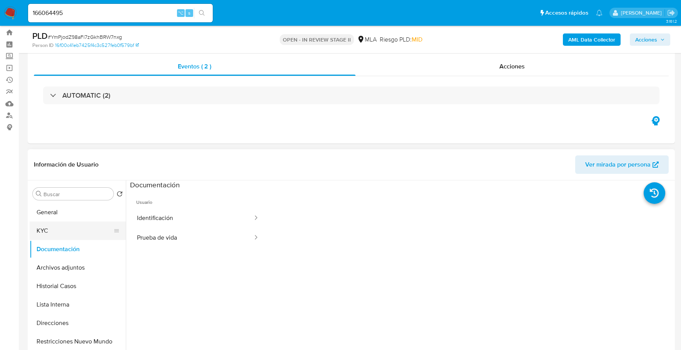
click at [61, 227] on button "KYC" at bounding box center [75, 231] width 90 height 18
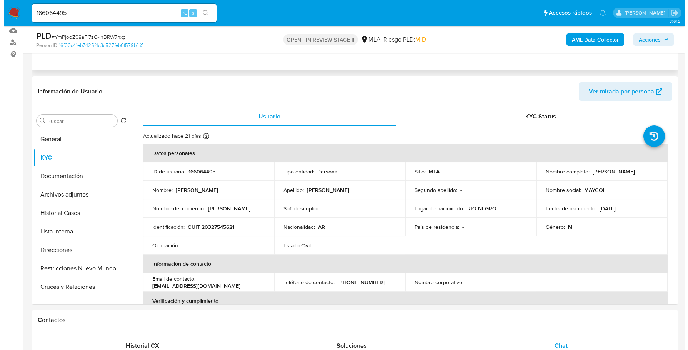
scroll to position [90, 0]
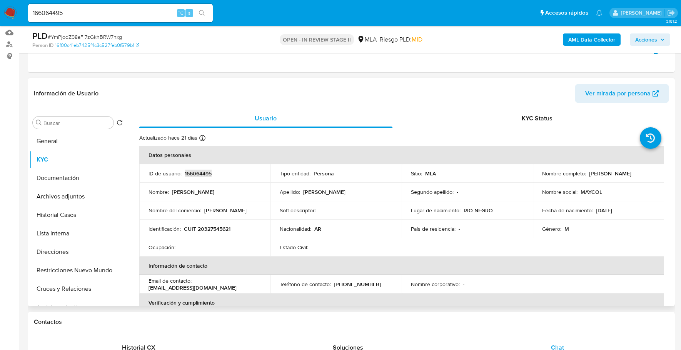
copy p "166064495"
click at [576, 38] on b "AML Data Collector" at bounding box center [591, 39] width 47 height 12
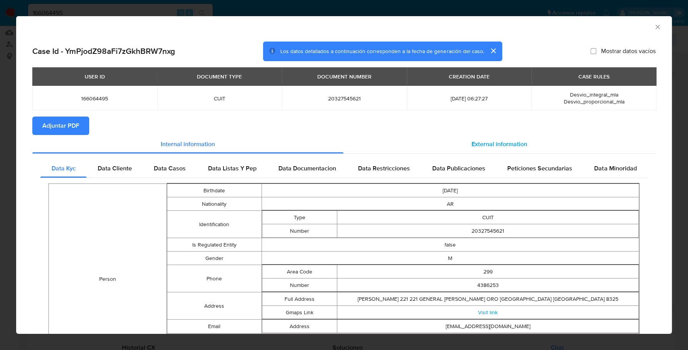
click at [423, 138] on div "External information" at bounding box center [500, 144] width 313 height 18
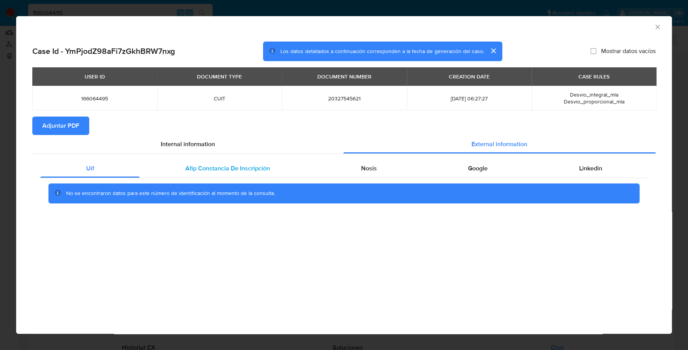
click at [227, 174] on div "Afip Constancia De Inscripción" at bounding box center [228, 168] width 176 height 18
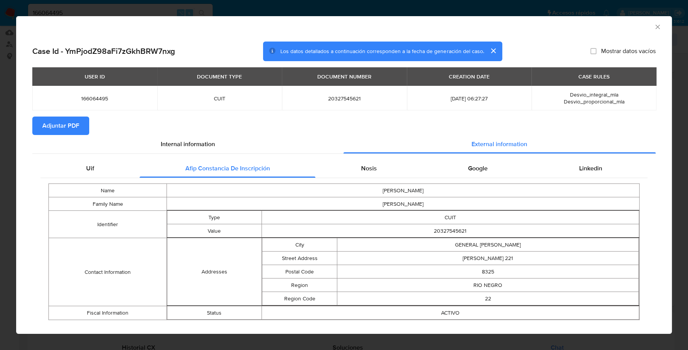
scroll to position [13, 0]
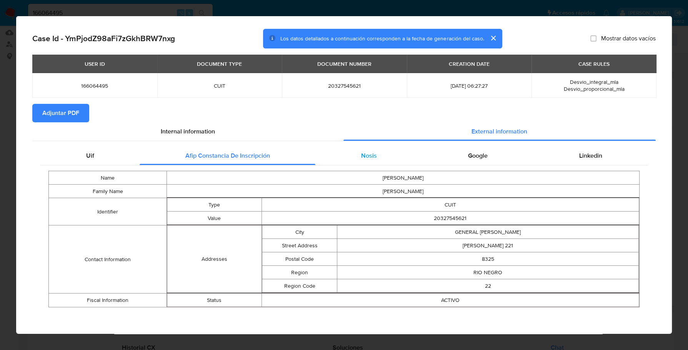
click at [389, 150] on div "Nosis" at bounding box center [368, 156] width 107 height 18
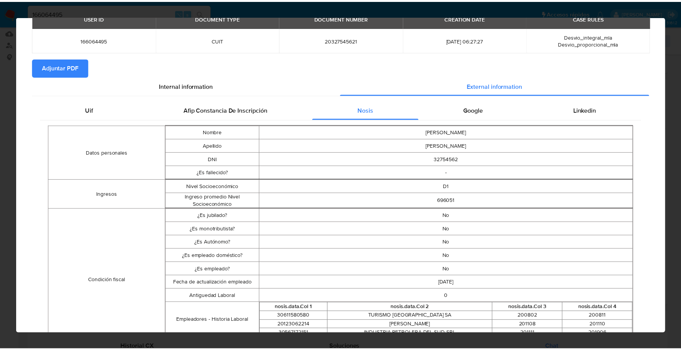
scroll to position [0, 0]
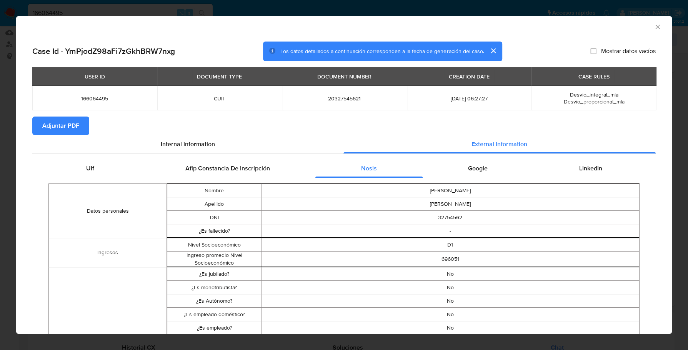
click at [505, 166] on div "Google" at bounding box center [478, 168] width 111 height 18
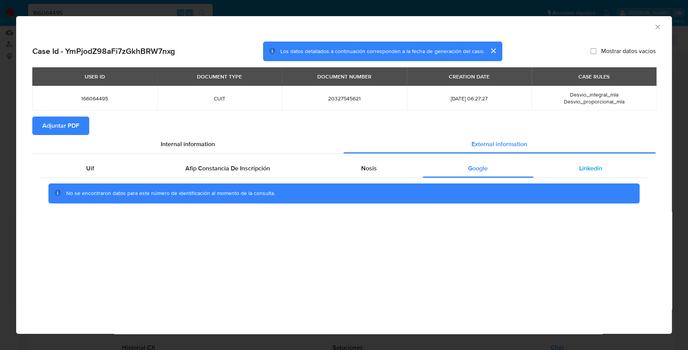
click at [572, 167] on div "Linkedin" at bounding box center [591, 168] width 114 height 18
click at [58, 124] on span "Adjuntar PDF" at bounding box center [60, 125] width 37 height 17
click at [659, 26] on icon "Cerrar ventana" at bounding box center [658, 27] width 8 height 8
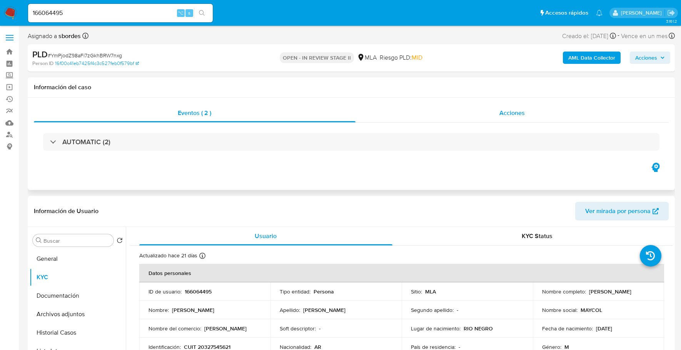
click at [490, 116] on div "Acciones" at bounding box center [513, 113] width 314 height 18
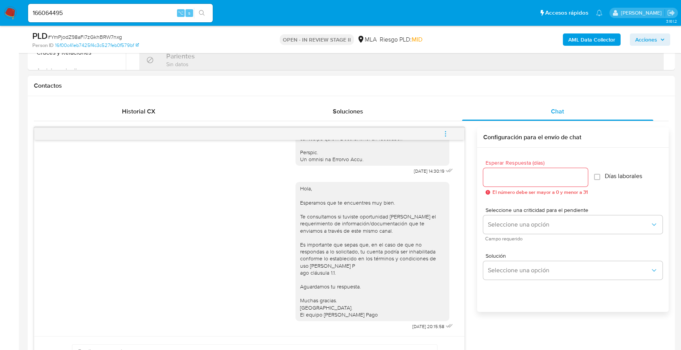
scroll to position [386, 0]
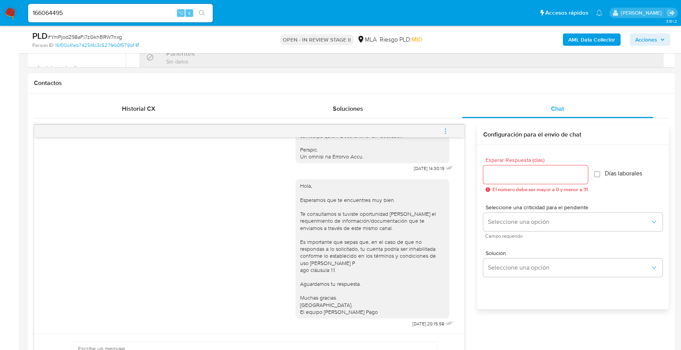
click at [445, 131] on icon "menu-action" at bounding box center [445, 131] width 7 height 7
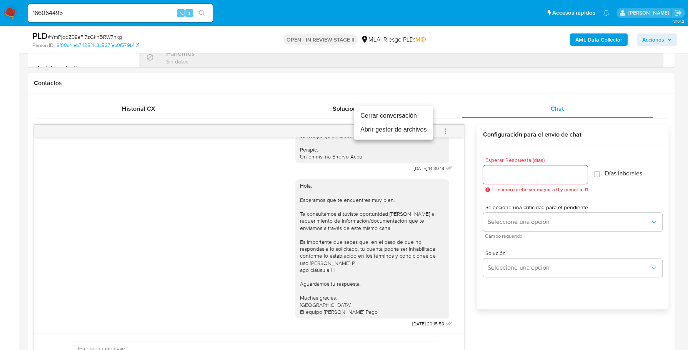
click at [426, 118] on li "Cerrar conversación" at bounding box center [393, 116] width 79 height 14
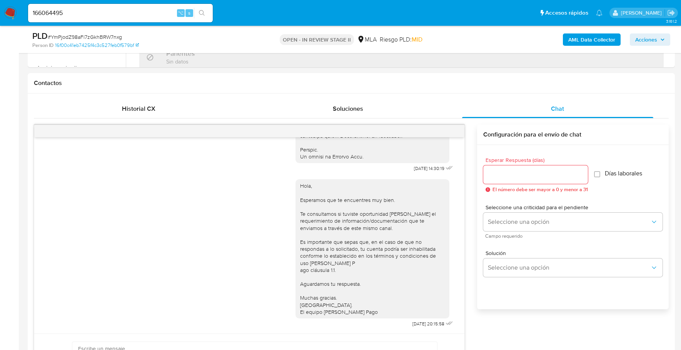
click at [663, 36] on span "Acciones" at bounding box center [650, 39] width 30 height 11
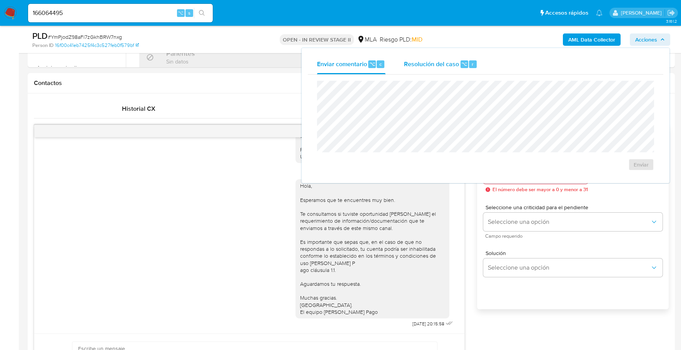
click at [465, 65] on div "⌥" at bounding box center [465, 64] width 8 height 8
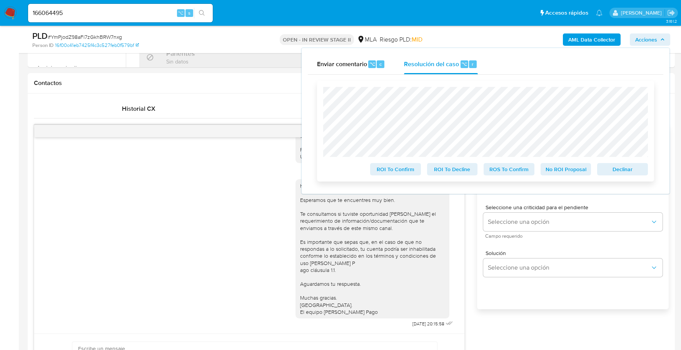
click at [624, 174] on span "Declinar" at bounding box center [623, 169] width 40 height 11
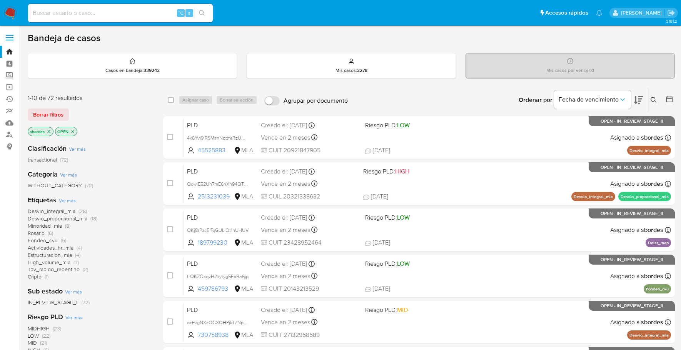
click at [50, 131] on icon "close-filter" at bounding box center [49, 131] width 5 height 5
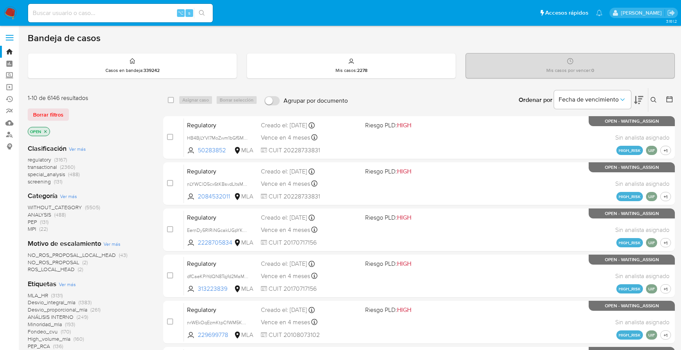
click at [8, 12] on img at bounding box center [10, 13] width 13 height 13
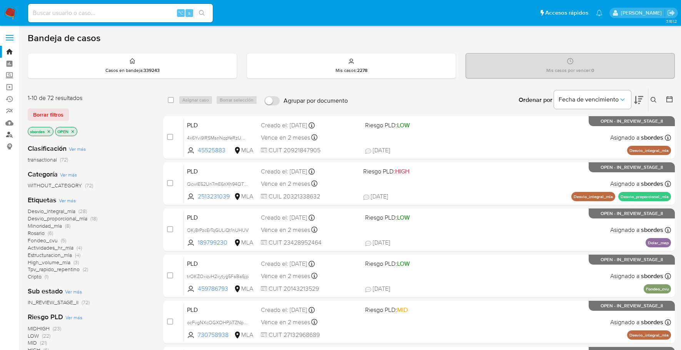
click at [8, 134] on link "Buscador de personas" at bounding box center [46, 135] width 92 height 12
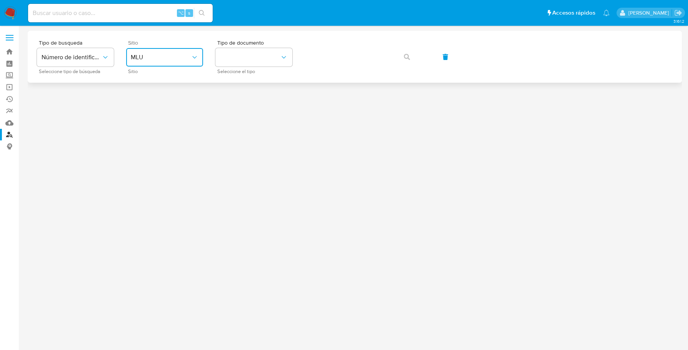
click at [179, 54] on span "MLU" at bounding box center [161, 57] width 60 height 8
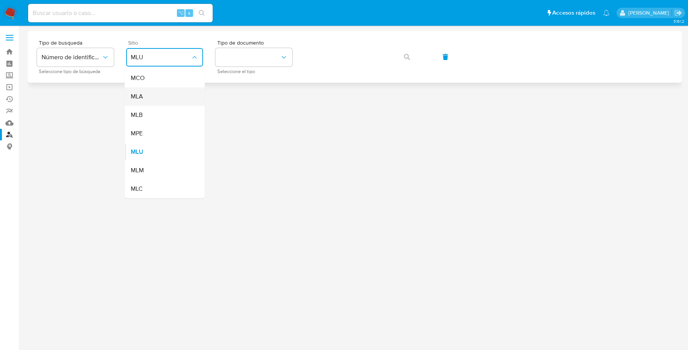
click at [179, 99] on div "MLA" at bounding box center [162, 96] width 63 height 18
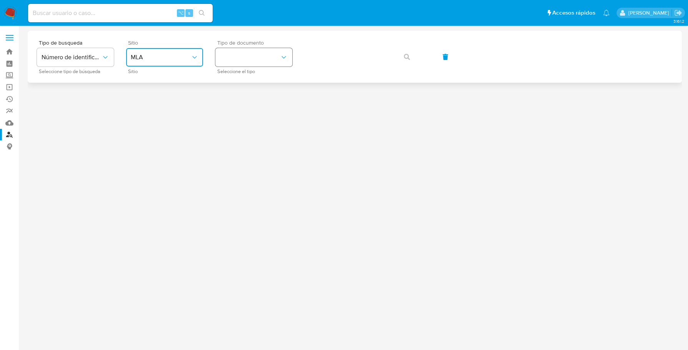
click at [246, 49] on button "identificationType" at bounding box center [253, 57] width 77 height 18
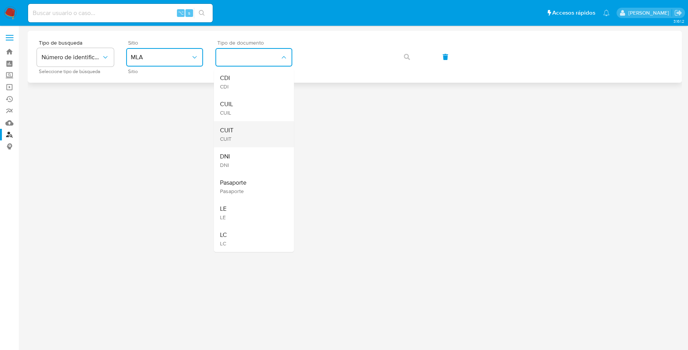
click at [247, 124] on div "CUIT CUIT" at bounding box center [251, 134] width 63 height 26
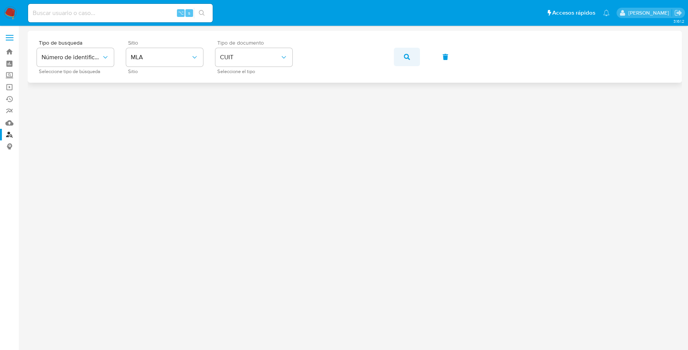
click at [416, 61] on button "button" at bounding box center [407, 57] width 26 height 18
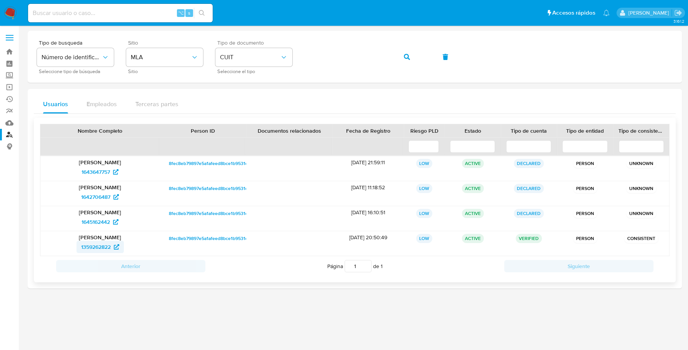
click at [86, 246] on span "1359262822" at bounding box center [96, 247] width 30 height 12
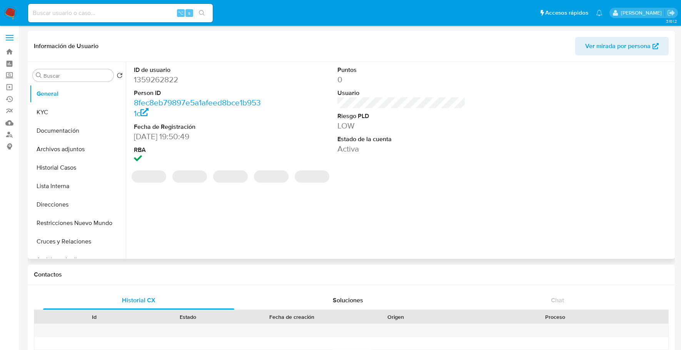
select select "10"
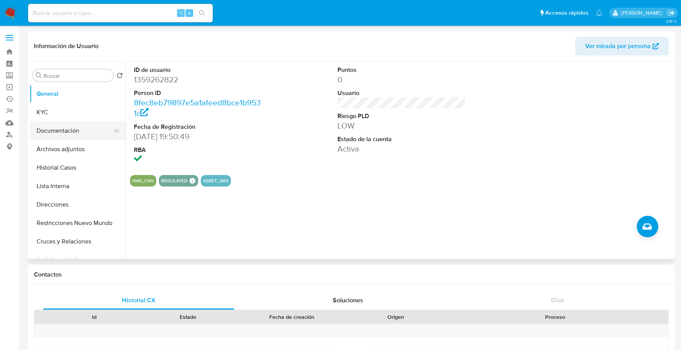
click at [55, 135] on button "Documentación" at bounding box center [75, 131] width 90 height 18
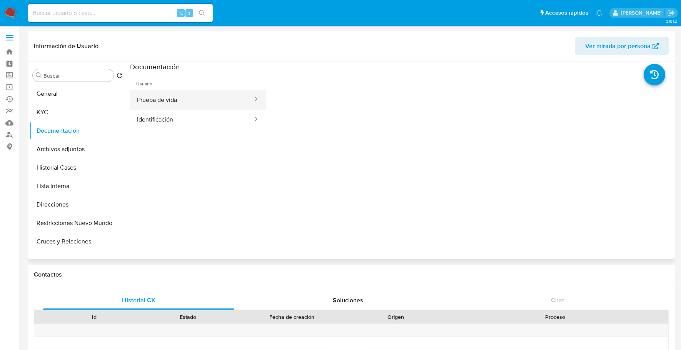
click at [172, 96] on button "Prueba de vida" at bounding box center [192, 100] width 124 height 20
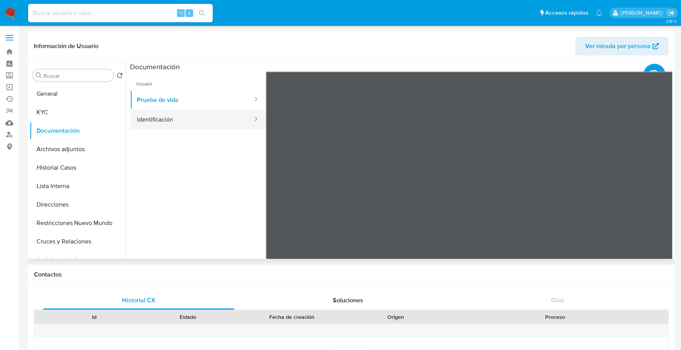
click at [184, 124] on button "Identificación" at bounding box center [192, 120] width 124 height 20
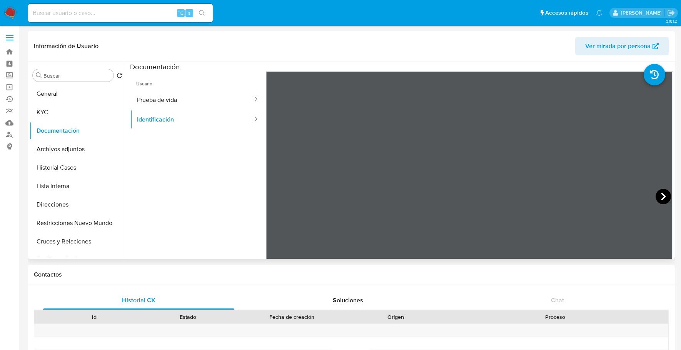
click at [656, 195] on icon at bounding box center [663, 196] width 15 height 15
click at [47, 205] on button "Direcciones" at bounding box center [75, 204] width 90 height 18
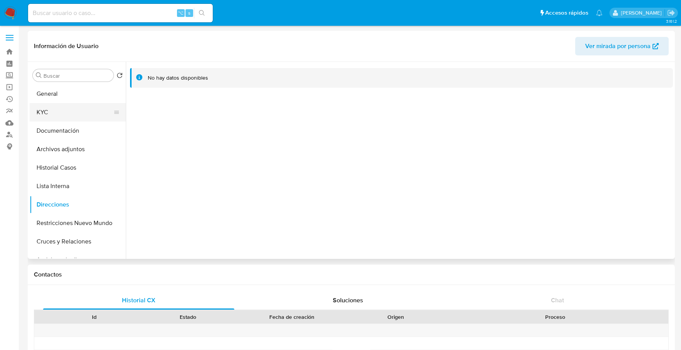
click at [60, 114] on button "KYC" at bounding box center [75, 112] width 90 height 18
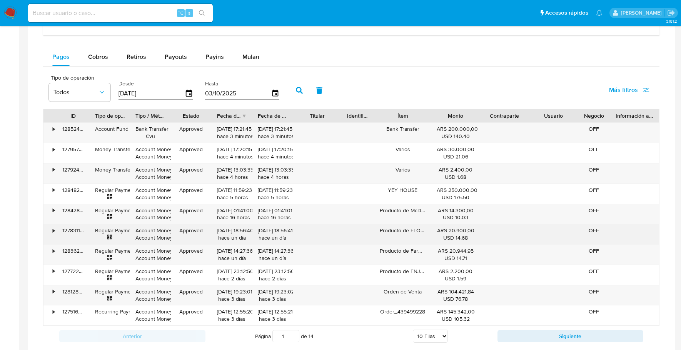
scroll to position [506, 0]
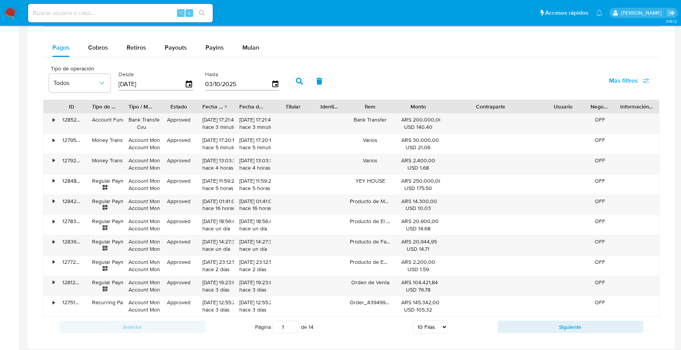
drag, startPoint x: 526, startPoint y: 102, endPoint x: 578, endPoint y: 104, distance: 52.0
click at [578, 104] on div "ID Tipo de operación Tipo / Método Estado Fecha de creación Fecha de aprobación…" at bounding box center [351, 106] width 616 height 13
click at [526, 324] on button "Siguiente" at bounding box center [570, 327] width 146 height 12
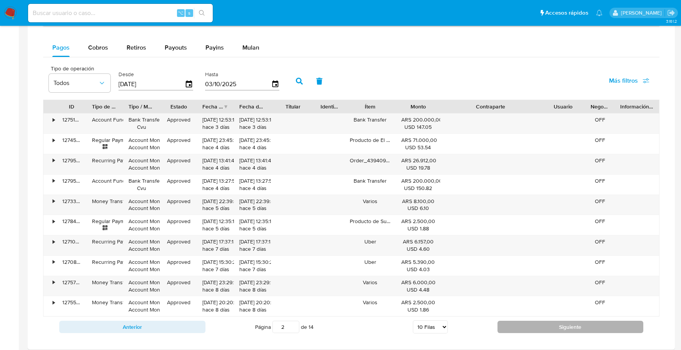
click at [522, 321] on button "Siguiente" at bounding box center [570, 327] width 146 height 12
click at [532, 323] on button "Siguiente" at bounding box center [570, 327] width 146 height 12
click at [523, 326] on button "Siguiente" at bounding box center [570, 327] width 146 height 12
click at [533, 323] on button "Siguiente" at bounding box center [570, 327] width 146 height 12
type input "6"
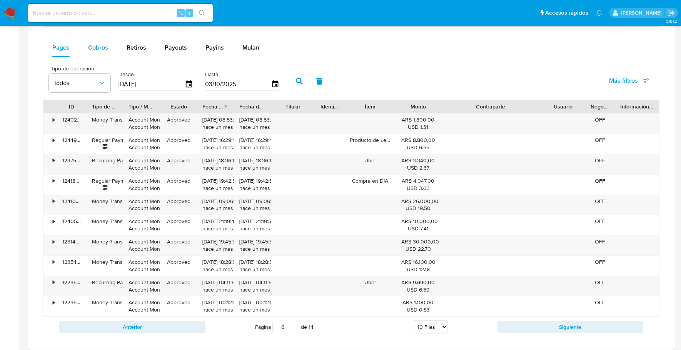
click at [102, 46] on span "Cobros" at bounding box center [98, 47] width 20 height 9
select select "10"
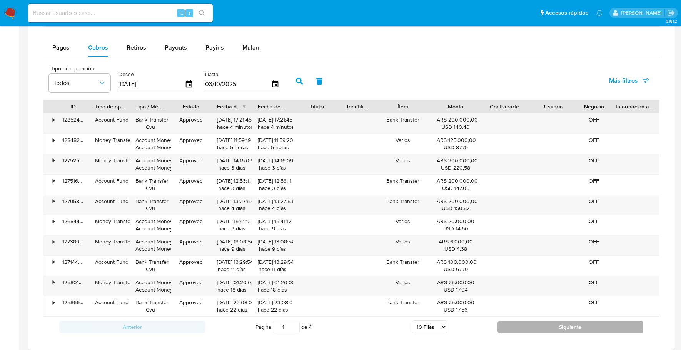
click at [531, 324] on button "Siguiente" at bounding box center [570, 327] width 146 height 12
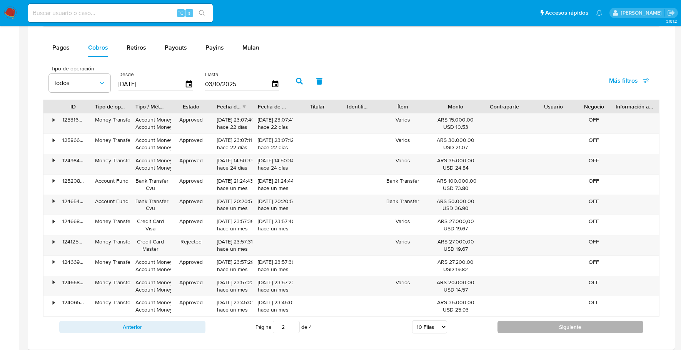
click at [516, 325] on button "Siguiente" at bounding box center [570, 327] width 146 height 12
click at [501, 321] on button "Siguiente" at bounding box center [570, 327] width 146 height 12
type input "4"
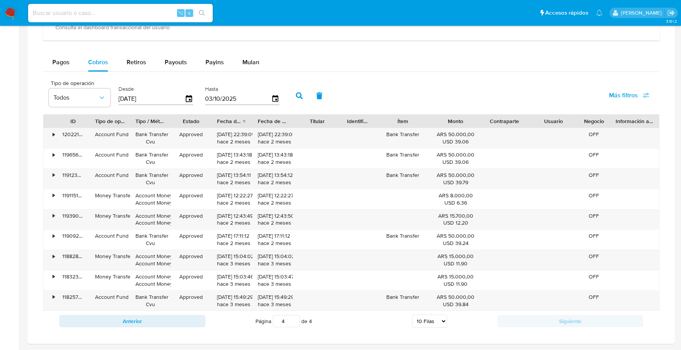
scroll to position [491, 0]
click at [146, 60] on button "Retiros" at bounding box center [136, 63] width 38 height 18
select select "10"
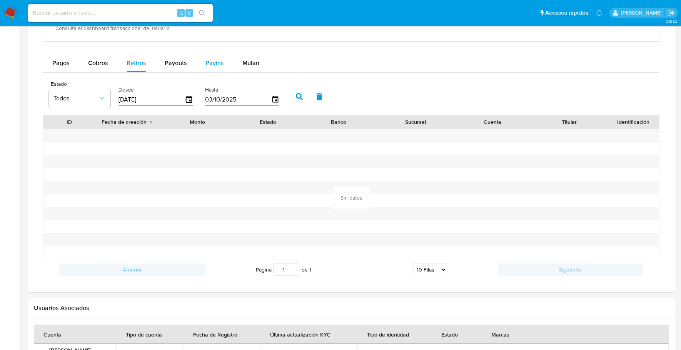
click at [211, 63] on span "Payins" at bounding box center [214, 62] width 18 height 9
select select "10"
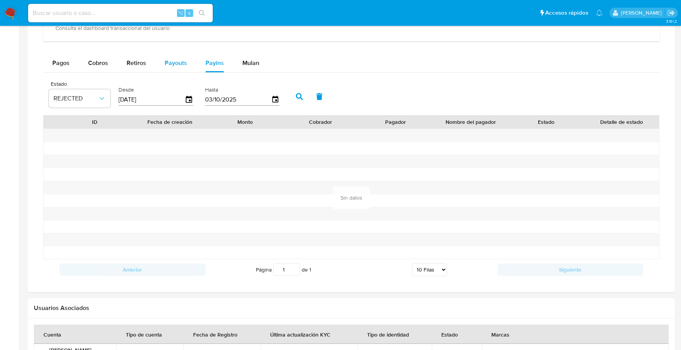
click at [176, 63] on span "Payouts" at bounding box center [176, 62] width 22 height 9
select select "10"
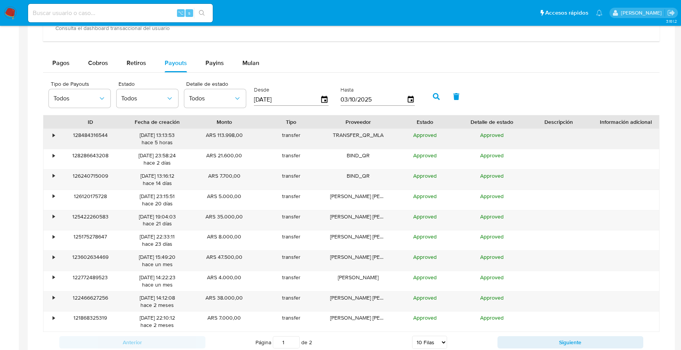
click at [53, 132] on div "•" at bounding box center [54, 135] width 2 height 7
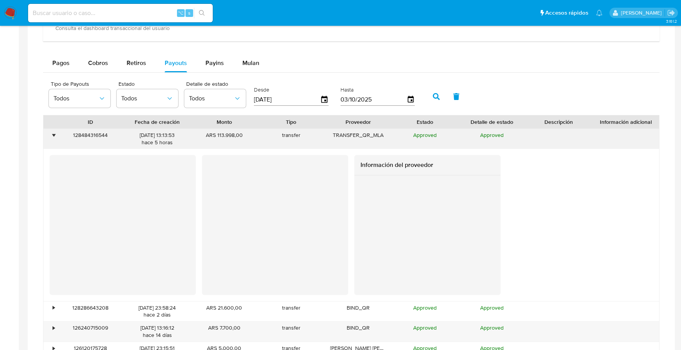
click at [53, 132] on div "•" at bounding box center [54, 135] width 2 height 7
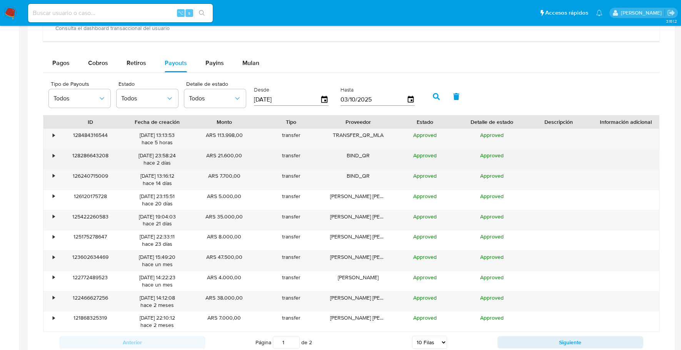
click at [53, 152] on div "•" at bounding box center [54, 155] width 2 height 7
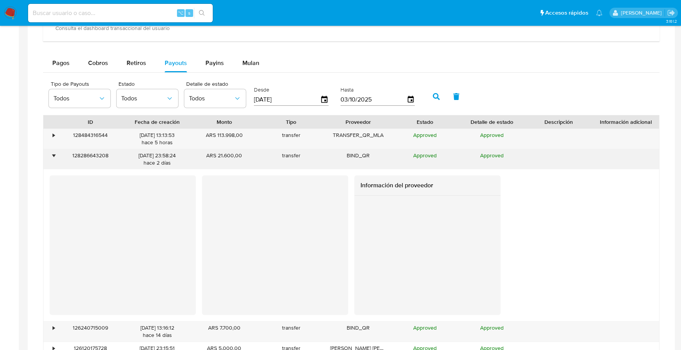
click at [53, 152] on div "•" at bounding box center [54, 155] width 2 height 7
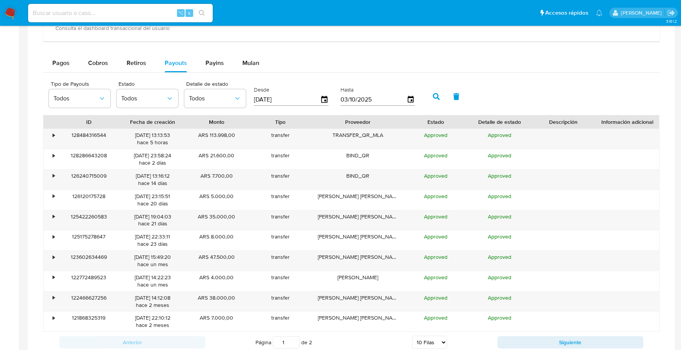
drag, startPoint x: 394, startPoint y: 120, endPoint x: 419, endPoint y: 121, distance: 24.6
click at [419, 121] on div "ID Fecha de creación Monto Tipo Proveedor Estado Detalle de estado Descripción …" at bounding box center [351, 121] width 616 height 13
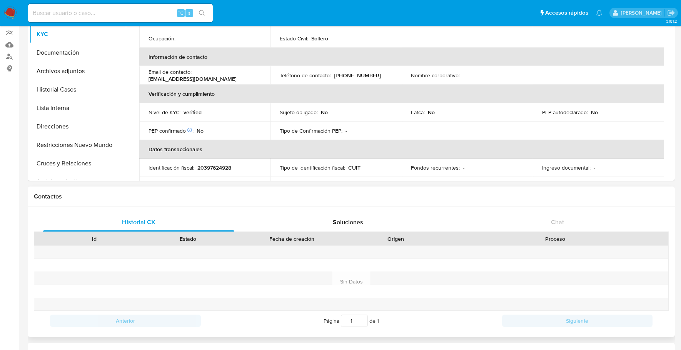
scroll to position [208, 0]
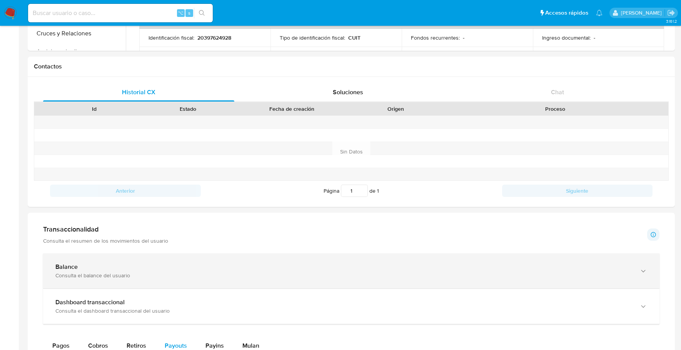
click at [192, 272] on div "Consulta el balance del usuario" at bounding box center [343, 275] width 576 height 7
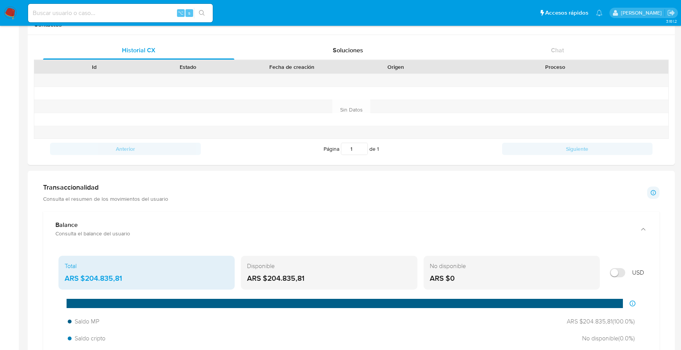
scroll to position [297, 0]
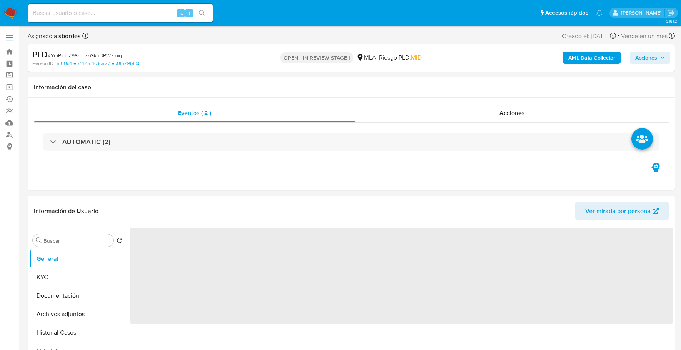
select select "10"
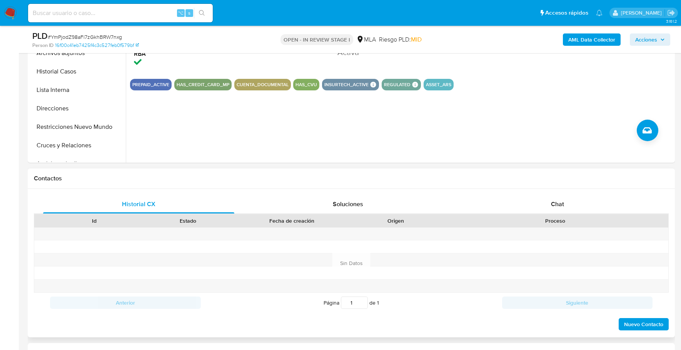
scroll to position [287, 0]
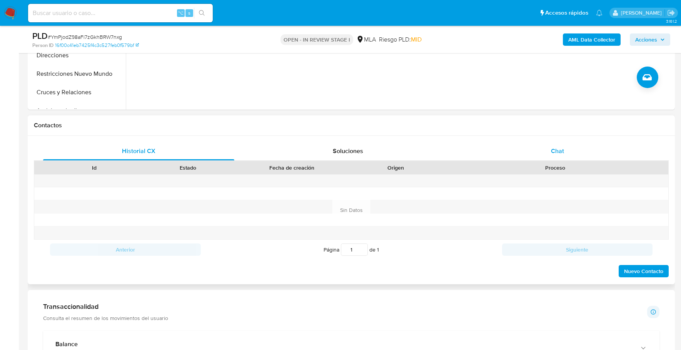
click at [591, 146] on div "Chat" at bounding box center [557, 151] width 191 height 18
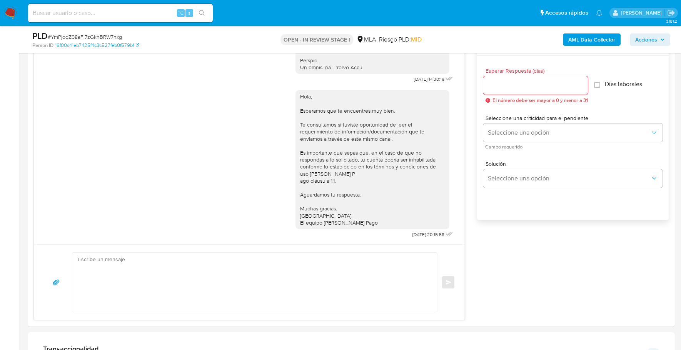
scroll to position [127, 0]
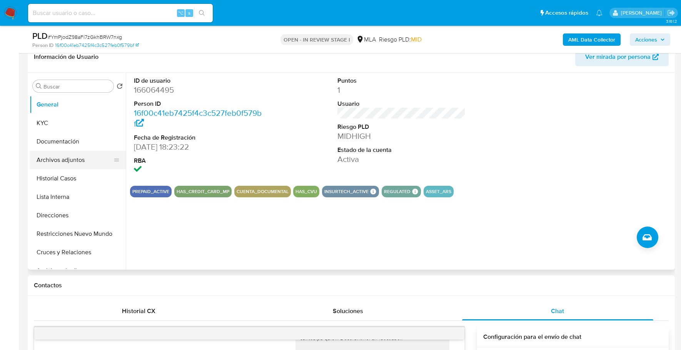
click at [77, 157] on button "Archivos adjuntos" at bounding box center [75, 160] width 90 height 18
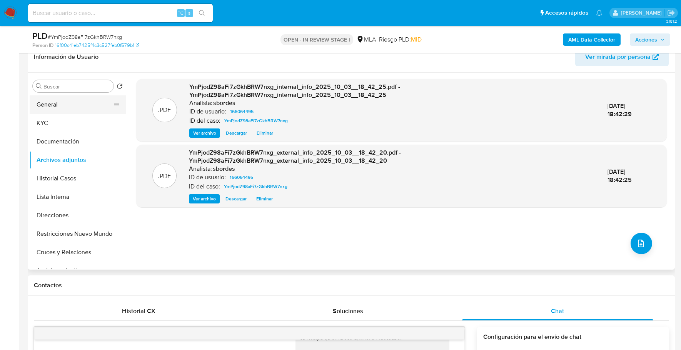
click at [44, 100] on button "General" at bounding box center [75, 104] width 90 height 18
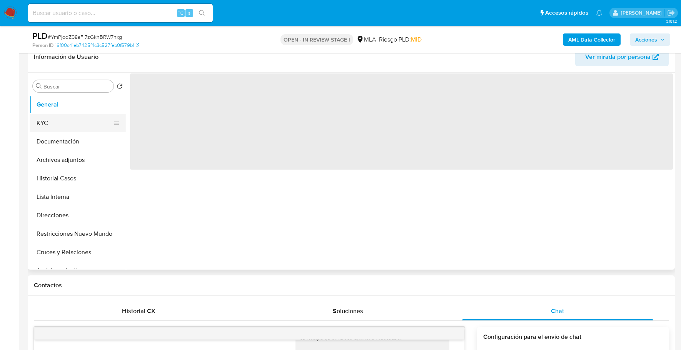
click at [49, 122] on button "KYC" at bounding box center [75, 123] width 90 height 18
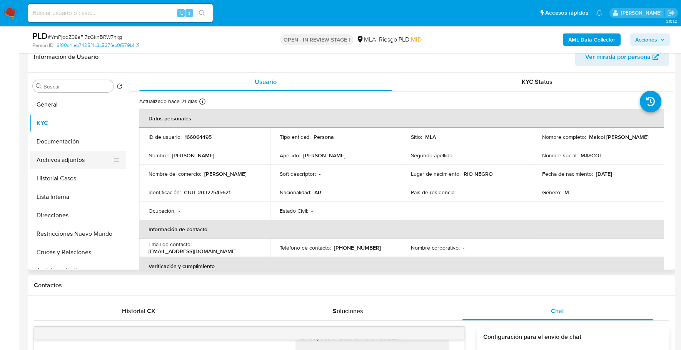
click at [73, 162] on button "Archivos adjuntos" at bounding box center [75, 160] width 90 height 18
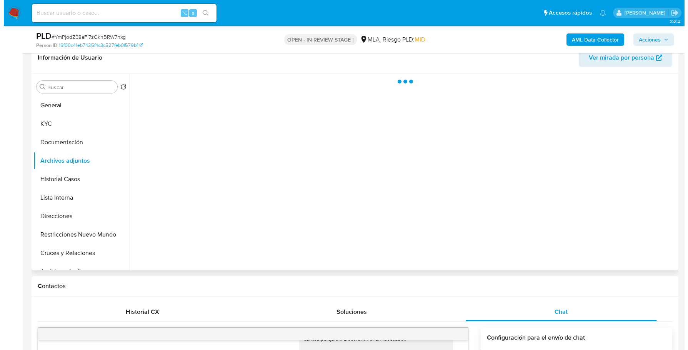
scroll to position [107, 0]
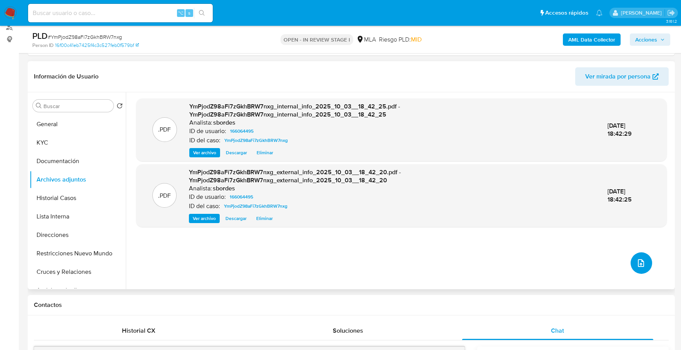
click at [638, 261] on icon "upload-file" at bounding box center [641, 263] width 6 height 8
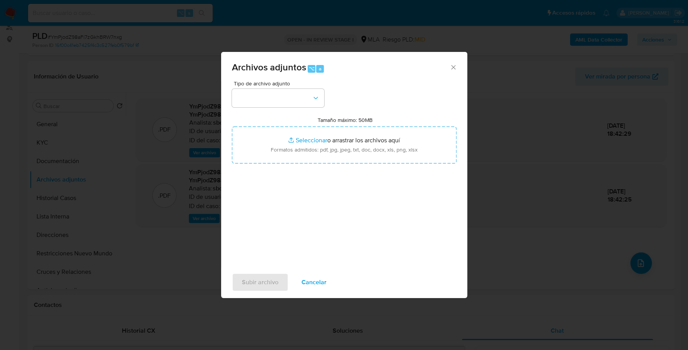
click at [283, 109] on div "Tipo de archivo adjunto Tamaño máximo: 50MB Seleccionar archivos Seleccionar o …" at bounding box center [344, 172] width 225 height 182
click at [283, 105] on button "button" at bounding box center [278, 98] width 92 height 18
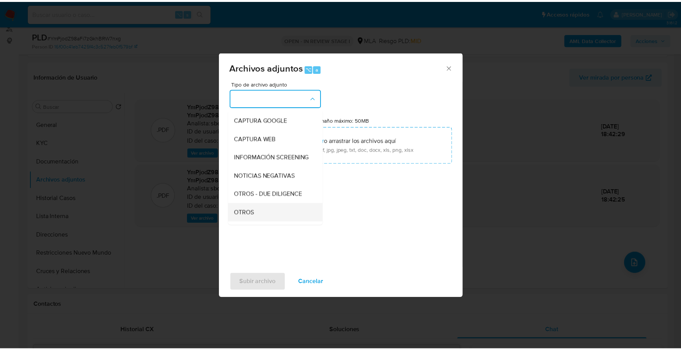
scroll to position [54, 0]
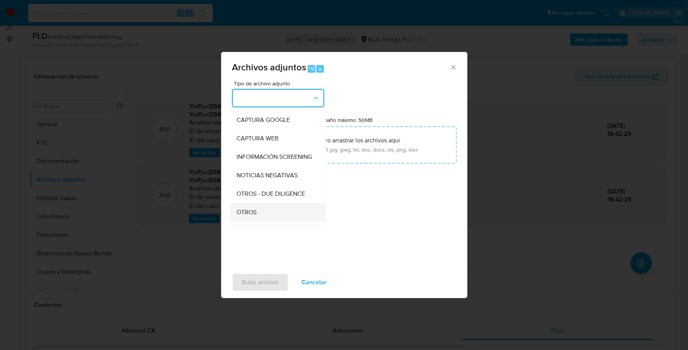
click at [246, 215] on span "OTROS" at bounding box center [247, 213] width 20 height 8
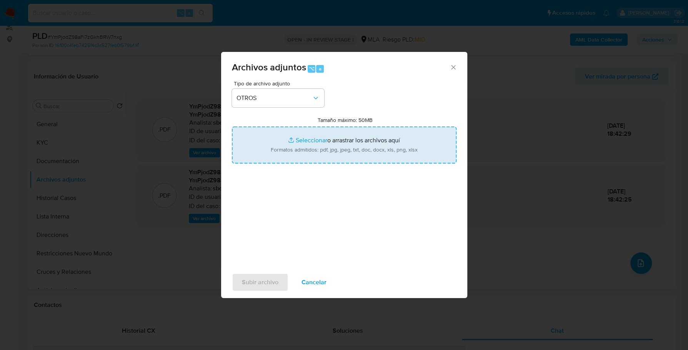
click at [304, 143] on input "Tamaño máximo: 50MB Seleccionar archivos" at bounding box center [344, 145] width 225 height 37
type input "C:\fakepath\Caselog YmPjodZ98aFi7zGkhBRW7nxg_2025_09_17_14_39_06.docx"
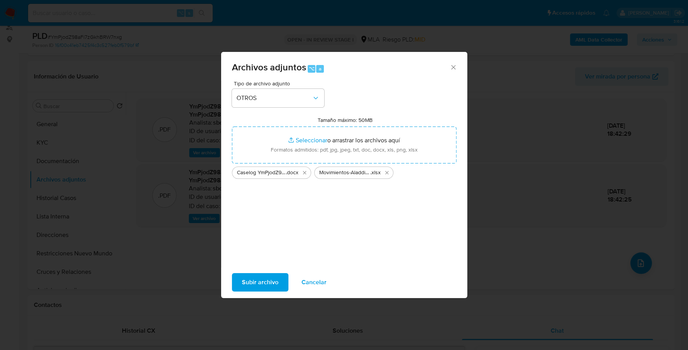
click at [250, 285] on span "Subir archivo" at bounding box center [260, 282] width 37 height 17
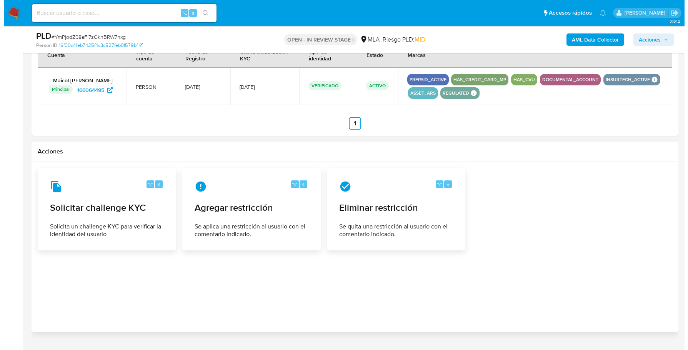
scroll to position [1192, 0]
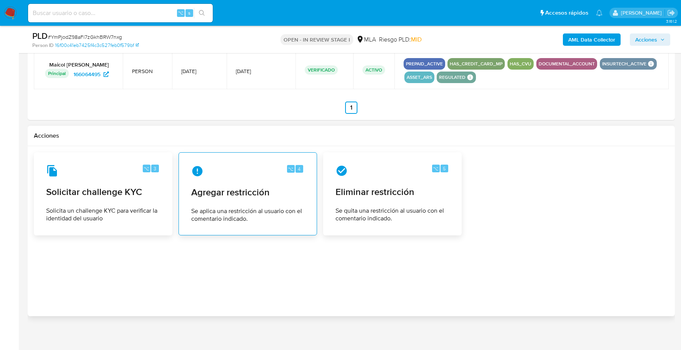
click at [223, 199] on div "⌥ 4 Agregar restricción Se aplica una restricción al usuario con el comentario …" at bounding box center [247, 194] width 125 height 70
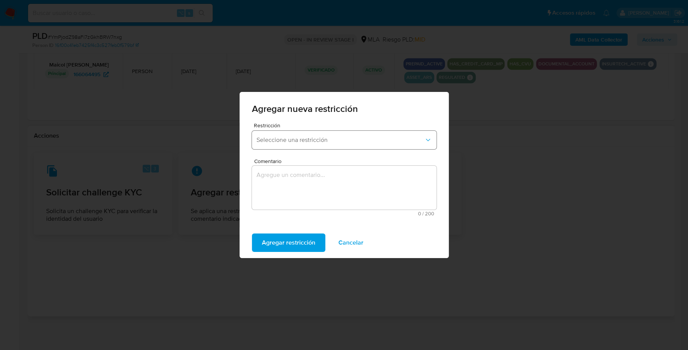
click at [287, 148] on button "Seleccione una restricción" at bounding box center [344, 140] width 185 height 18
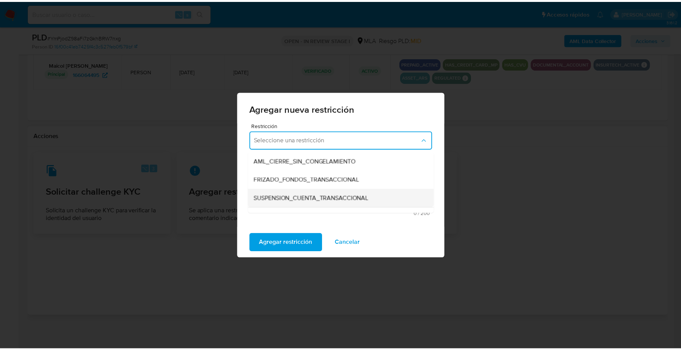
scroll to position [88, 0]
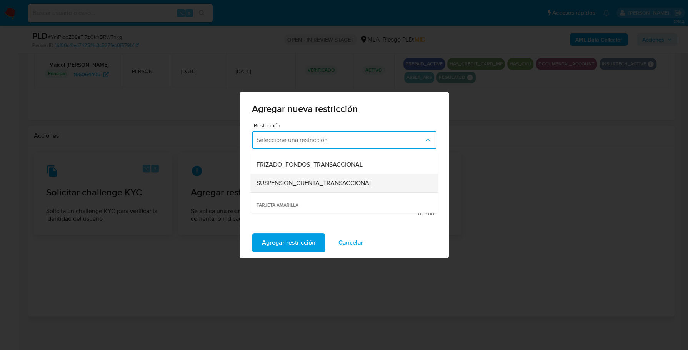
click at [300, 184] on span "SUSPENSION_CUENTA_TRANSACCIONAL" at bounding box center [315, 183] width 116 height 8
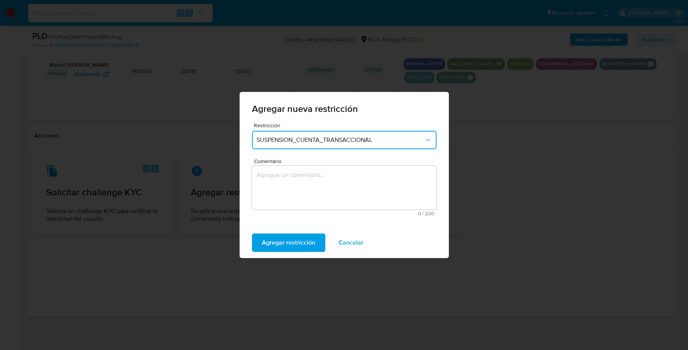
click at [291, 175] on textarea "Comentario" at bounding box center [344, 188] width 185 height 44
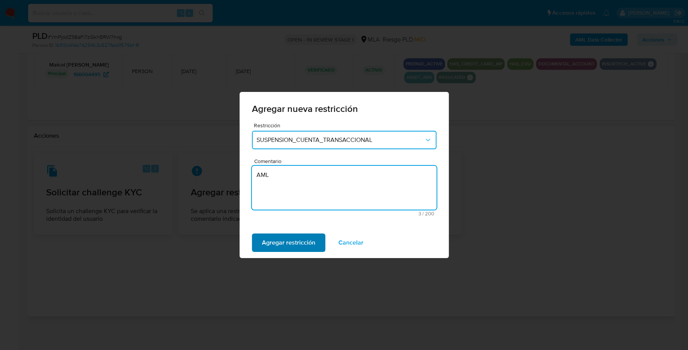
type textarea "AML"
click at [271, 246] on span "Agregar restricción" at bounding box center [288, 242] width 53 height 17
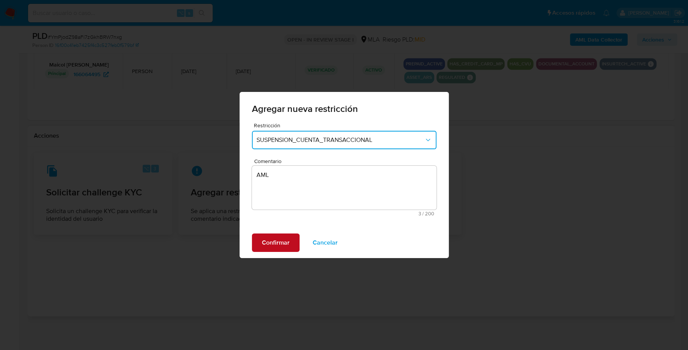
click at [272, 245] on span "Confirmar" at bounding box center [276, 242] width 28 height 17
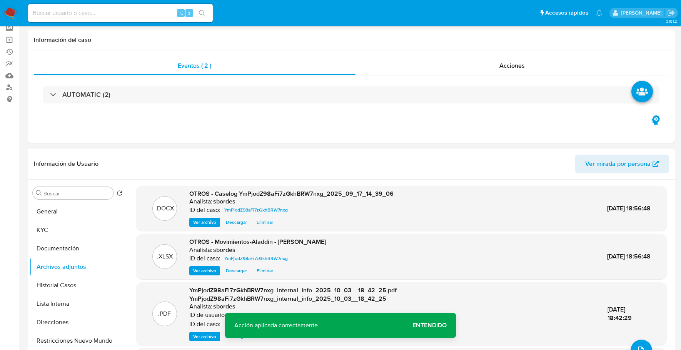
scroll to position [0, 0]
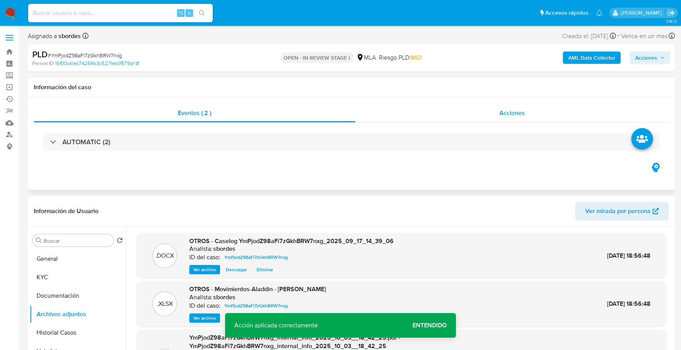
click at [485, 112] on div "Acciones" at bounding box center [513, 113] width 314 height 18
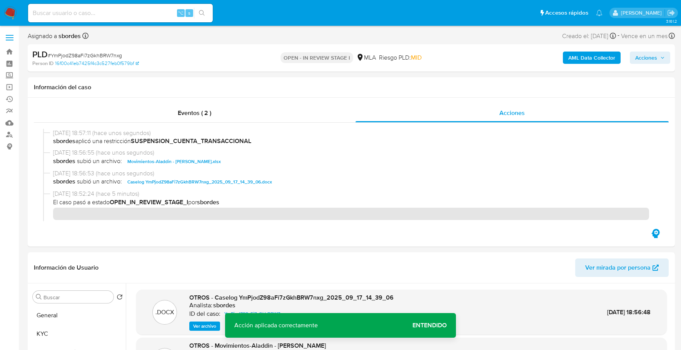
click at [646, 62] on span "Acciones" at bounding box center [646, 58] width 22 height 12
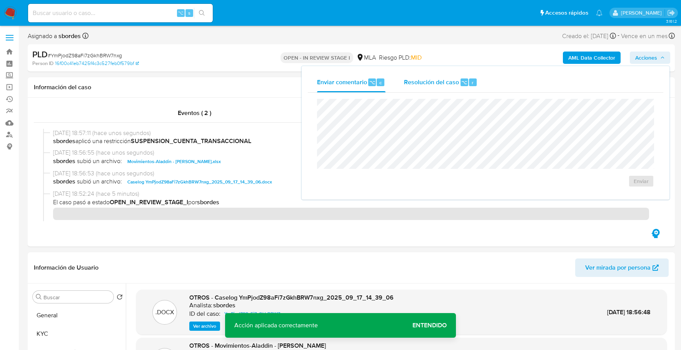
click at [411, 89] on div "Resolución del caso ⌥ r" at bounding box center [440, 82] width 73 height 20
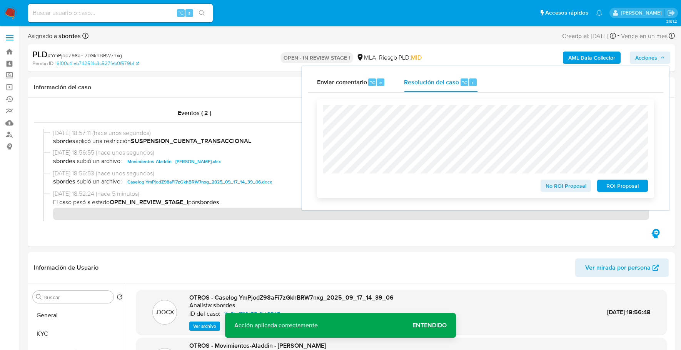
click at [609, 188] on span "ROI Proposal" at bounding box center [623, 185] width 40 height 11
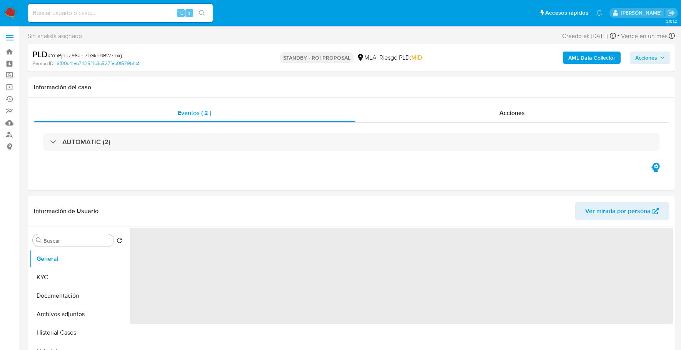
select select "10"
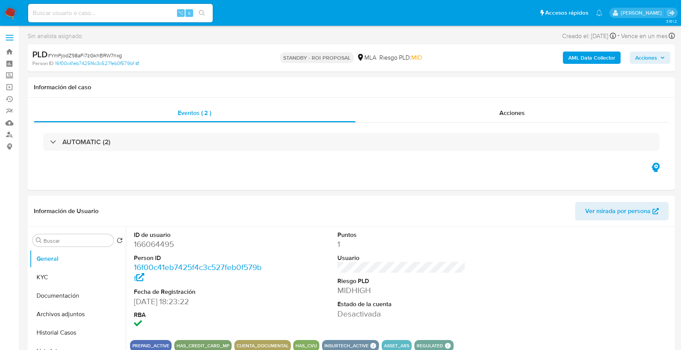
click at [107, 11] on input at bounding box center [120, 13] width 185 height 10
paste input "2506699650"
type input "2506699650"
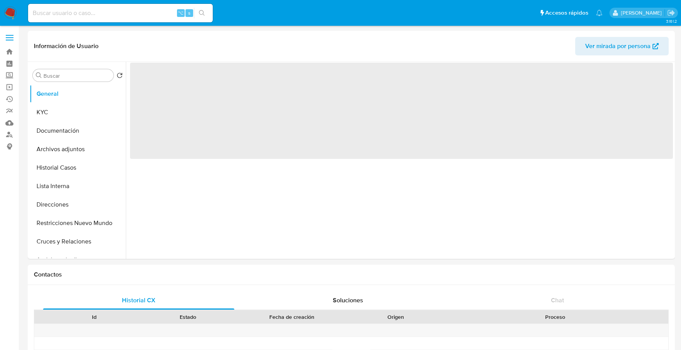
select select "10"
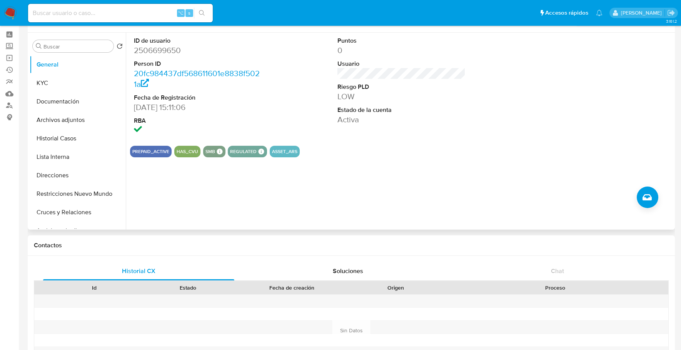
scroll to position [76, 0]
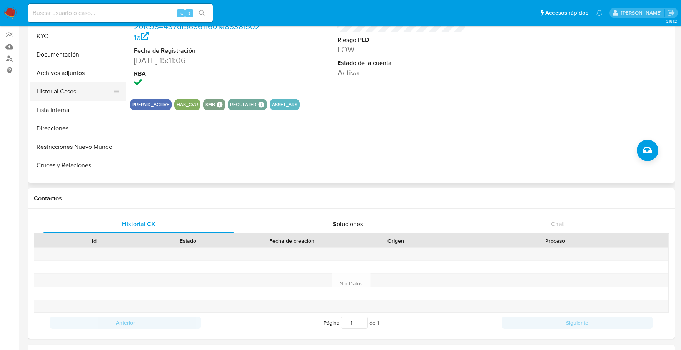
click at [68, 93] on button "Historial Casos" at bounding box center [75, 91] width 90 height 18
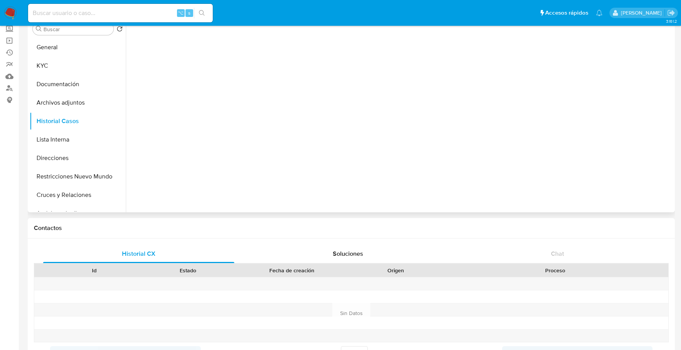
scroll to position [0, 0]
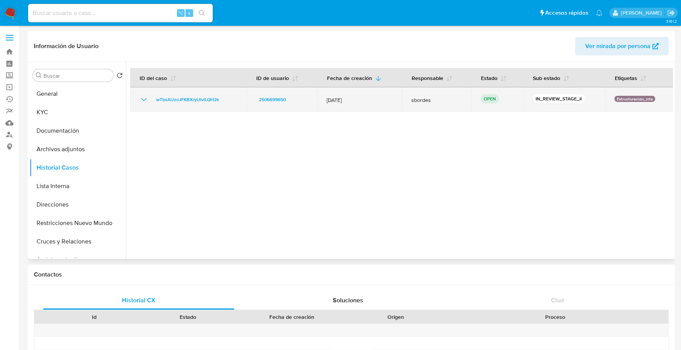
click at [174, 94] on td "wTbsAUzoJFKBXryUlviLQH2k" at bounding box center [188, 99] width 117 height 25
click at [175, 96] on span "wTbsAUzoJFKBXryUlviLQH2k" at bounding box center [187, 99] width 63 height 9
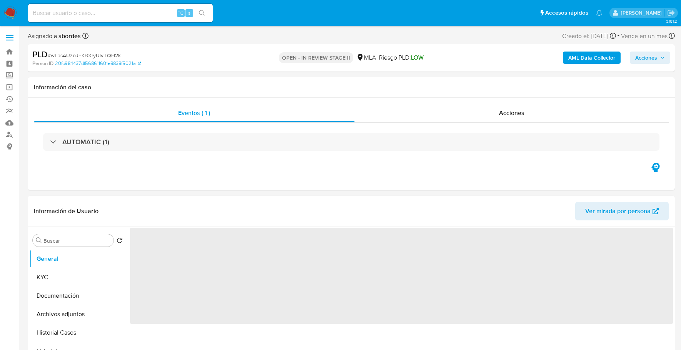
select select "10"
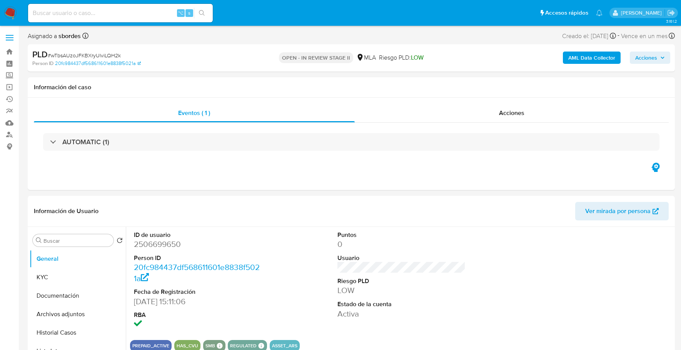
click at [117, 13] on input at bounding box center [120, 13] width 185 height 10
paste input "2506699650"
type input "2506699650"
click at [45, 277] on button "KYC" at bounding box center [75, 277] width 90 height 18
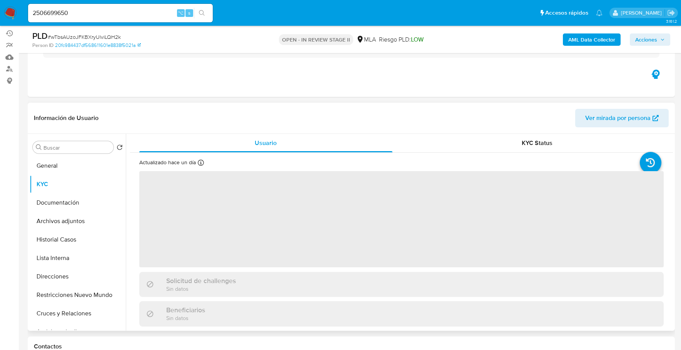
scroll to position [66, 0]
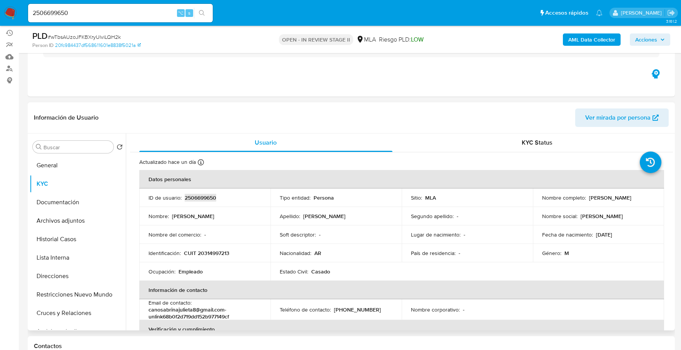
copy p "2506699650"
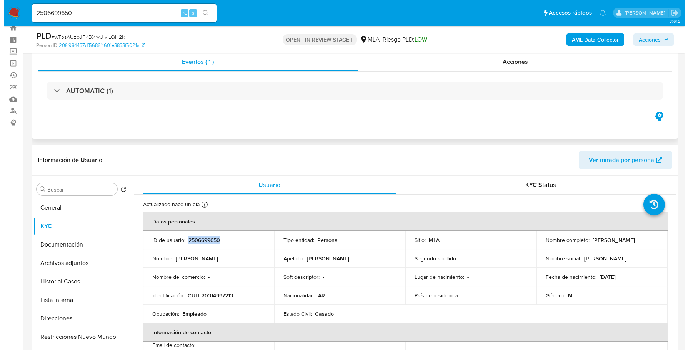
scroll to position [0, 0]
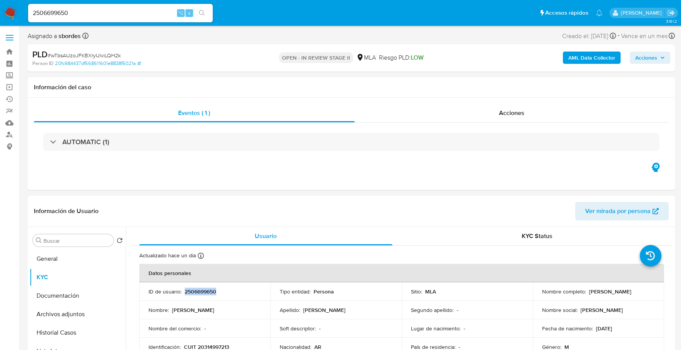
click at [600, 58] on b "AML Data Collector" at bounding box center [591, 58] width 47 height 12
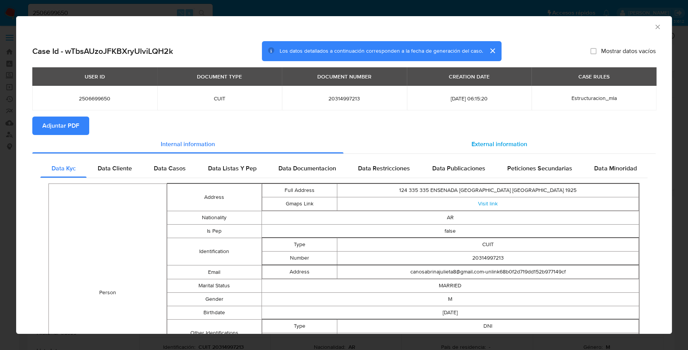
click at [474, 151] on div "External information" at bounding box center [500, 144] width 313 height 18
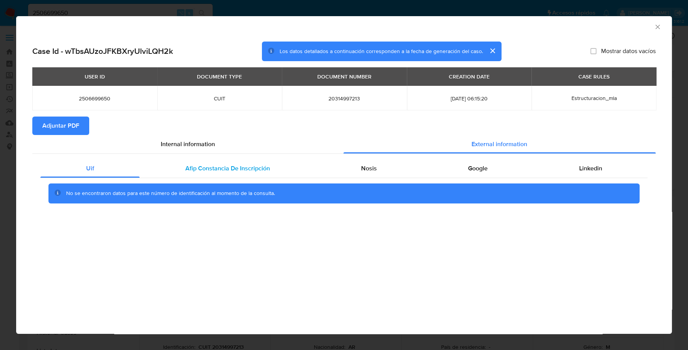
click at [222, 170] on span "Afip Constancia De Inscripción" at bounding box center [227, 168] width 85 height 9
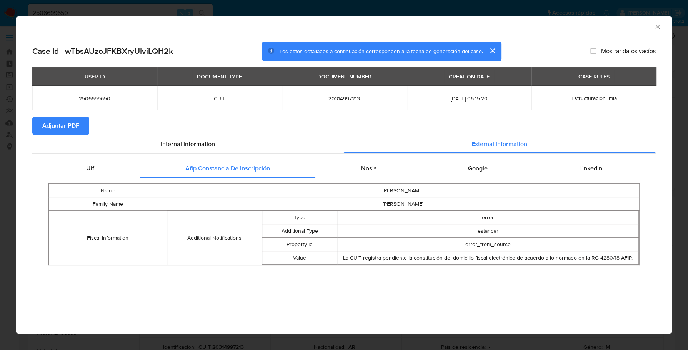
click at [381, 156] on div "Uif Afip Constancia De Inscripción Nosis Google Linkedin Name SERGIO LEONARDO F…" at bounding box center [344, 215] width 624 height 122
click at [375, 166] on span "Nosis" at bounding box center [369, 168] width 16 height 9
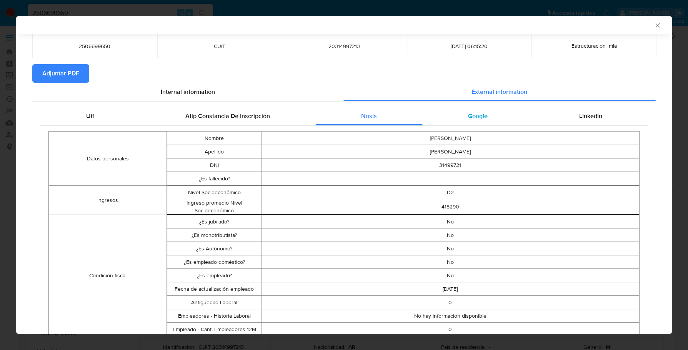
scroll to position [50, 0]
click at [485, 120] on div "Google" at bounding box center [478, 117] width 111 height 18
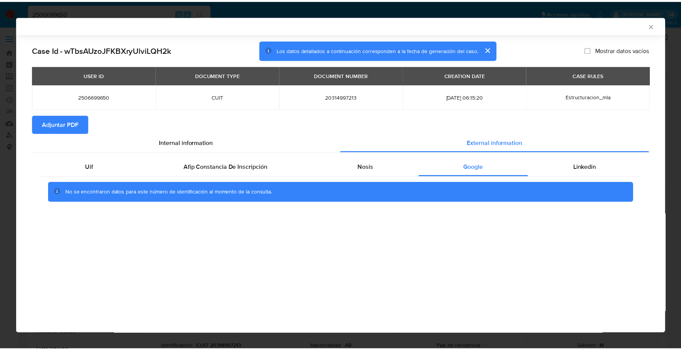
scroll to position [0, 0]
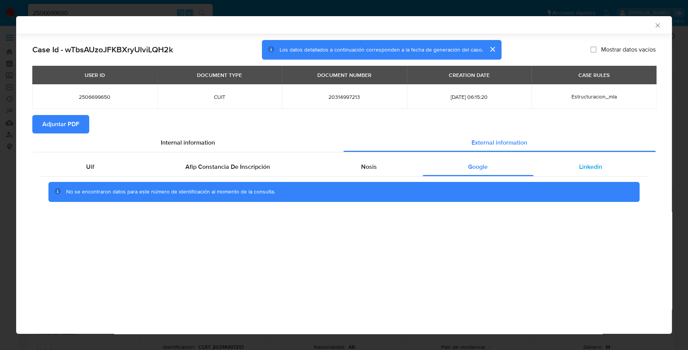
click at [591, 174] on div "Linkedin" at bounding box center [591, 167] width 114 height 18
click at [63, 129] on span "Adjuntar PDF" at bounding box center [60, 124] width 37 height 17
click at [656, 27] on icon "Cerrar ventana" at bounding box center [658, 26] width 8 height 8
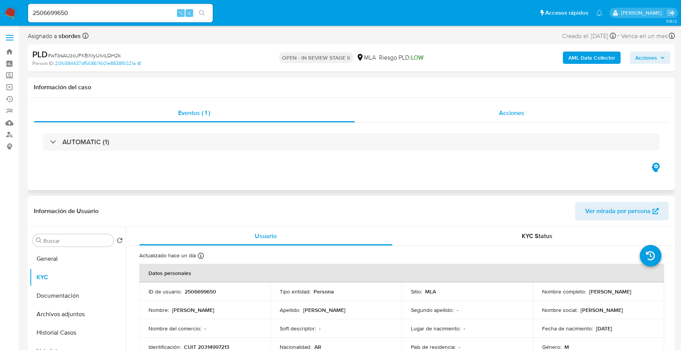
click at [461, 112] on div "Acciones" at bounding box center [512, 113] width 314 height 18
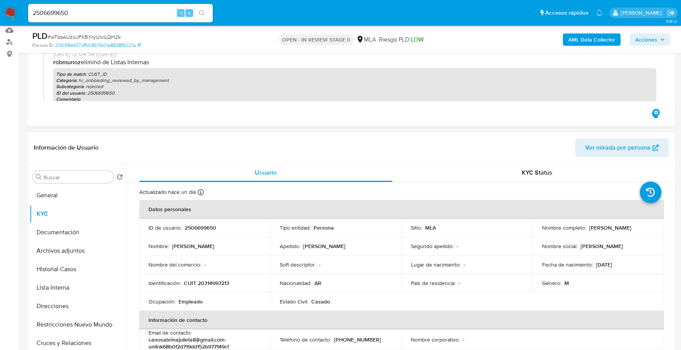
scroll to position [169, 0]
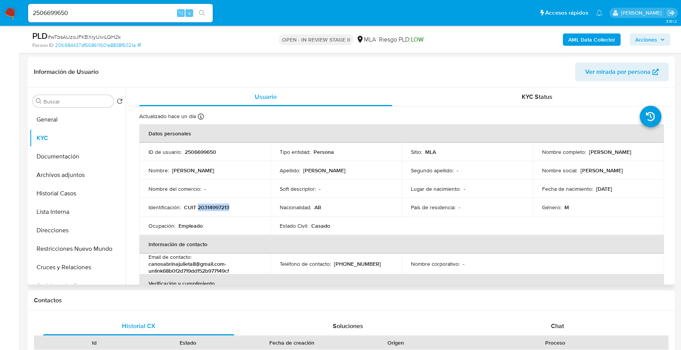
copy p "20314997213"
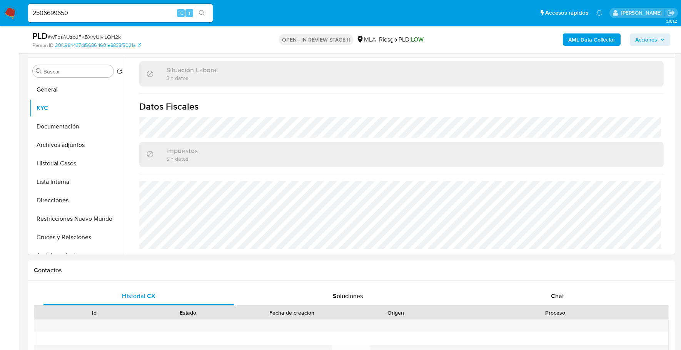
scroll to position [255, 0]
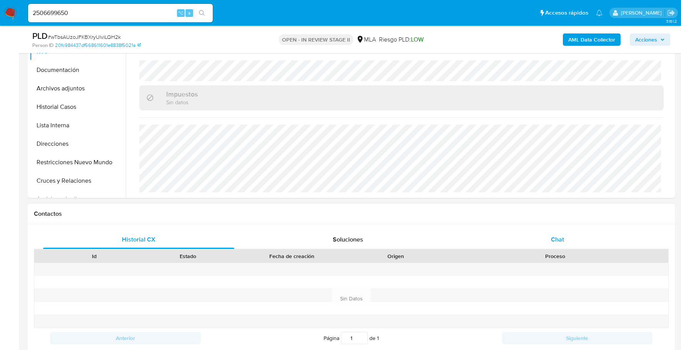
click at [571, 235] on div "Chat" at bounding box center [557, 239] width 191 height 18
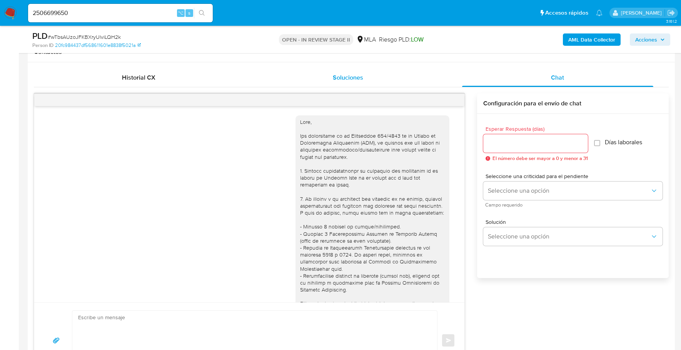
scroll to position [409, 0]
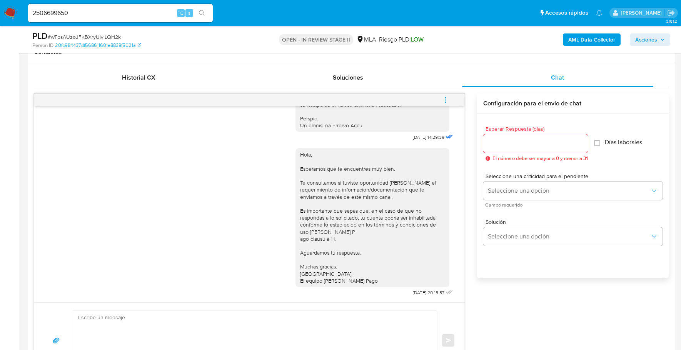
click at [444, 99] on icon "menu-action" at bounding box center [445, 100] width 7 height 7
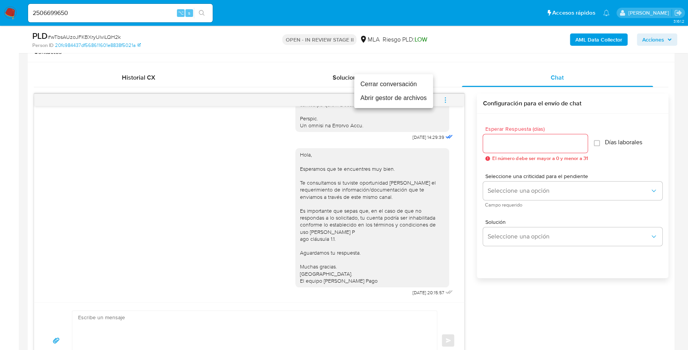
click at [406, 83] on li "Cerrar conversación" at bounding box center [393, 84] width 79 height 14
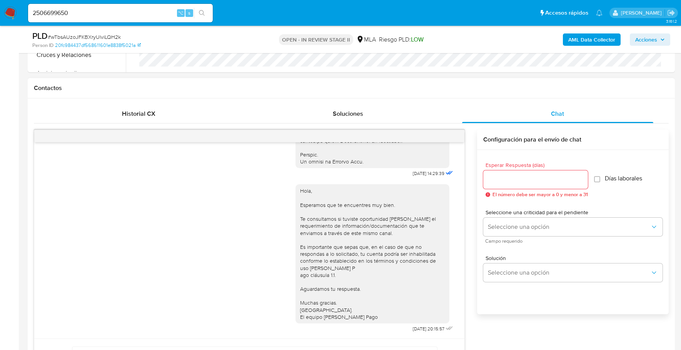
scroll to position [277, 0]
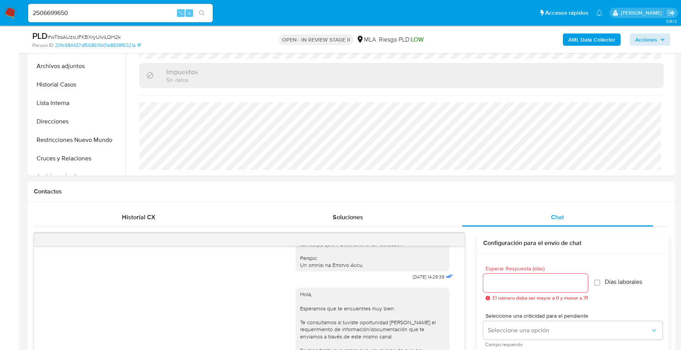
click at [631, 39] on div "AML Data Collector Acciones" at bounding box center [565, 39] width 210 height 18
click at [640, 39] on span "Acciones" at bounding box center [646, 39] width 22 height 12
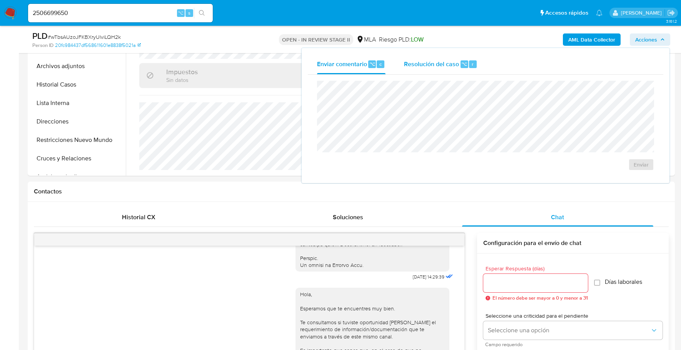
click at [443, 58] on div "Resolución del caso ⌥ r" at bounding box center [440, 64] width 73 height 20
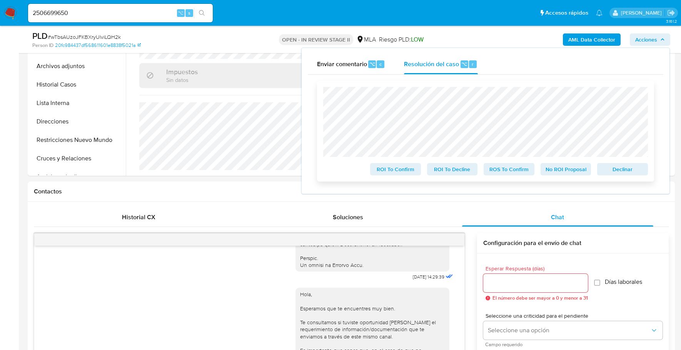
click at [629, 169] on span "Declinar" at bounding box center [623, 169] width 40 height 11
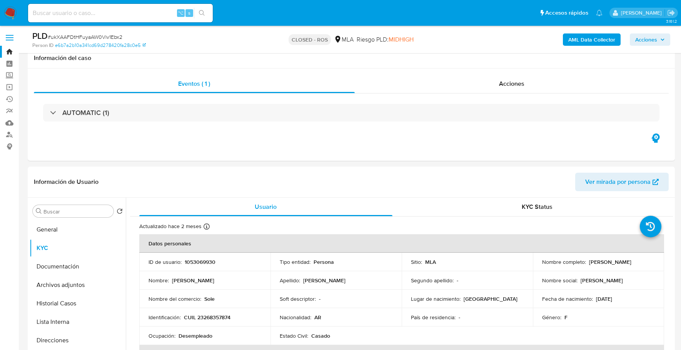
select select "10"
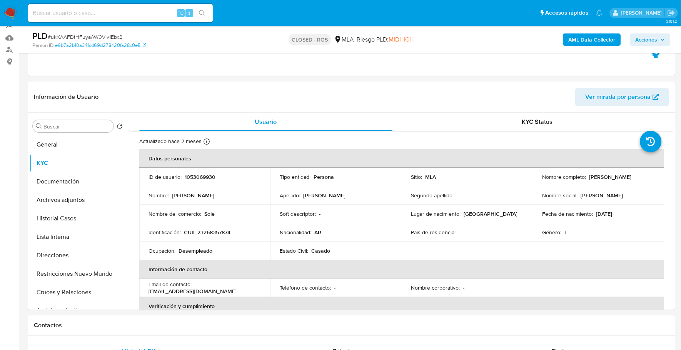
click at [14, 7] on img at bounding box center [10, 13] width 13 height 13
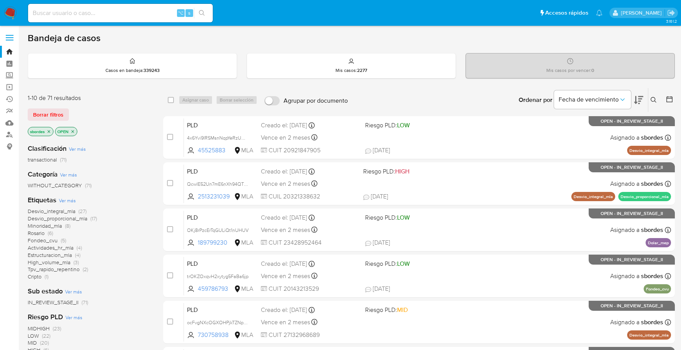
click at [49, 131] on icon "close-filter" at bounding box center [49, 131] width 3 height 3
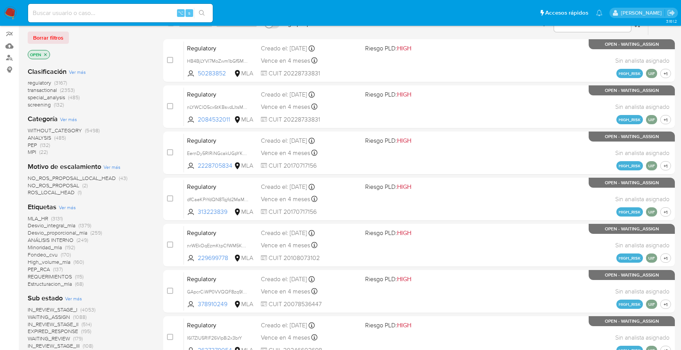
scroll to position [76, 0]
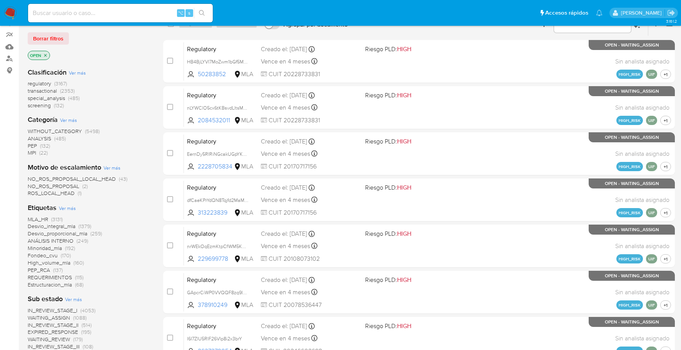
click at [48, 53] on p "OPEN" at bounding box center [39, 55] width 22 height 8
click at [46, 53] on icon "close-filter" at bounding box center [45, 55] width 5 height 5
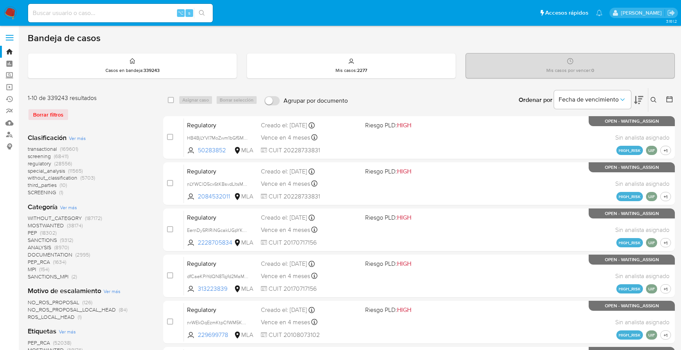
click at [668, 103] on button at bounding box center [670, 99] width 9 height 9
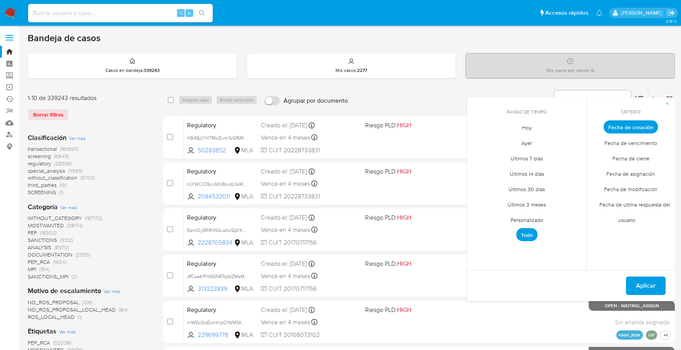
click at [528, 219] on span "Personalizado" at bounding box center [526, 220] width 49 height 16
click at [475, 142] on icon "Mes anterior" at bounding box center [478, 141] width 9 height 9
click at [478, 141] on icon "Mes anterior" at bounding box center [478, 141] width 3 height 5
click at [539, 171] on button "1" at bounding box center [542, 170] width 12 height 12
click at [579, 142] on icon "Mes siguiente" at bounding box center [574, 141] width 9 height 9
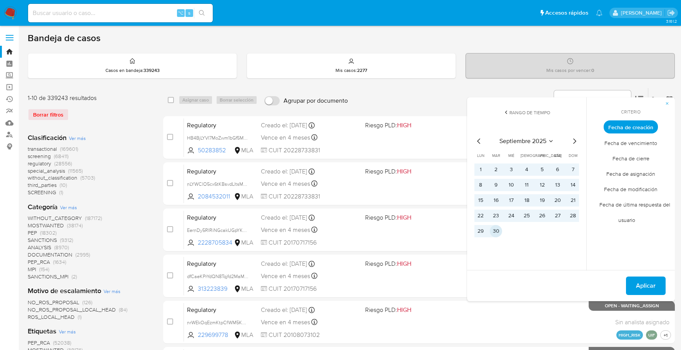
click at [499, 226] on button "30" at bounding box center [496, 231] width 12 height 12
click at [664, 288] on button "Aplicar" at bounding box center [646, 286] width 40 height 18
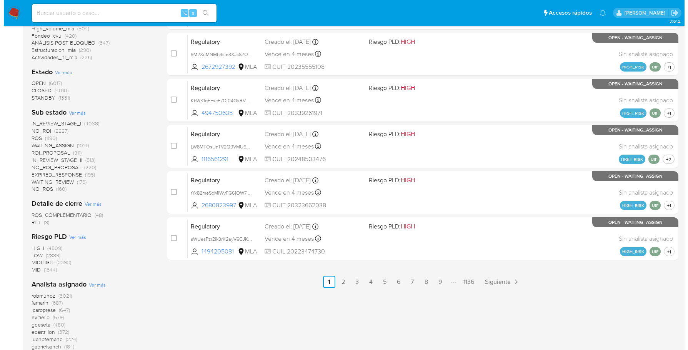
scroll to position [424, 0]
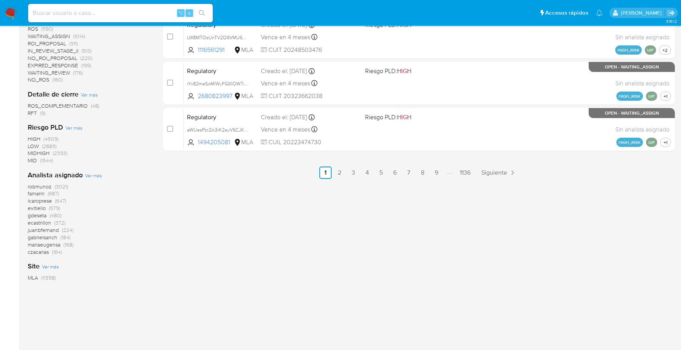
click at [93, 175] on span "Ver más" at bounding box center [93, 175] width 17 height 7
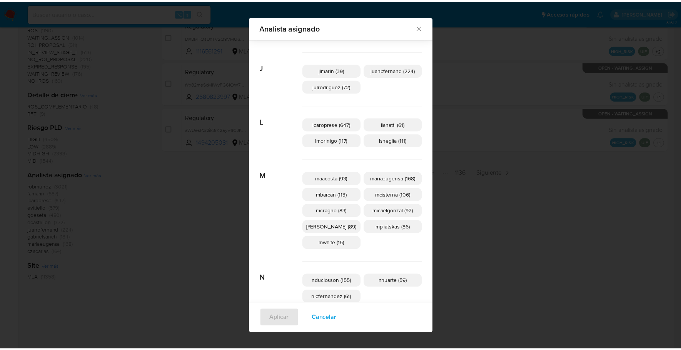
scroll to position [277, 0]
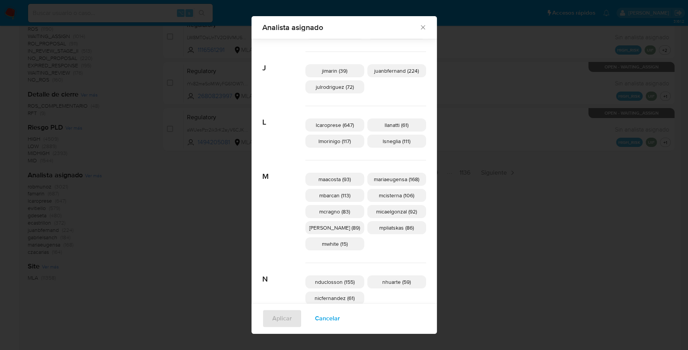
click at [419, 28] on icon "Cerrar" at bounding box center [423, 27] width 8 height 8
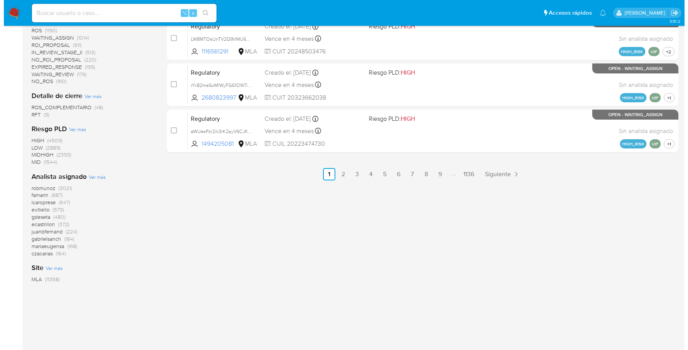
scroll to position [422, 0]
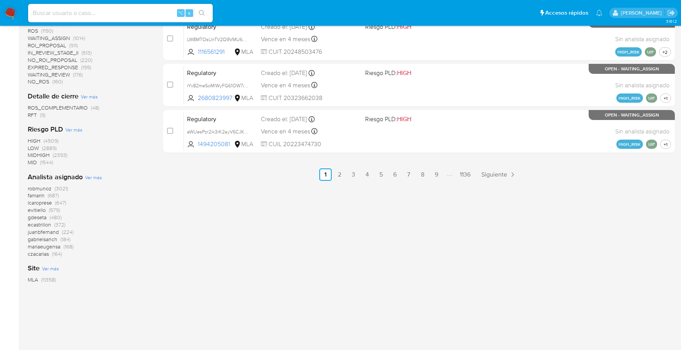
click at [89, 177] on span "Ver más" at bounding box center [93, 177] width 17 height 7
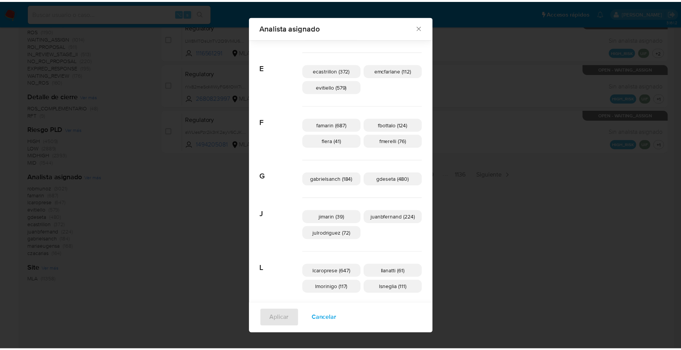
scroll to position [51, 0]
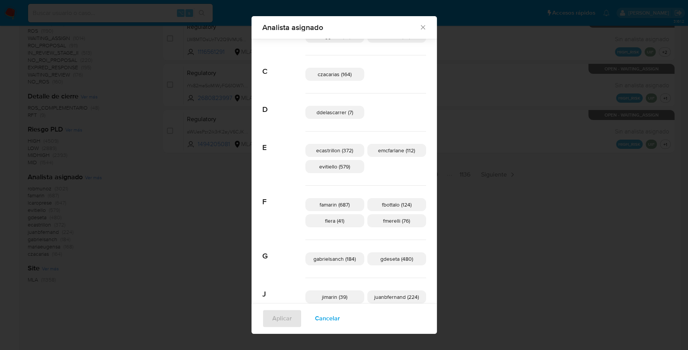
click at [419, 30] on icon "Cerrar" at bounding box center [423, 27] width 8 height 8
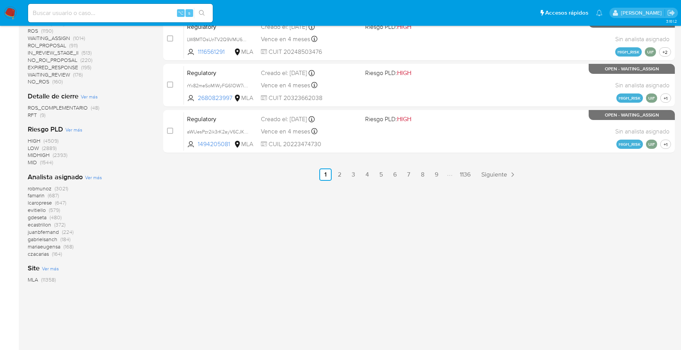
click at [17, 13] on nav "Pausado Ver notificaciones ⌥ s Accesos rápidos Presiona las siguientes teclas p…" at bounding box center [340, 13] width 681 height 26
click at [9, 7] on img at bounding box center [10, 13] width 13 height 13
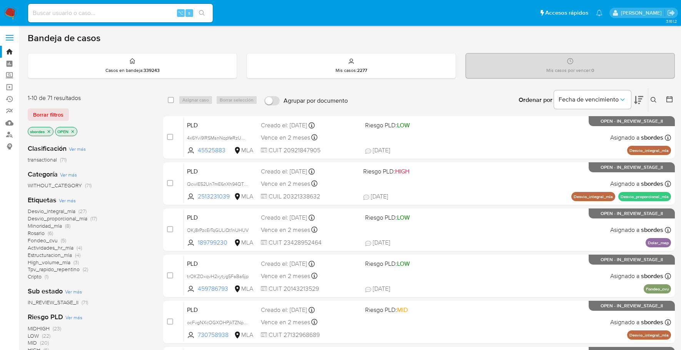
click at [15, 14] on img at bounding box center [10, 13] width 13 height 13
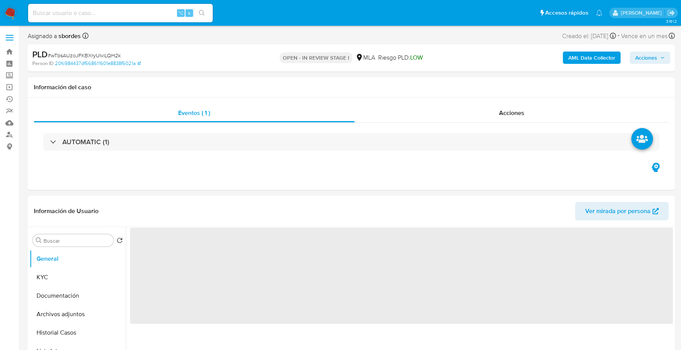
select select "10"
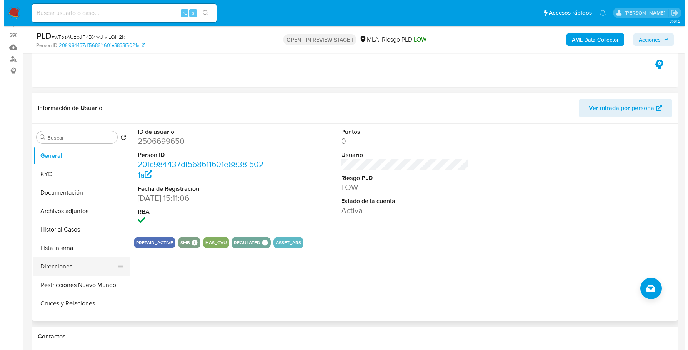
scroll to position [98, 0]
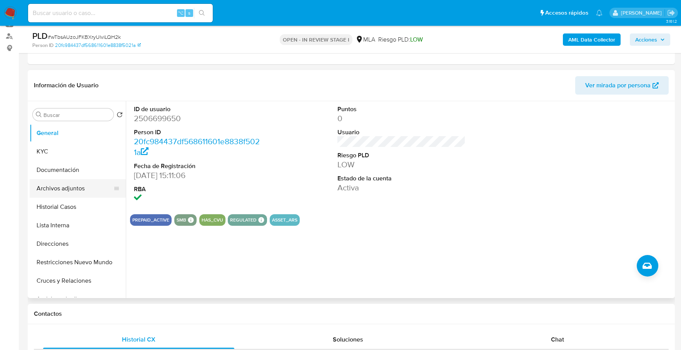
click at [71, 196] on button "Archivos adjuntos" at bounding box center [75, 188] width 90 height 18
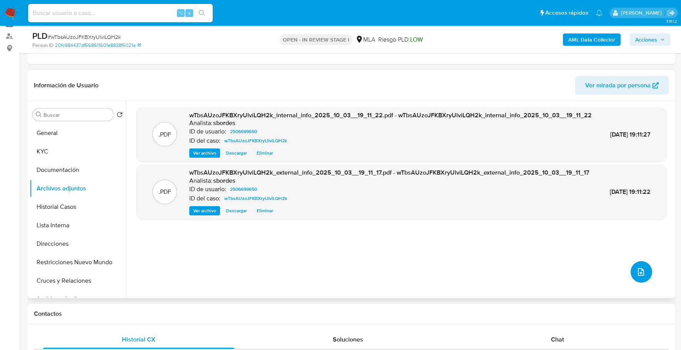
click at [640, 276] on span "upload-file" at bounding box center [640, 271] width 9 height 9
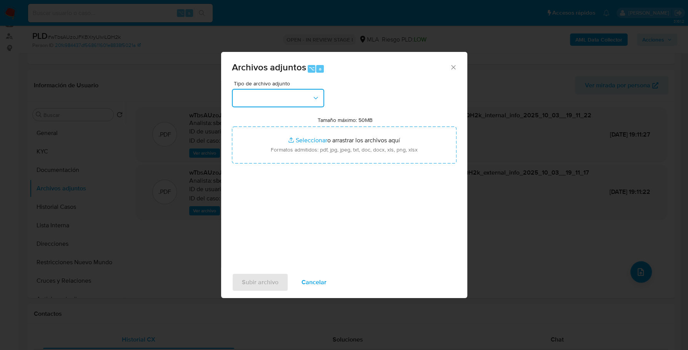
click at [298, 101] on button "button" at bounding box center [278, 98] width 92 height 18
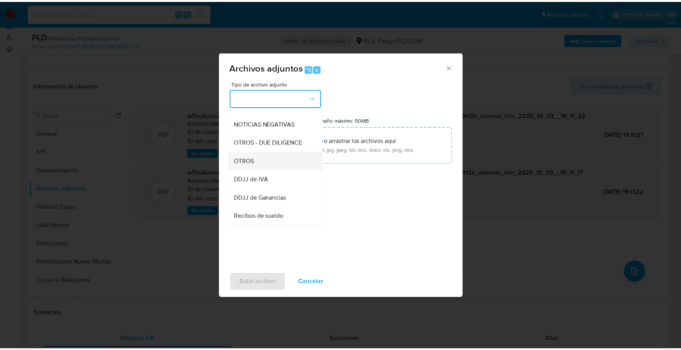
scroll to position [108, 0]
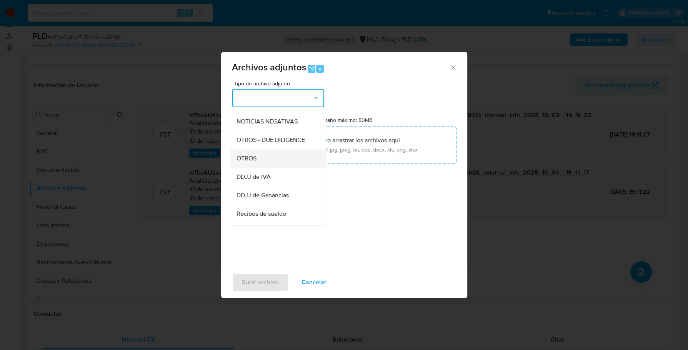
click at [270, 165] on div "OTROS" at bounding box center [276, 158] width 78 height 18
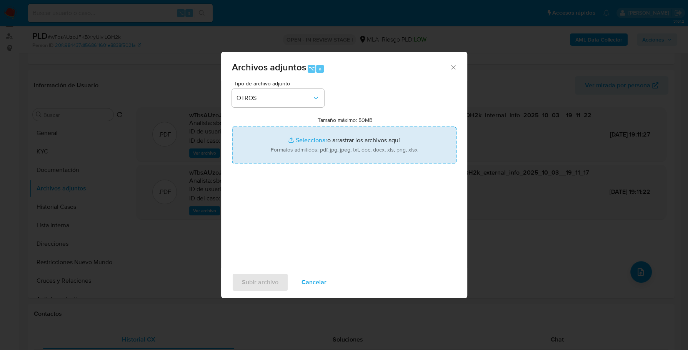
click at [326, 134] on input "Tamaño máximo: 50MB Seleccionar archivos" at bounding box center [344, 145] width 225 height 37
type input "C:\fakepath\Caselog wTbsAUzoJFKBXryUlviLQH2k_2025_09_17_14_45_35.docx"
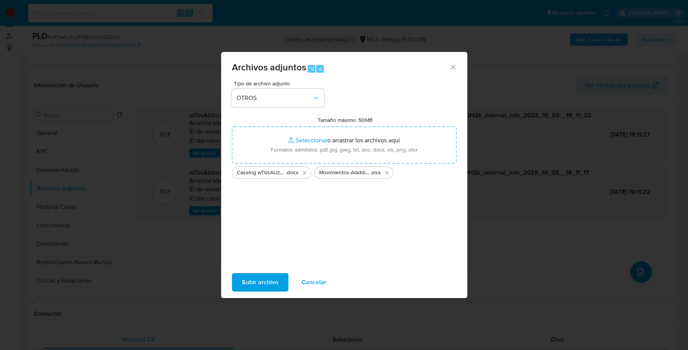
click at [245, 271] on div "Subir archivo Cancelar" at bounding box center [344, 282] width 246 height 29
click at [251, 278] on span "Subir archivo" at bounding box center [260, 282] width 37 height 17
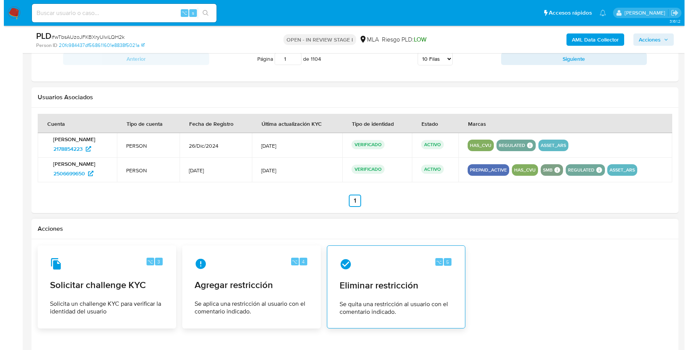
scroll to position [1023, 0]
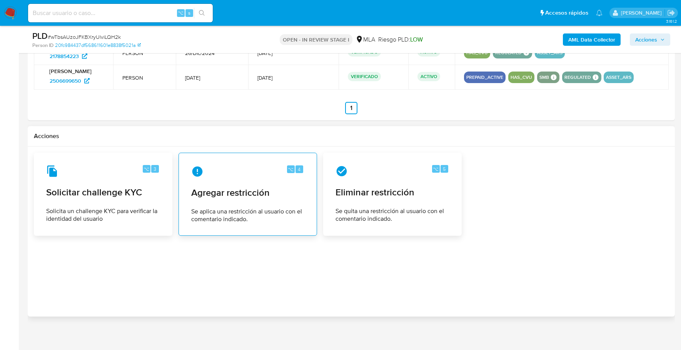
click at [235, 194] on span "Agregar restricción" at bounding box center [247, 193] width 113 height 12
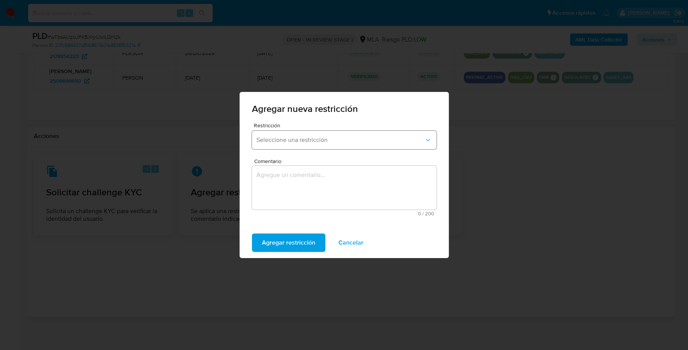
click at [296, 145] on button "Seleccione una restricción" at bounding box center [344, 140] width 185 height 18
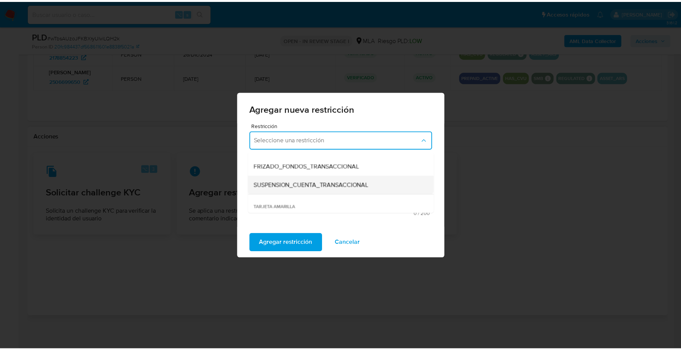
scroll to position [88, 0]
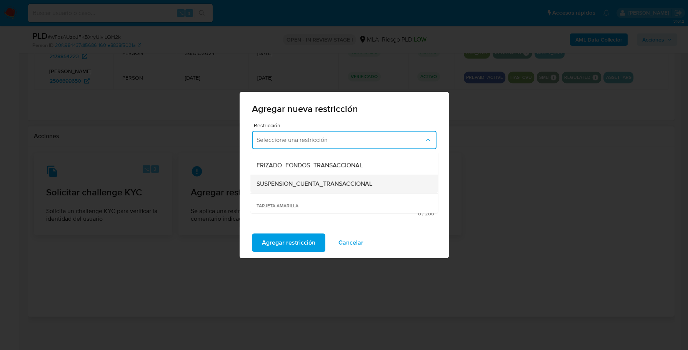
click at [304, 184] on span "SUSPENSION_CUENTA_TRANSACCIONAL" at bounding box center [315, 184] width 116 height 8
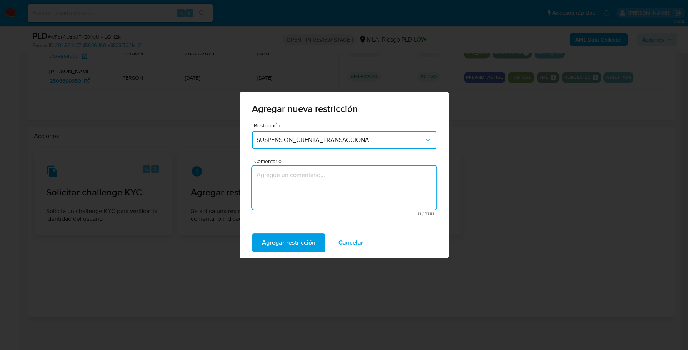
click at [357, 188] on textarea "Comentario" at bounding box center [344, 188] width 185 height 44
type textarea "AML"
click at [278, 242] on span "Agregar restricción" at bounding box center [288, 242] width 53 height 17
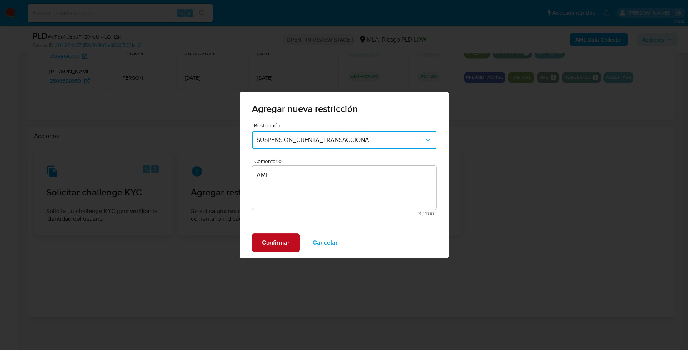
click at [280, 244] on span "Confirmar" at bounding box center [276, 242] width 28 height 17
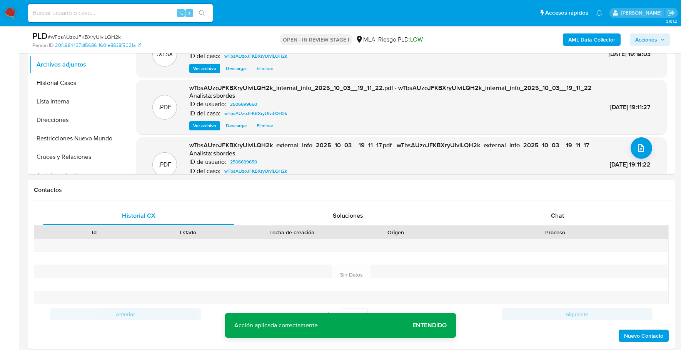
scroll to position [0, 0]
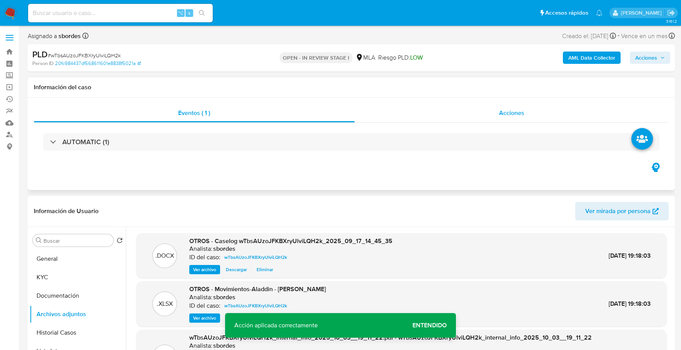
click at [387, 112] on div "Acciones" at bounding box center [512, 113] width 314 height 18
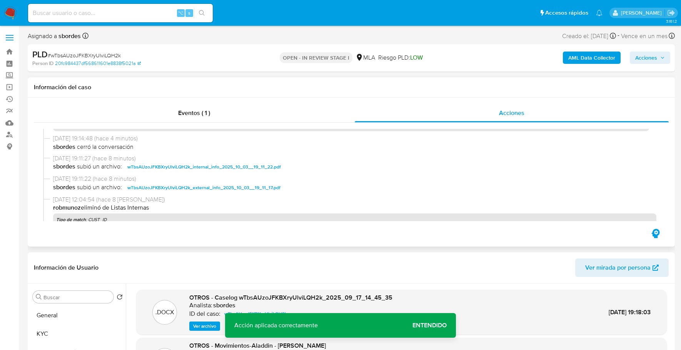
scroll to position [107, 0]
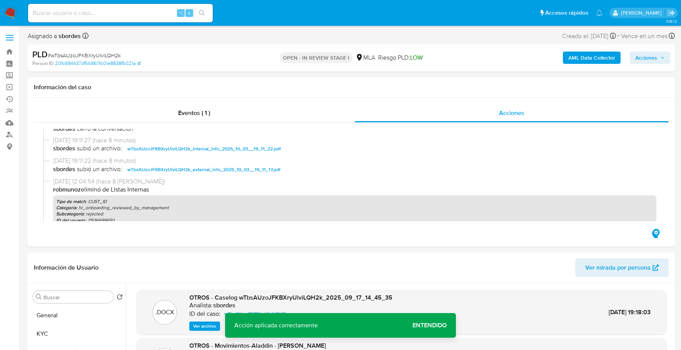
click at [657, 48] on div "PLD # wTbsAUzoJFKBXryUlviLQH2k Person ID 20fc984437df568611601e8838f5021a OPEN …" at bounding box center [351, 57] width 647 height 27
click at [657, 61] on span "Acciones" at bounding box center [650, 57] width 30 height 11
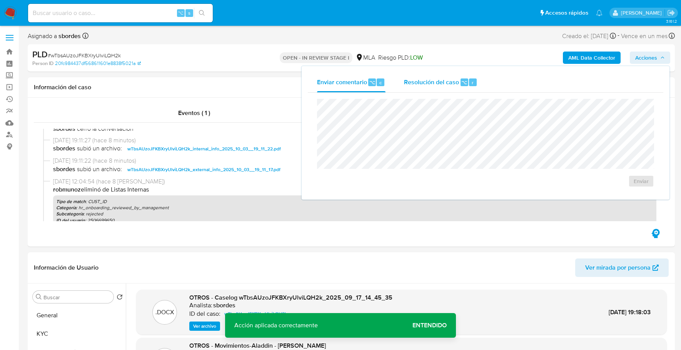
click at [414, 83] on span "Resolución del caso" at bounding box center [431, 82] width 55 height 9
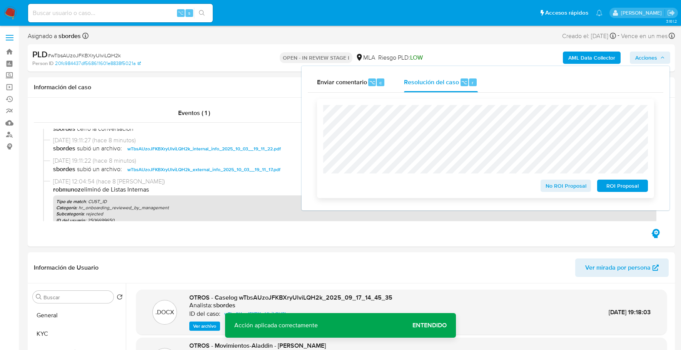
click at [632, 186] on span "ROI Proposal" at bounding box center [623, 185] width 40 height 11
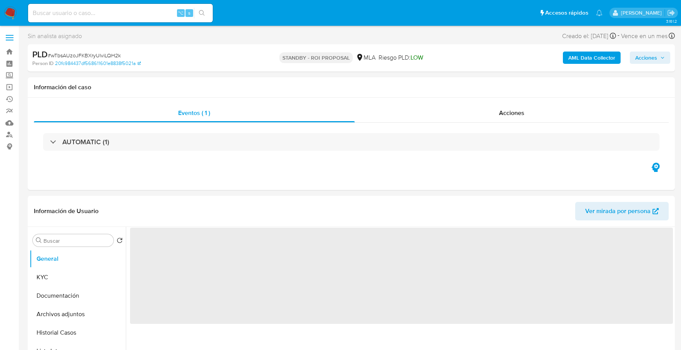
select select "10"
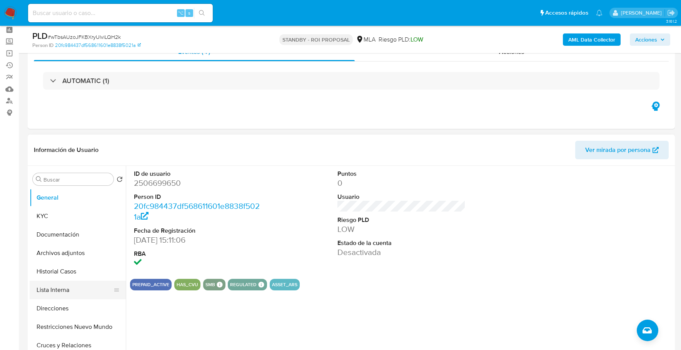
scroll to position [73, 0]
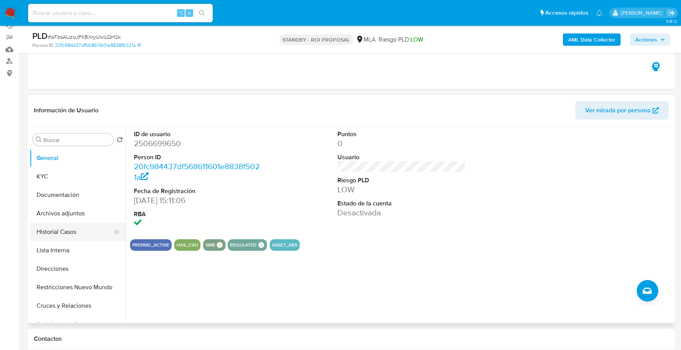
click at [70, 232] on button "Historial Casos" at bounding box center [75, 232] width 90 height 18
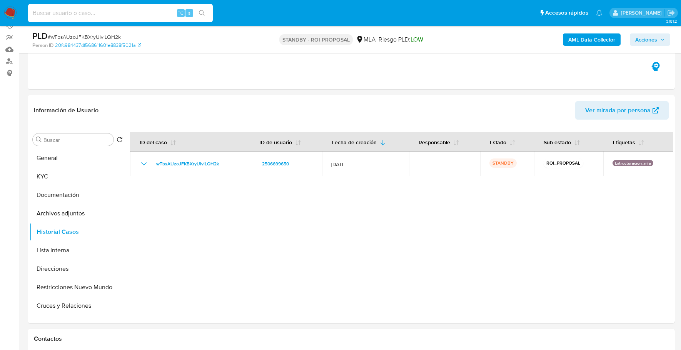
click at [139, 15] on input at bounding box center [120, 13] width 185 height 10
paste input "198131104"
type input "198131104"
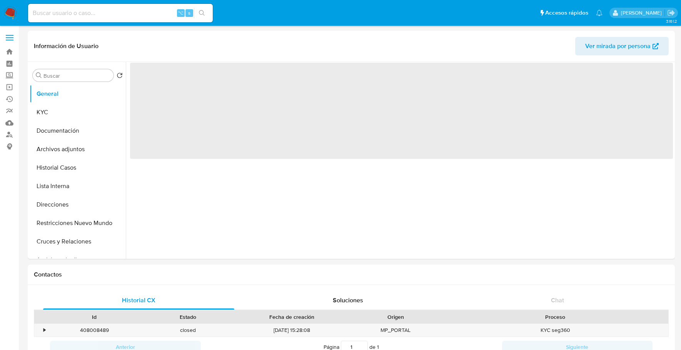
select select "10"
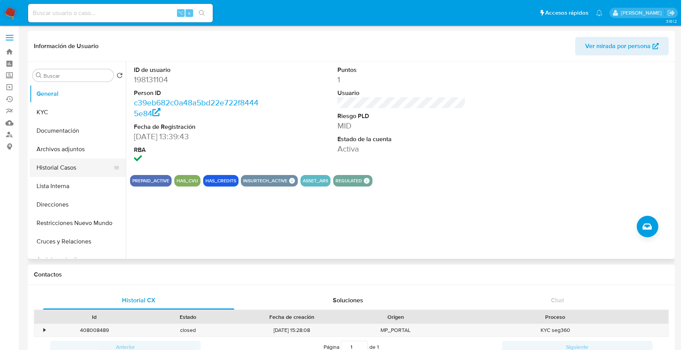
click at [63, 172] on button "Historial Casos" at bounding box center [75, 168] width 90 height 18
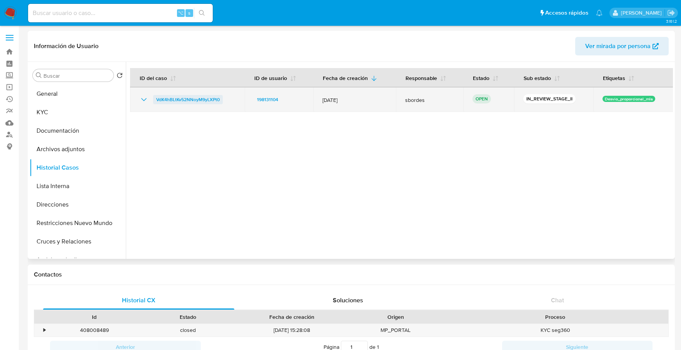
click at [197, 100] on span "VdK4hBLtKv52NNoyM9yLXPt0" at bounding box center [187, 99] width 63 height 9
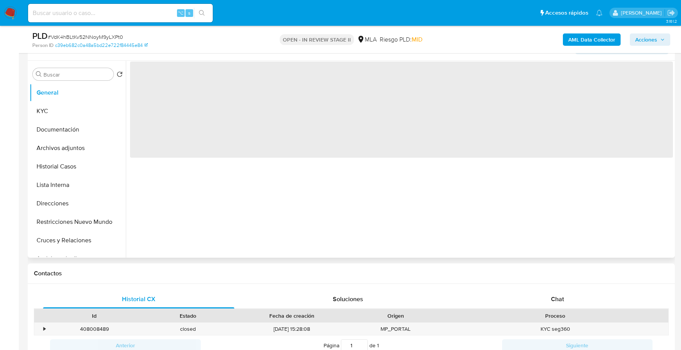
select select "10"
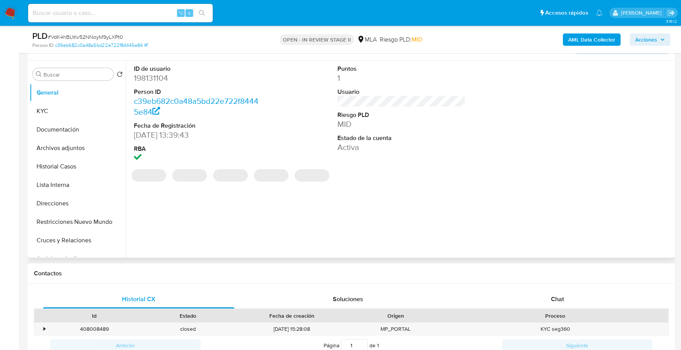
scroll to position [266, 0]
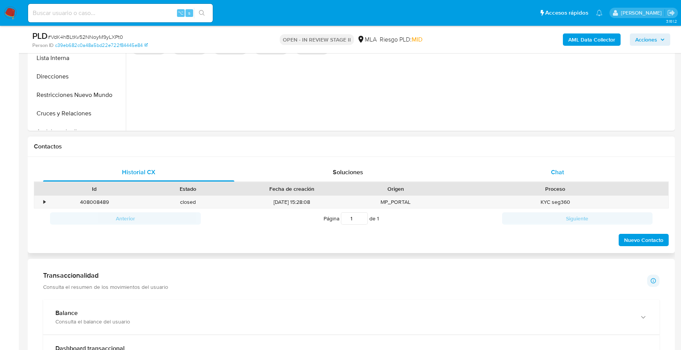
click at [536, 173] on div "Chat" at bounding box center [557, 172] width 191 height 18
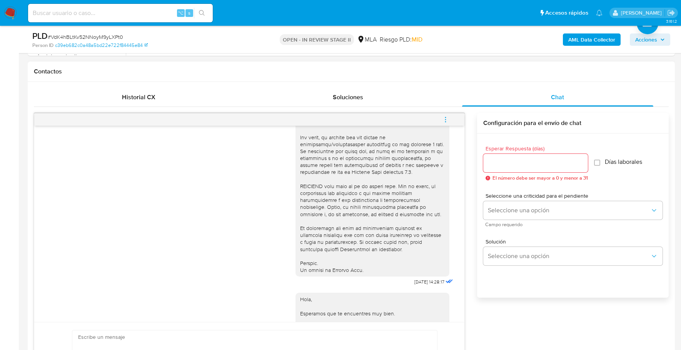
scroll to position [454, 0]
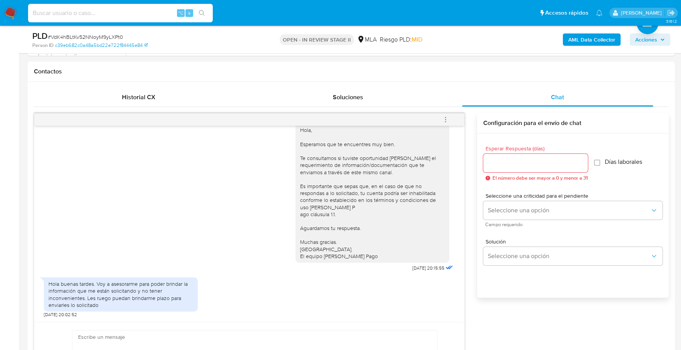
click at [100, 11] on input at bounding box center [120, 13] width 185 height 10
paste input "2287591327"
type input "2287591327"
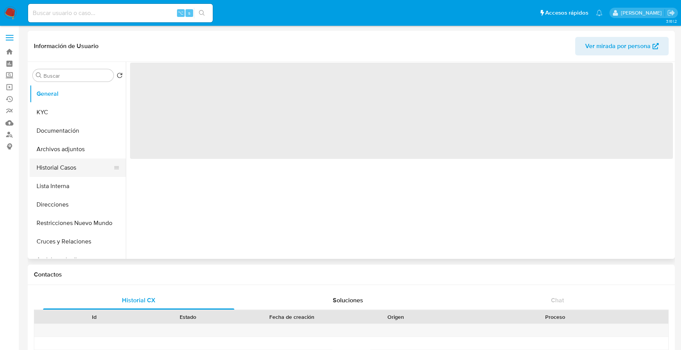
click at [68, 162] on button "Historial Casos" at bounding box center [75, 168] width 90 height 18
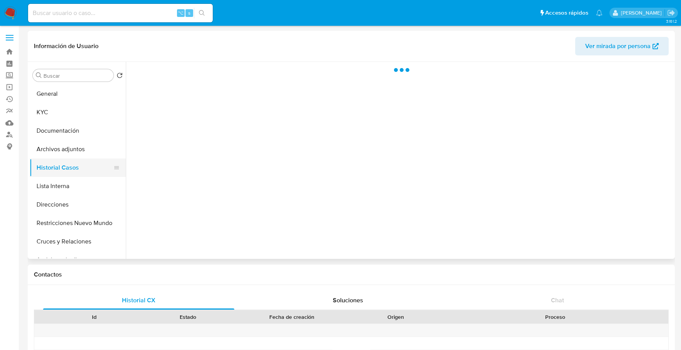
select select "10"
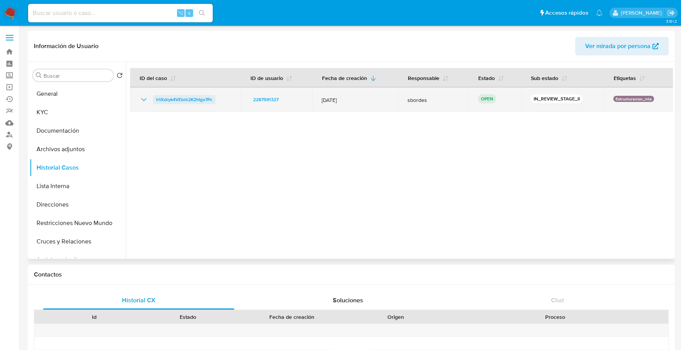
click at [207, 99] on span "h1Xdryk4VEbrlr2K2hIgv7Pc" at bounding box center [184, 99] width 56 height 9
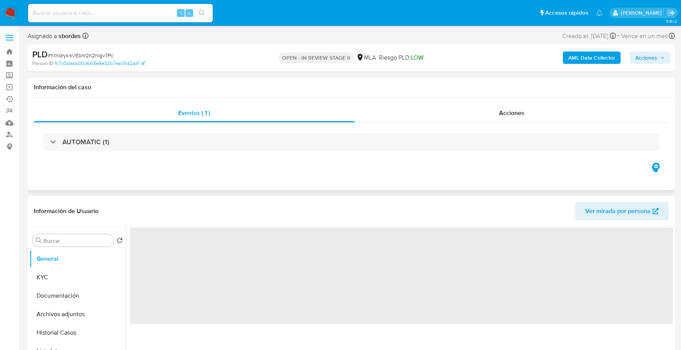
select select "10"
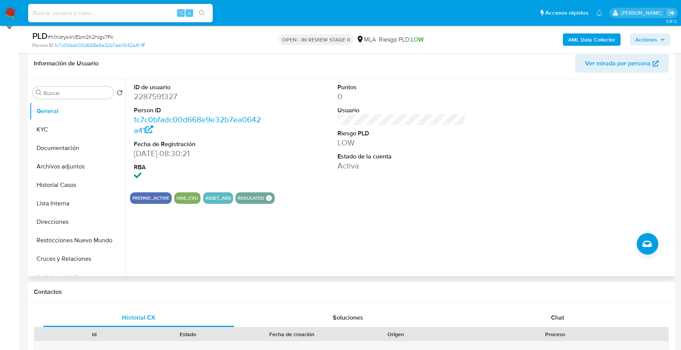
scroll to position [167, 0]
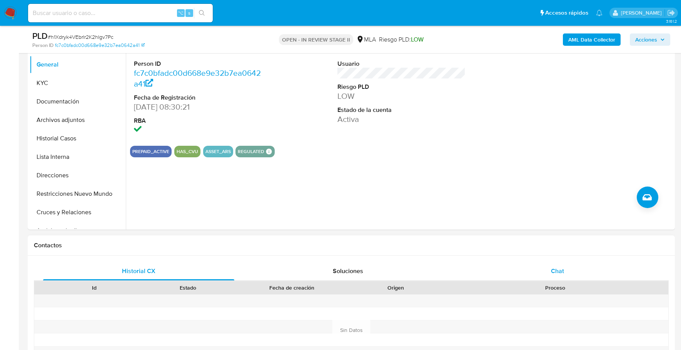
click at [527, 265] on div "Chat" at bounding box center [557, 271] width 191 height 18
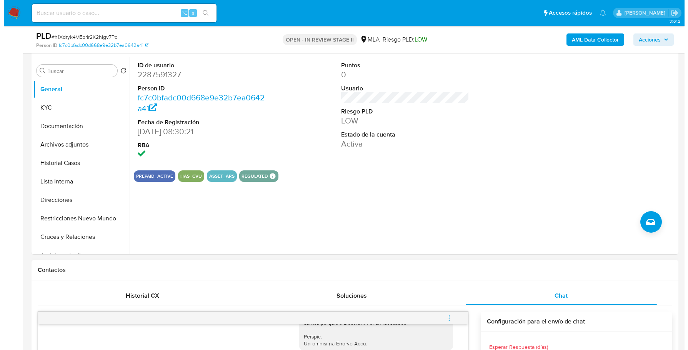
scroll to position [131, 0]
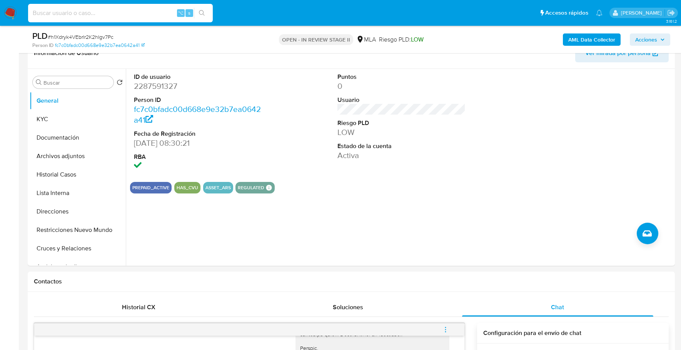
click at [124, 14] on input at bounding box center [120, 13] width 185 height 10
paste input "2287591327"
type input "2287591327"
click at [67, 130] on button "Documentación" at bounding box center [75, 138] width 90 height 18
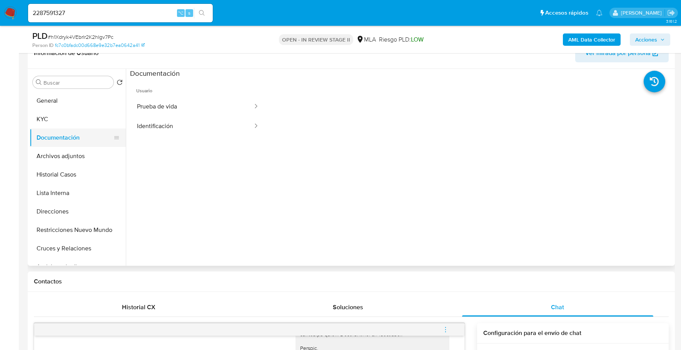
click at [67, 129] on button "Documentación" at bounding box center [75, 138] width 90 height 18
click at [71, 115] on button "KYC" at bounding box center [75, 119] width 90 height 18
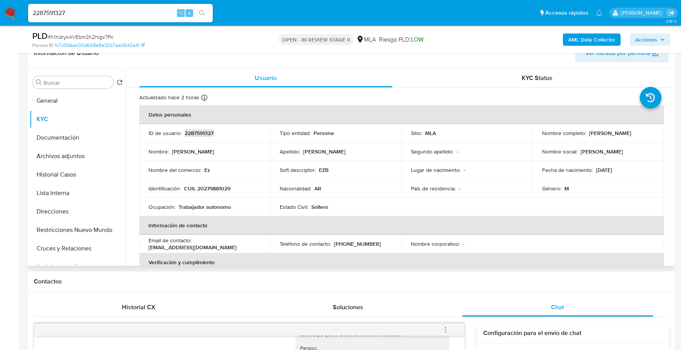
copy p "2287591327"
click at [600, 43] on b "AML Data Collector" at bounding box center [591, 39] width 47 height 12
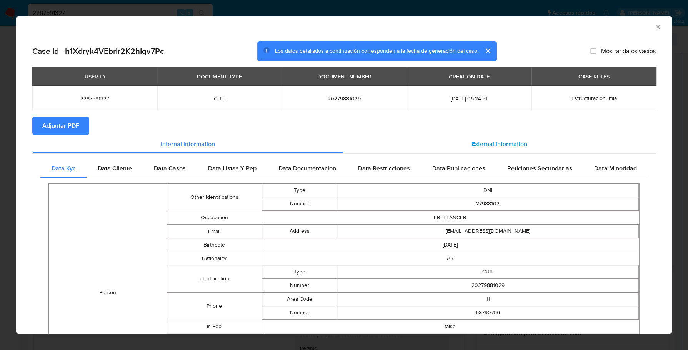
click at [492, 145] on span "External information" at bounding box center [500, 144] width 56 height 9
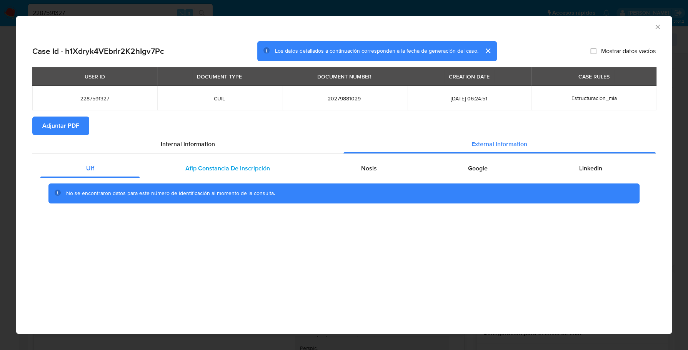
click at [221, 168] on span "Afip Constancia De Inscripción" at bounding box center [227, 168] width 85 height 9
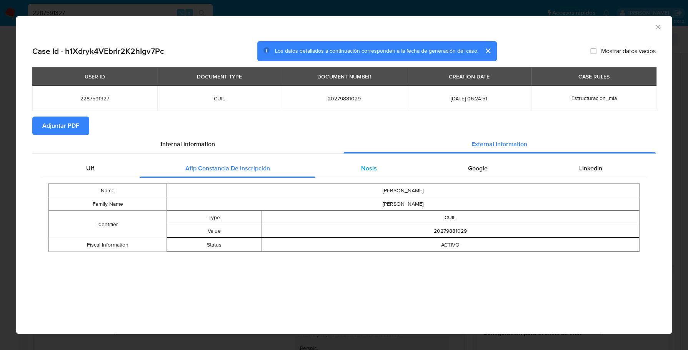
click at [352, 172] on div "Nosis" at bounding box center [368, 168] width 107 height 18
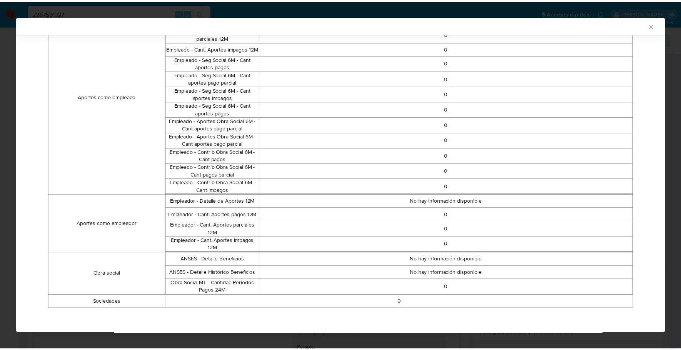
scroll to position [0, 0]
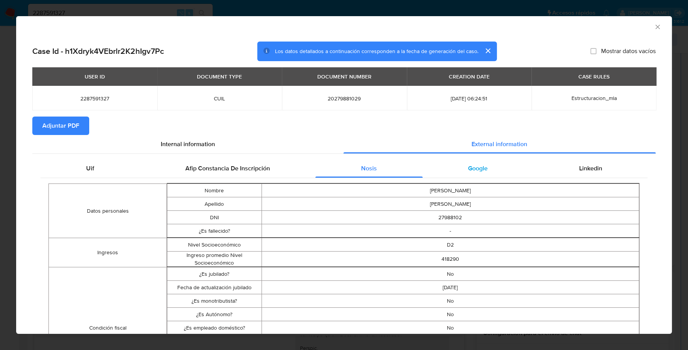
click at [491, 176] on div "Google" at bounding box center [478, 168] width 111 height 18
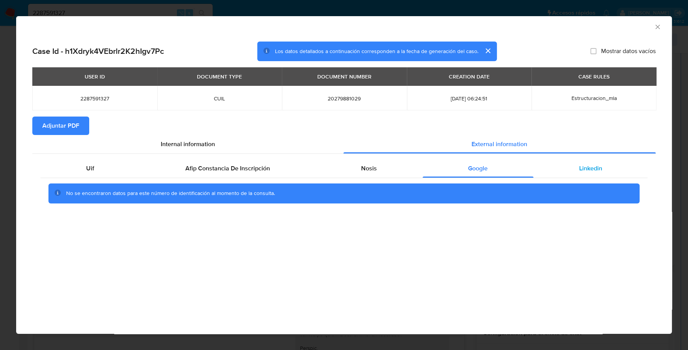
click at [569, 175] on div "Linkedin" at bounding box center [591, 168] width 114 height 18
click at [52, 125] on span "Adjuntar PDF" at bounding box center [60, 125] width 37 height 17
click at [659, 27] on icon "Cerrar ventana" at bounding box center [658, 27] width 8 height 8
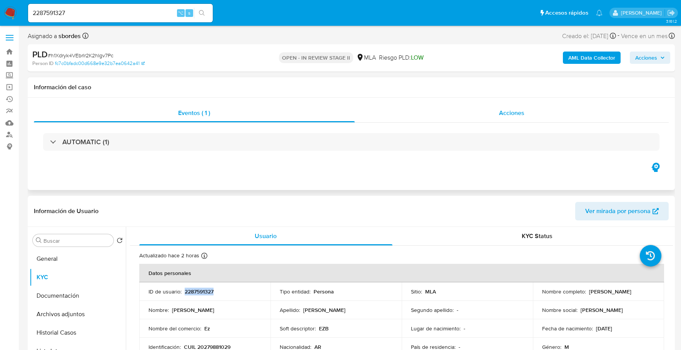
click at [510, 116] on span "Acciones" at bounding box center [511, 112] width 25 height 9
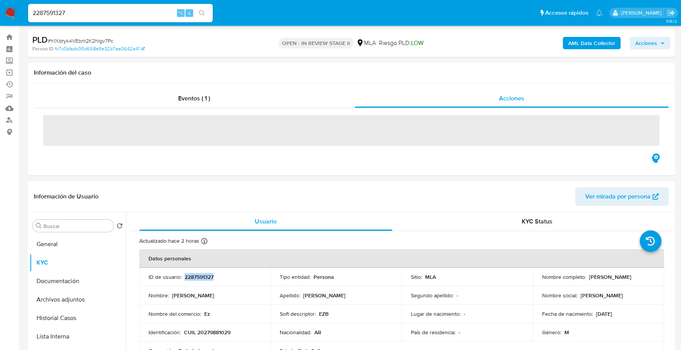
scroll to position [79, 0]
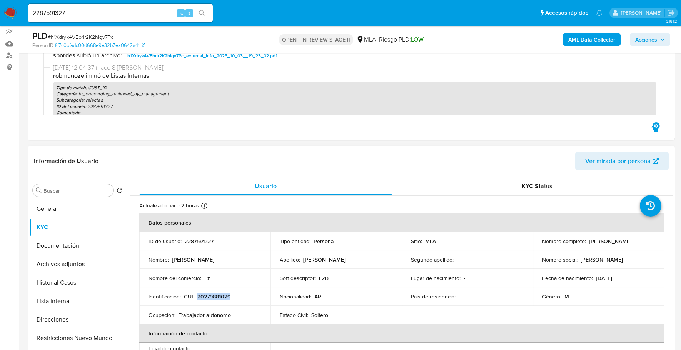
copy p "20279881029"
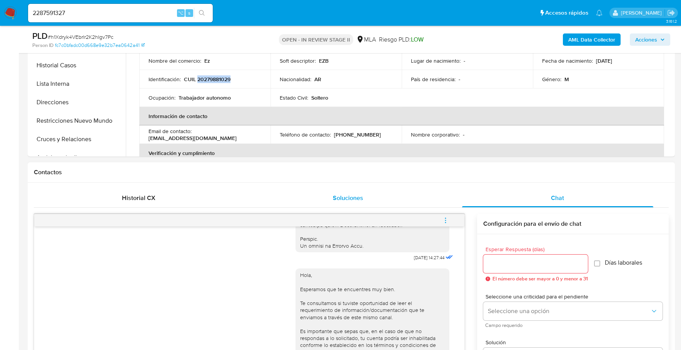
scroll to position [374, 0]
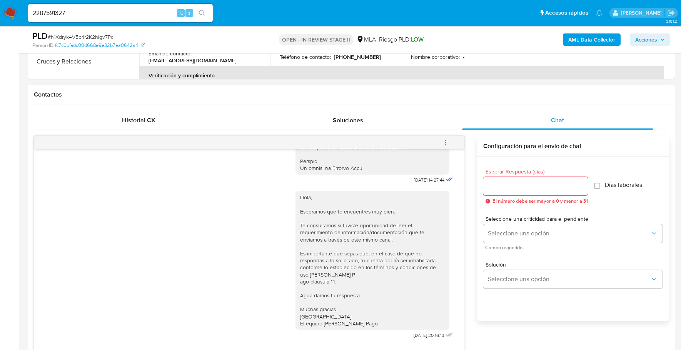
click at [449, 139] on icon "menu-action" at bounding box center [445, 142] width 7 height 7
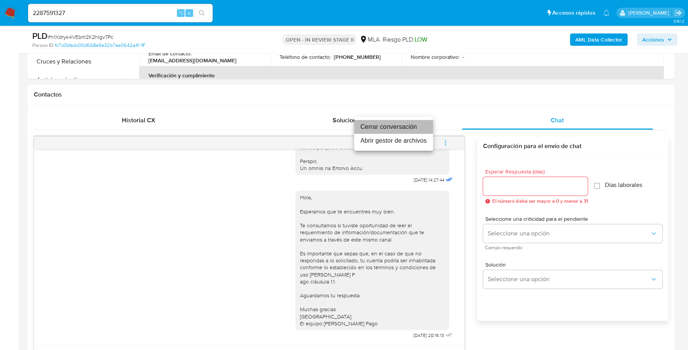
click at [404, 127] on li "Cerrar conversación" at bounding box center [393, 127] width 79 height 14
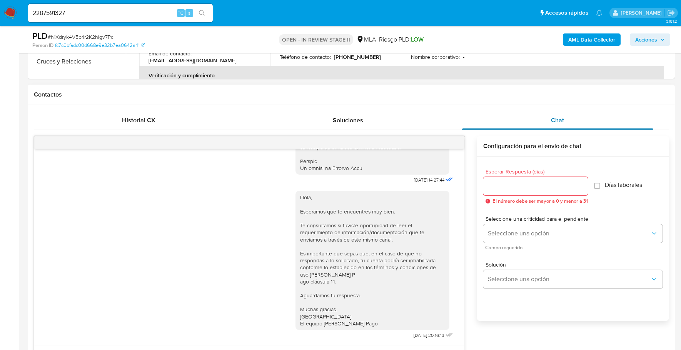
scroll to position [46, 0]
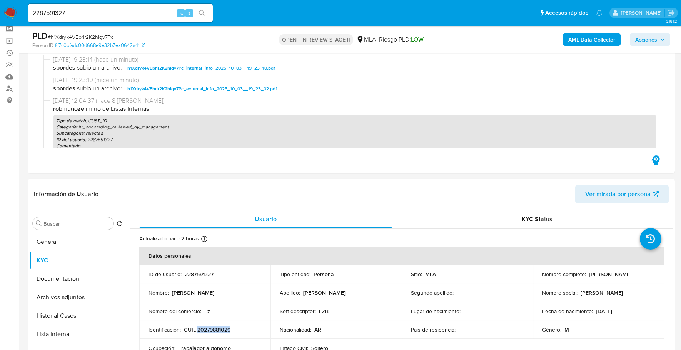
click at [644, 40] on span "Acciones" at bounding box center [646, 39] width 22 height 12
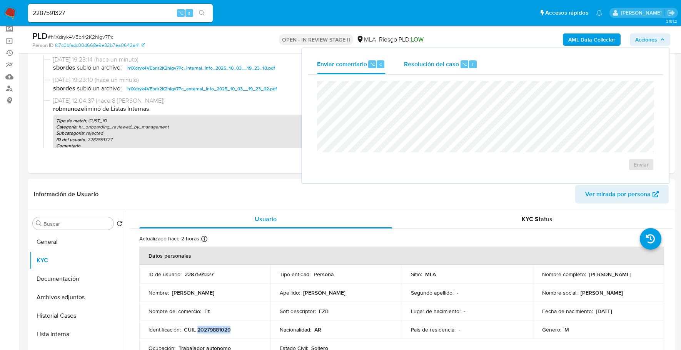
click at [420, 69] on div "Resolución del caso ⌥ r" at bounding box center [440, 64] width 73 height 20
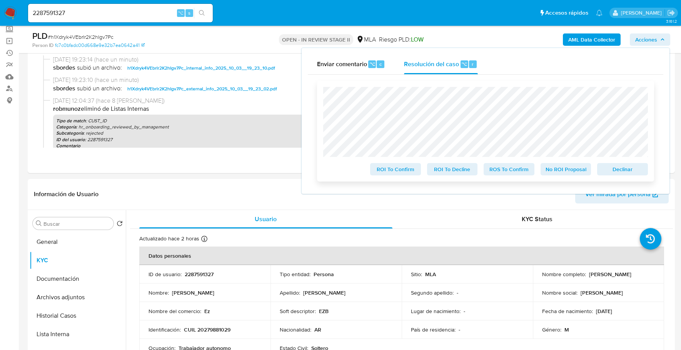
click at [634, 171] on span "Declinar" at bounding box center [623, 169] width 40 height 11
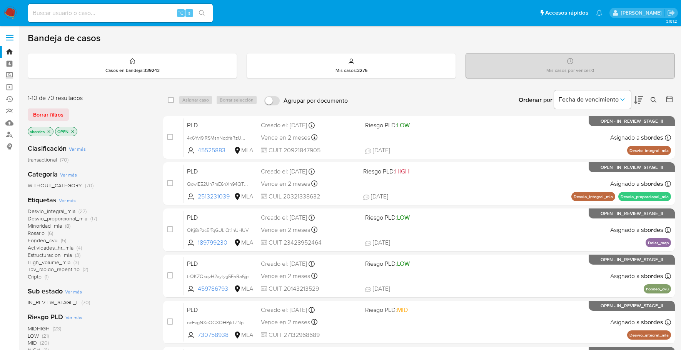
click at [49, 130] on icon "close-filter" at bounding box center [49, 131] width 5 height 5
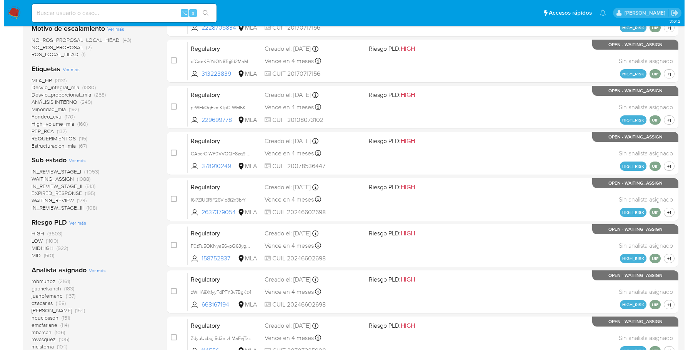
scroll to position [310, 0]
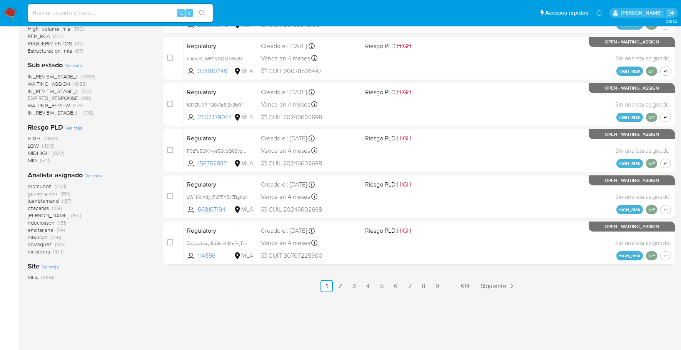
click at [96, 175] on span "Ver más" at bounding box center [93, 175] width 17 height 7
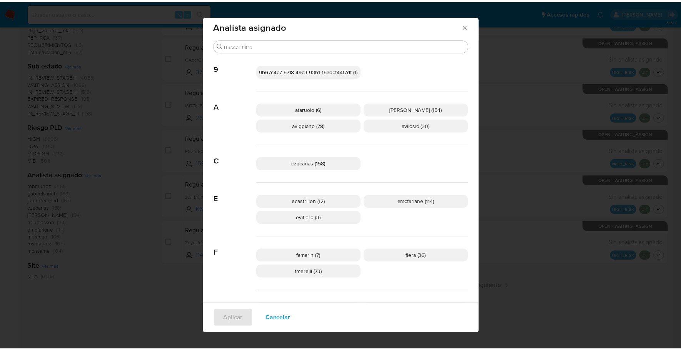
scroll to position [0, 0]
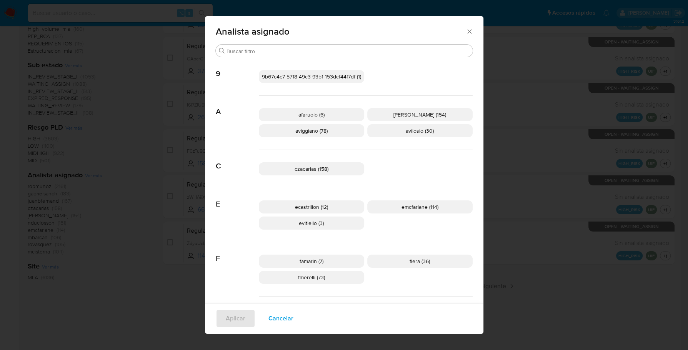
click at [467, 30] on icon "Cerrar" at bounding box center [470, 32] width 8 height 8
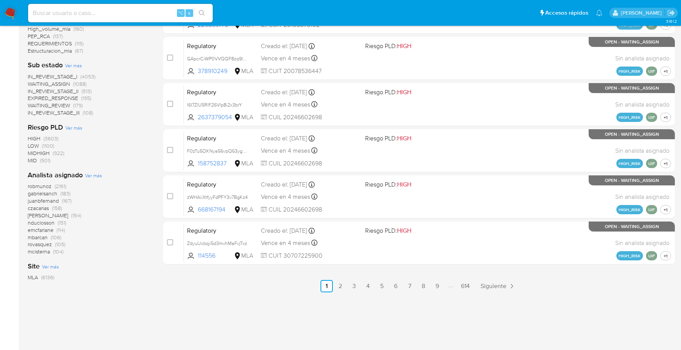
click at [14, 7] on img at bounding box center [10, 13] width 13 height 13
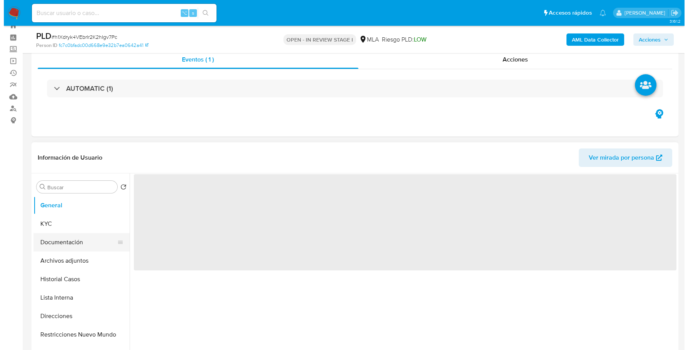
scroll to position [73, 0]
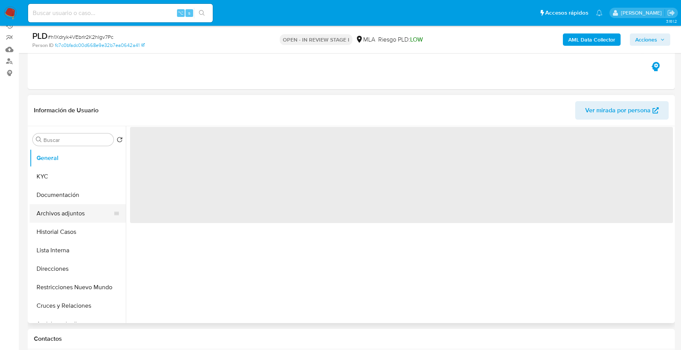
click at [82, 211] on button "Archivos adjuntos" at bounding box center [75, 213] width 90 height 18
select select "10"
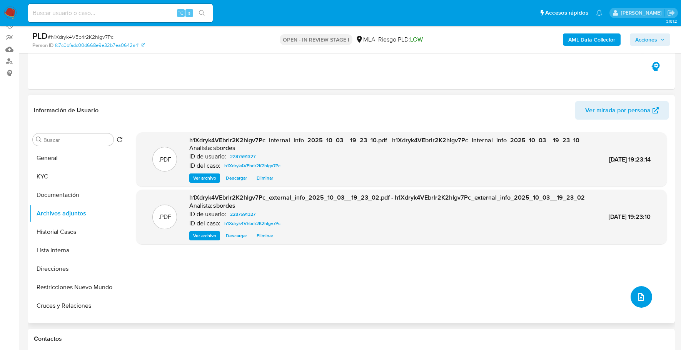
click at [638, 298] on icon "upload-file" at bounding box center [641, 297] width 6 height 8
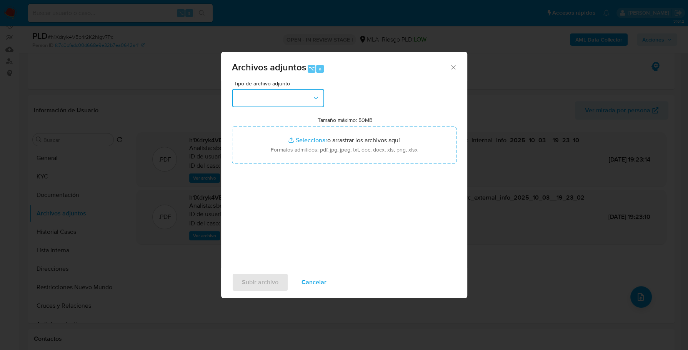
click at [289, 104] on button "button" at bounding box center [278, 98] width 92 height 18
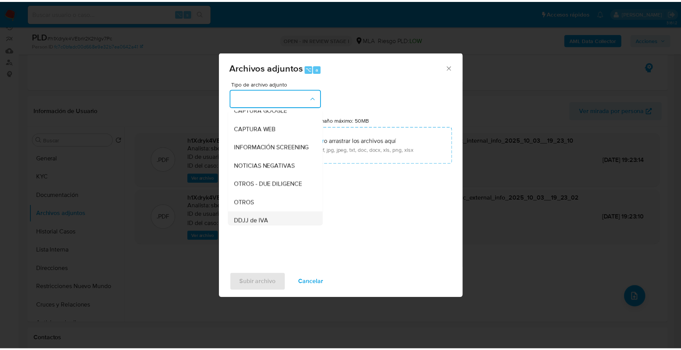
scroll to position [115, 0]
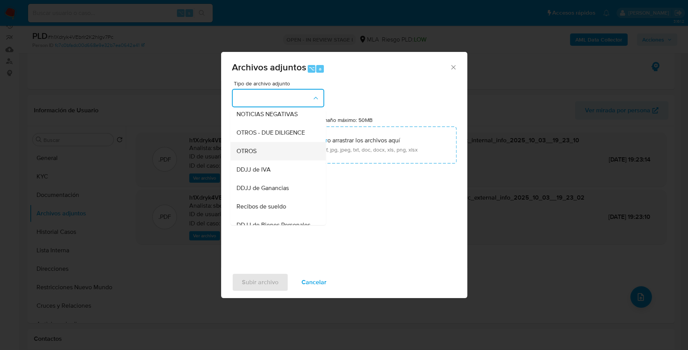
click at [265, 155] on div "OTROS" at bounding box center [276, 151] width 78 height 18
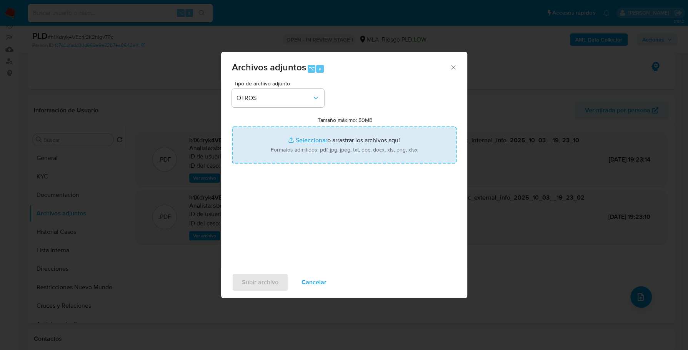
click at [293, 138] on input "Tamaño máximo: 50MB Seleccionar archivos" at bounding box center [344, 145] width 225 height 37
type input "C:\fakepath\Caselog h1Xdryk4VEbrlr2K2hIgv7Pc_2025_09_17_19_06_55.docx"
click at [250, 280] on span "Subir archivo" at bounding box center [260, 282] width 37 height 17
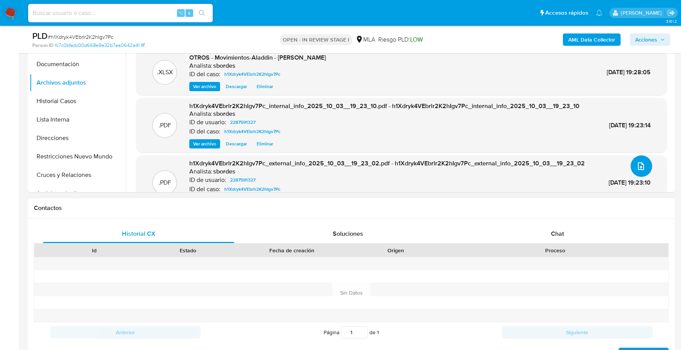
scroll to position [206, 0]
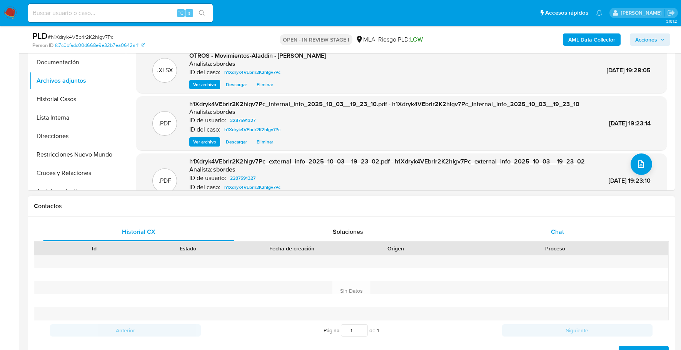
click at [549, 236] on div "Chat" at bounding box center [557, 232] width 191 height 18
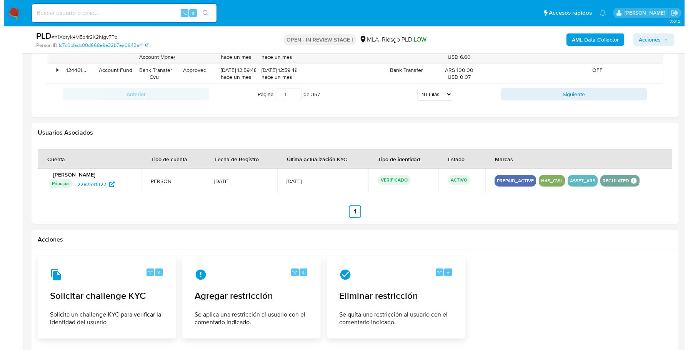
scroll to position [1173, 0]
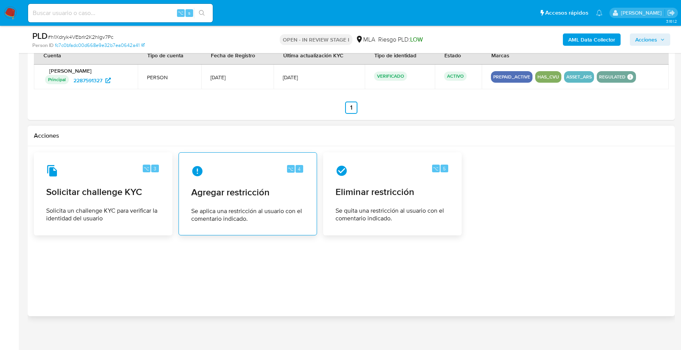
click at [249, 187] on span "Agregar restricción" at bounding box center [247, 193] width 113 height 12
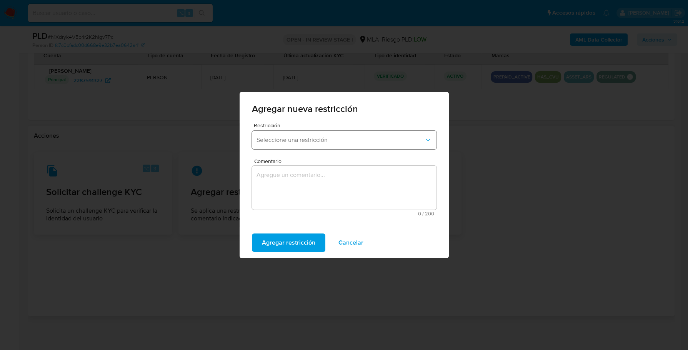
click at [308, 135] on button "Seleccione una restricción" at bounding box center [344, 140] width 185 height 18
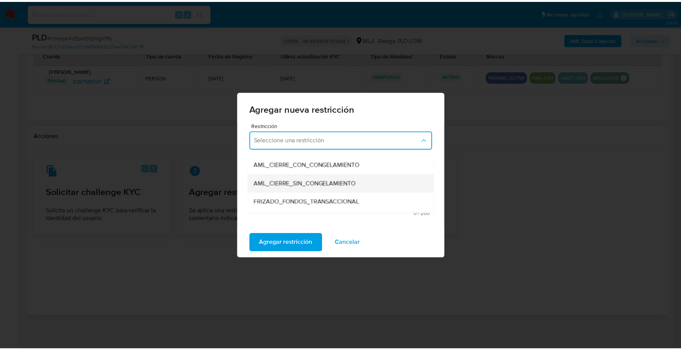
scroll to position [61, 0]
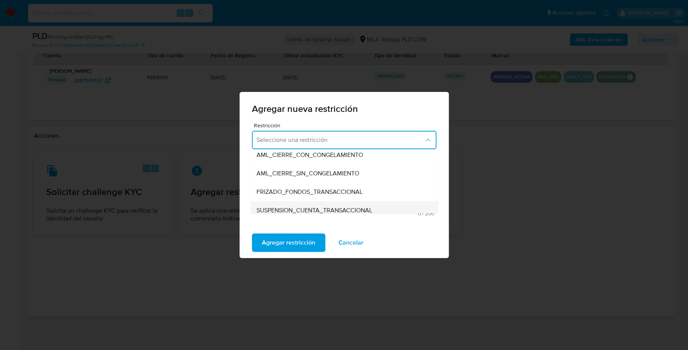
click at [310, 208] on span "SUSPENSION_CUENTA_TRANSACCIONAL" at bounding box center [315, 211] width 116 height 8
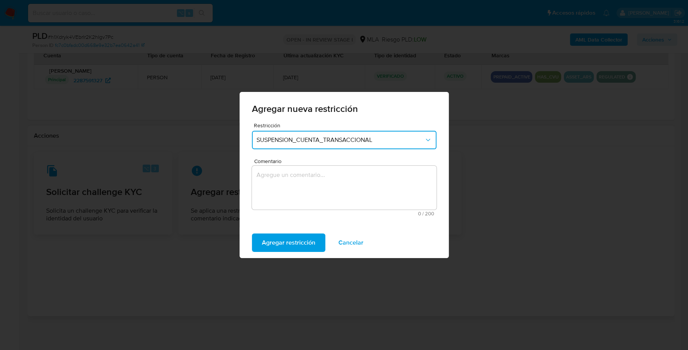
click at [319, 188] on textarea "Comentario" at bounding box center [344, 188] width 185 height 44
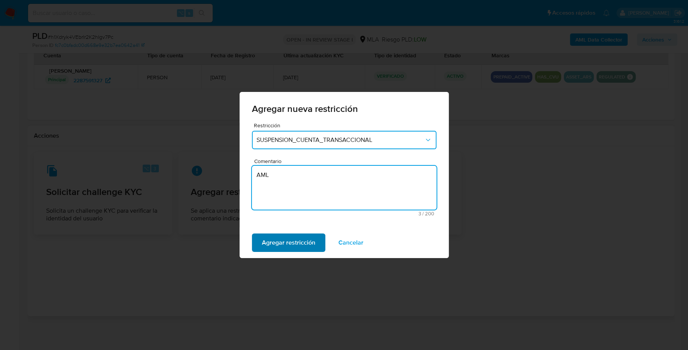
type textarea "AML"
click at [313, 245] on span "Agregar restricción" at bounding box center [288, 242] width 53 height 17
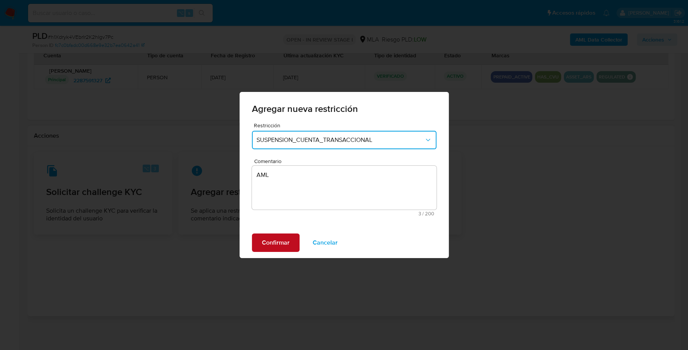
click at [264, 244] on span "Confirmar" at bounding box center [276, 242] width 28 height 17
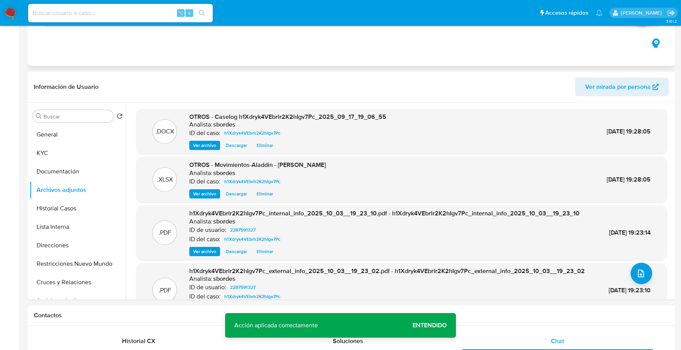
scroll to position [0, 0]
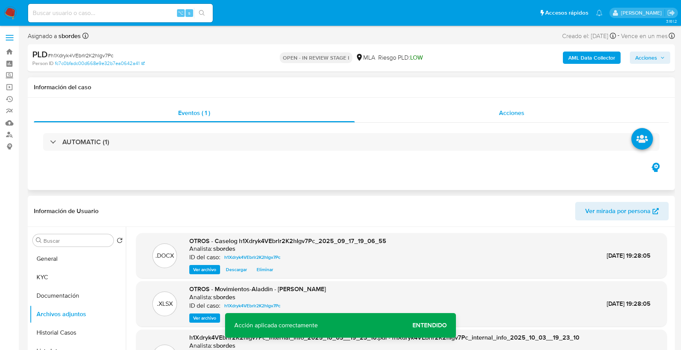
click at [444, 109] on div "Acciones" at bounding box center [512, 113] width 314 height 18
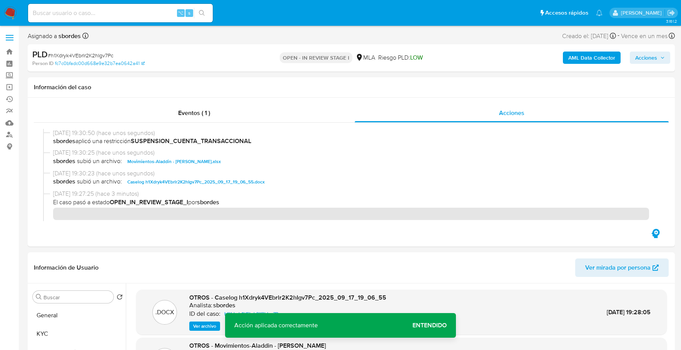
click at [648, 63] on span "Acciones" at bounding box center [646, 58] width 22 height 12
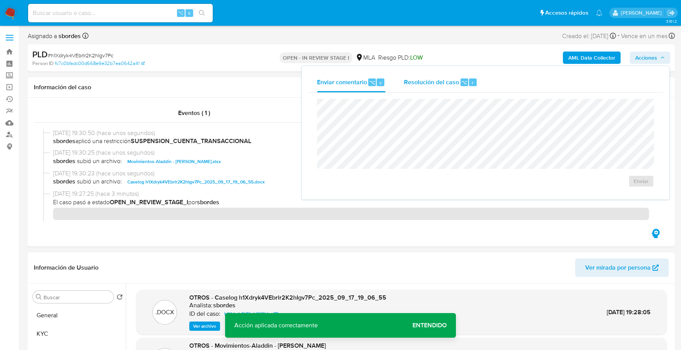
click at [450, 79] on span "Resolución del caso" at bounding box center [431, 82] width 55 height 9
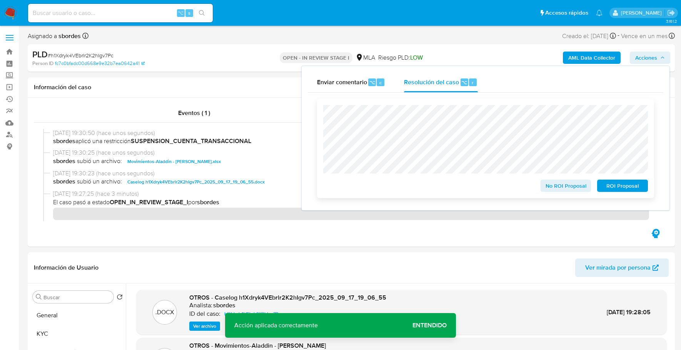
click at [636, 190] on span "ROI Proposal" at bounding box center [623, 185] width 40 height 11
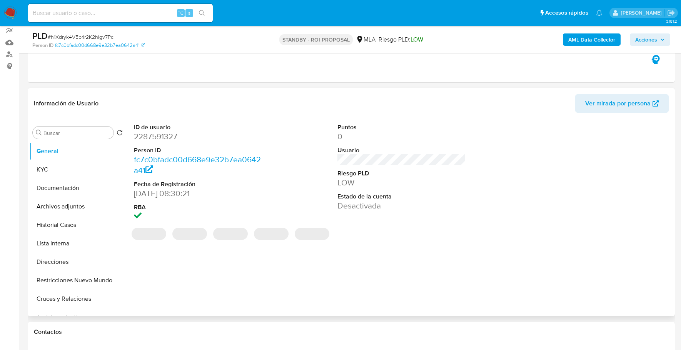
select select "10"
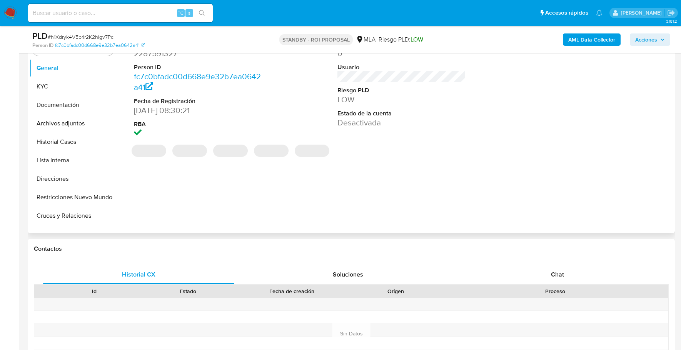
scroll to position [220, 0]
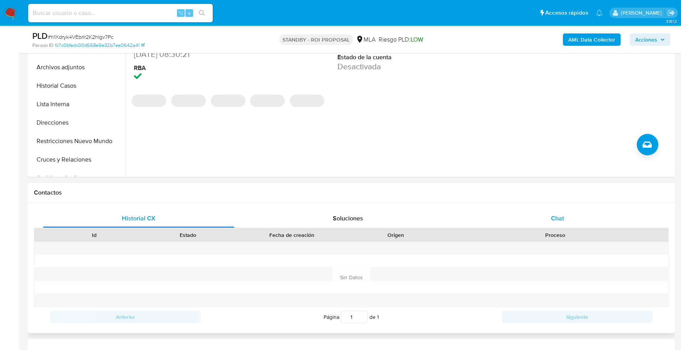
click at [564, 222] on div "Chat" at bounding box center [557, 218] width 191 height 18
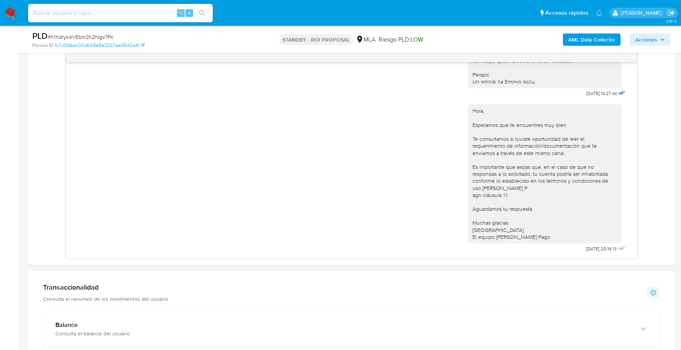
scroll to position [0, 0]
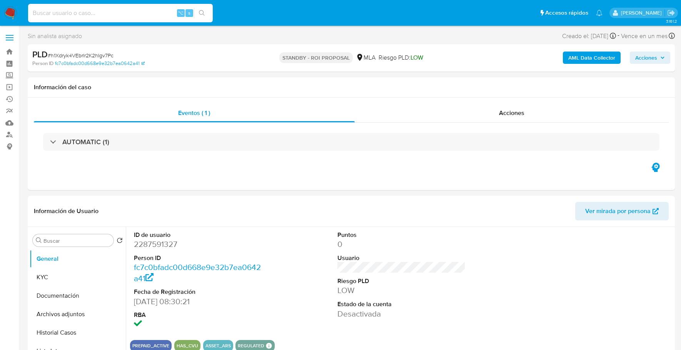
click at [141, 16] on input at bounding box center [120, 13] width 185 height 10
paste input "179905036"
type input "179905036"
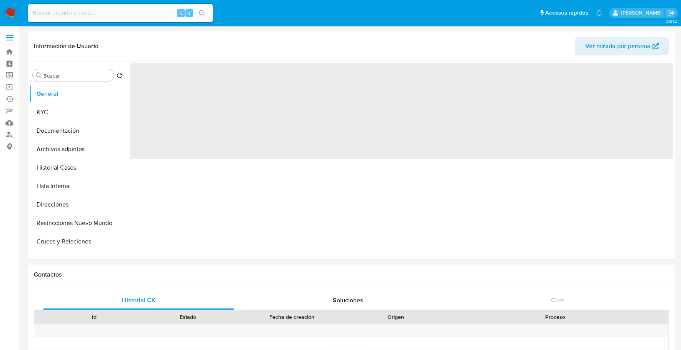
select select "10"
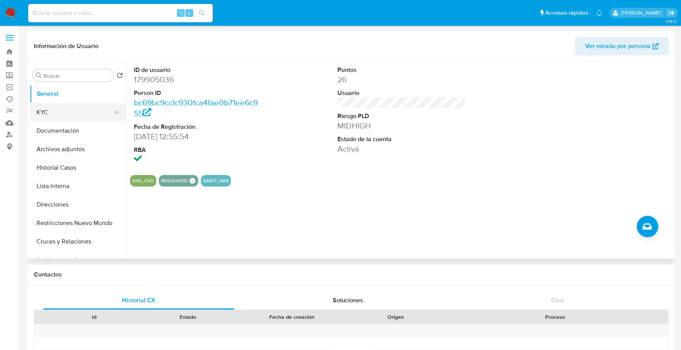
click at [60, 114] on button "KYC" at bounding box center [75, 112] width 90 height 18
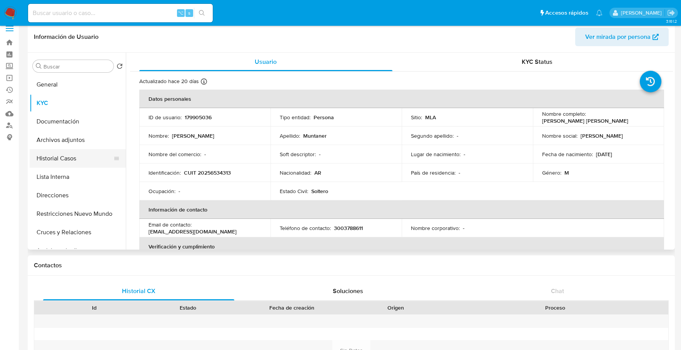
scroll to position [18, 0]
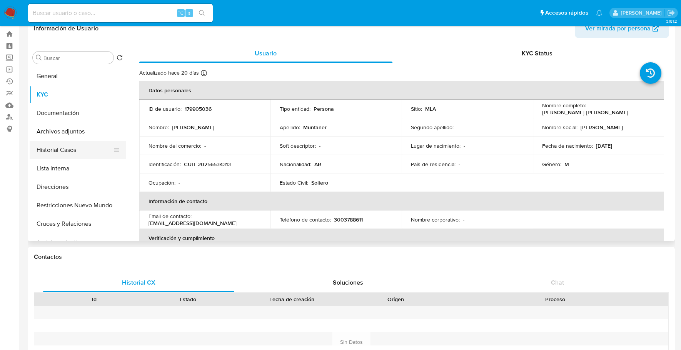
click at [66, 145] on button "Historial Casos" at bounding box center [75, 150] width 90 height 18
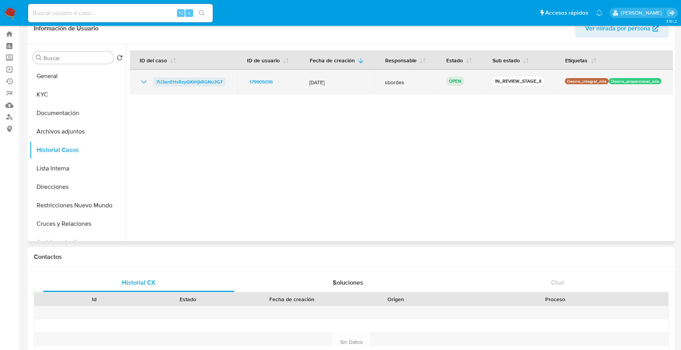
click at [169, 83] on span "7U3enEHsRzyQXtHjkRGNu3G7" at bounding box center [189, 81] width 66 height 9
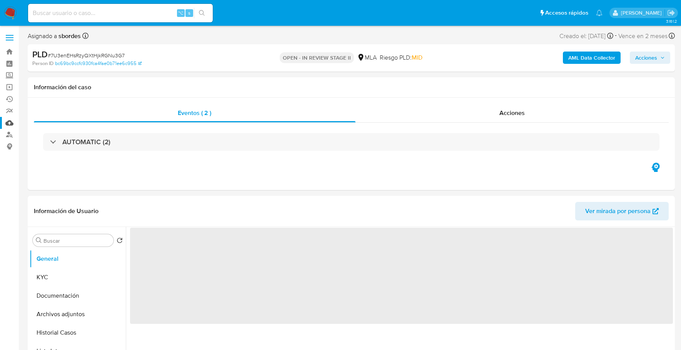
select select "10"
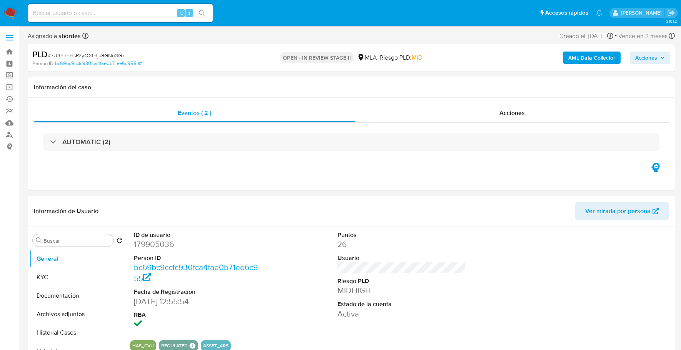
click at [112, 13] on input at bounding box center [120, 13] width 185 height 10
paste input "179905036"
type input "179905036"
click at [40, 277] on button "KYC" at bounding box center [75, 277] width 90 height 18
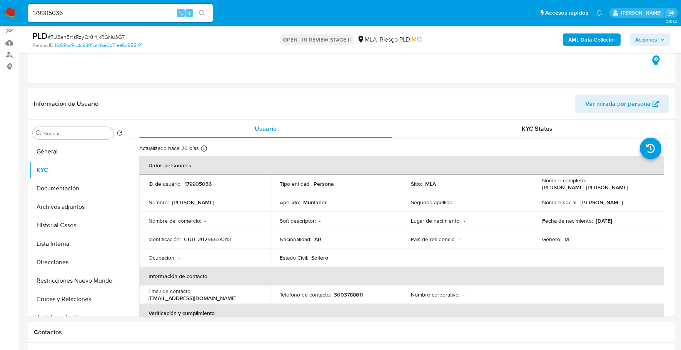
scroll to position [80, 0]
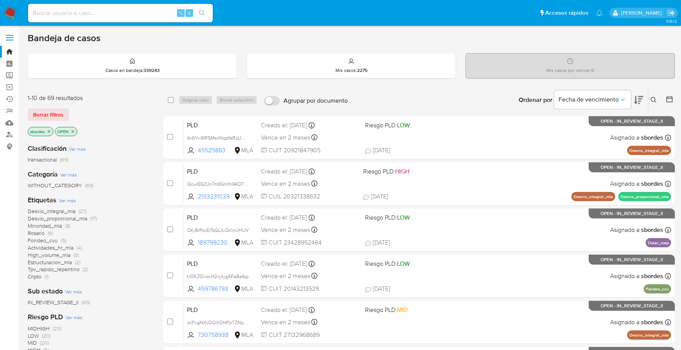
click at [49, 129] on icon "close-filter" at bounding box center [49, 131] width 5 height 5
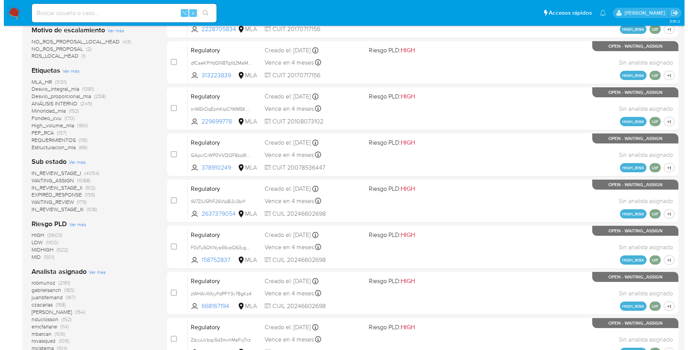
scroll to position [310, 0]
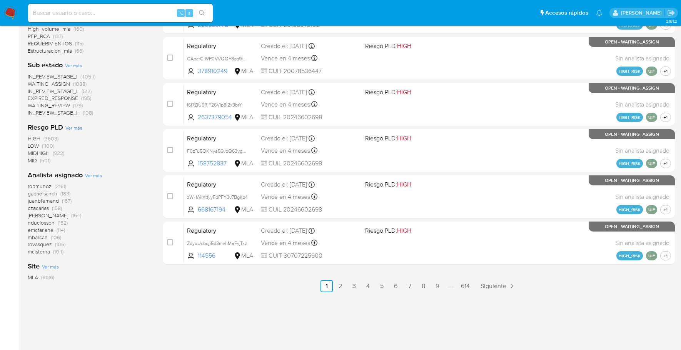
click at [97, 177] on span "Ver más" at bounding box center [93, 175] width 17 height 7
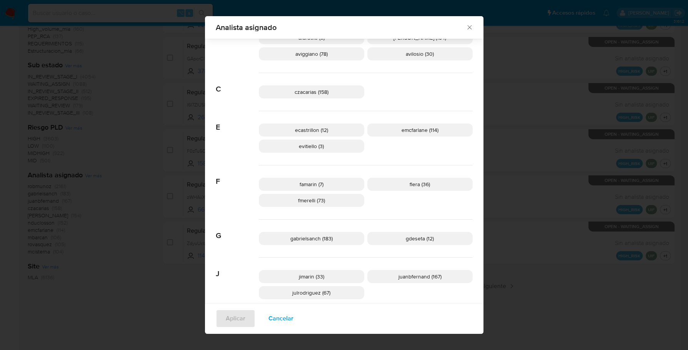
scroll to position [0, 0]
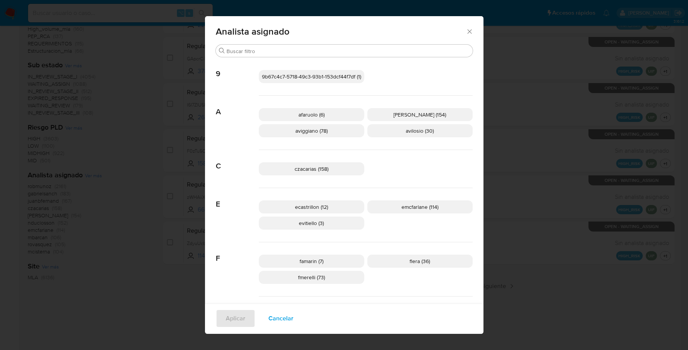
click at [374, 212] on p "emcfarlane (114)" at bounding box center [419, 206] width 105 height 13
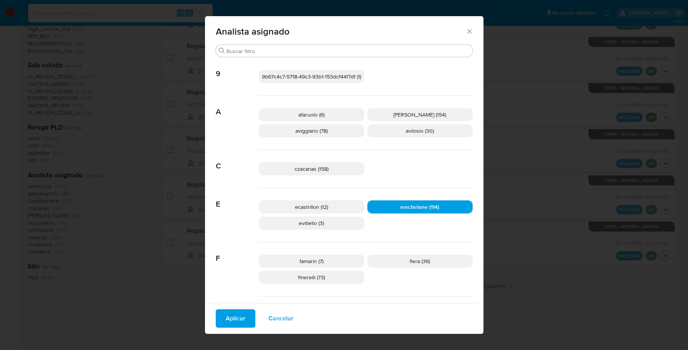
click at [227, 323] on span "Aplicar" at bounding box center [236, 318] width 20 height 17
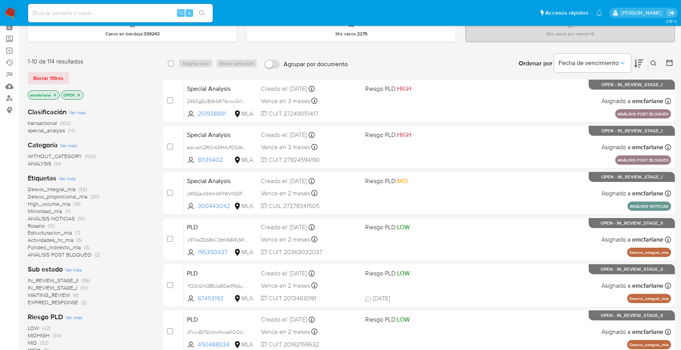
scroll to position [78, 0]
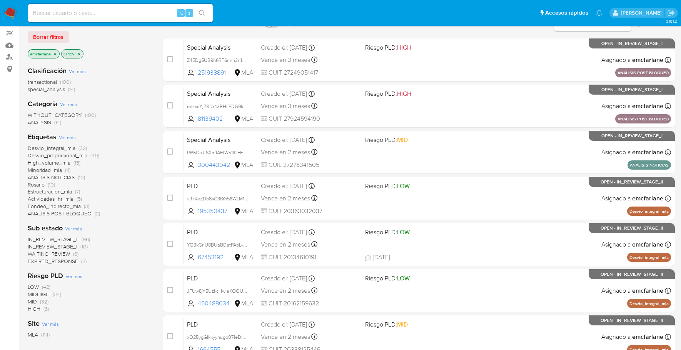
click at [10, 16] on img at bounding box center [10, 13] width 13 height 13
